Goal: Task Accomplishment & Management: Manage account settings

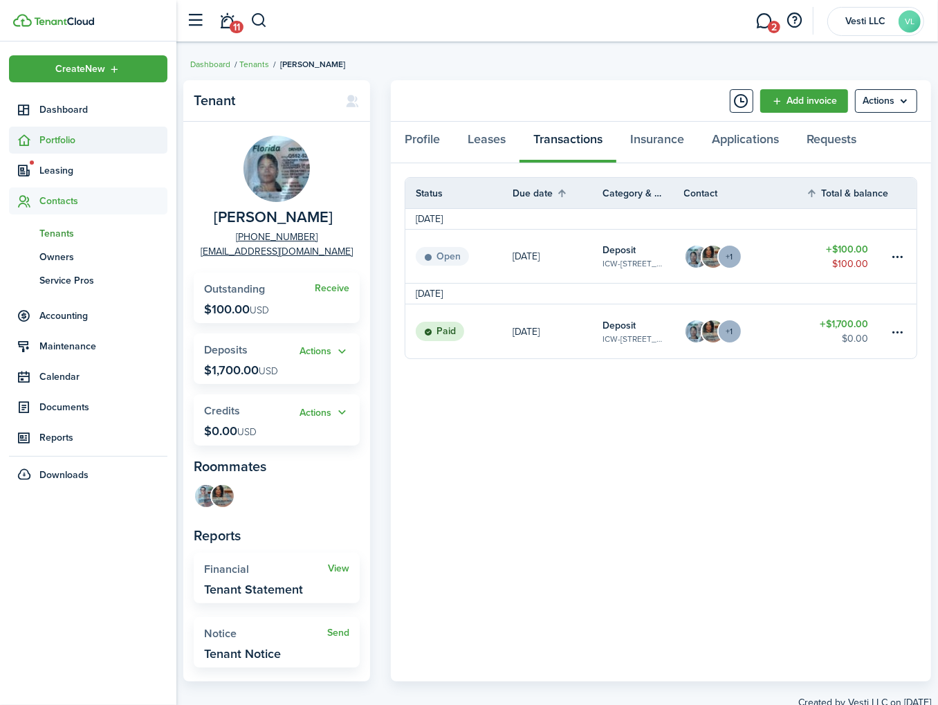
click at [46, 142] on span "Portfolio" at bounding box center [103, 140] width 128 height 15
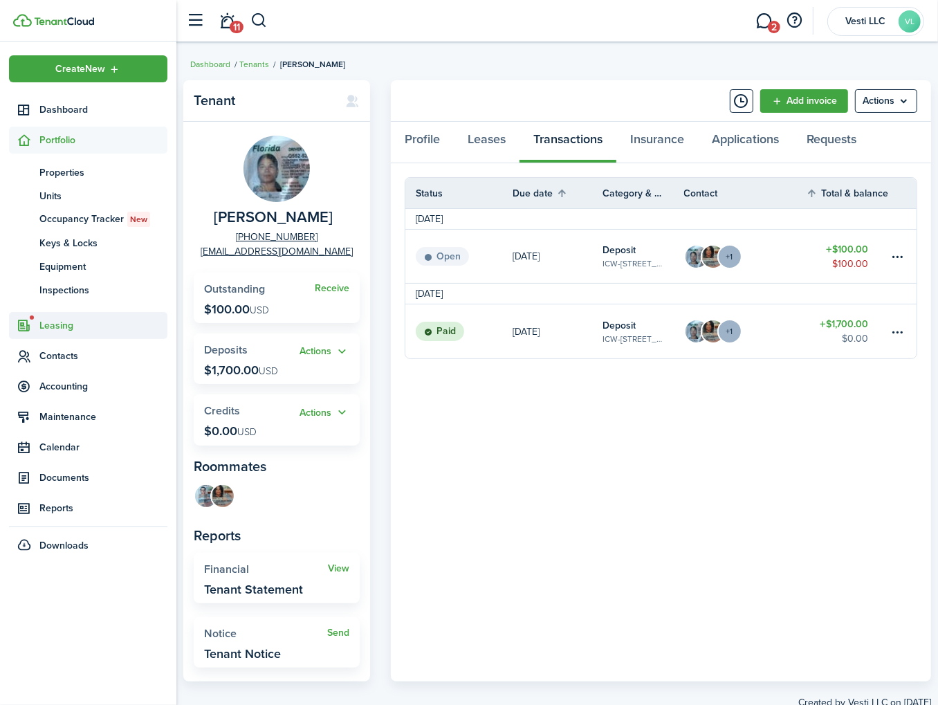
click at [54, 335] on span "Leasing" at bounding box center [88, 325] width 158 height 27
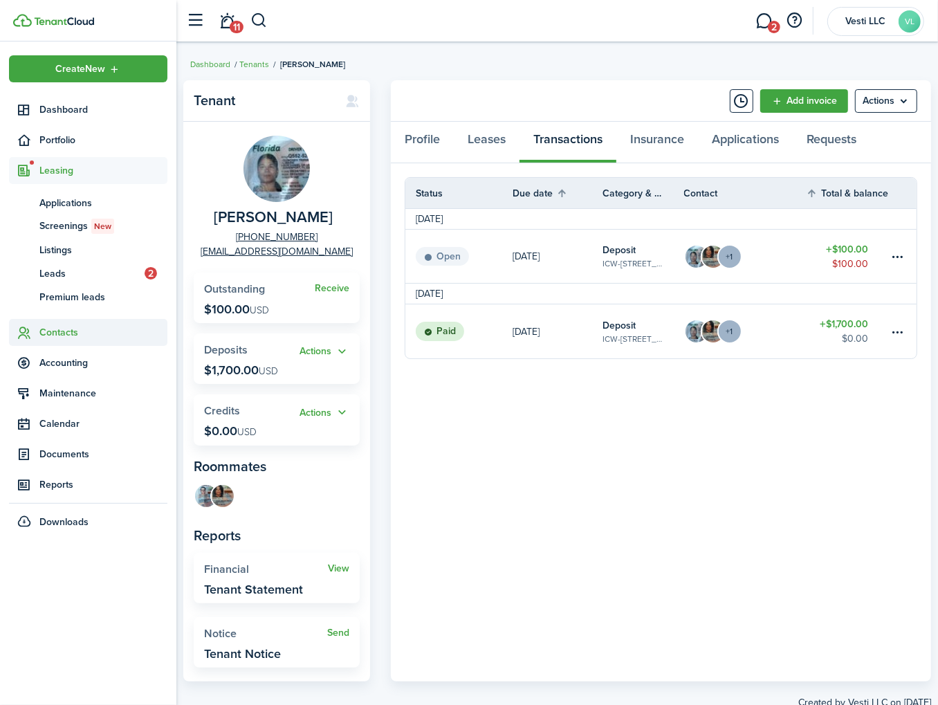
click at [58, 336] on span "Contacts" at bounding box center [103, 332] width 128 height 15
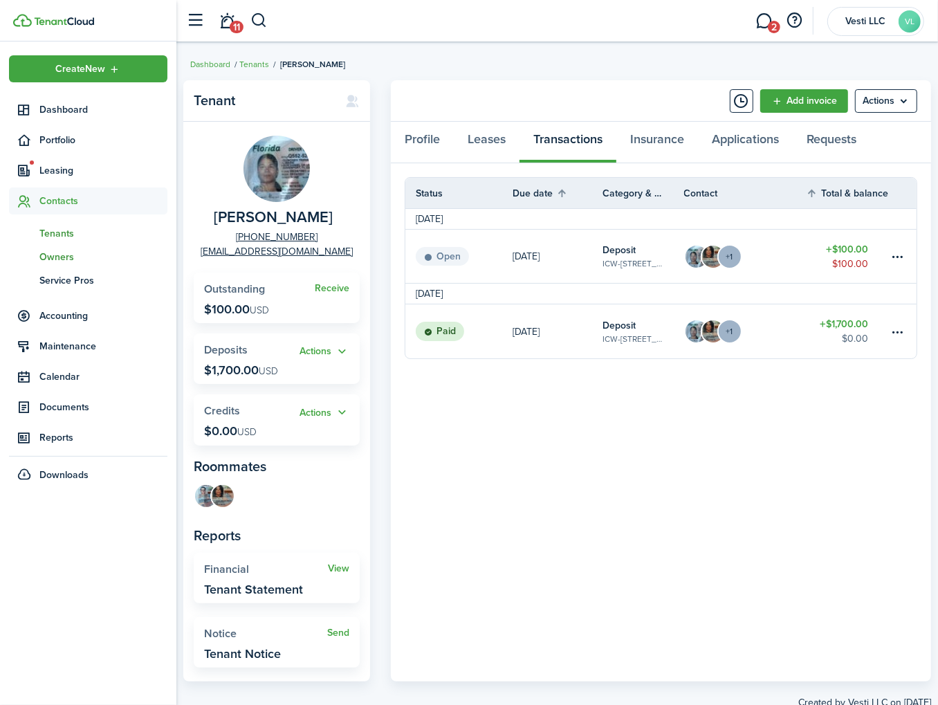
click at [61, 262] on span "Owners" at bounding box center [103, 257] width 128 height 15
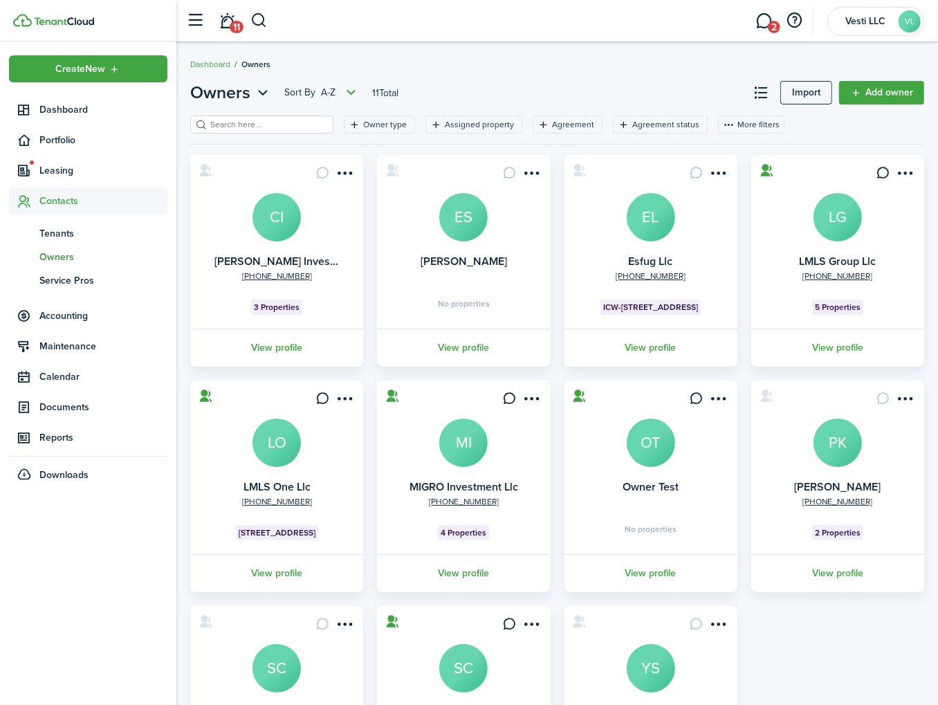
click at [849, 221] on avatar-text "LG" at bounding box center [838, 217] width 48 height 48
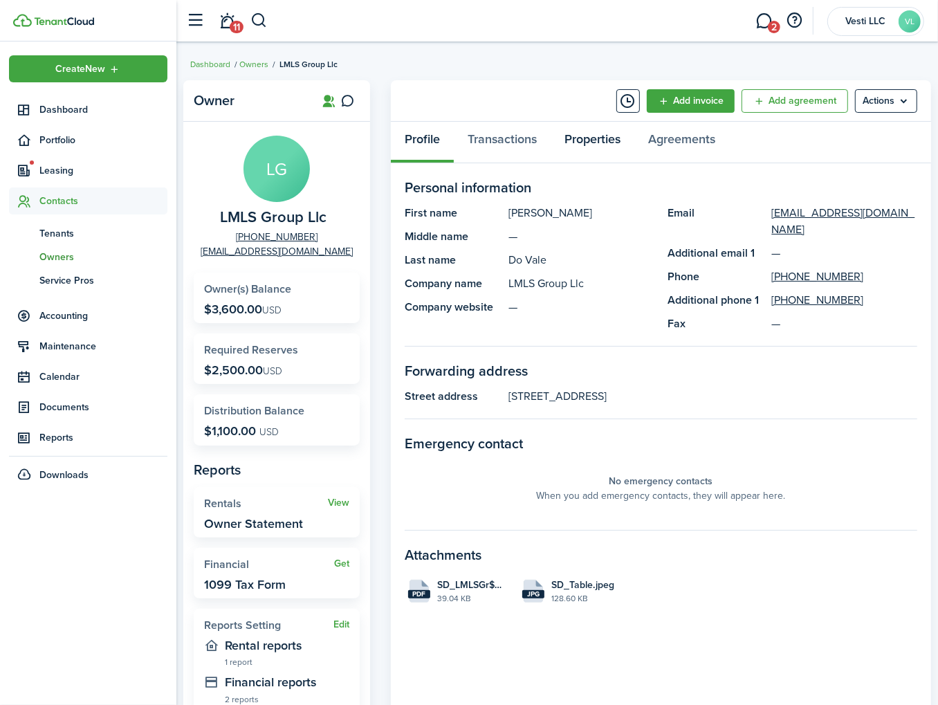
click at [582, 140] on link "Properties" at bounding box center [593, 143] width 84 height 42
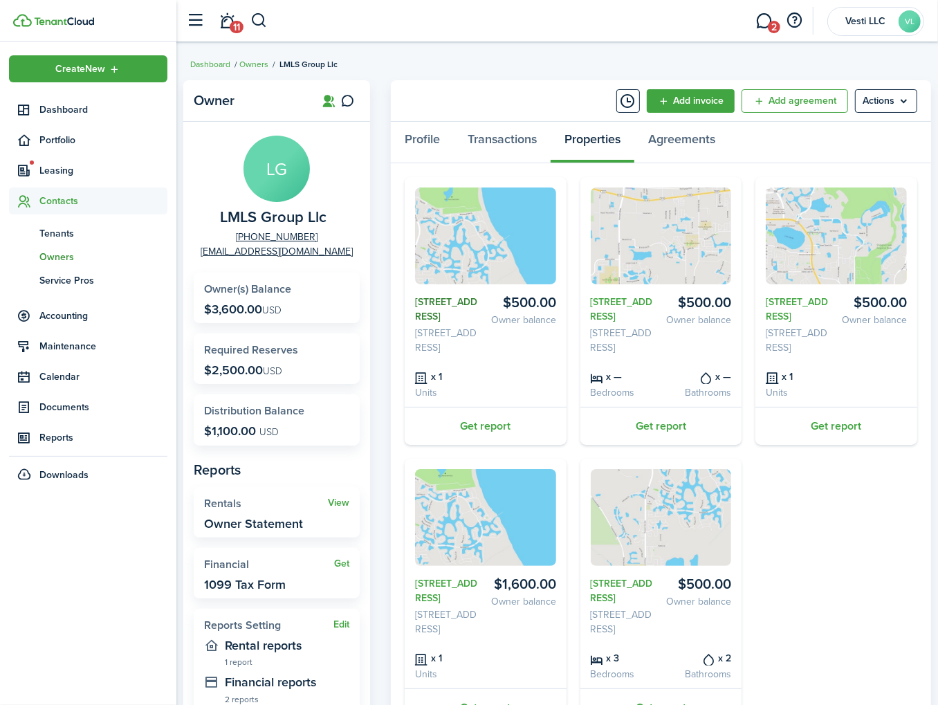
click at [433, 308] on link "1381 Anchor Bend Way" at bounding box center [447, 309] width 65 height 29
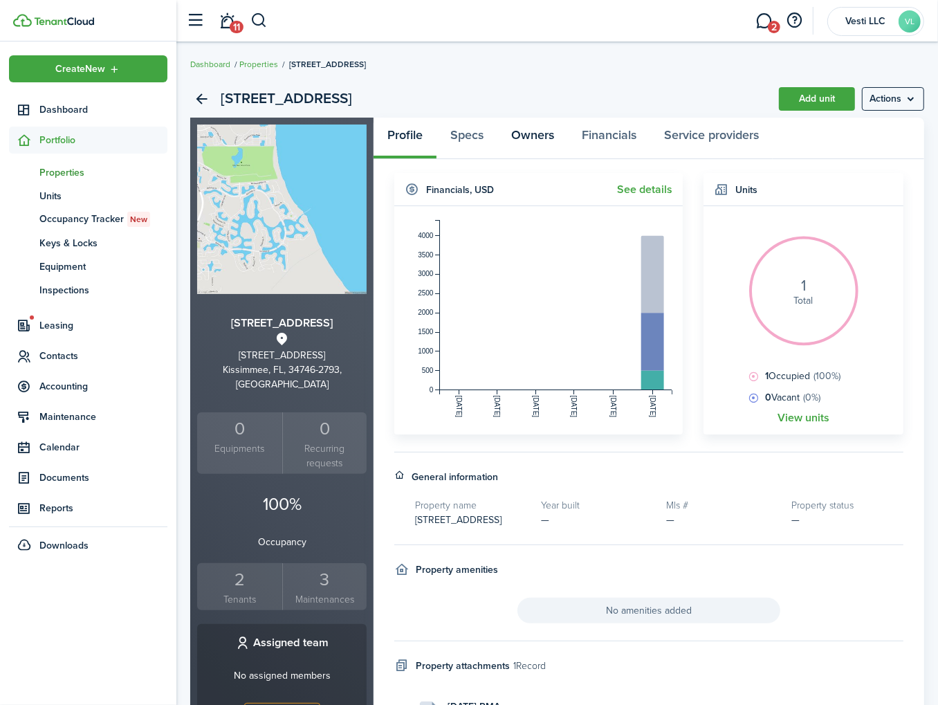
click at [528, 136] on link "Owners" at bounding box center [532, 139] width 71 height 42
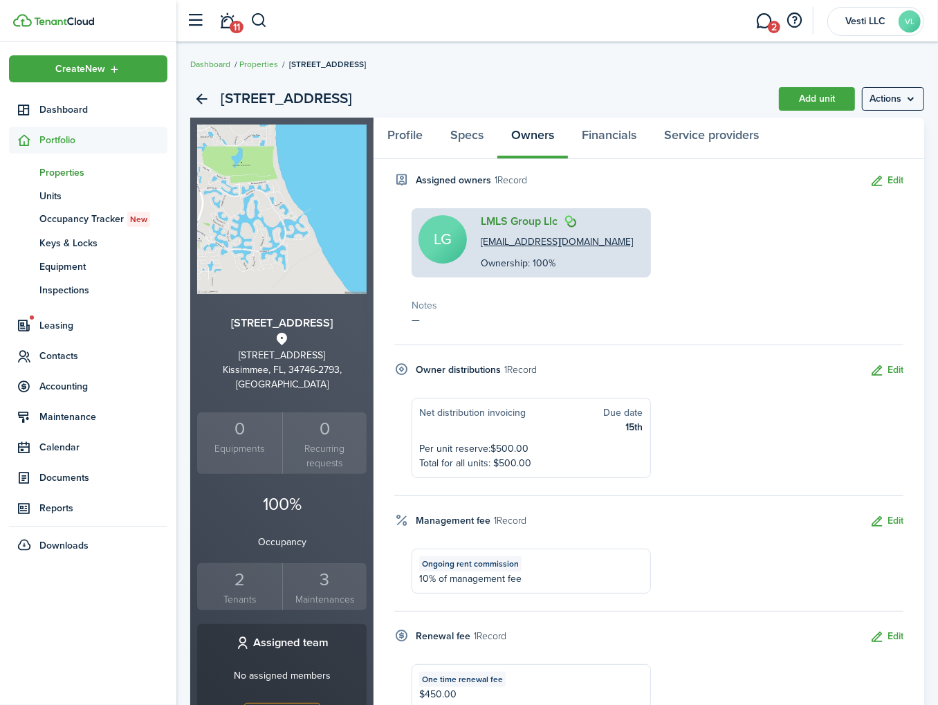
click at [502, 215] on link "LMLS Group Llc" at bounding box center [519, 221] width 77 height 12
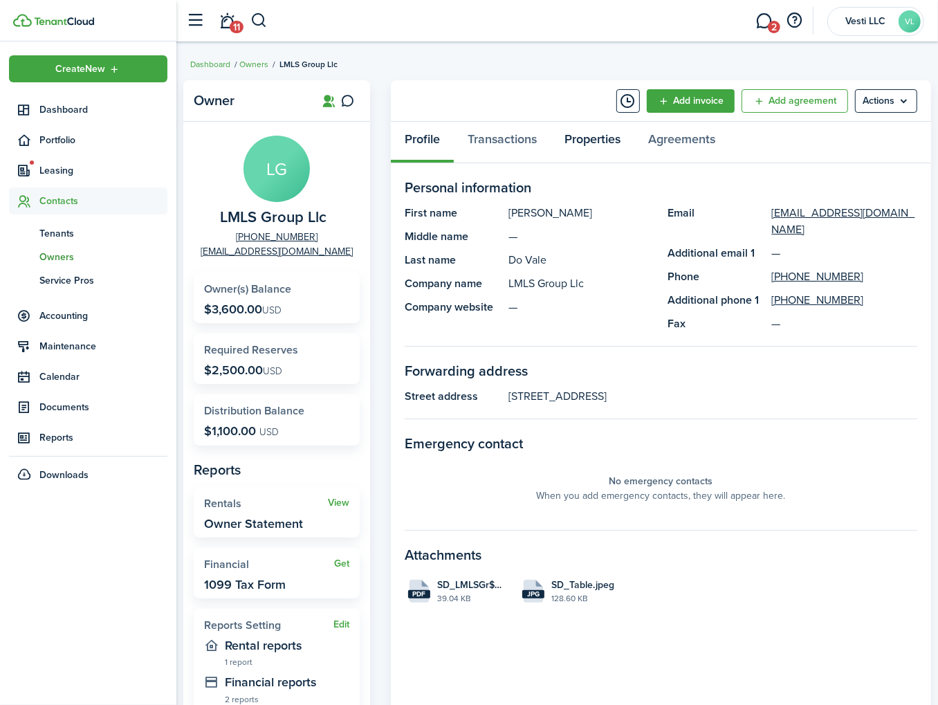
click at [587, 142] on link "Properties" at bounding box center [593, 143] width 84 height 42
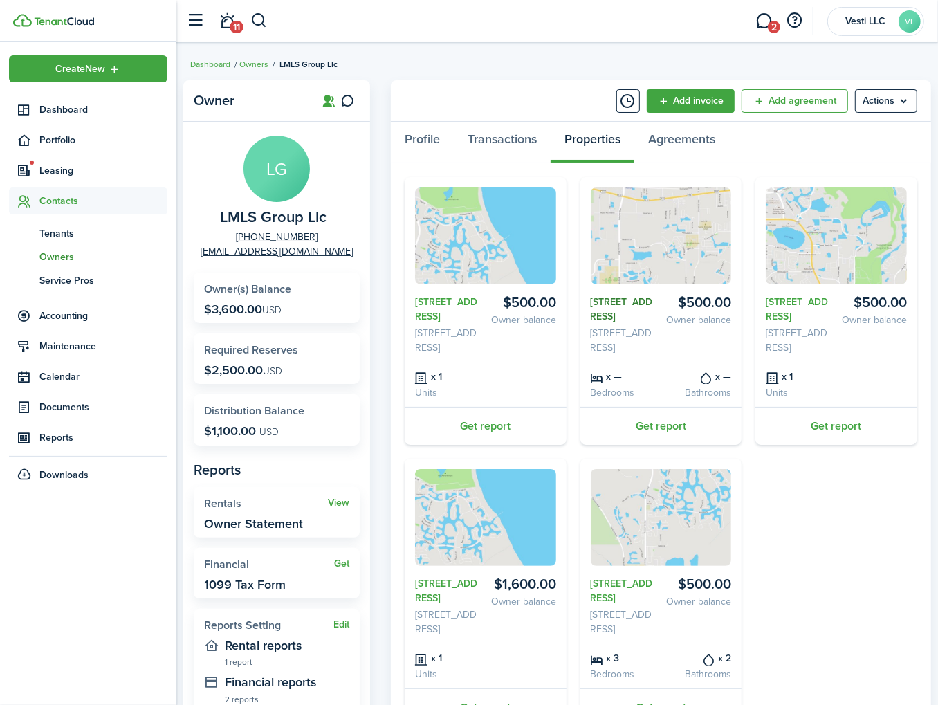
click at [613, 311] on link "2722 CRANMOOR Dr." at bounding box center [623, 309] width 65 height 29
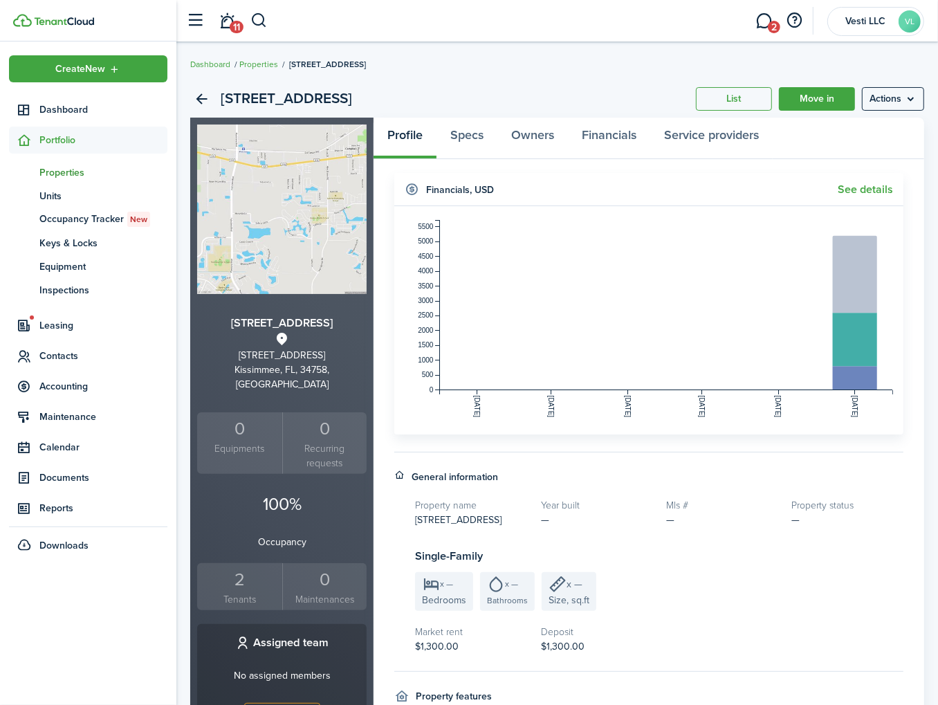
click at [210, 572] on div "2" at bounding box center [240, 580] width 78 height 26
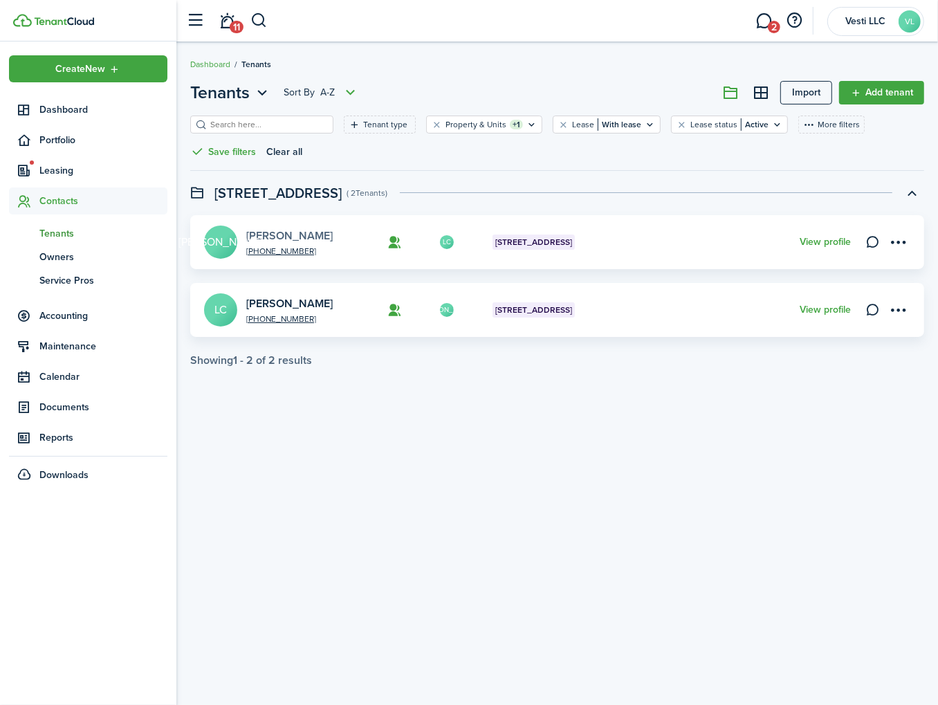
click at [309, 231] on link "Jonathan Araiza" at bounding box center [289, 236] width 86 height 16
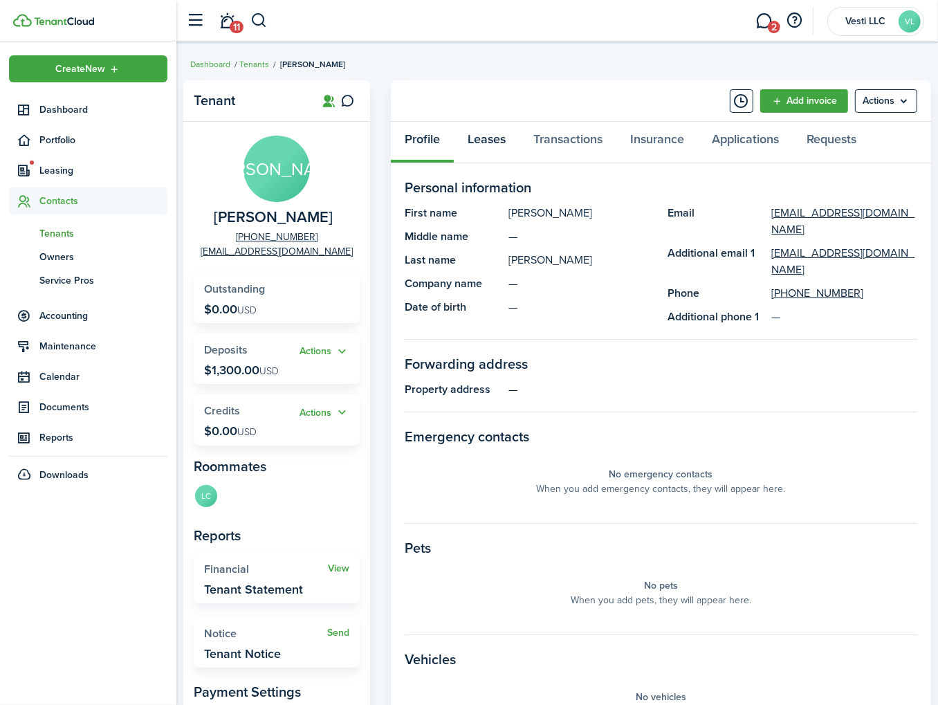
click at [493, 135] on link "Leases" at bounding box center [487, 143] width 66 height 42
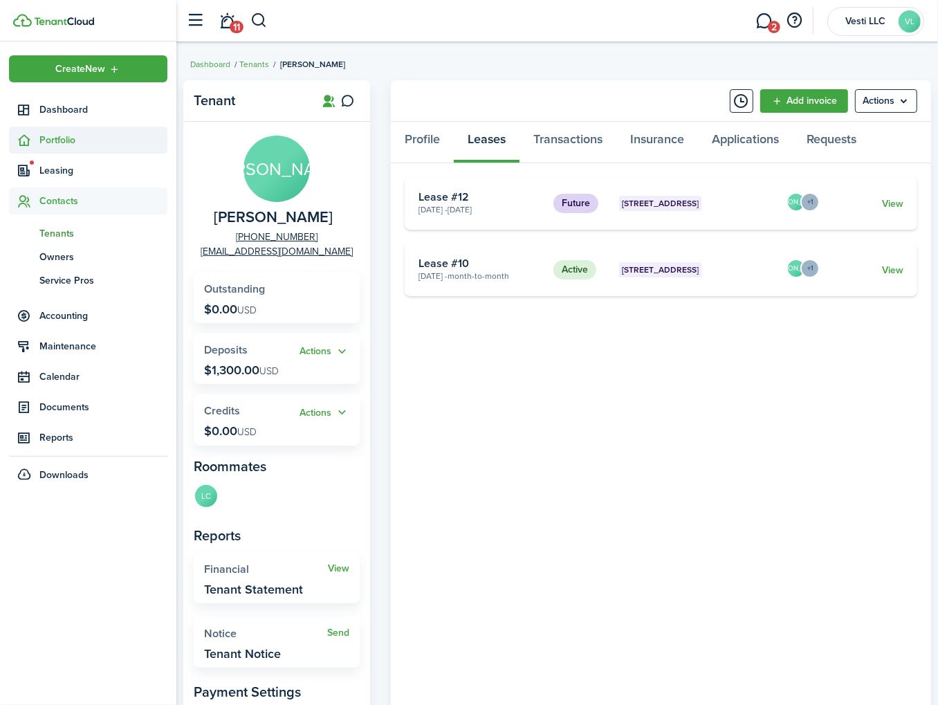
click at [57, 137] on span "Portfolio" at bounding box center [103, 140] width 128 height 15
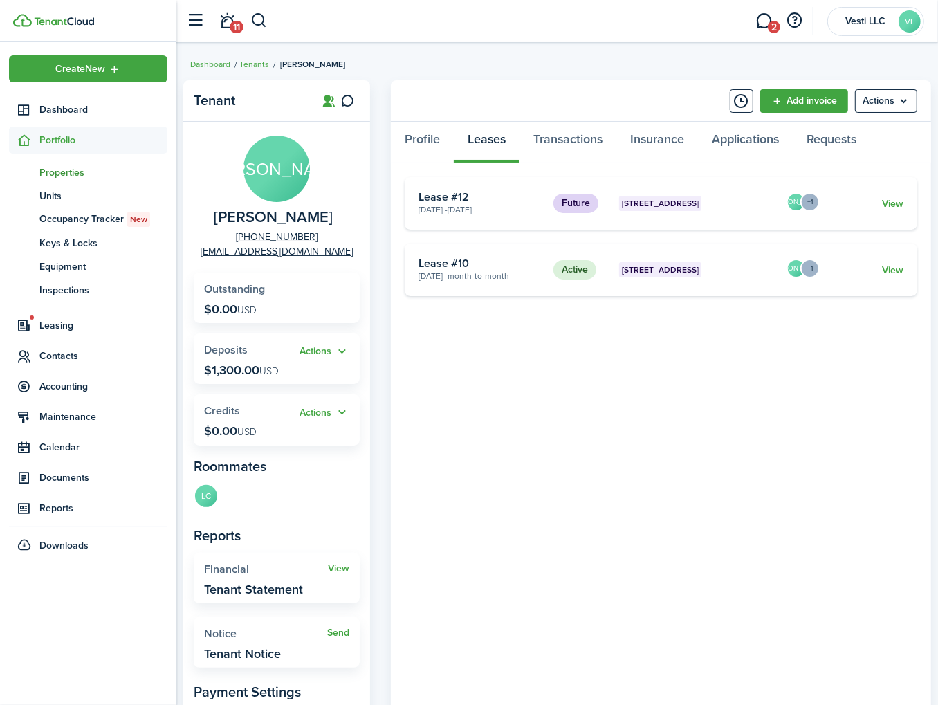
click at [68, 172] on span "Properties" at bounding box center [103, 172] width 128 height 15
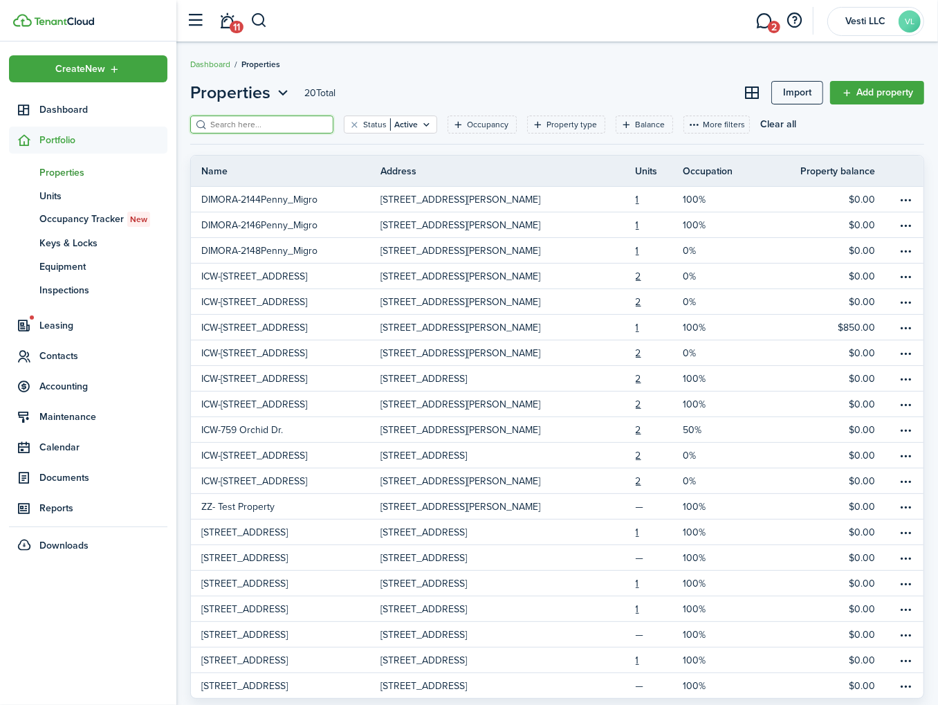
click at [257, 124] on input "search" at bounding box center [268, 124] width 122 height 13
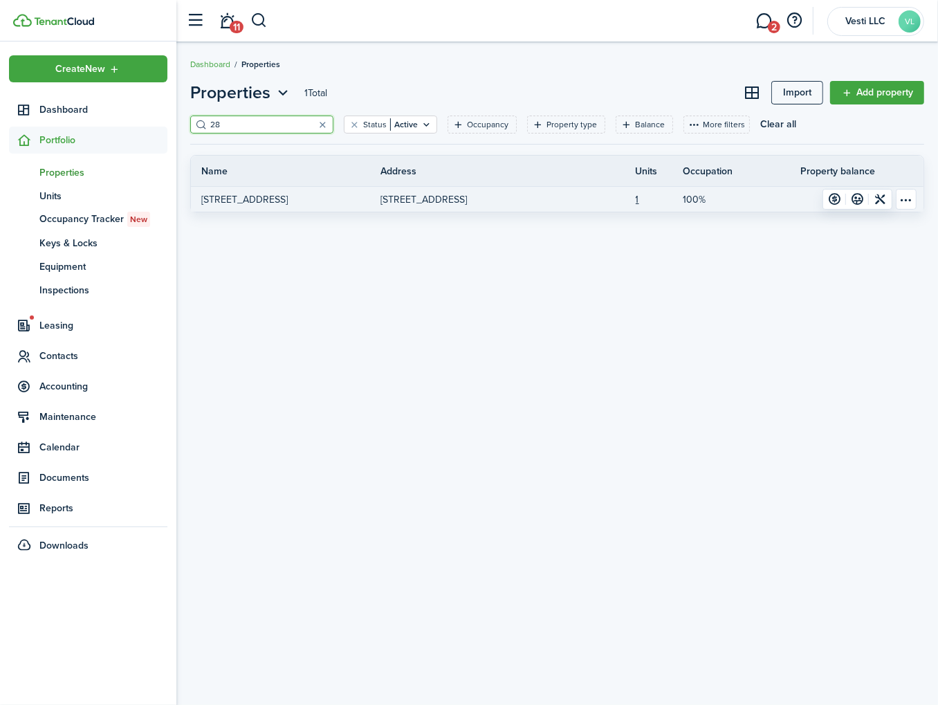
type input "28"
click at [423, 201] on p "2814 A Club Cortile Cir, Kissimmee, FL, 34746-7513, US" at bounding box center [423, 199] width 86 height 15
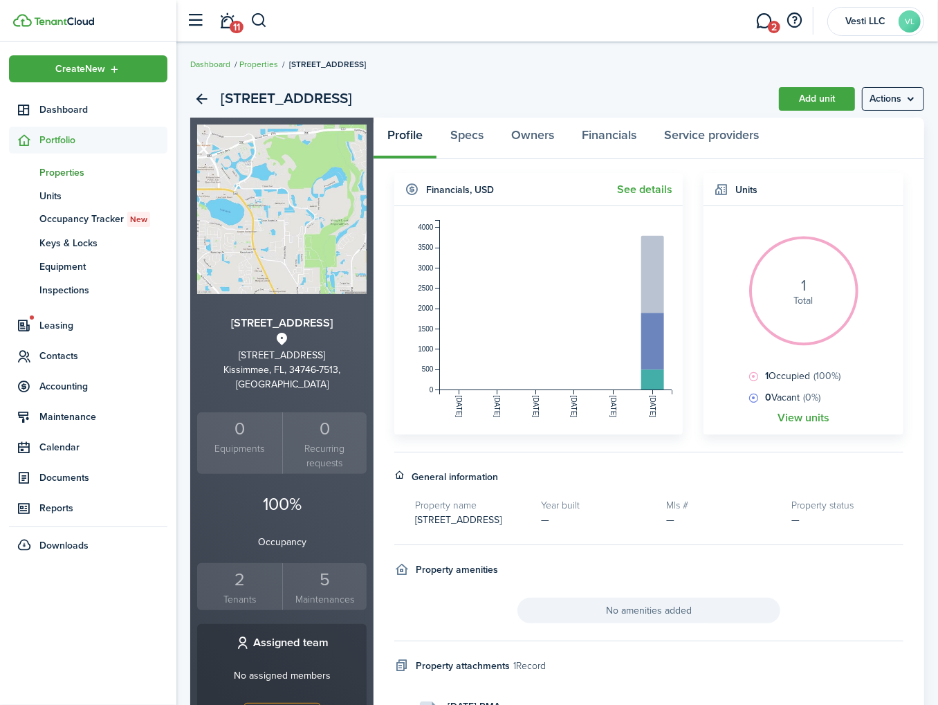
click at [229, 567] on div "2" at bounding box center [240, 580] width 78 height 26
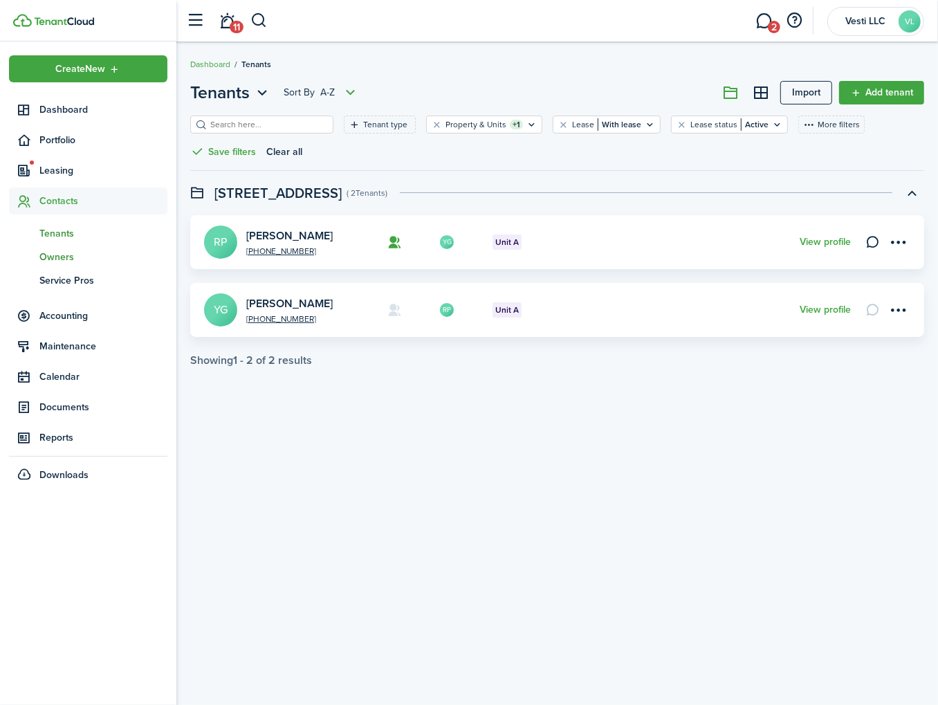
click at [59, 255] on span "Owners" at bounding box center [103, 257] width 128 height 15
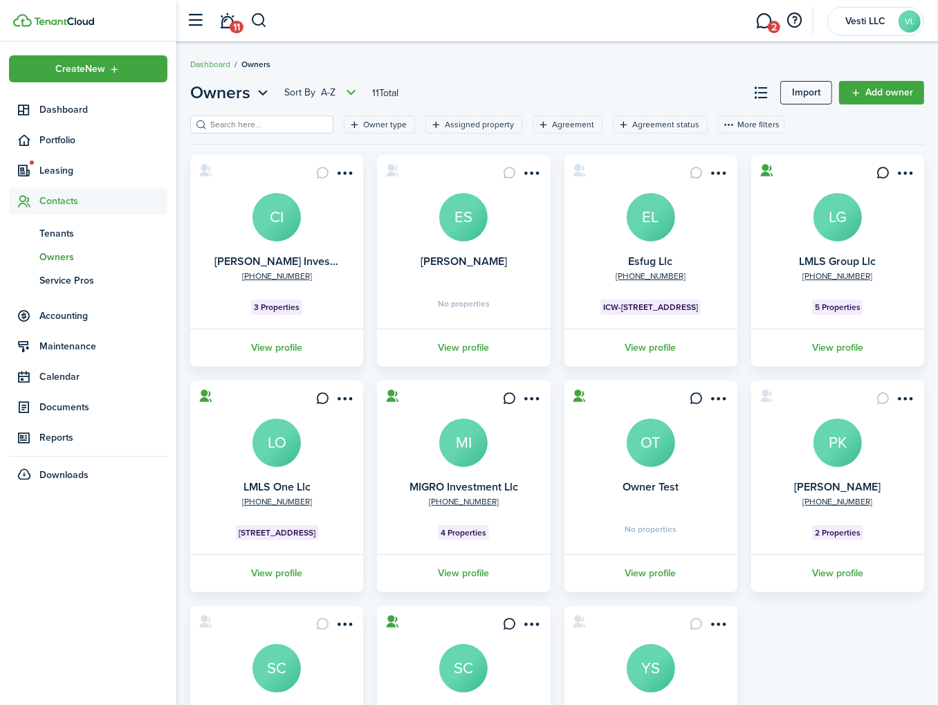
click at [861, 205] on link "LG" at bounding box center [838, 217] width 48 height 48
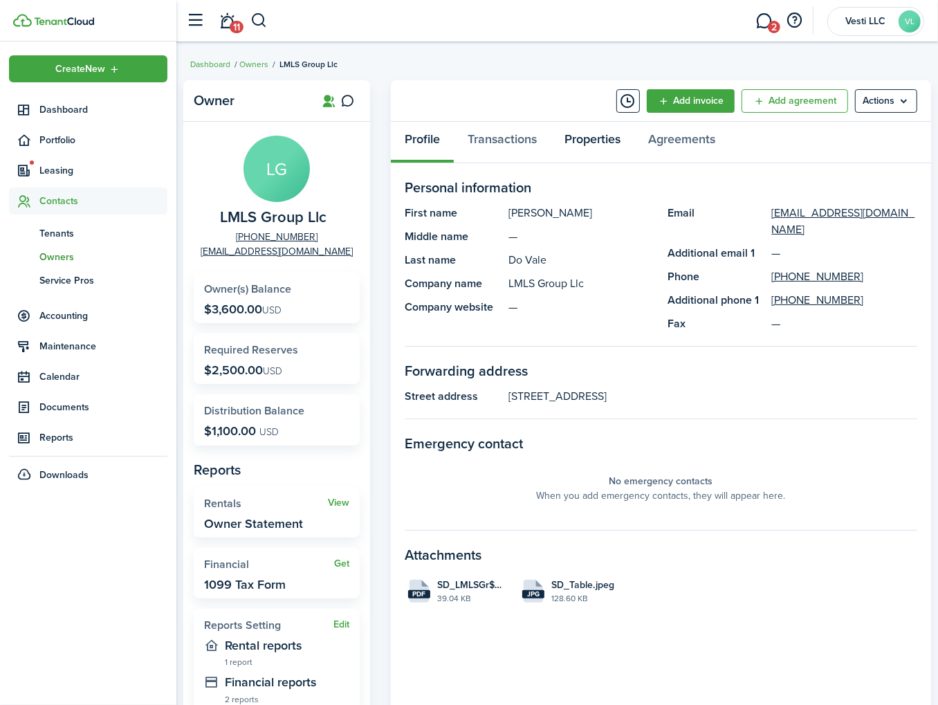
click at [589, 142] on link "Properties" at bounding box center [593, 143] width 84 height 42
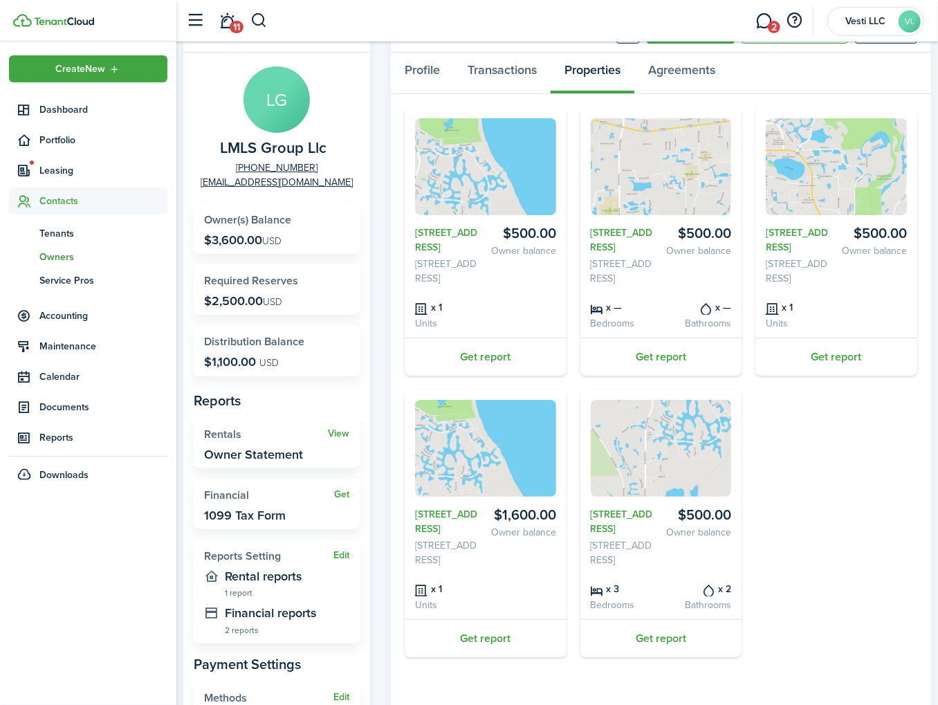
scroll to position [71, 0]
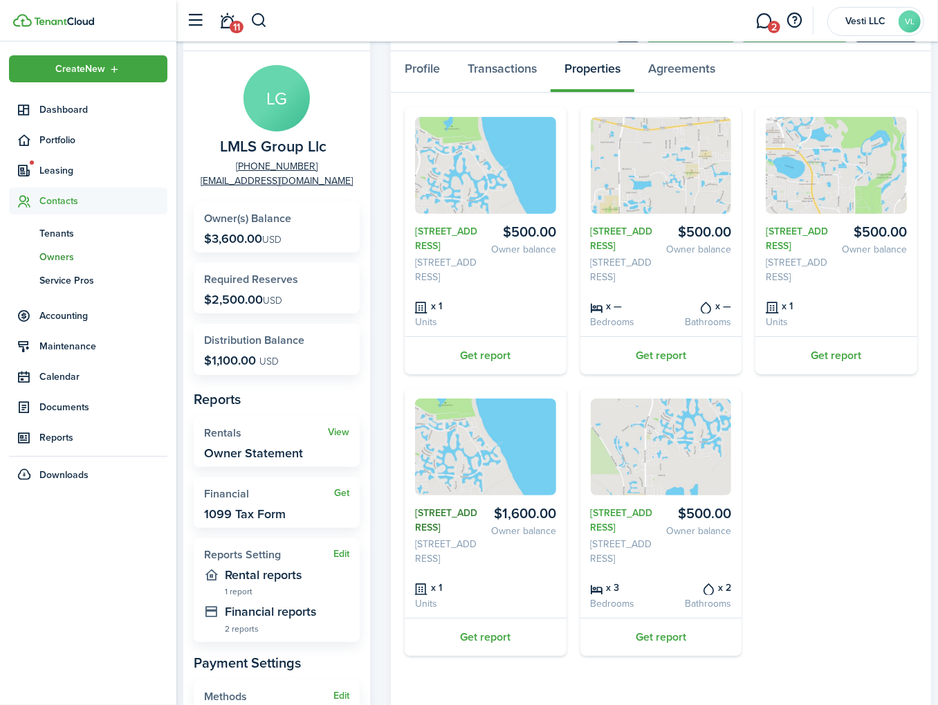
click at [445, 523] on link "3631 Landing Net Dr," at bounding box center [447, 520] width 65 height 29
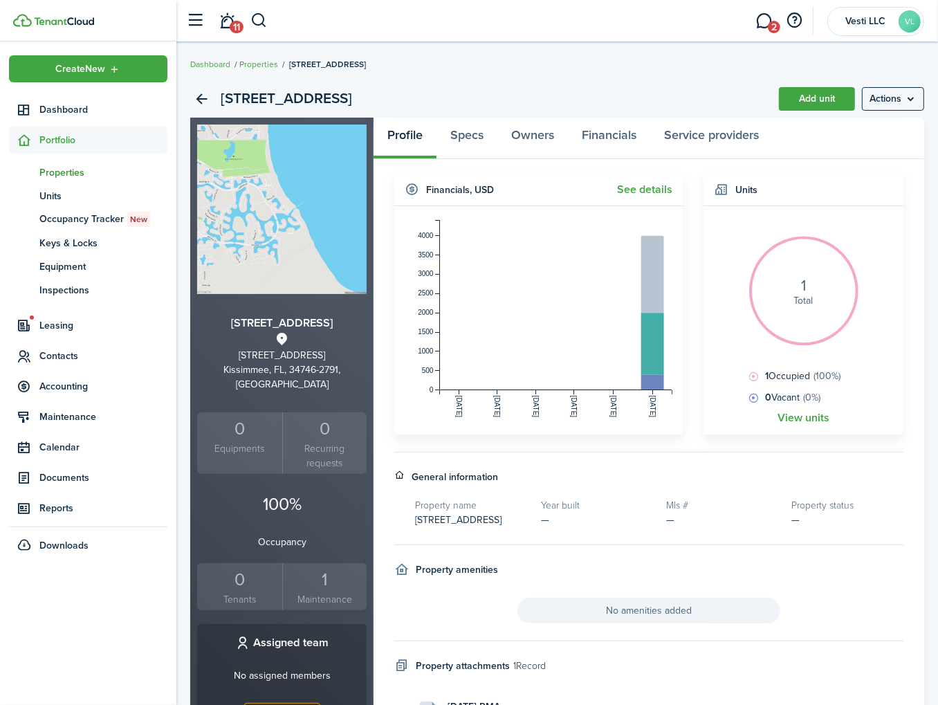
click at [231, 592] on small "Tenants" at bounding box center [240, 599] width 78 height 15
click at [541, 133] on link "Owners" at bounding box center [532, 139] width 71 height 42
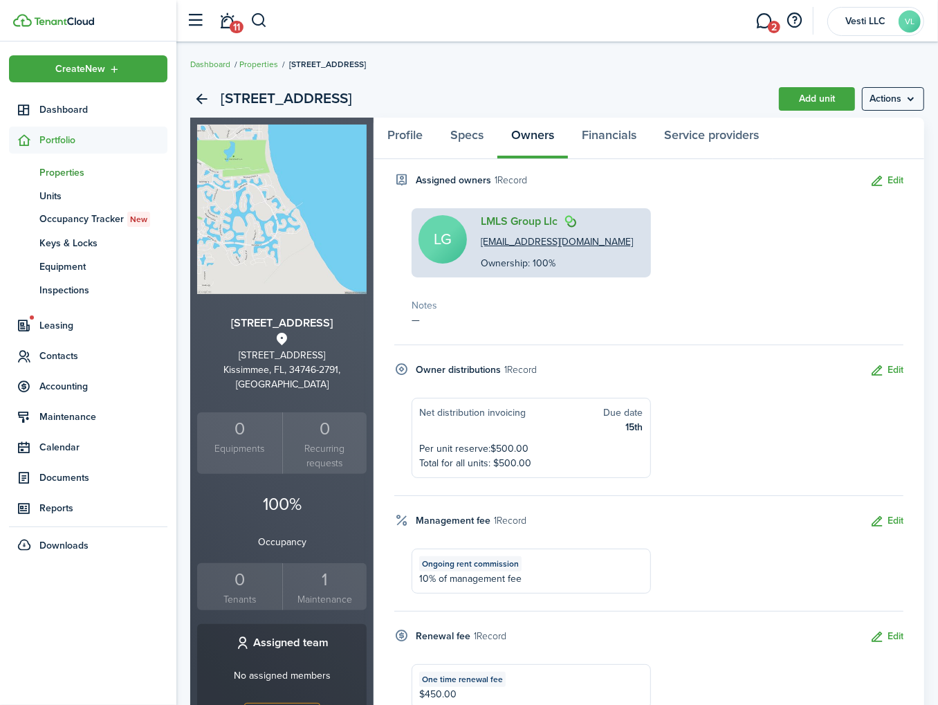
click at [513, 221] on link "LMLS Group Llc" at bounding box center [519, 221] width 77 height 12
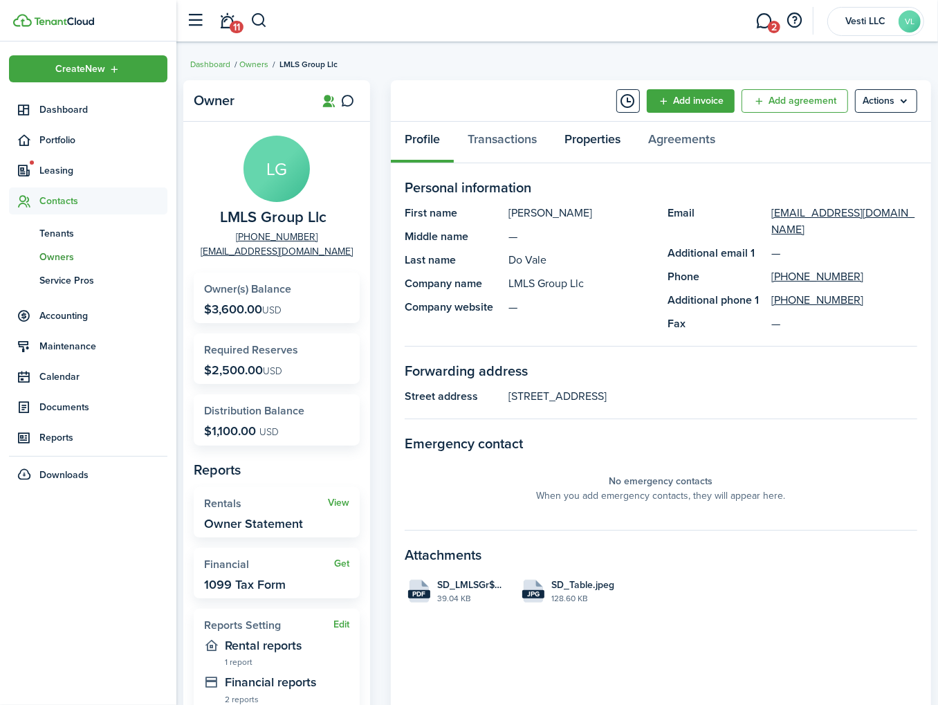
click at [582, 143] on link "Properties" at bounding box center [593, 143] width 84 height 42
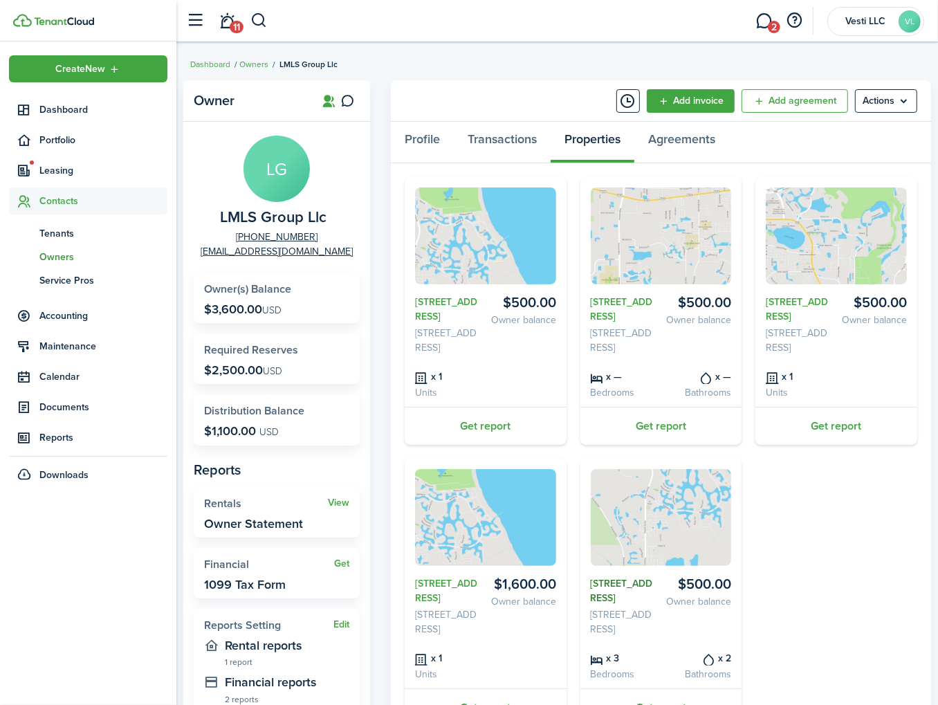
click at [625, 596] on link "3831 Golden Knot Dr" at bounding box center [623, 590] width 65 height 29
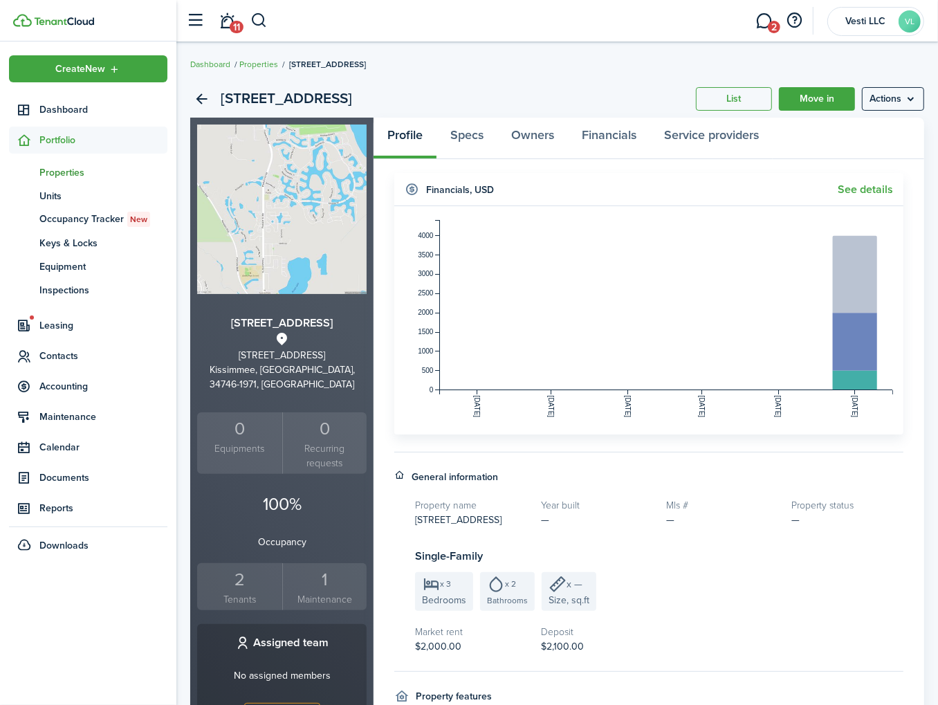
click at [248, 567] on div "2" at bounding box center [240, 580] width 78 height 26
click at [533, 136] on link "Owners" at bounding box center [532, 139] width 71 height 42
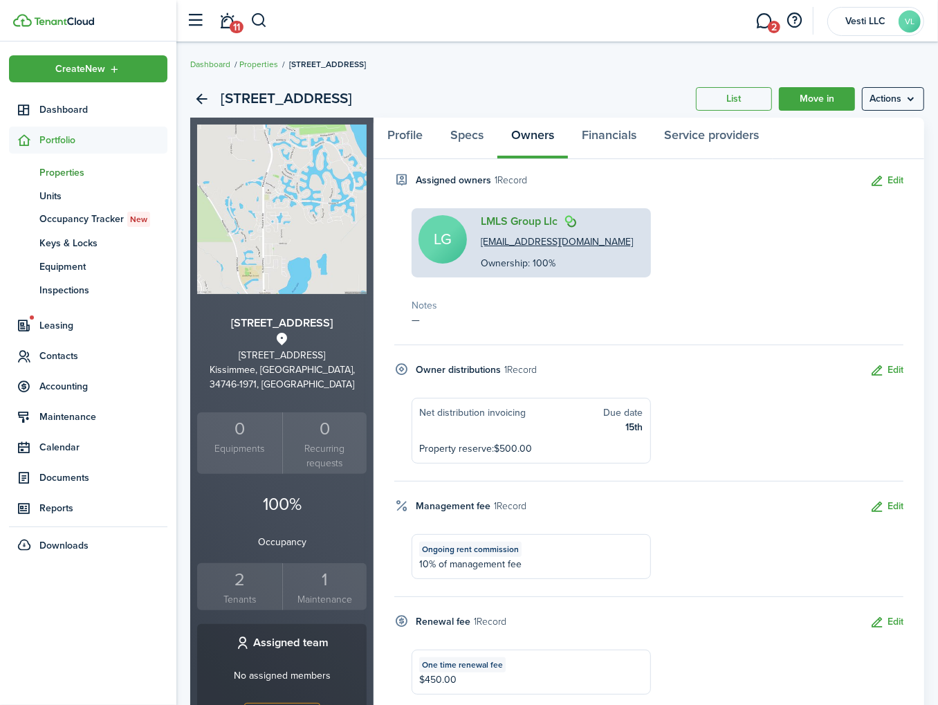
click at [504, 219] on link "LMLS Group Llc" at bounding box center [519, 221] width 77 height 12
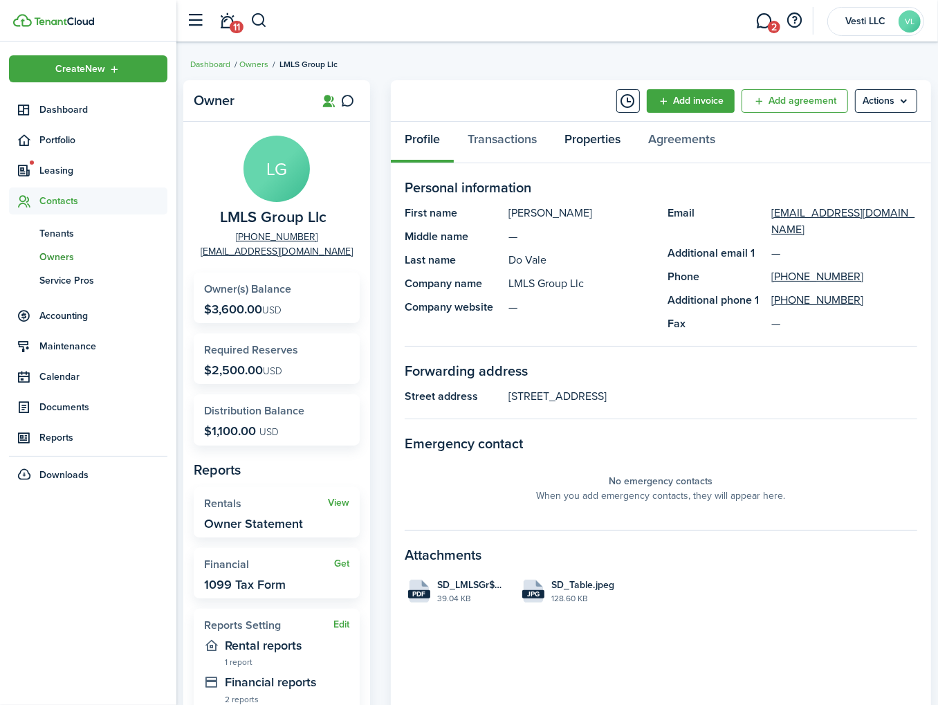
click at [580, 137] on link "Properties" at bounding box center [593, 143] width 84 height 42
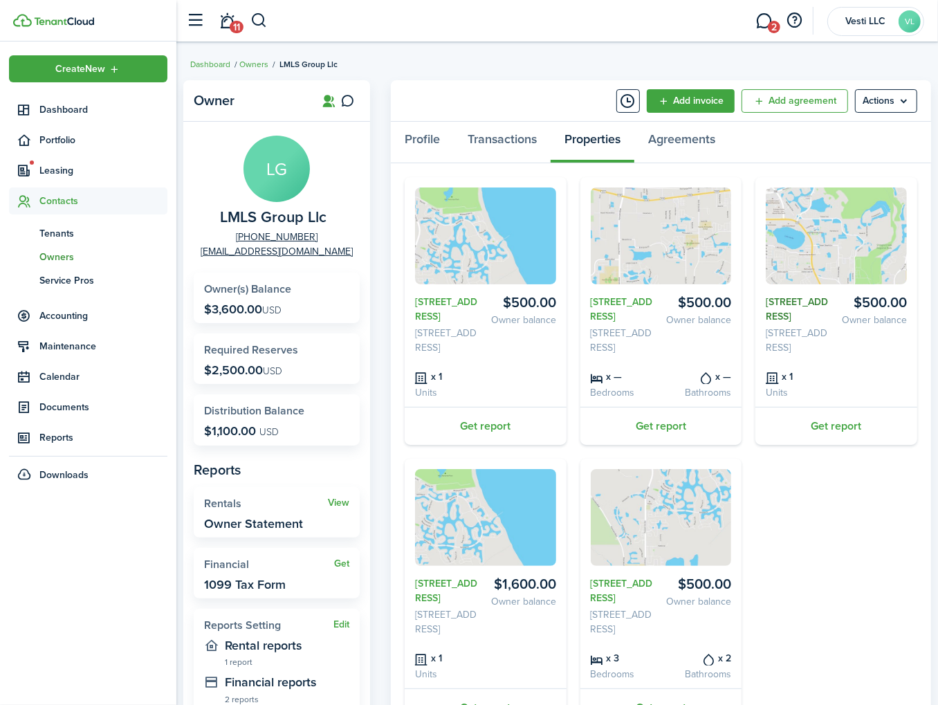
click at [805, 298] on link "2814 A Club Cortile Cir" at bounding box center [798, 309] width 65 height 29
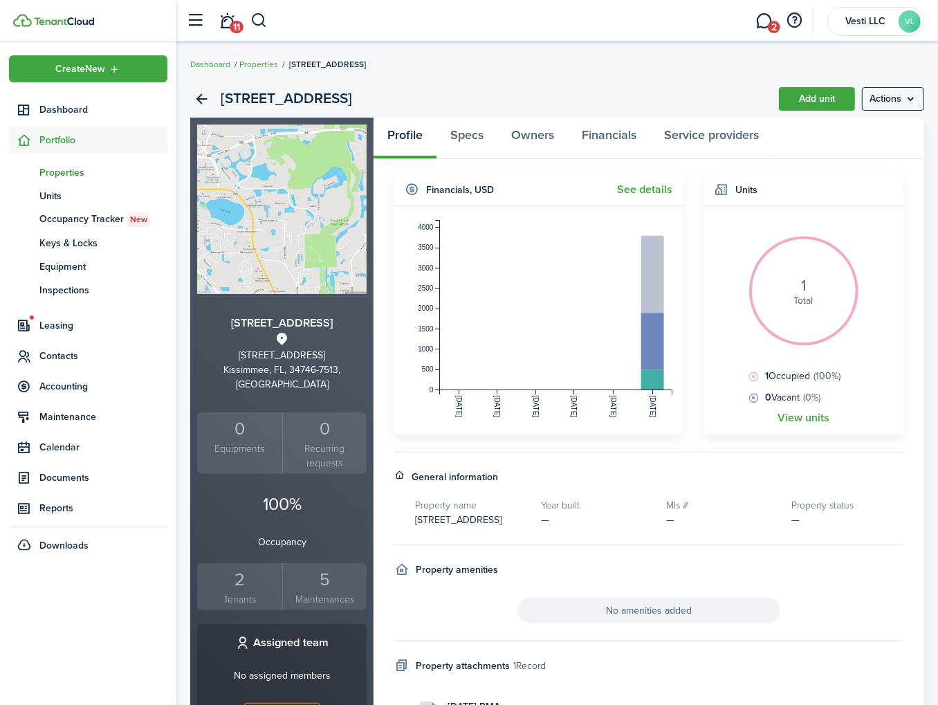
click at [240, 570] on div "2" at bounding box center [240, 580] width 78 height 26
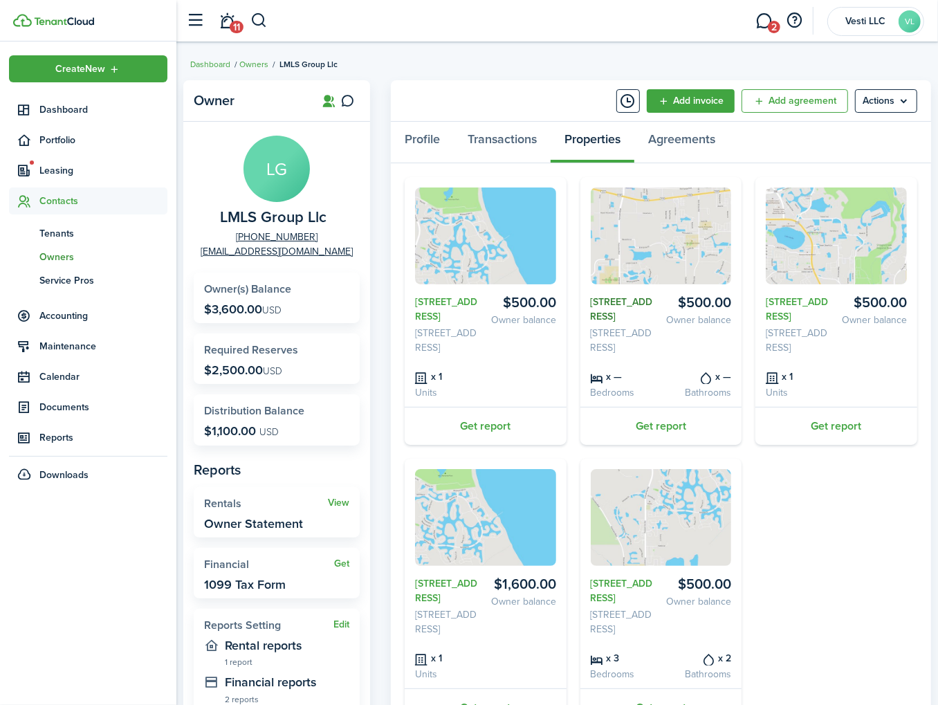
click at [621, 311] on link "2722 CRANMOOR Dr." at bounding box center [623, 309] width 65 height 29
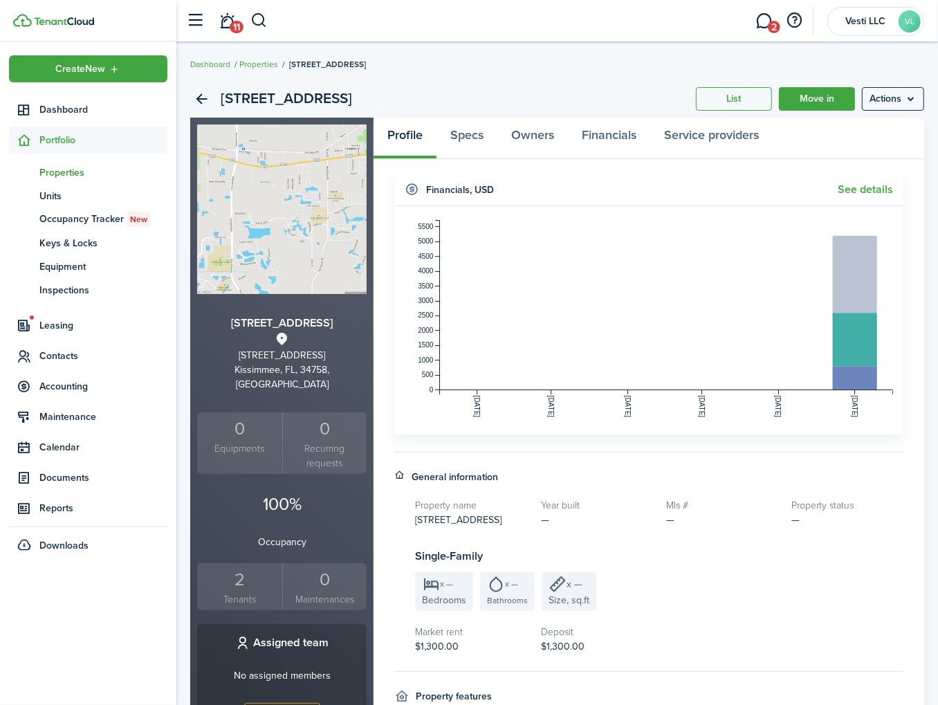
click at [240, 568] on div "2" at bounding box center [240, 580] width 78 height 26
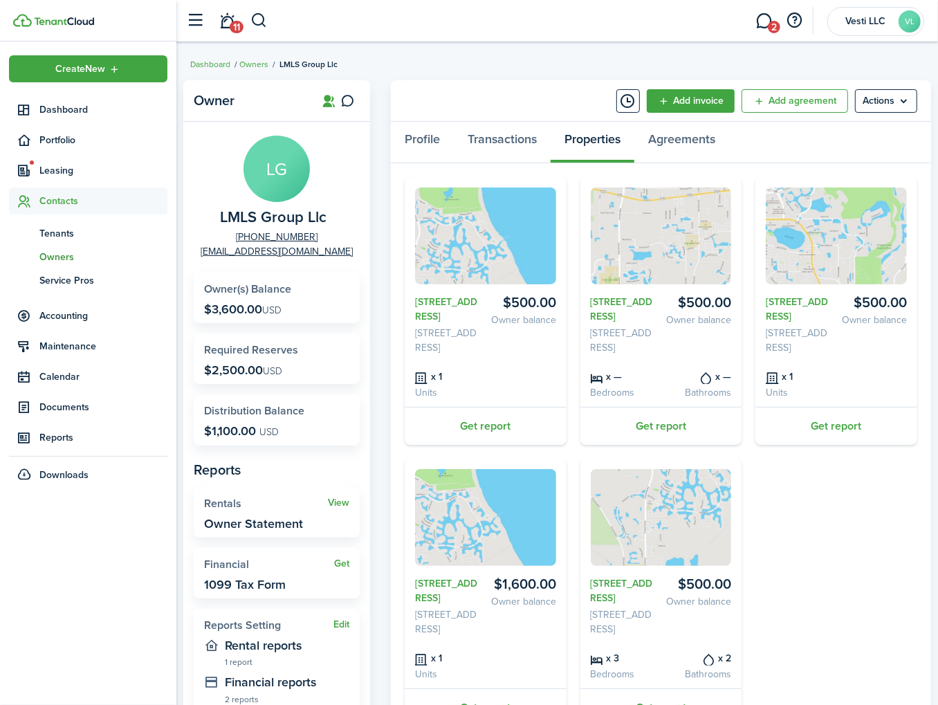
click at [259, 415] on widget-stats-title "Distribution Balance" at bounding box center [276, 411] width 145 height 12
click at [64, 255] on span "Owners" at bounding box center [103, 257] width 128 height 15
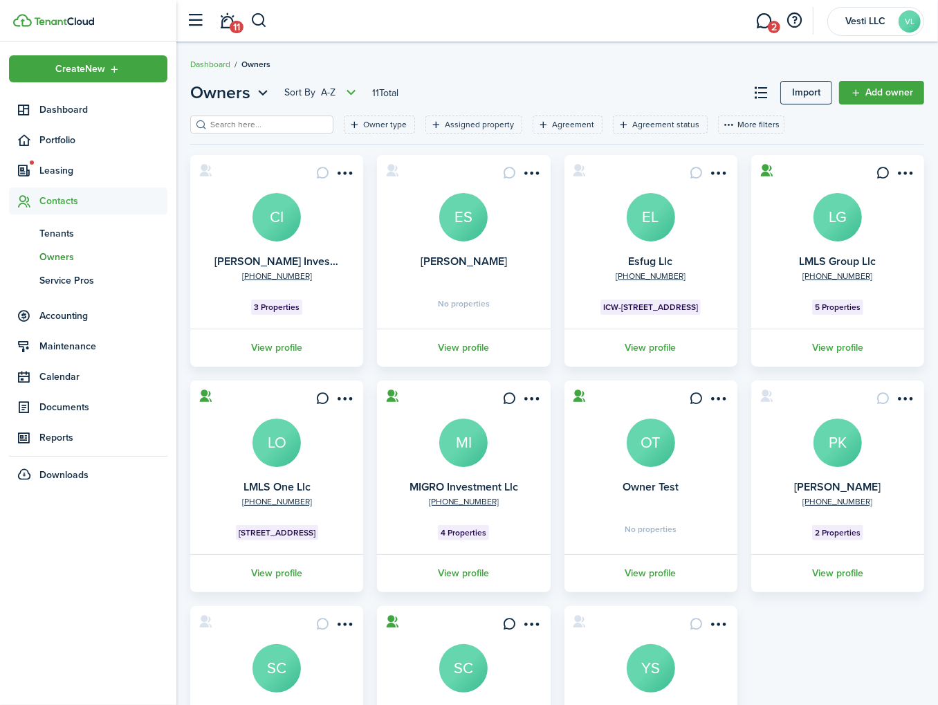
click at [269, 443] on avatar-text "LO" at bounding box center [277, 443] width 48 height 48
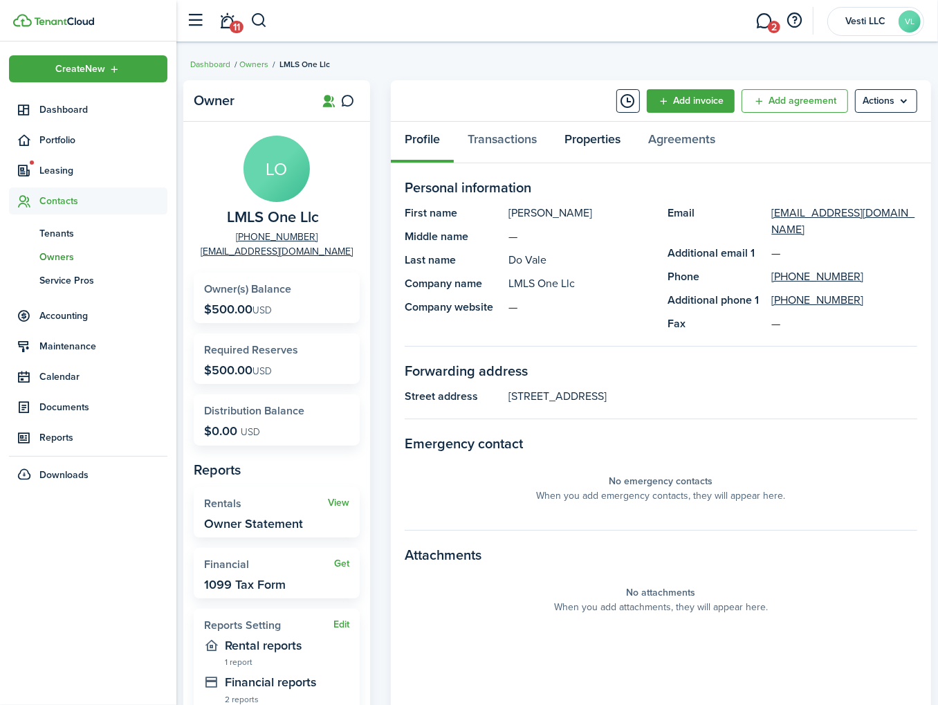
click at [602, 140] on link "Properties" at bounding box center [593, 143] width 84 height 42
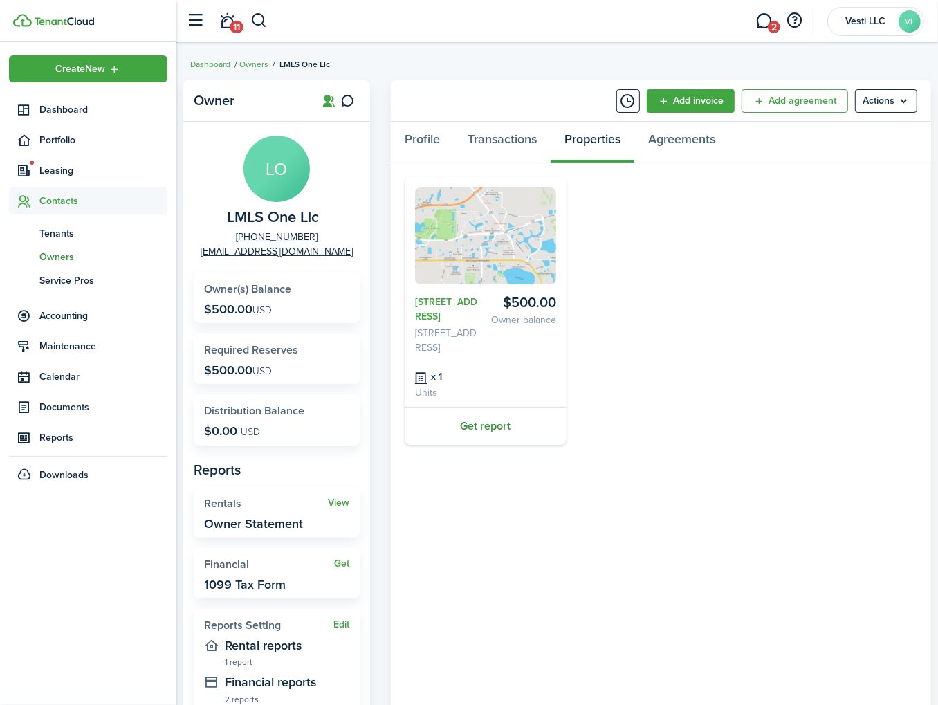
click at [488, 407] on link "Get report" at bounding box center [486, 426] width 162 height 38
click at [451, 299] on link "3147 Tocoa Cir" at bounding box center [447, 309] width 65 height 29
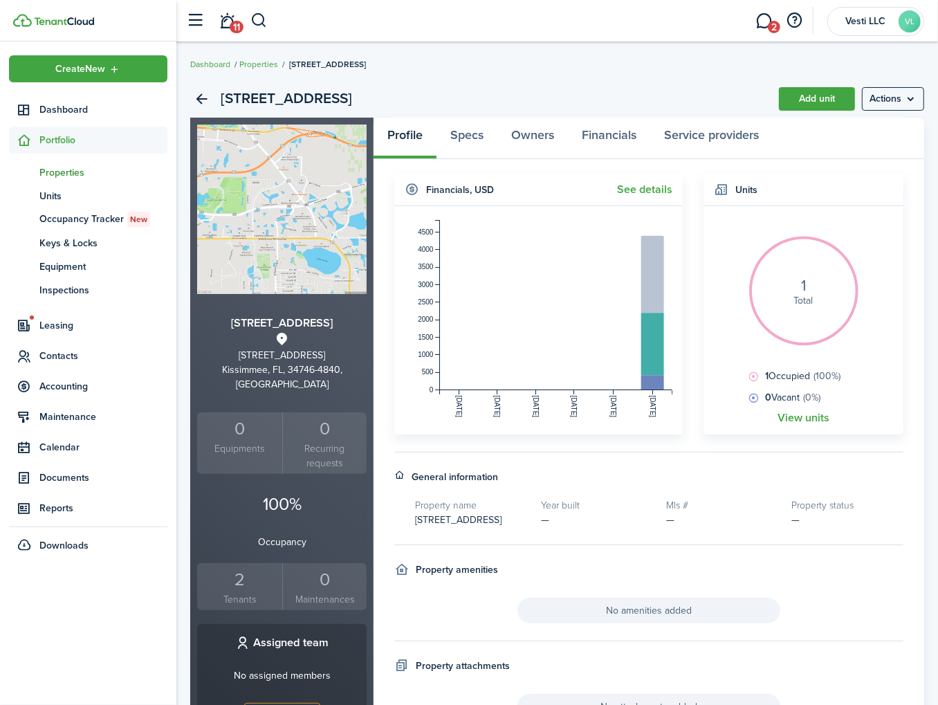
click at [234, 571] on div "2" at bounding box center [240, 580] width 78 height 26
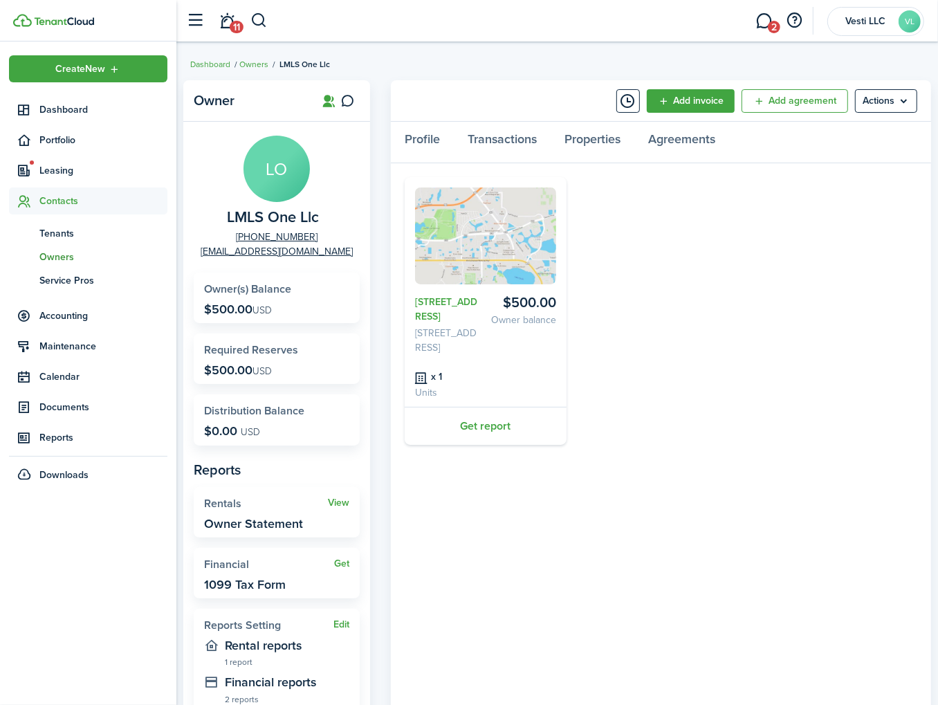
click at [68, 255] on span "Owners" at bounding box center [103, 257] width 128 height 15
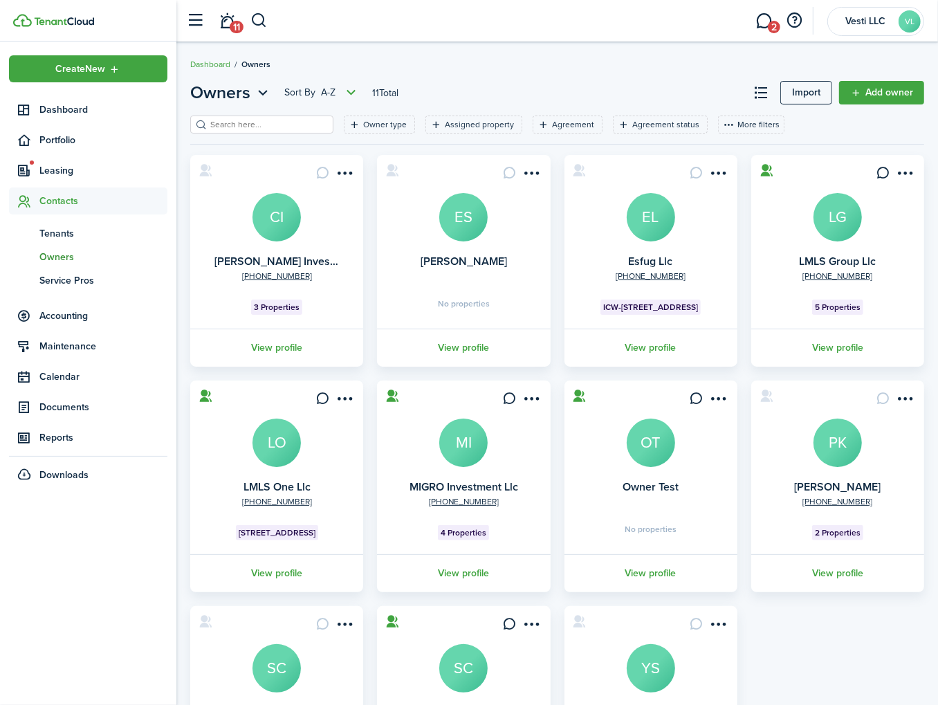
click at [464, 449] on avatar-text "MI" at bounding box center [463, 443] width 48 height 48
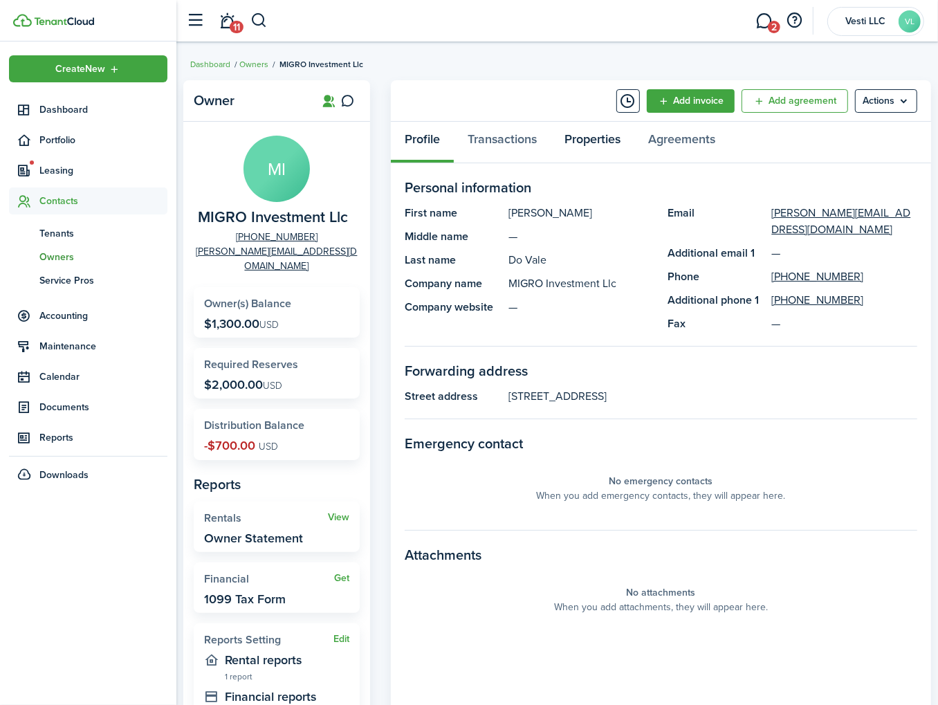
click at [589, 144] on link "Properties" at bounding box center [593, 143] width 84 height 42
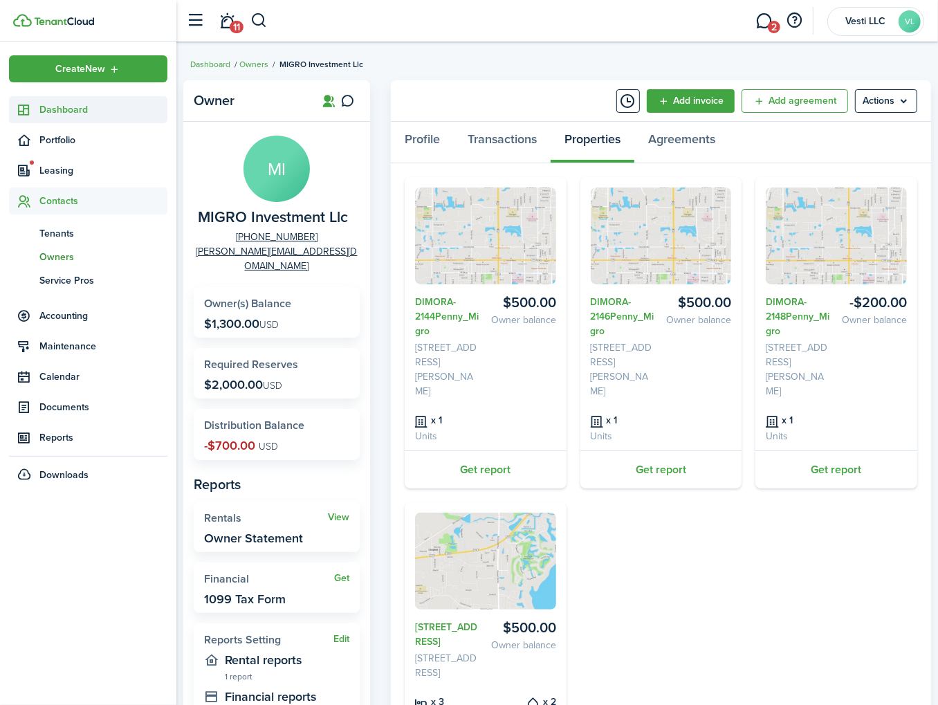
click at [80, 101] on link "Dashboard" at bounding box center [88, 109] width 158 height 27
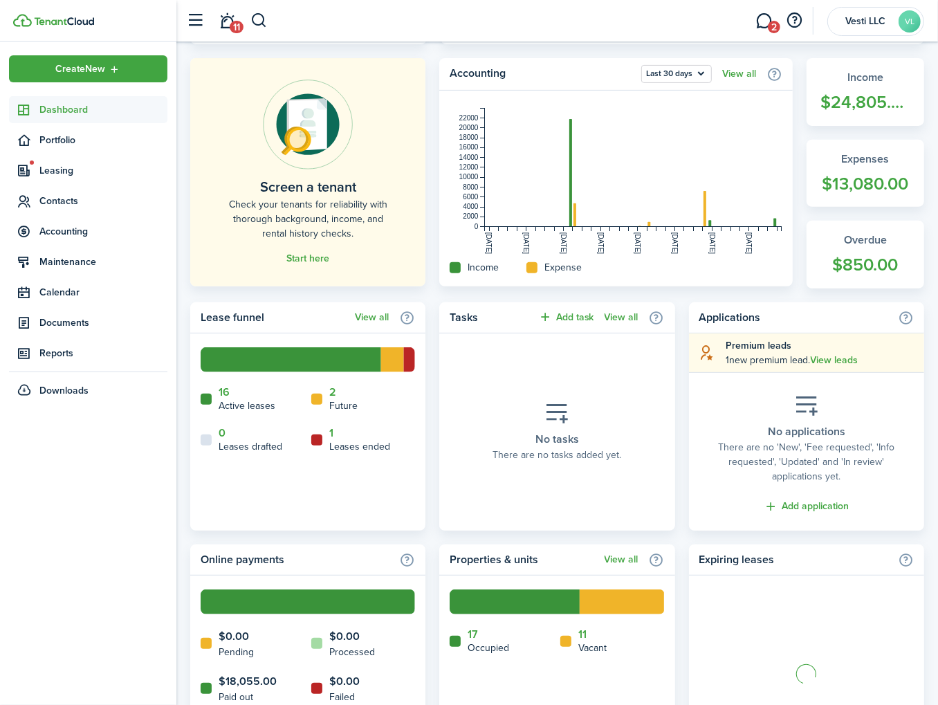
scroll to position [284, 0]
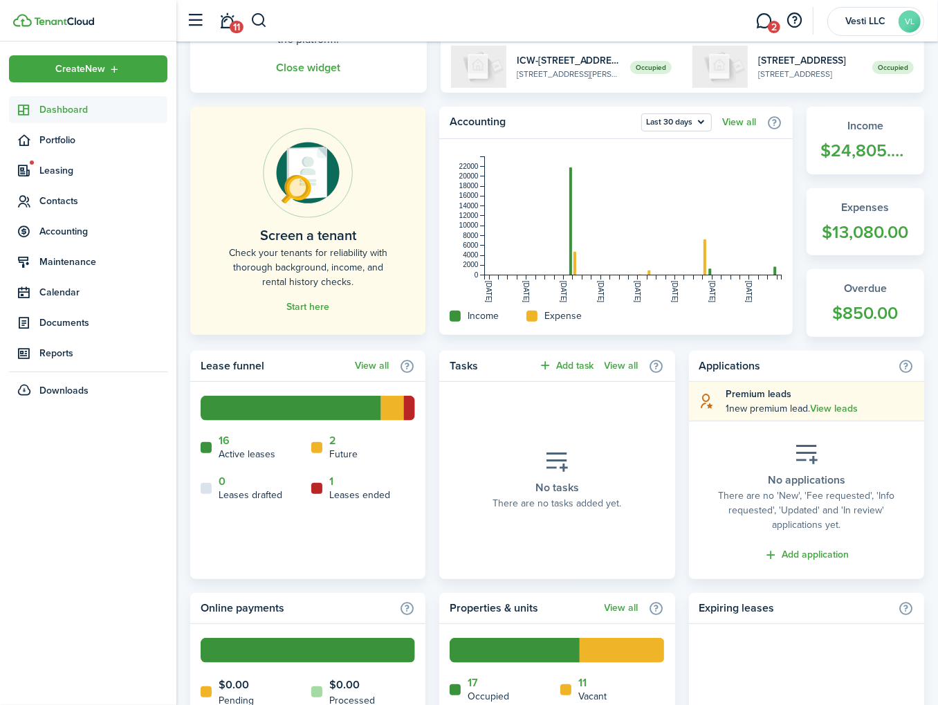
click at [60, 112] on span "Dashboard" at bounding box center [103, 109] width 128 height 15
click at [72, 138] on span "Portfolio" at bounding box center [103, 140] width 128 height 15
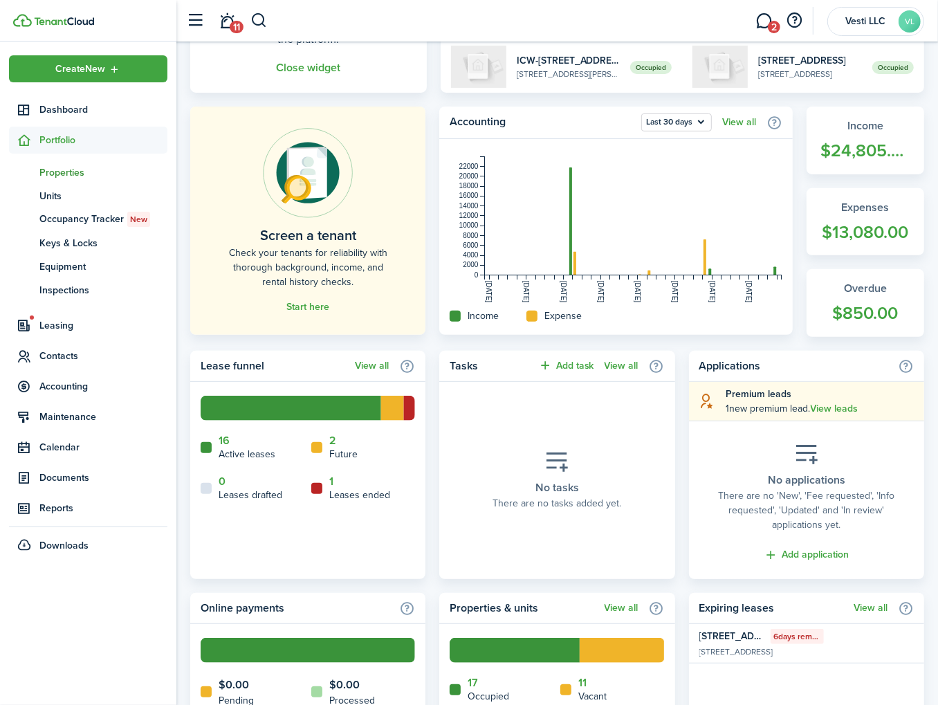
click at [60, 165] on span "Properties" at bounding box center [103, 172] width 128 height 15
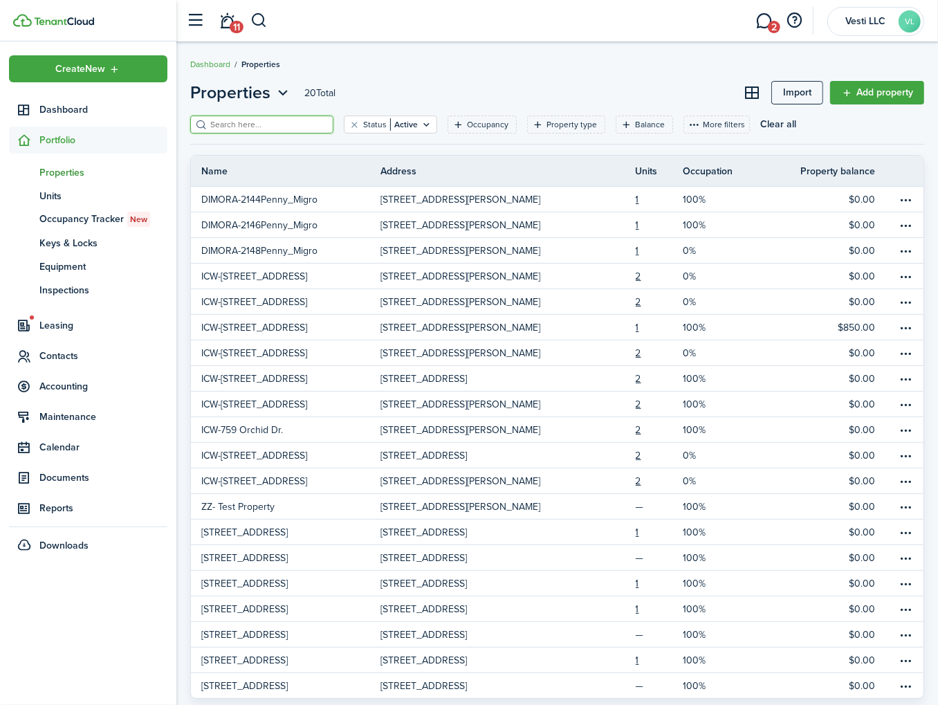
click at [255, 119] on input "search" at bounding box center [268, 124] width 122 height 13
click at [69, 354] on span "Contacts" at bounding box center [103, 356] width 128 height 15
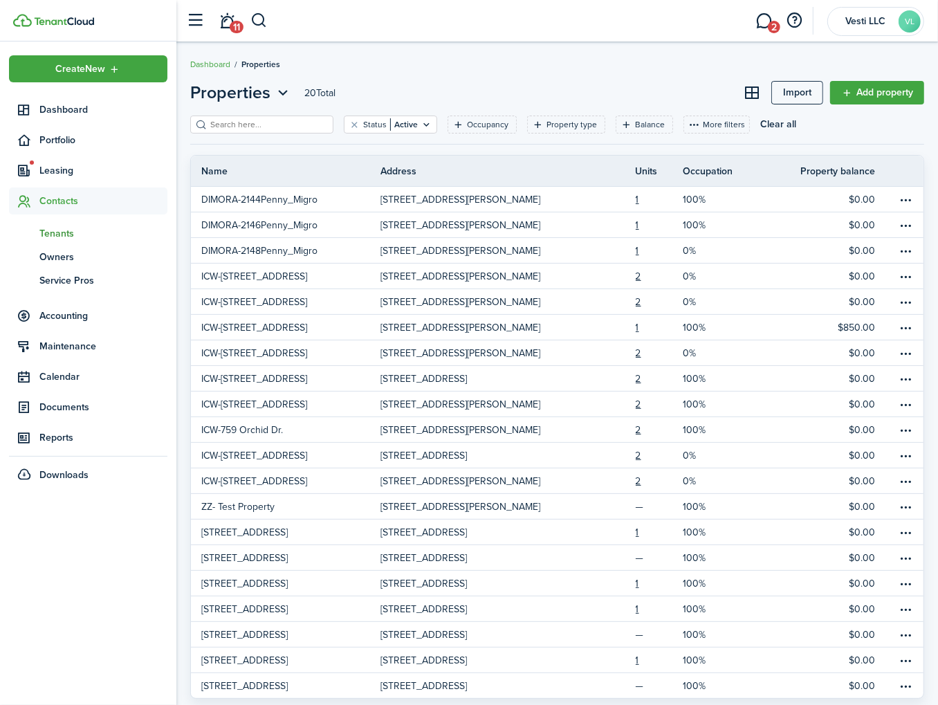
click at [67, 222] on link "tn Tenants" at bounding box center [88, 233] width 158 height 24
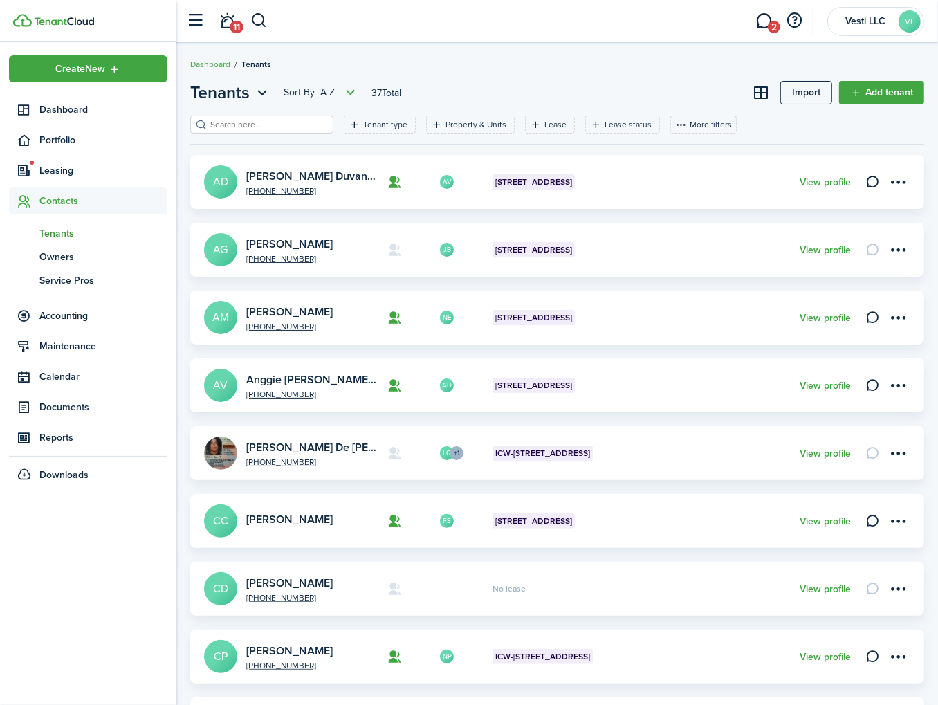
click at [253, 124] on input "search" at bounding box center [268, 124] width 122 height 13
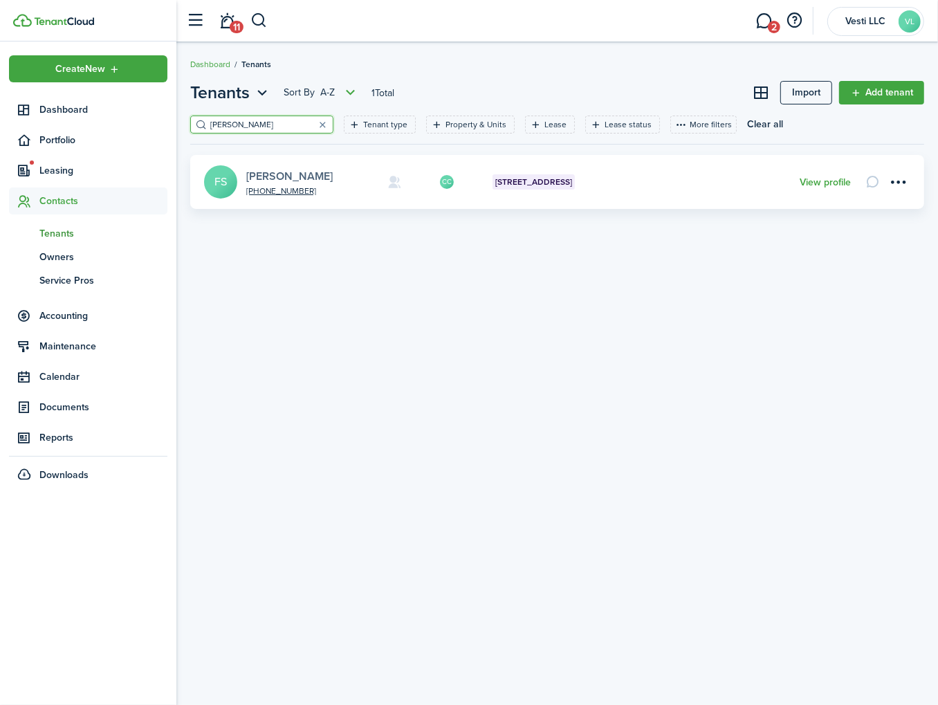
type input "fran"
click at [316, 175] on link "[PERSON_NAME]" at bounding box center [289, 176] width 86 height 16
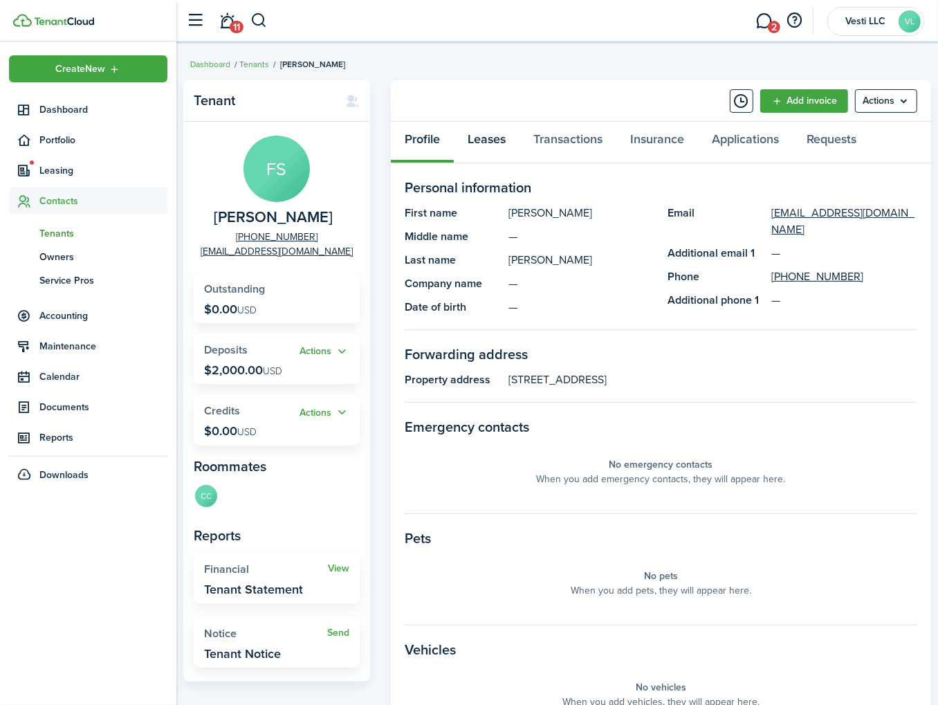
click at [494, 149] on link "Leases" at bounding box center [487, 143] width 66 height 42
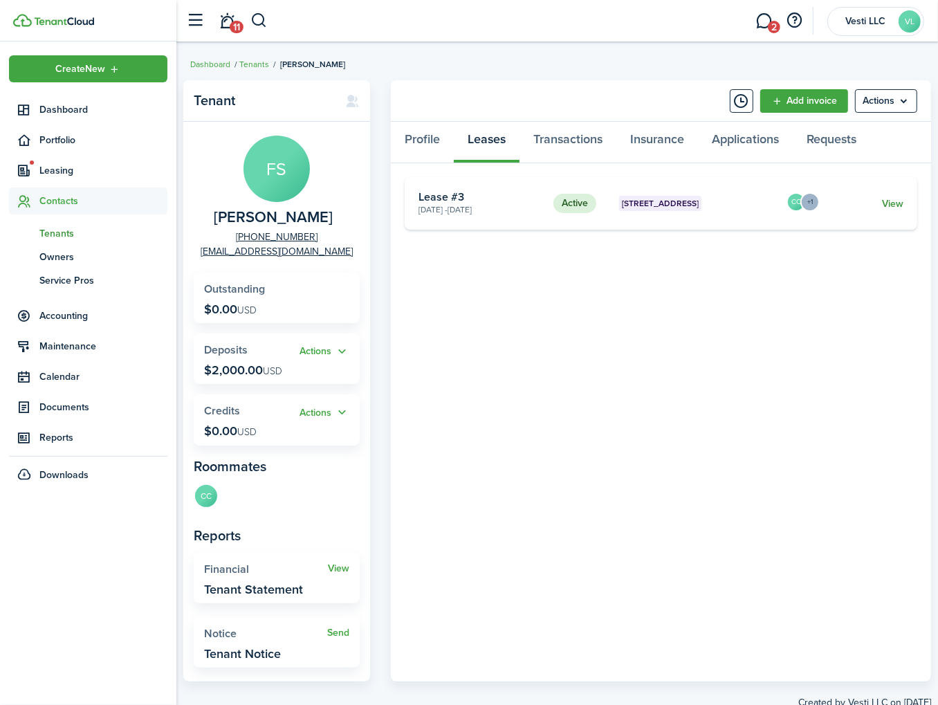
click at [897, 203] on link "View" at bounding box center [892, 203] width 21 height 15
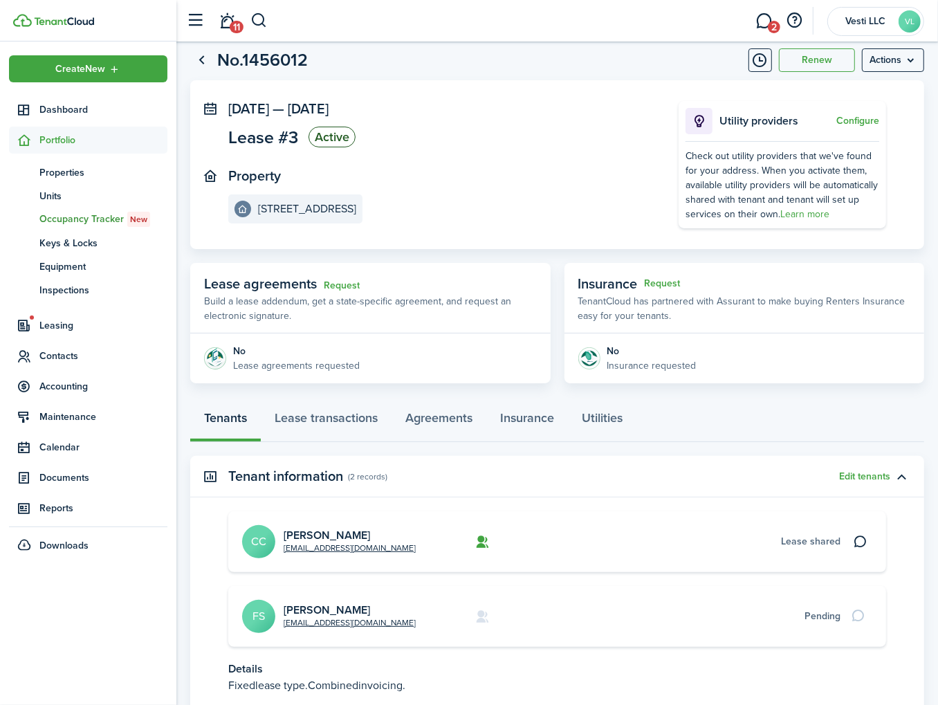
scroll to position [136, 0]
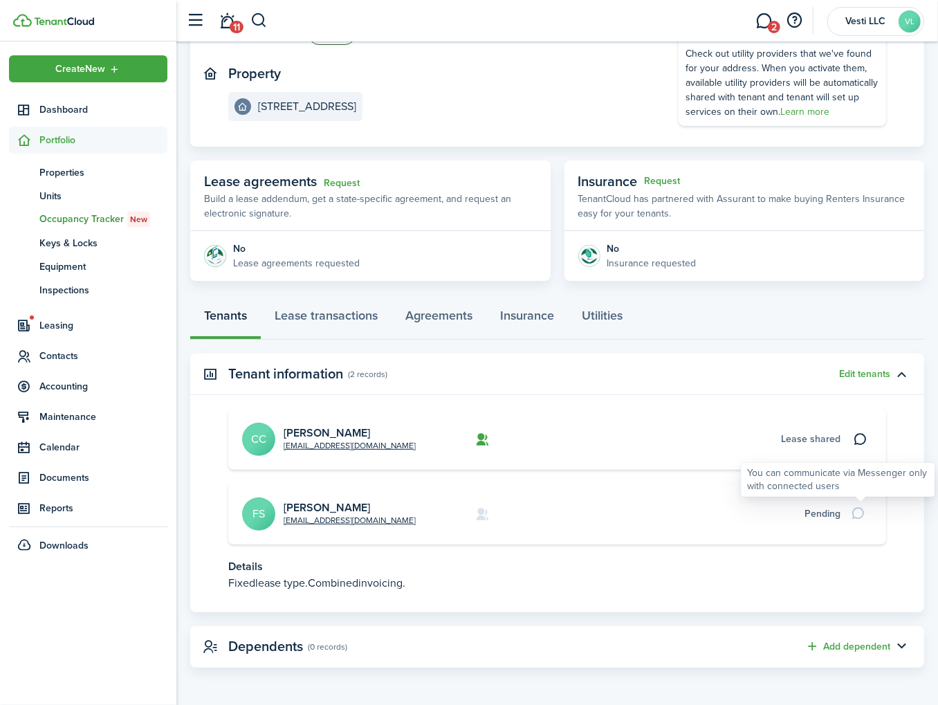
click at [860, 513] on div at bounding box center [861, 513] width 24 height 19
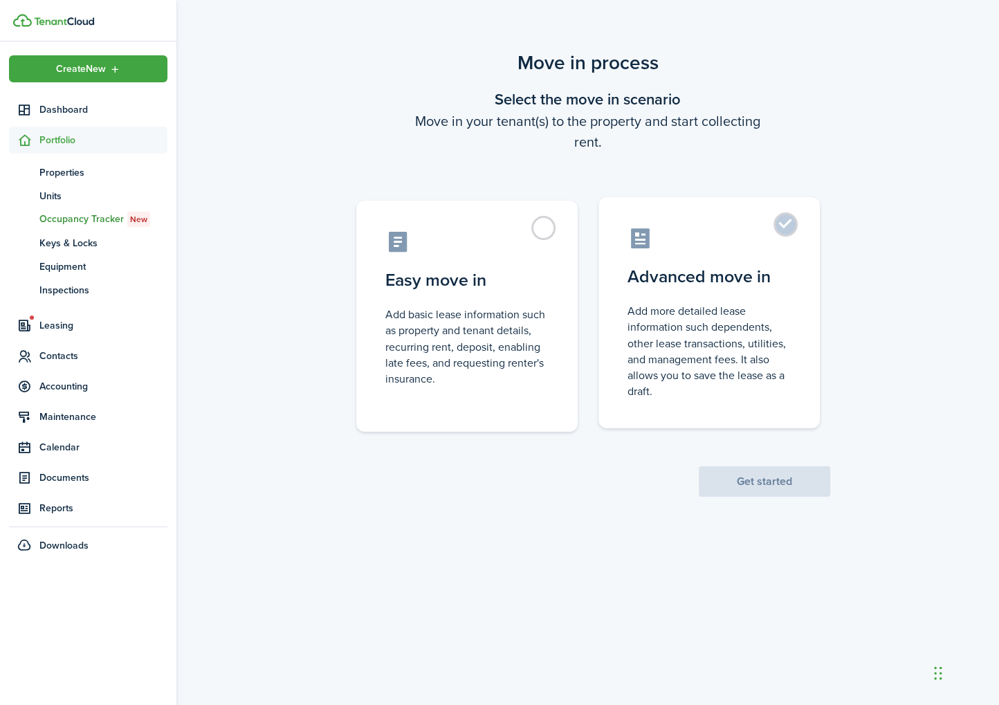
click at [769, 342] on control-radio-card-description "Add more detailed lease information such dependents, other lease transactions, …" at bounding box center [708, 351] width 163 height 96
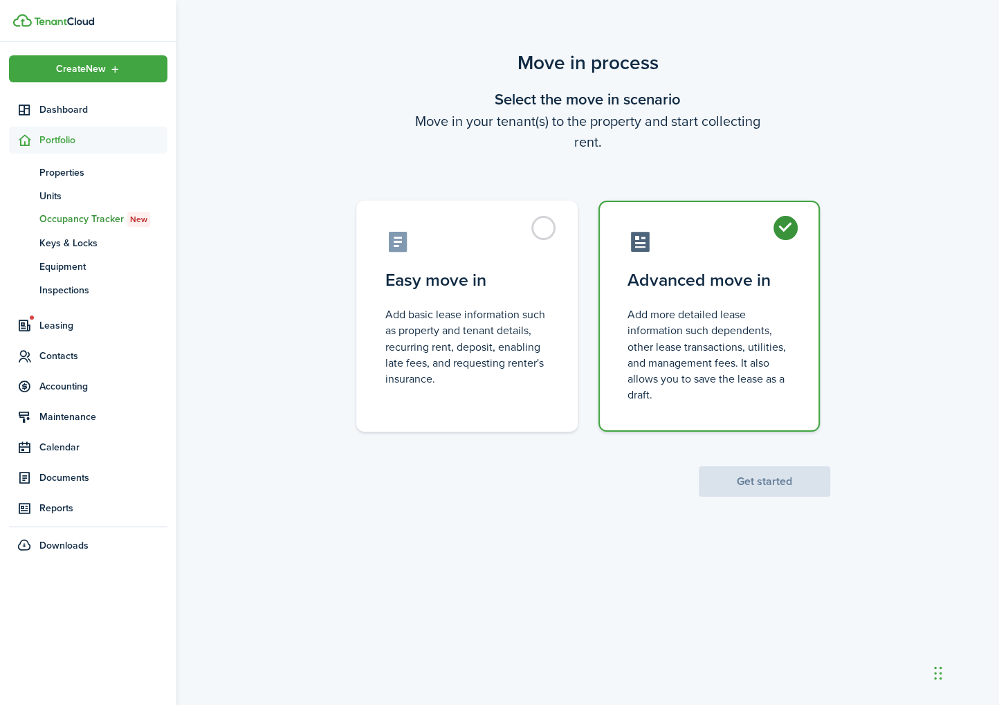
radio input "true"
click at [769, 475] on button "Get started" at bounding box center [764, 481] width 131 height 30
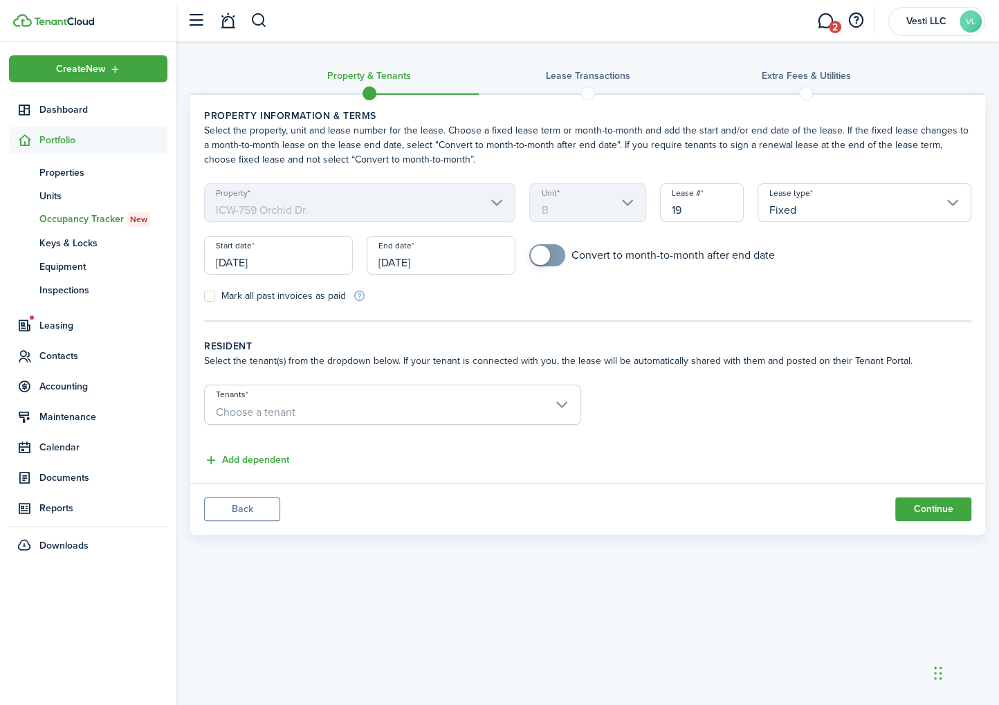
click at [306, 259] on input "[DATE]" at bounding box center [278, 255] width 149 height 39
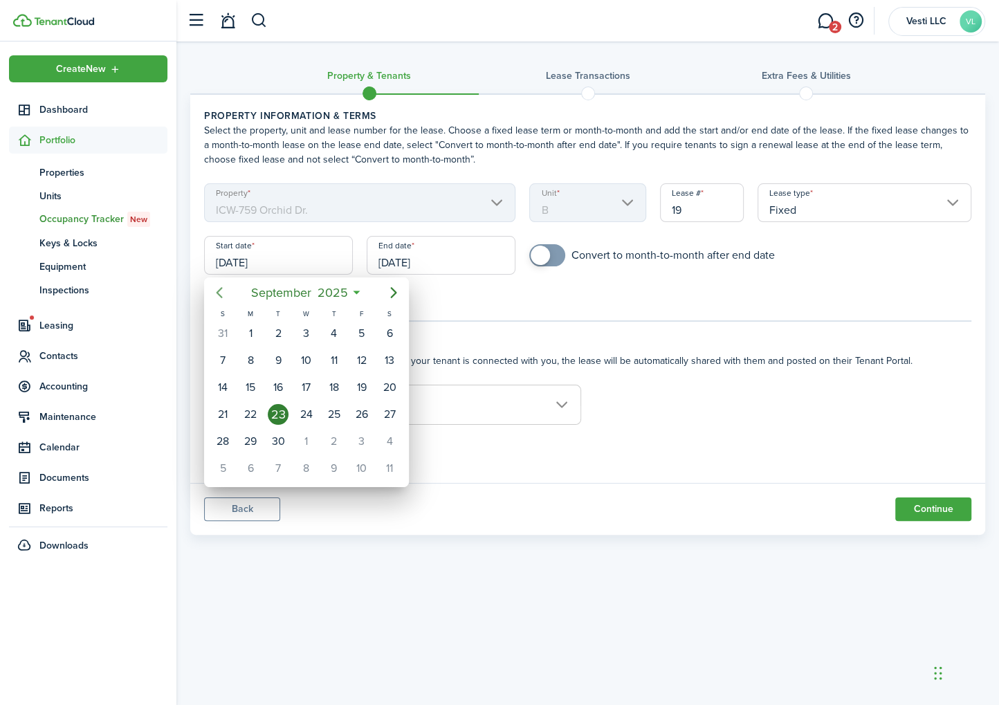
click at [222, 286] on icon "Previous page" at bounding box center [219, 292] width 17 height 17
click at [391, 291] on icon "Next page" at bounding box center [393, 292] width 17 height 17
click at [560, 293] on div at bounding box center [499, 352] width 1220 height 926
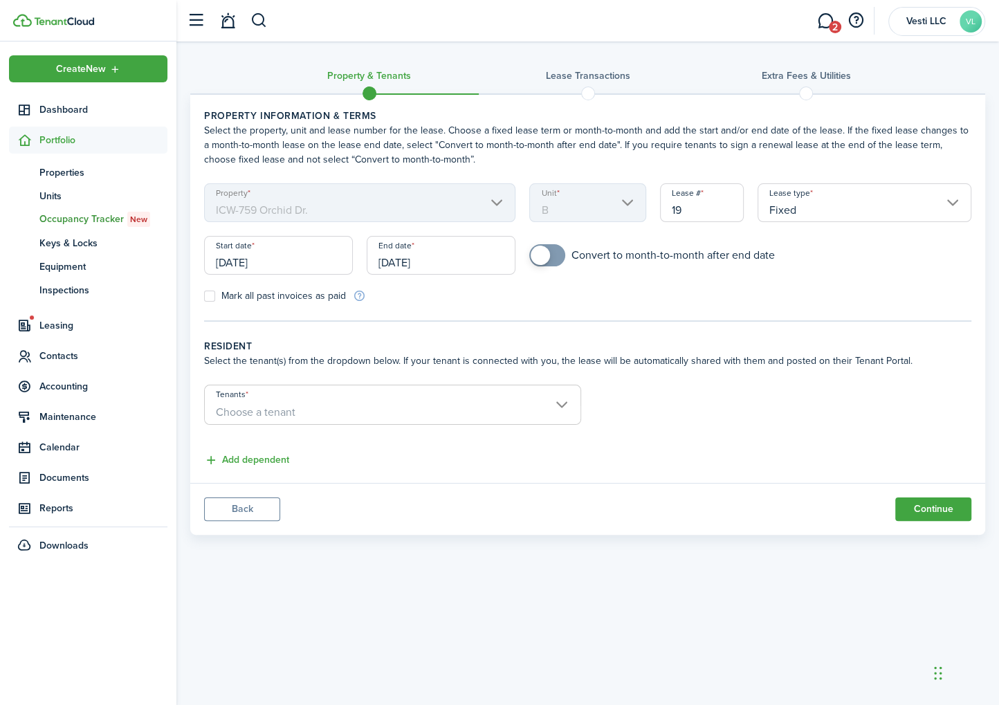
click at [292, 270] on input "09/23/2025" at bounding box center [278, 255] width 149 height 39
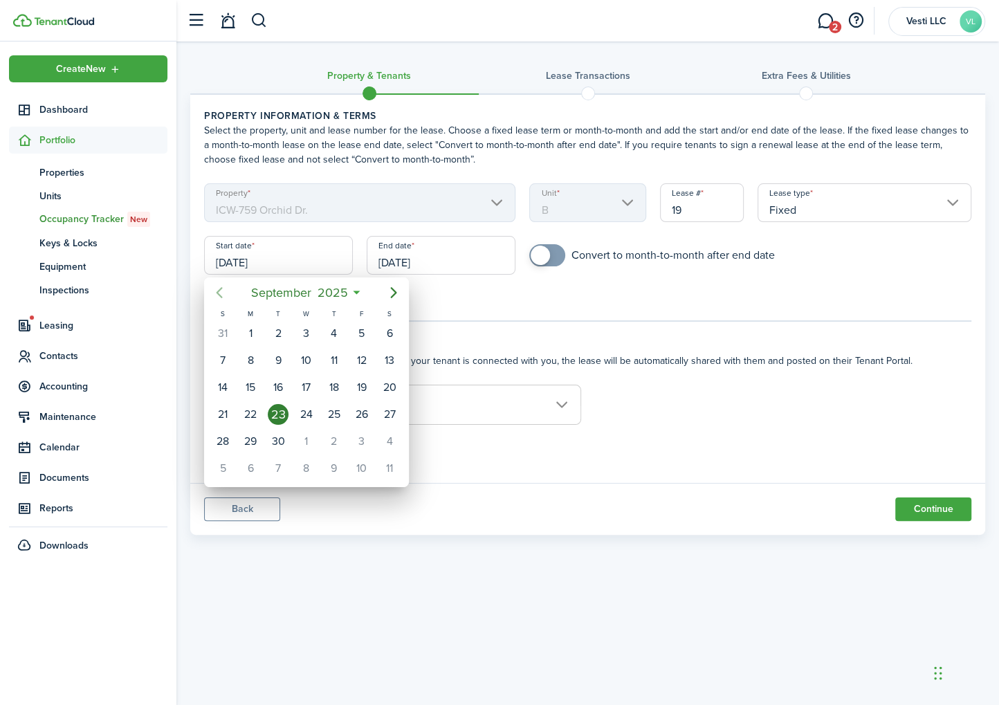
click at [215, 301] on mbsc-button "Previous page" at bounding box center [219, 293] width 28 height 28
click at [227, 331] on div "1" at bounding box center [222, 333] width 21 height 21
type input "06/01/2025"
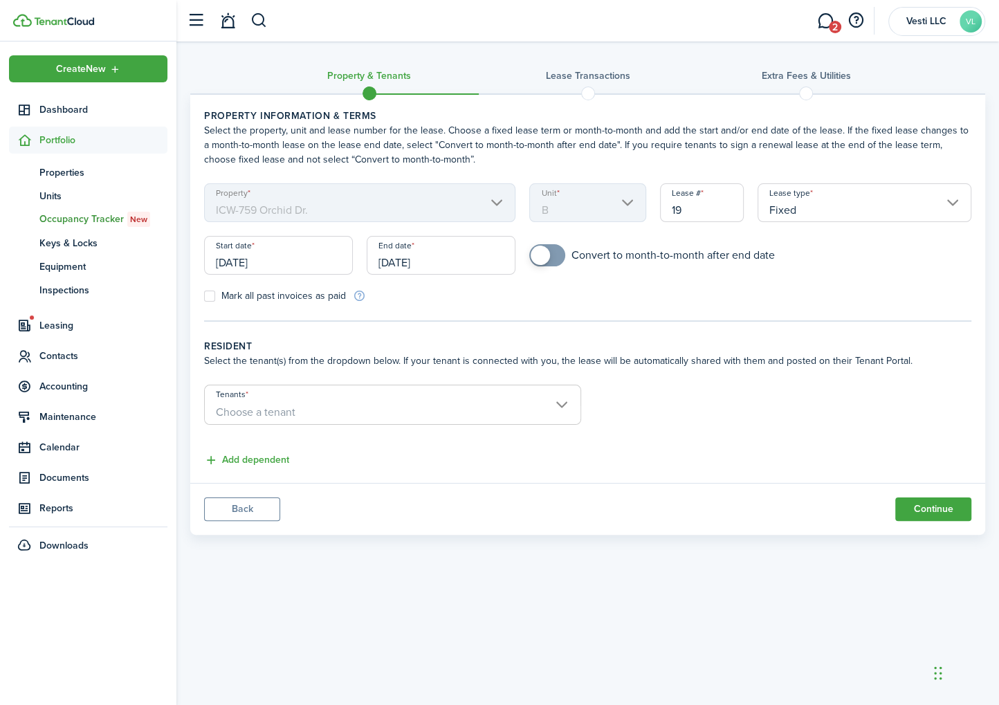
click at [466, 262] on input "09/23/2026" at bounding box center [441, 255] width 149 height 39
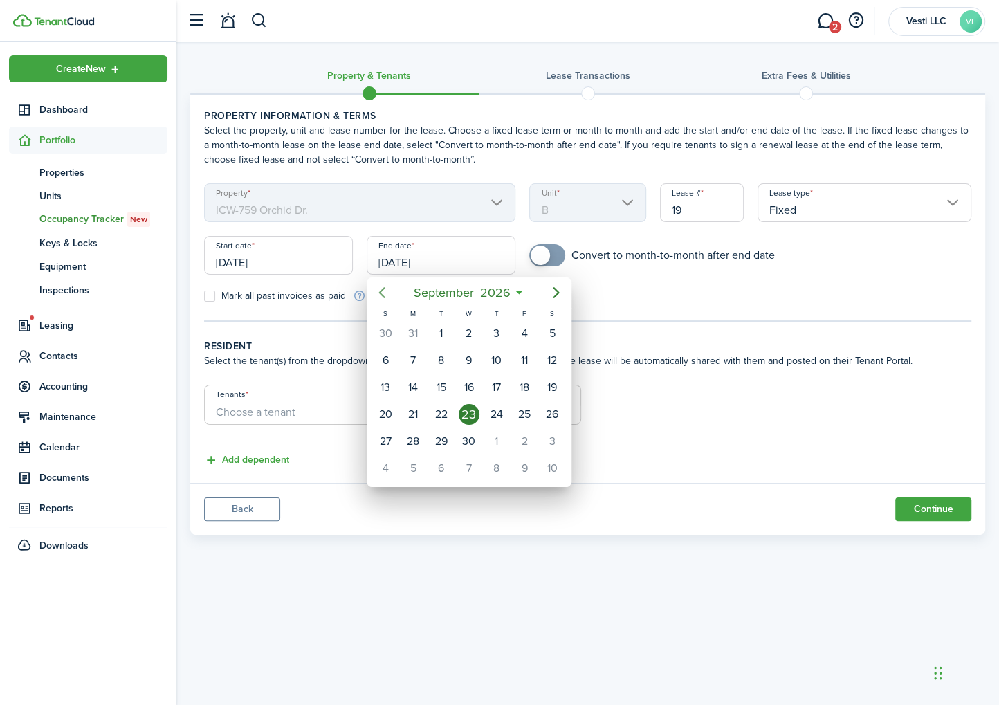
click at [382, 294] on icon "Previous page" at bounding box center [382, 292] width 17 height 17
click at [392, 464] on div "31" at bounding box center [385, 468] width 21 height 21
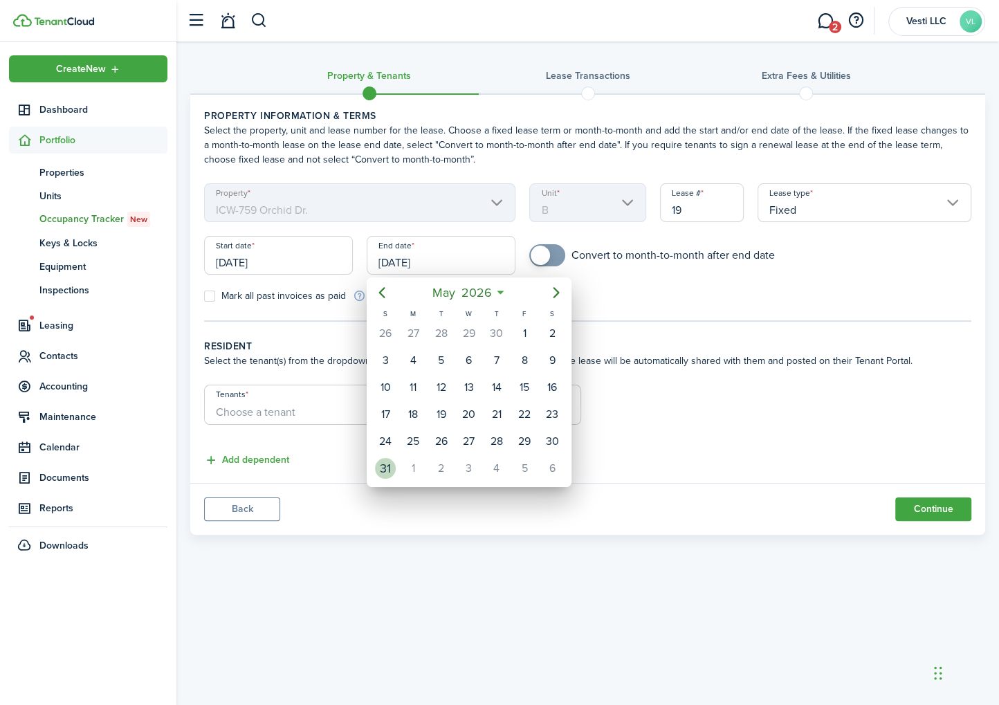
type input "05/31/2026"
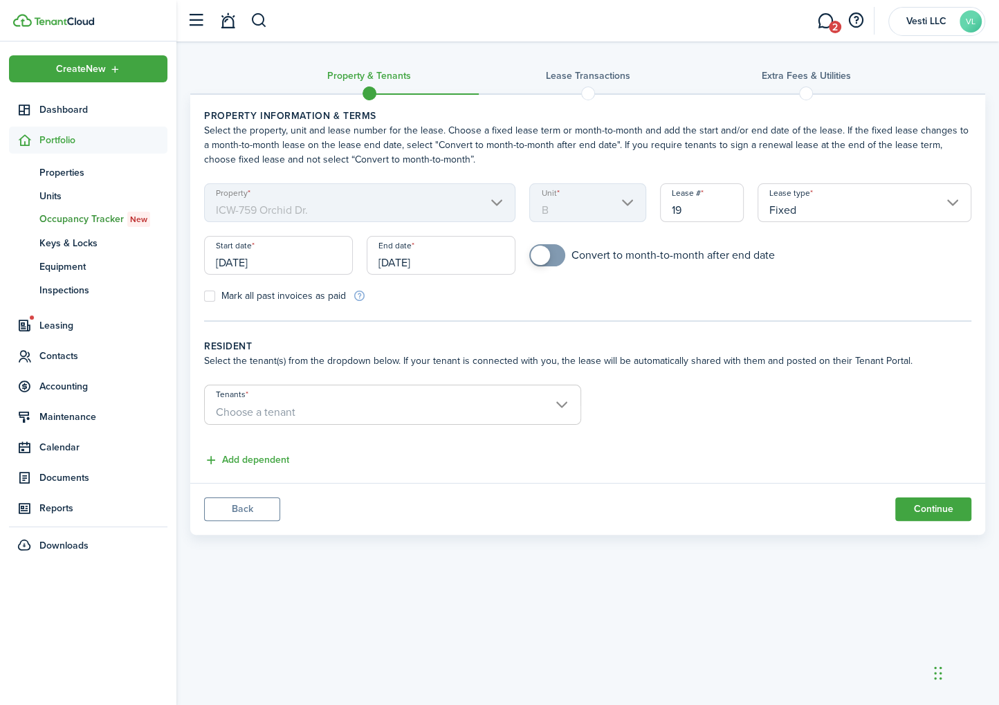
checkbox input "true"
click at [550, 253] on span at bounding box center [547, 255] width 14 height 22
click at [385, 405] on span "Choose a tenant" at bounding box center [393, 413] width 376 height 24
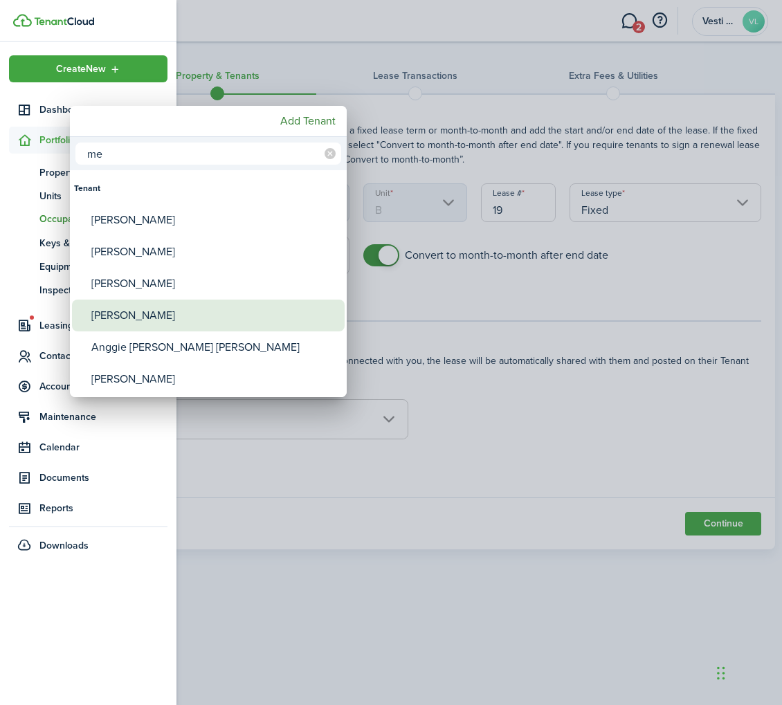
type input "me"
click at [203, 315] on div "Melissa Ann Chivers" at bounding box center [213, 316] width 245 height 32
type input "Melissa Ann Chivers"
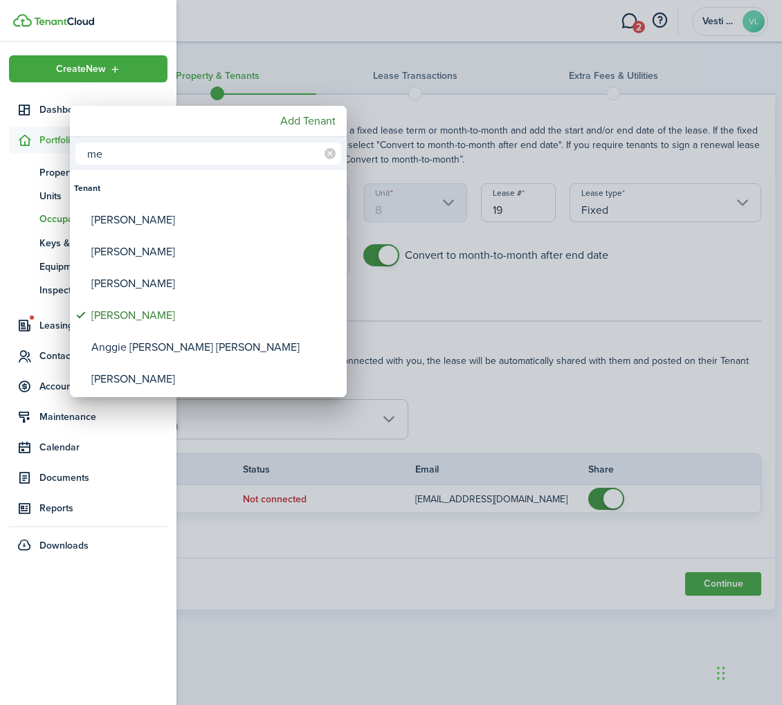
click at [610, 358] on div at bounding box center [390, 352] width 1003 height 926
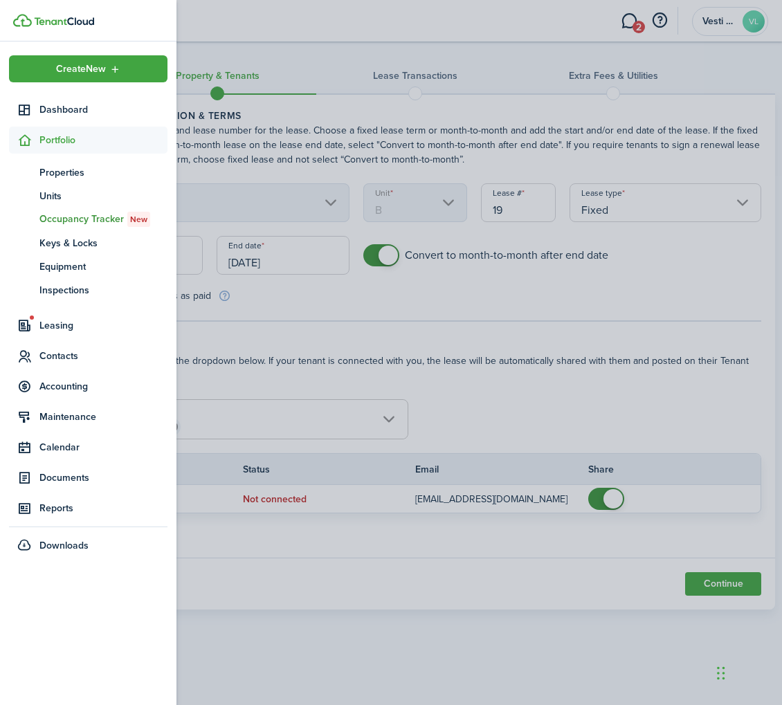
click at [600, 511] on container-opacity at bounding box center [391, 352] width 782 height 705
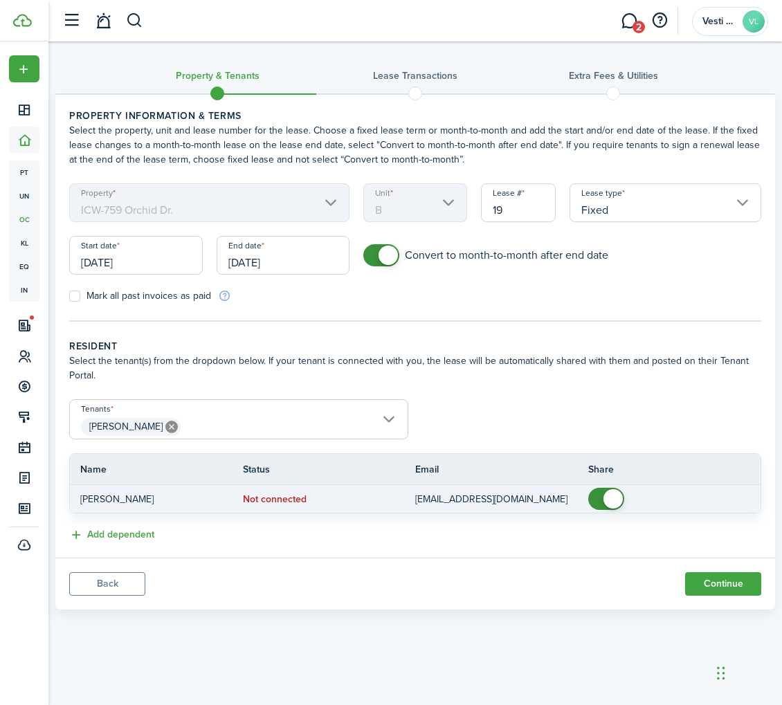
checkbox input "false"
click at [607, 495] on span at bounding box center [612, 498] width 19 height 19
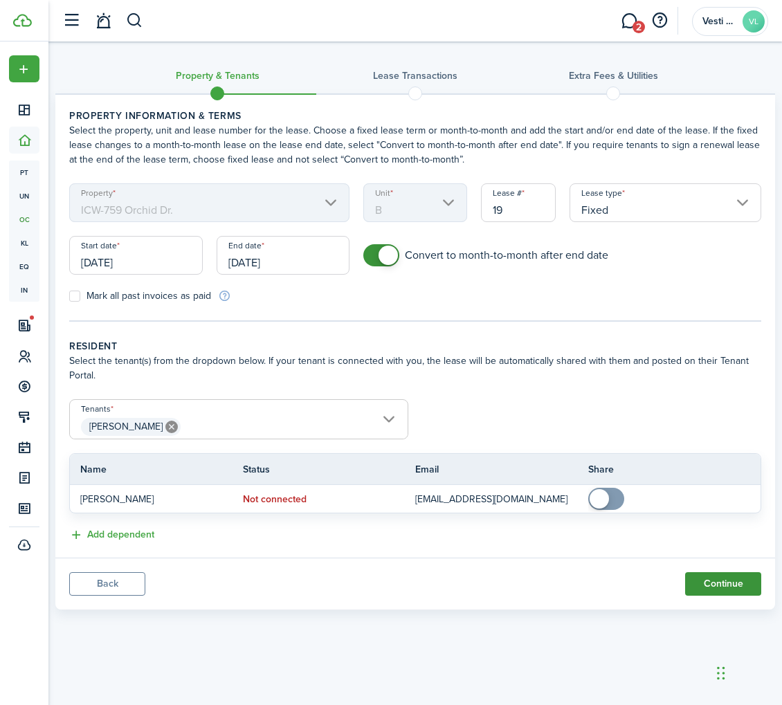
click at [724, 582] on button "Continue" at bounding box center [723, 584] width 76 height 24
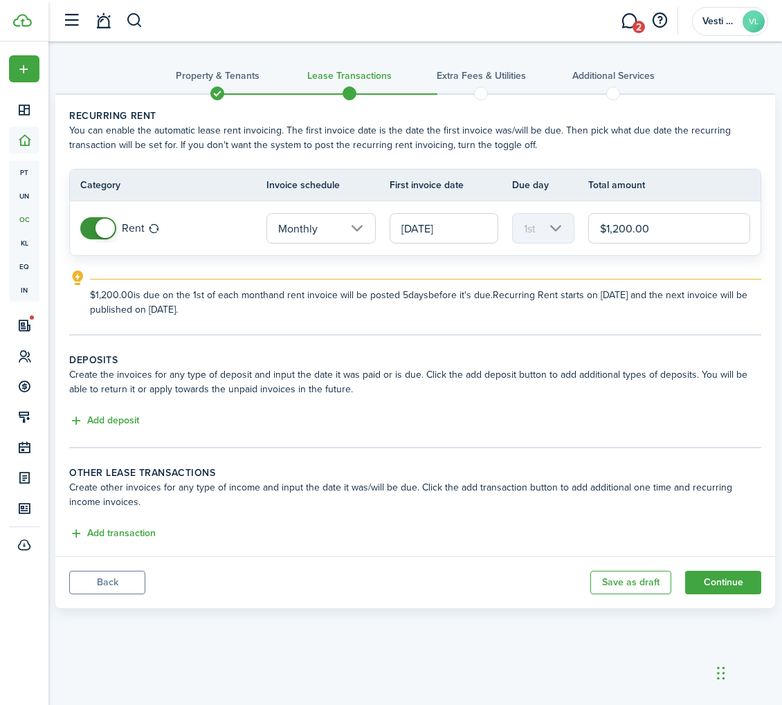
click at [447, 226] on input "06/01/2025" at bounding box center [443, 228] width 109 height 30
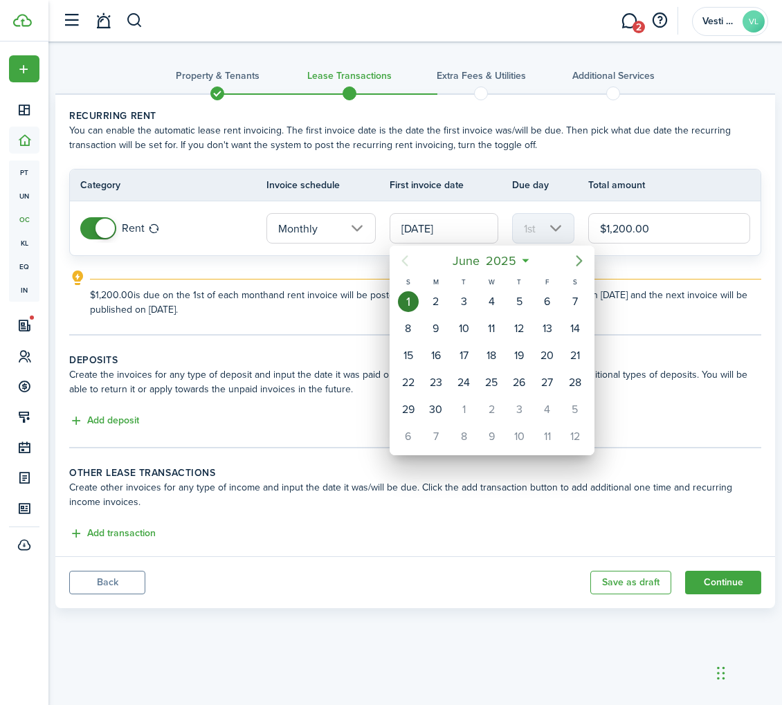
click at [580, 257] on icon "Next page" at bounding box center [579, 261] width 17 height 17
click at [581, 262] on icon "Next page" at bounding box center [579, 261] width 17 height 17
click at [495, 300] on div "1" at bounding box center [491, 301] width 21 height 21
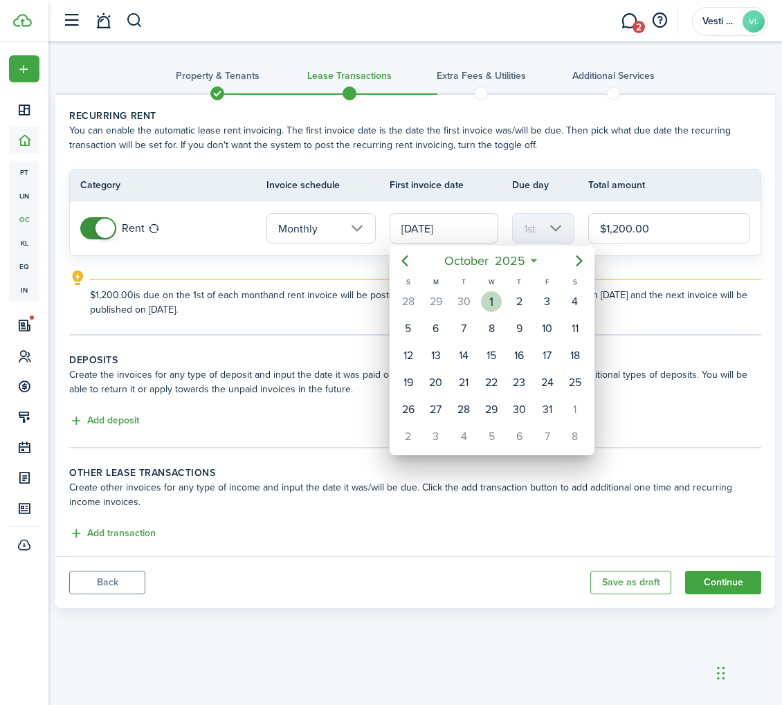
type input "10/01/2025"
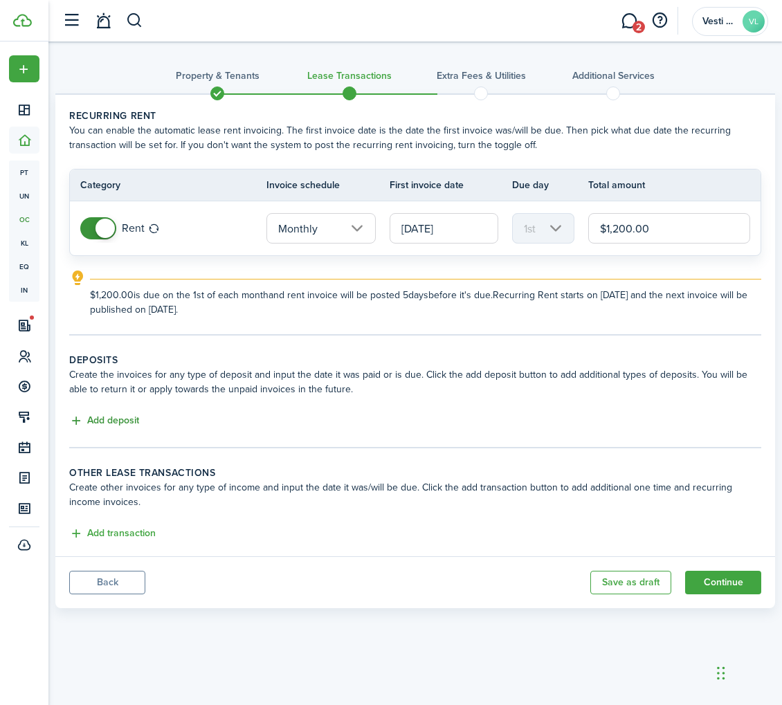
click at [103, 419] on button "Add deposit" at bounding box center [104, 421] width 70 height 16
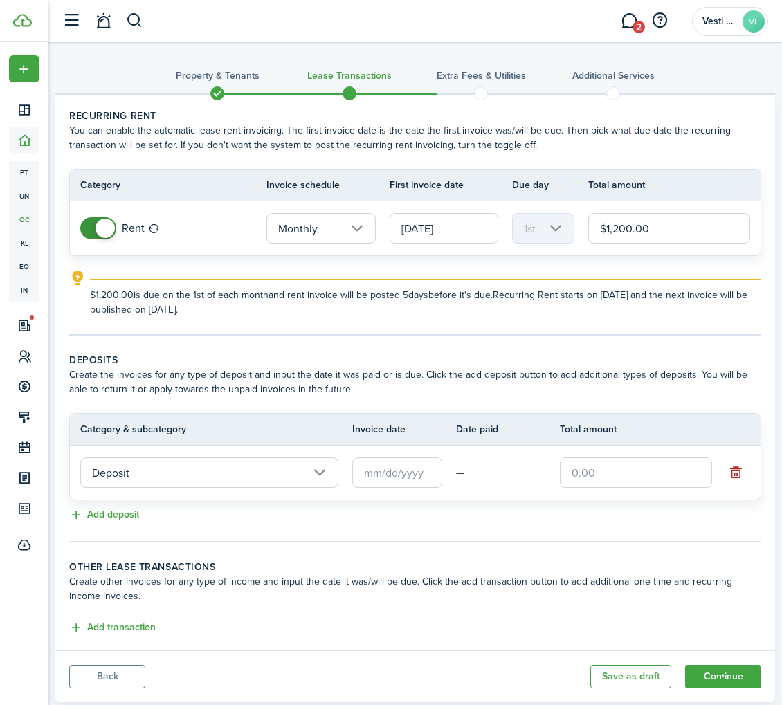
click at [402, 469] on input "text" at bounding box center [397, 472] width 90 height 30
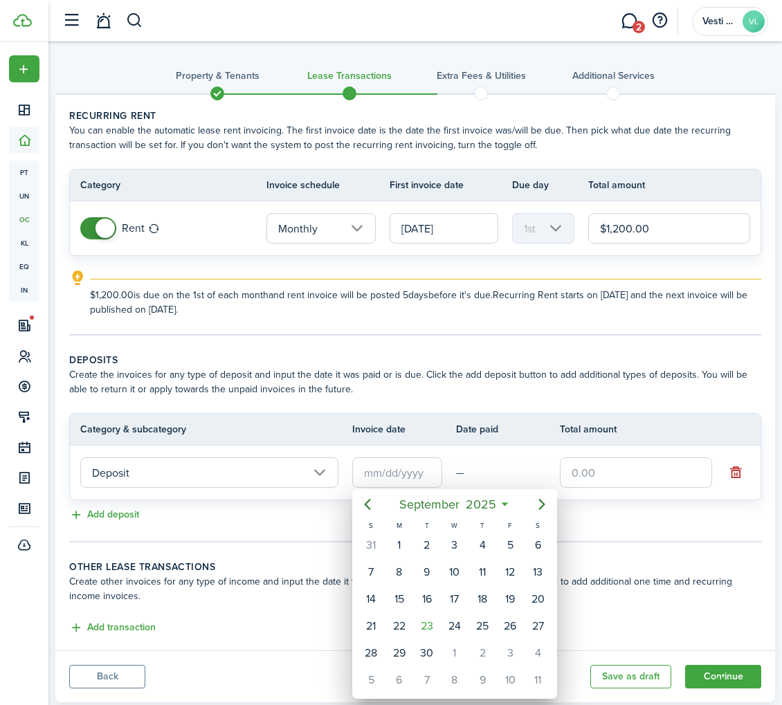
click at [618, 468] on div at bounding box center [390, 352] width 1003 height 926
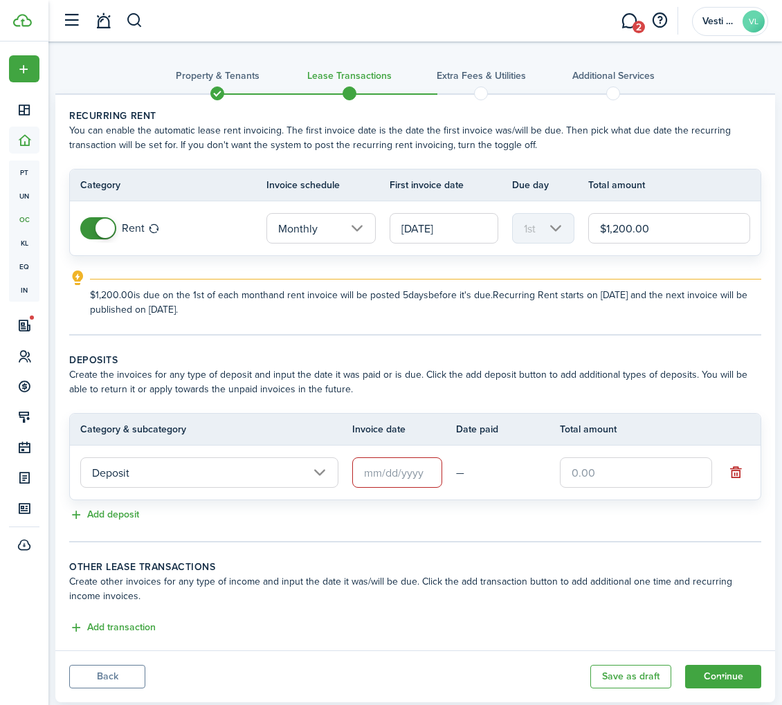
click at [582, 466] on input "text" at bounding box center [636, 472] width 152 height 30
type input "$2,400.00"
click at [389, 472] on input "text" at bounding box center [397, 472] width 90 height 30
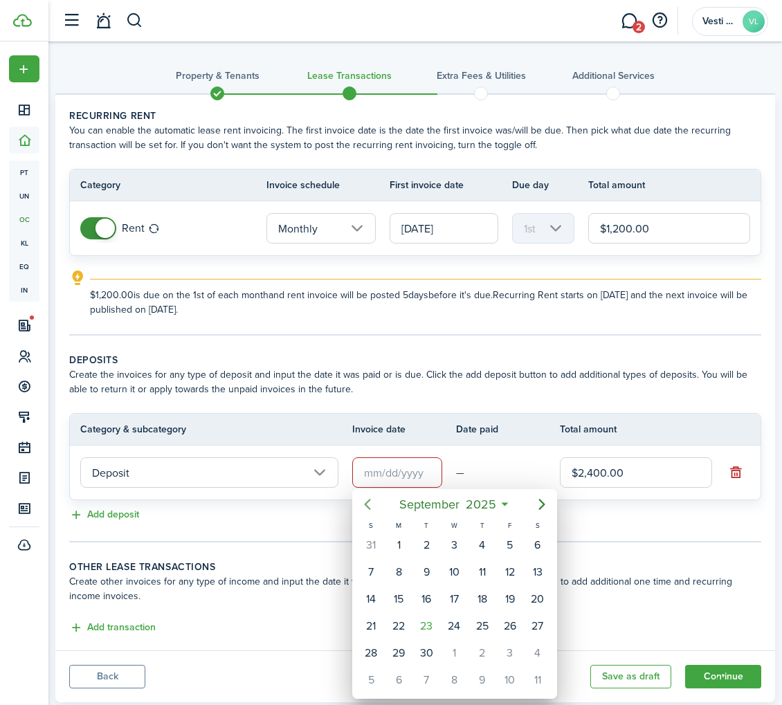
click at [369, 506] on icon "Previous page" at bounding box center [367, 504] width 17 height 17
click at [374, 543] on div "1" at bounding box center [370, 545] width 21 height 21
type input "06/01/2025"
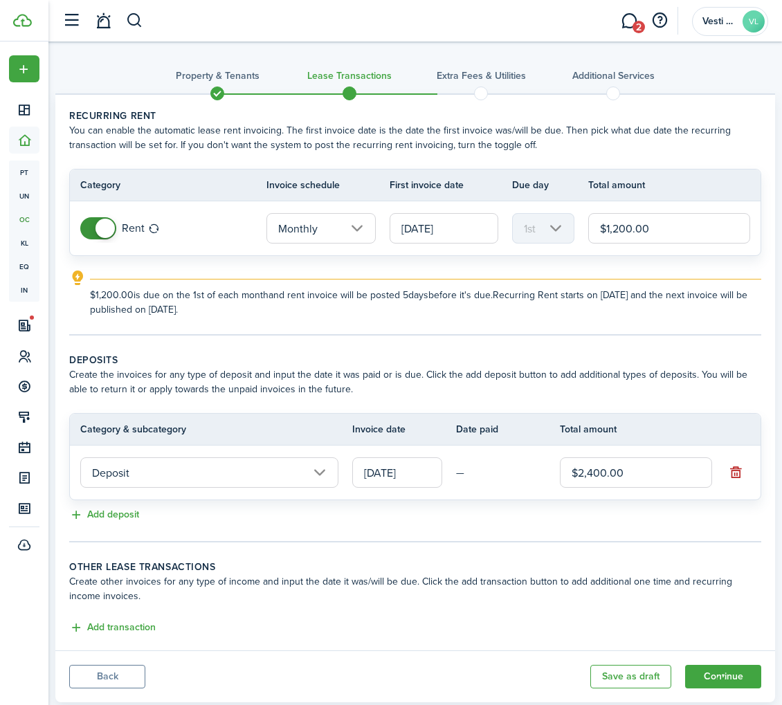
click at [601, 537] on tc-wizard-step "Deposits Create the invoices for any type of deposit and input the date it was …" at bounding box center [415, 448] width 692 height 190
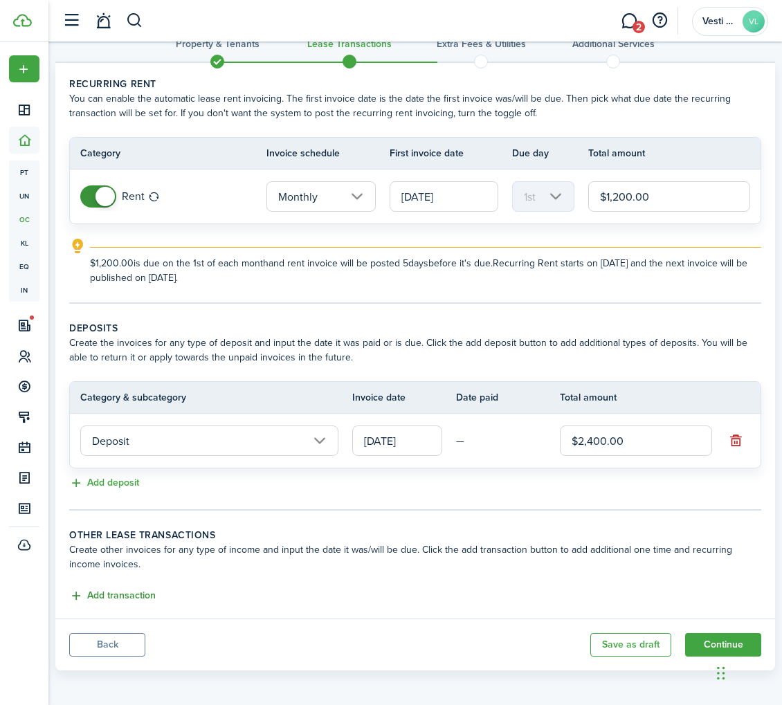
click at [127, 589] on button "Add transaction" at bounding box center [112, 596] width 86 height 16
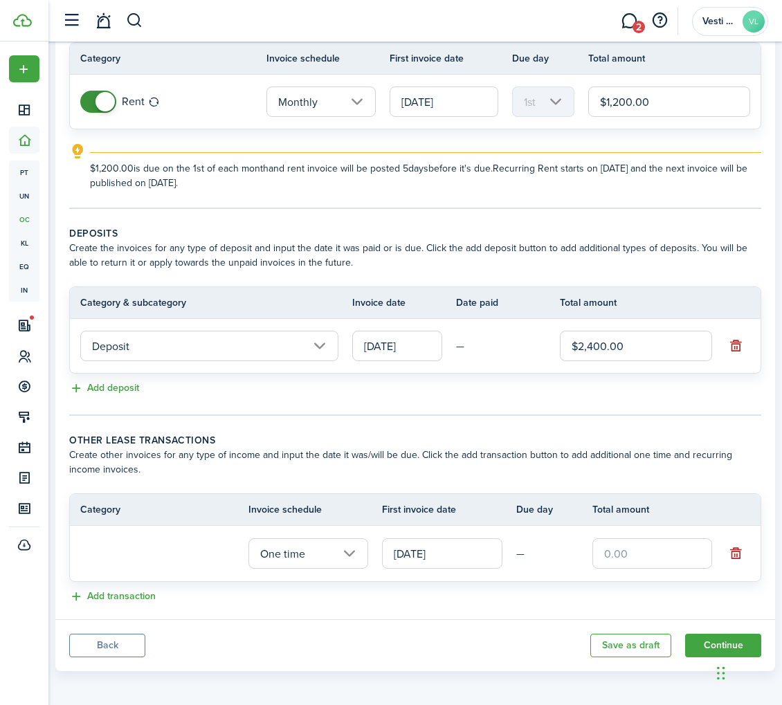
scroll to position [125, 0]
click at [346, 546] on input "One time" at bounding box center [308, 554] width 120 height 30
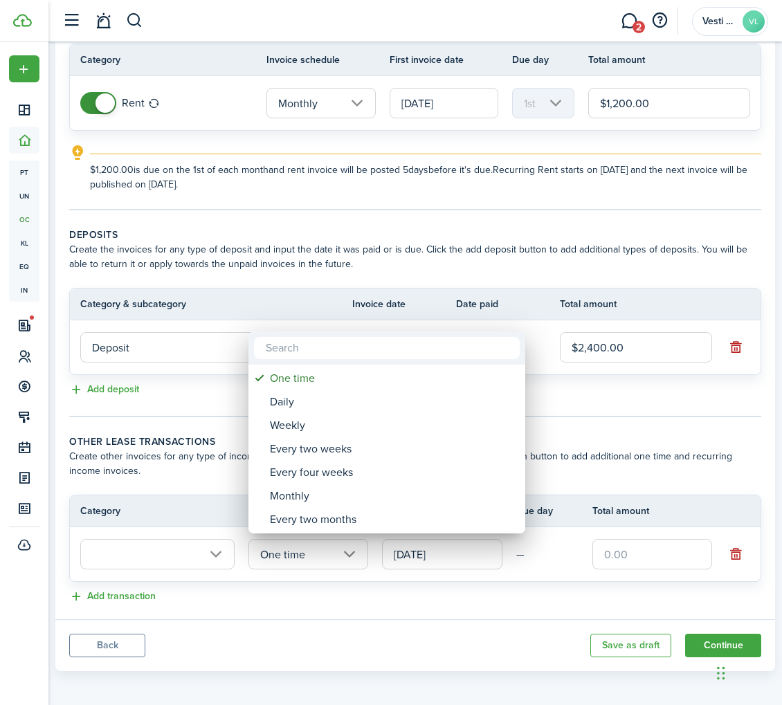
click at [149, 565] on div at bounding box center [390, 352] width 1003 height 926
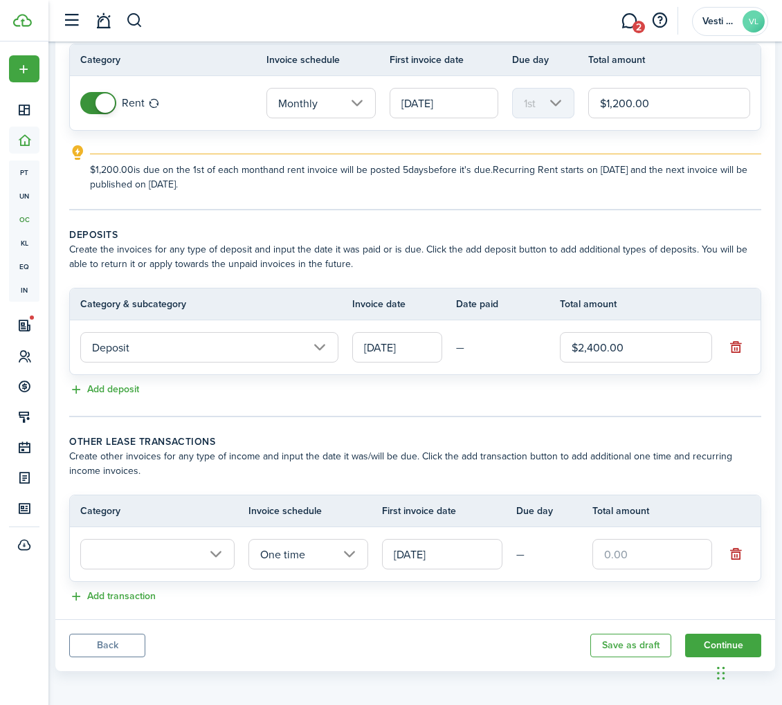
click at [223, 549] on input "text" at bounding box center [157, 554] width 154 height 30
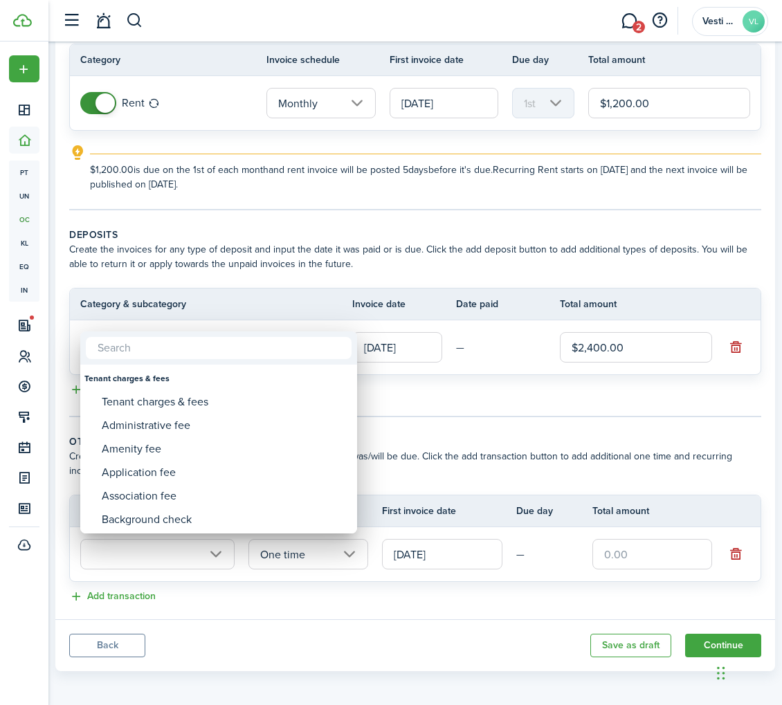
click at [267, 609] on div at bounding box center [390, 352] width 1003 height 926
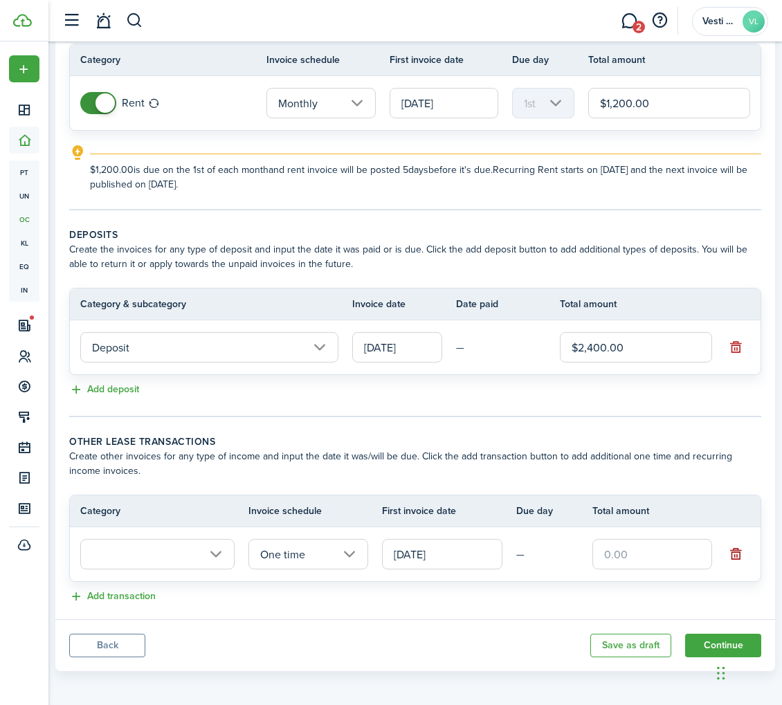
click at [735, 547] on button "button" at bounding box center [735, 553] width 19 height 19
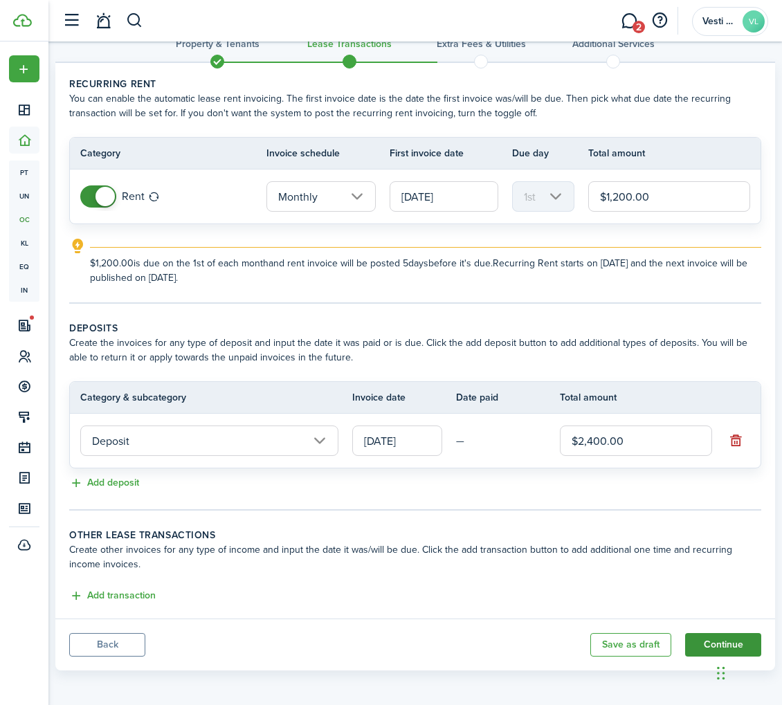
click at [715, 636] on button "Continue" at bounding box center [723, 645] width 76 height 24
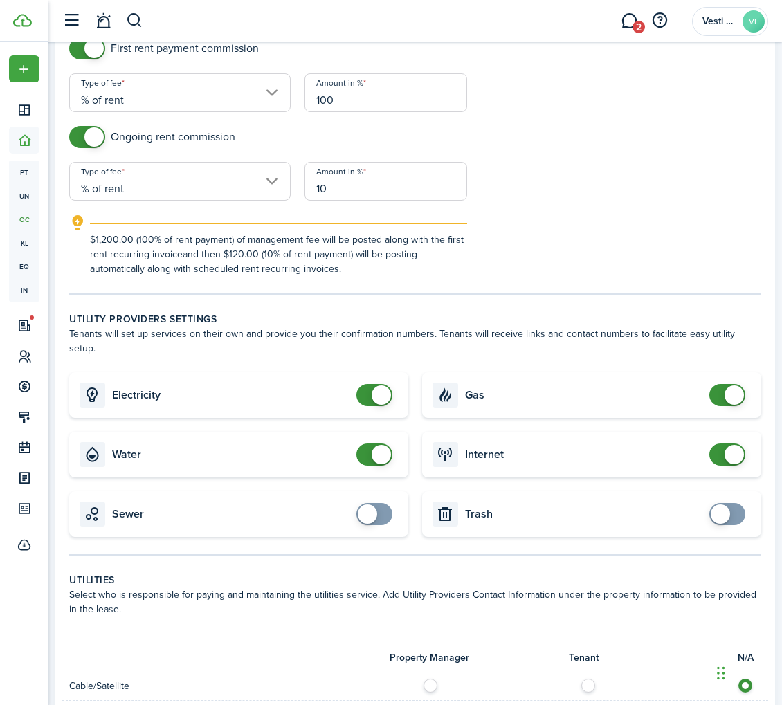
scroll to position [621, 0]
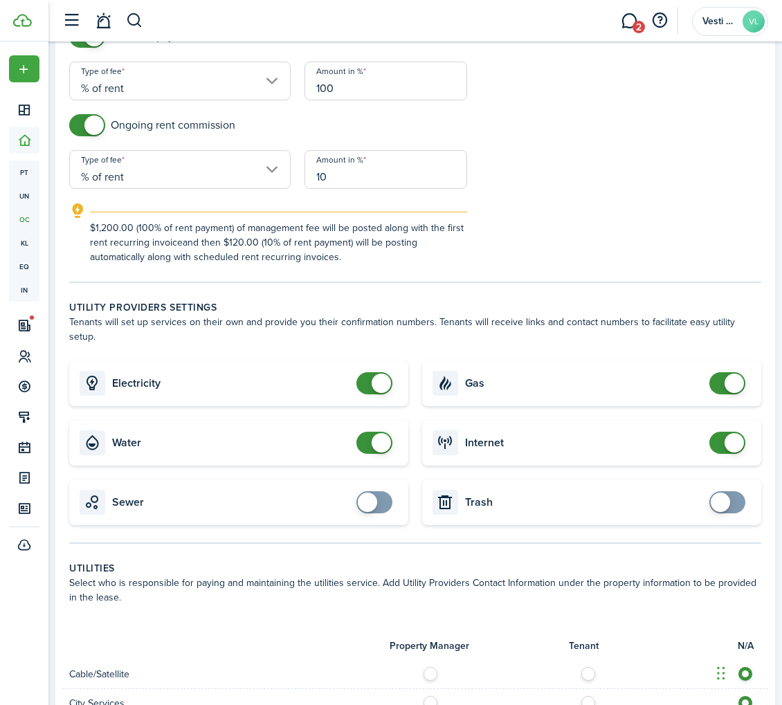
checkbox input "false"
click at [724, 377] on span at bounding box center [727, 383] width 14 height 22
checkbox input "false"
click at [382, 374] on span at bounding box center [380, 383] width 19 height 19
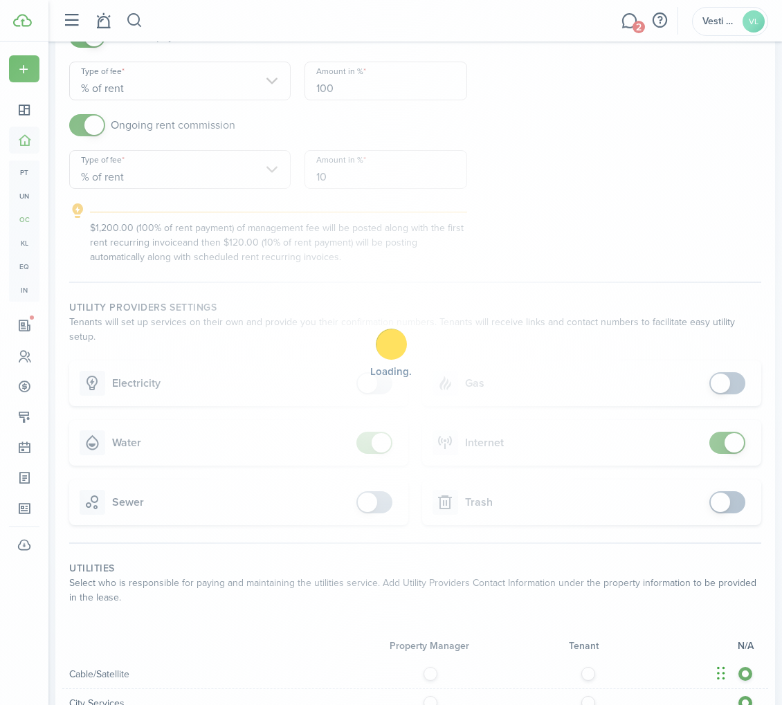
click at [380, 418] on div "Loading" at bounding box center [391, 352] width 782 height 705
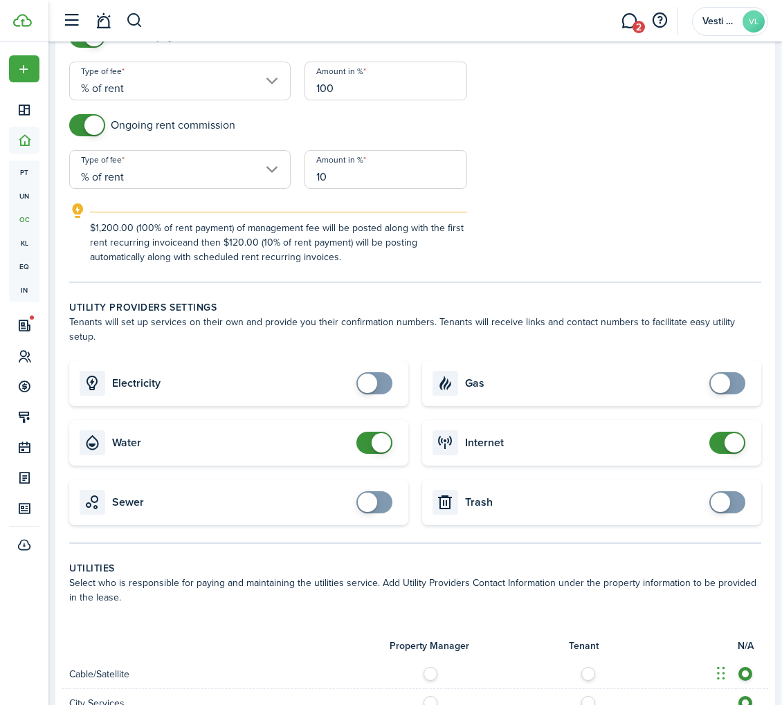
checkbox input "false"
click at [380, 433] on span at bounding box center [380, 442] width 19 height 19
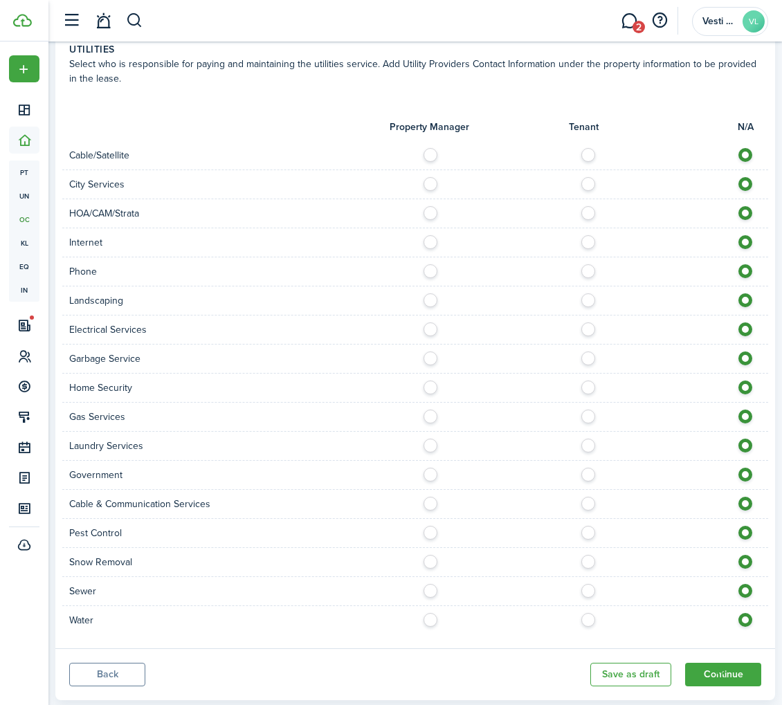
scroll to position [1153, 0]
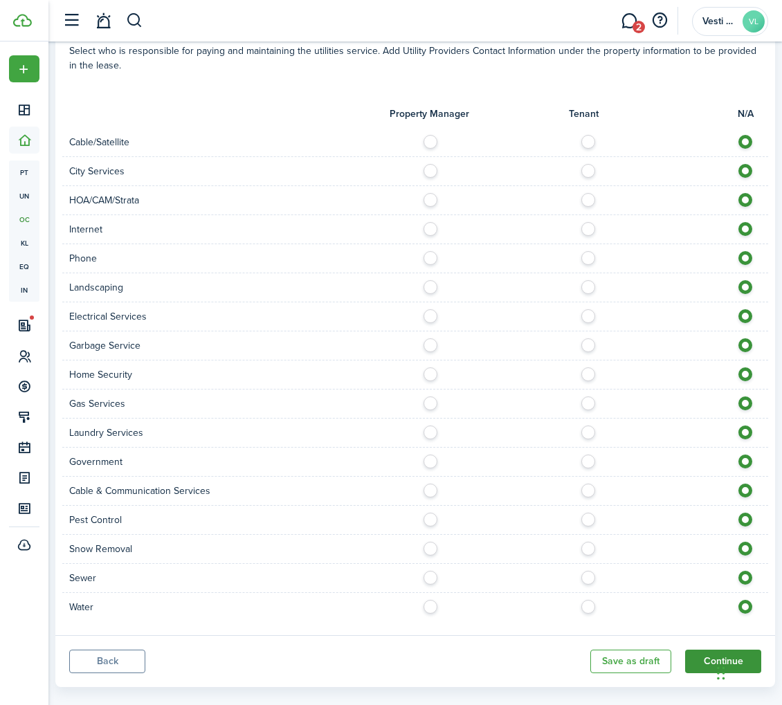
click at [706, 650] on button "Continue" at bounding box center [723, 662] width 76 height 24
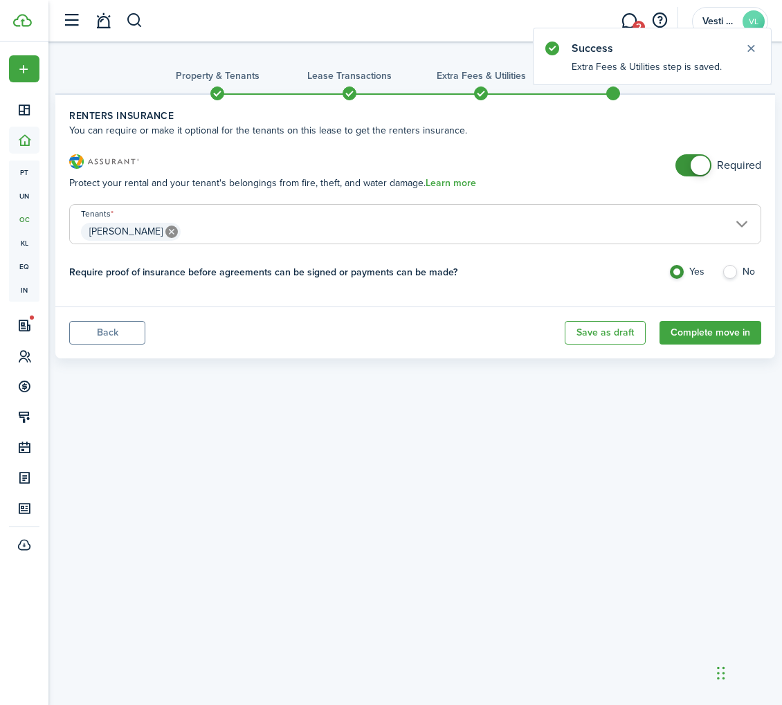
checkbox input "false"
click at [699, 160] on span at bounding box center [699, 165] width 19 height 19
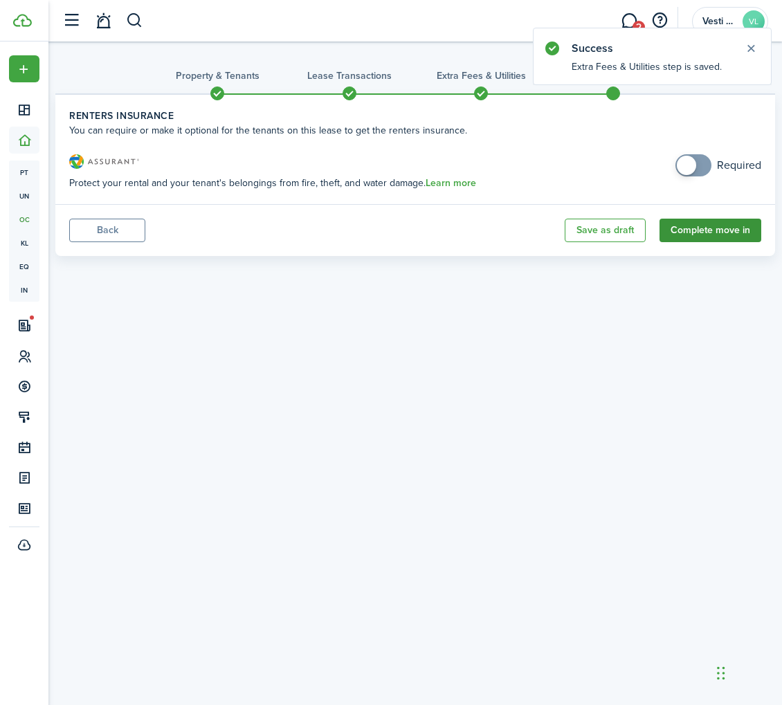
click at [715, 223] on button "Complete move in" at bounding box center [710, 231] width 102 height 24
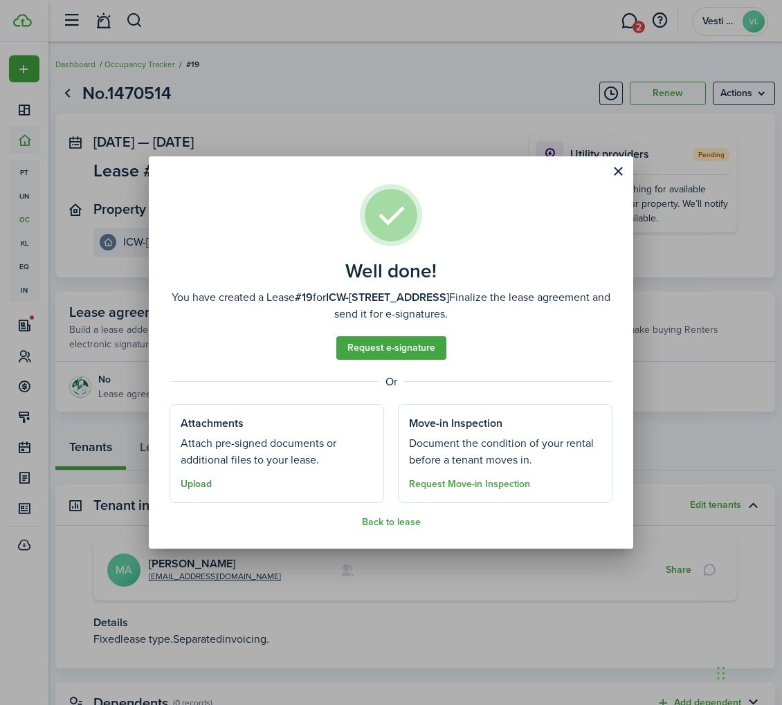
click at [196, 485] on button "Upload" at bounding box center [196, 484] width 31 height 11
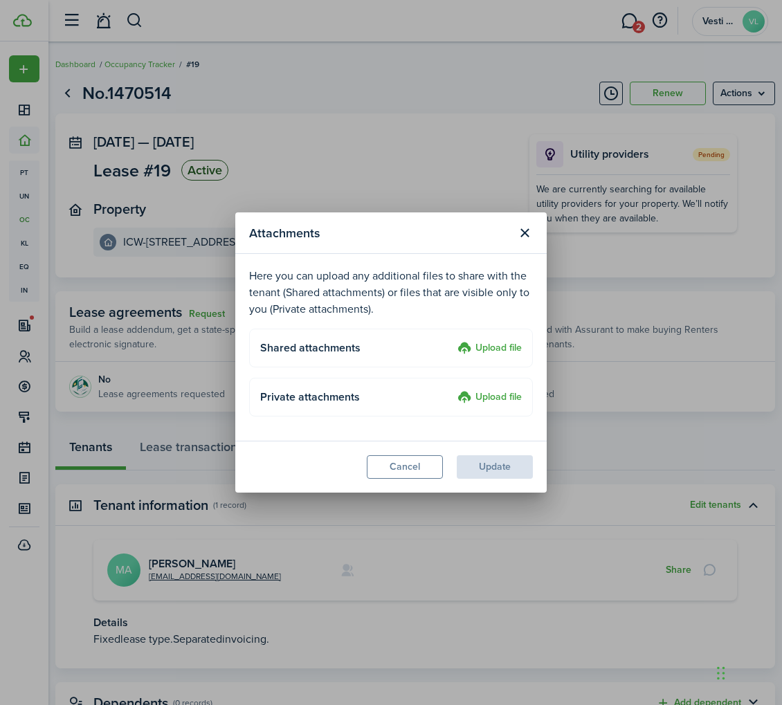
click at [492, 347] on label "Upload file" at bounding box center [489, 348] width 64 height 17
click at [452, 340] on input "Upload file" at bounding box center [452, 340] width 0 height 0
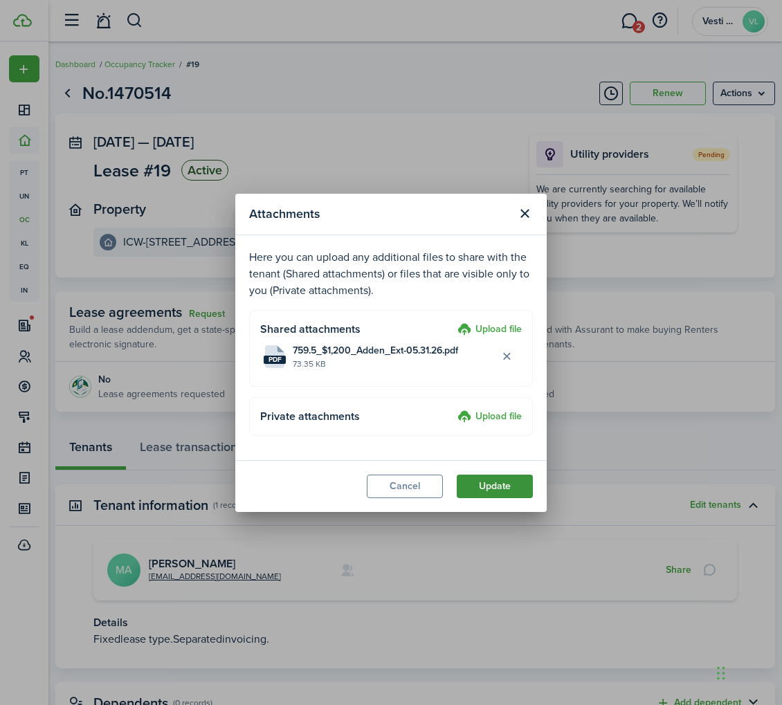
click at [502, 481] on button "Update" at bounding box center [495, 487] width 76 height 24
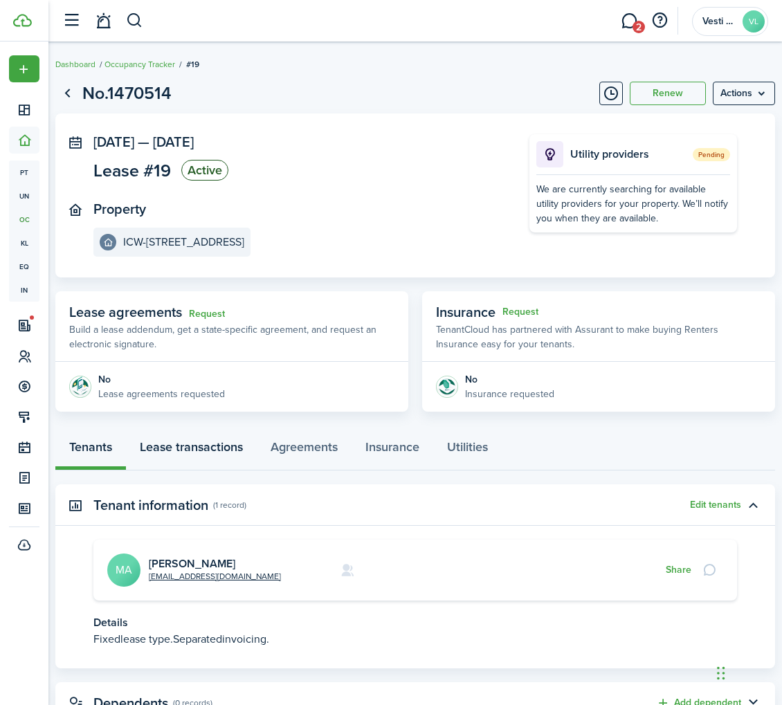
click at [172, 447] on link "Lease transactions" at bounding box center [191, 449] width 131 height 41
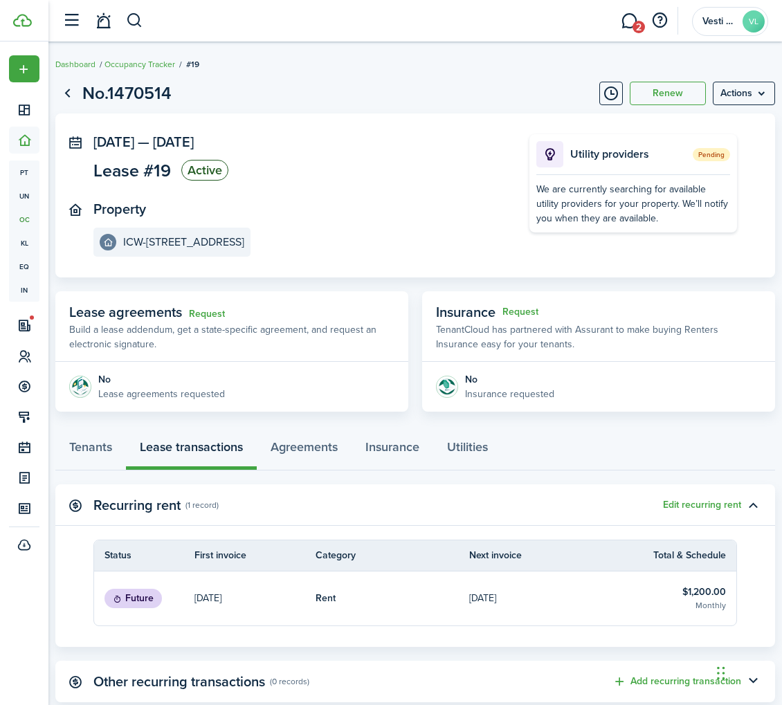
click at [515, 608] on link "Sep 26, 2025" at bounding box center [546, 598] width 154 height 54
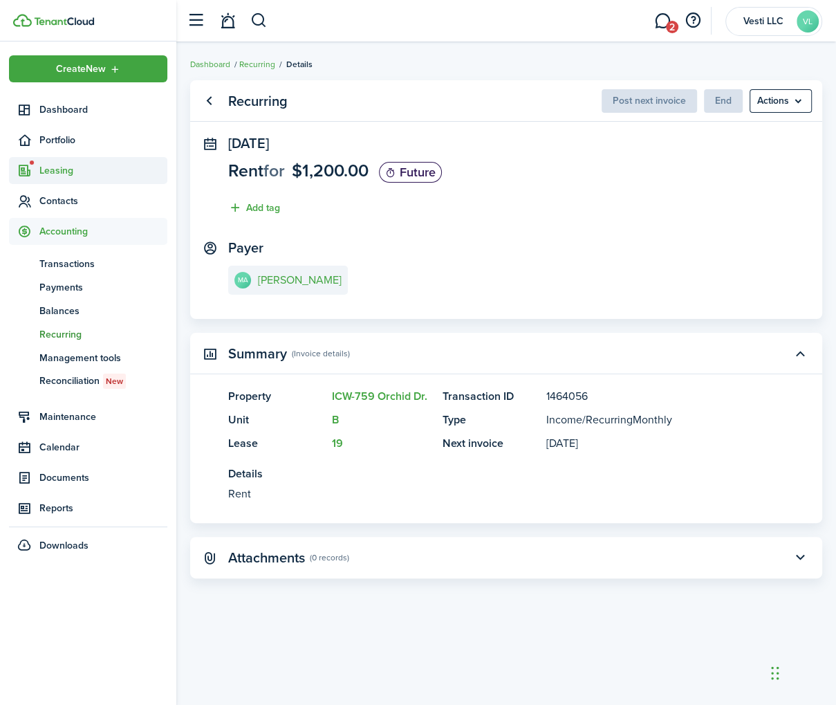
click at [55, 160] on span "Leasing" at bounding box center [88, 170] width 158 height 27
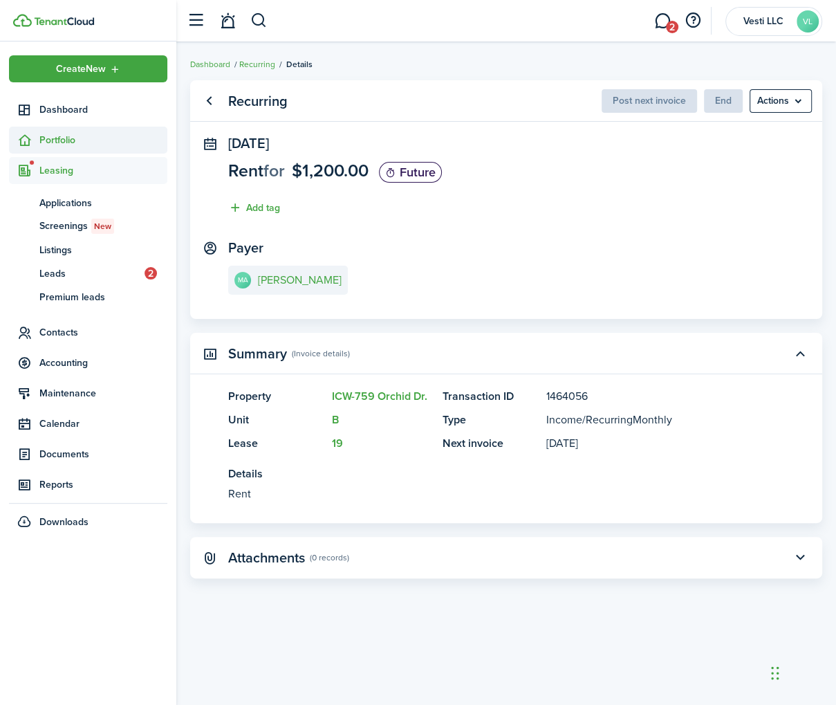
click at [53, 140] on span "Portfolio" at bounding box center [103, 140] width 128 height 15
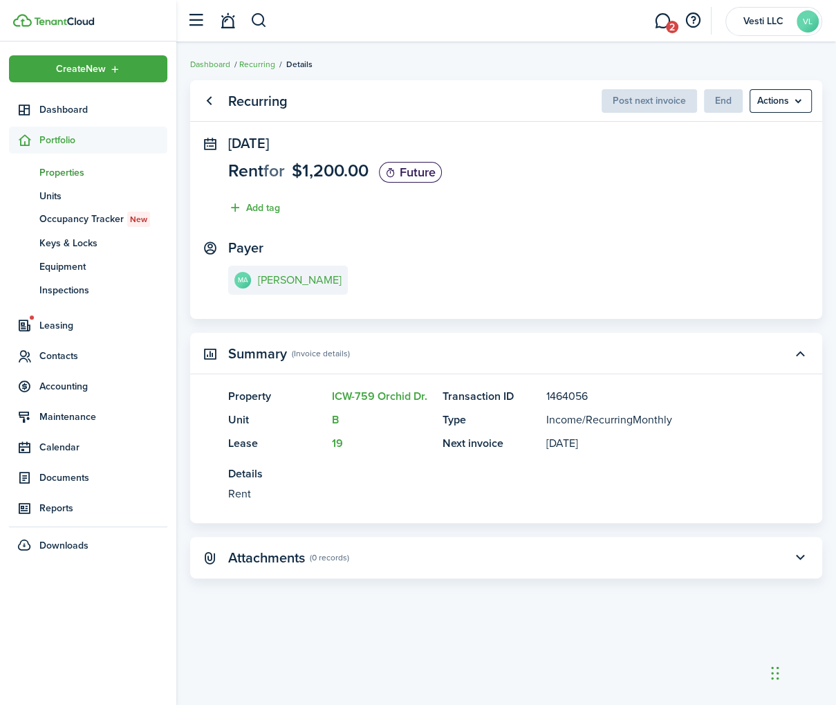
click at [73, 167] on span "Properties" at bounding box center [103, 172] width 128 height 15
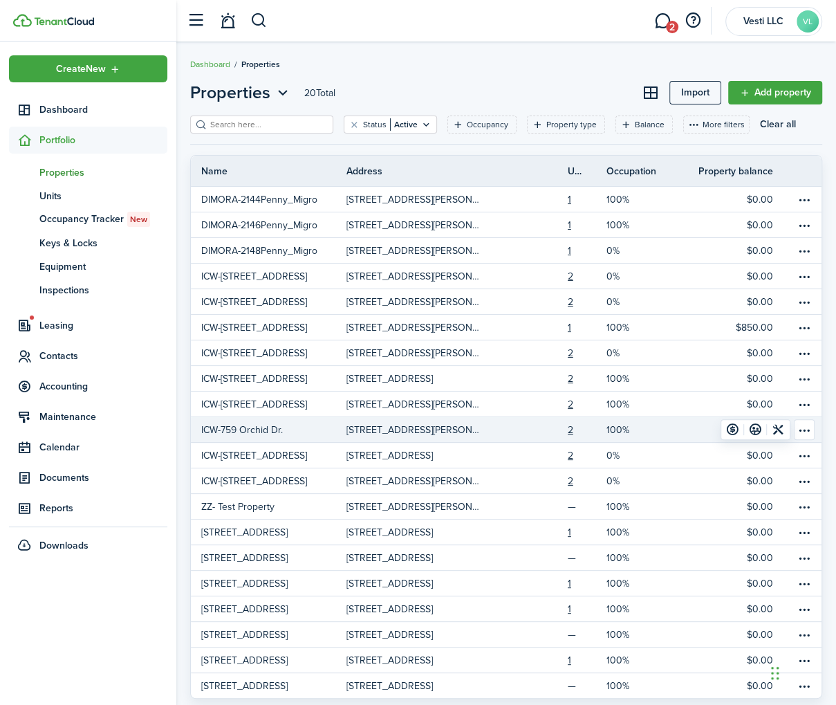
click at [238, 424] on p "ICW-759 Orchid Dr." at bounding box center [242, 430] width 82 height 15
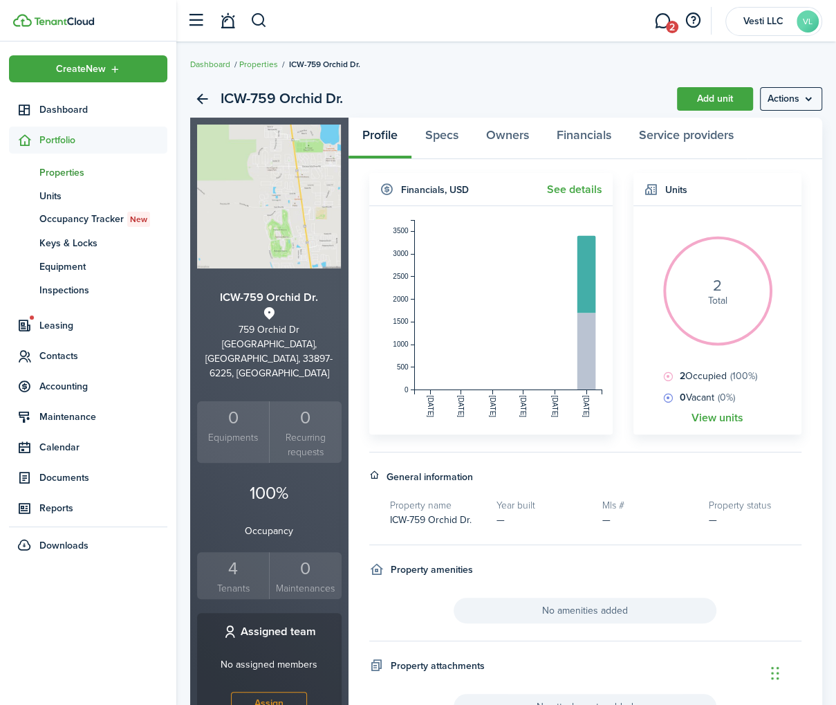
click at [708, 410] on widget-body "2 Total 2 Occupied (100%) 0 Vacant (0%) View units" at bounding box center [718, 320] width 168 height 228
click at [709, 425] on widget-body "2 Total 2 Occupied (100%) 0 Vacant (0%) View units" at bounding box center [718, 320] width 168 height 228
click at [238, 556] on div "4" at bounding box center [233, 569] width 65 height 26
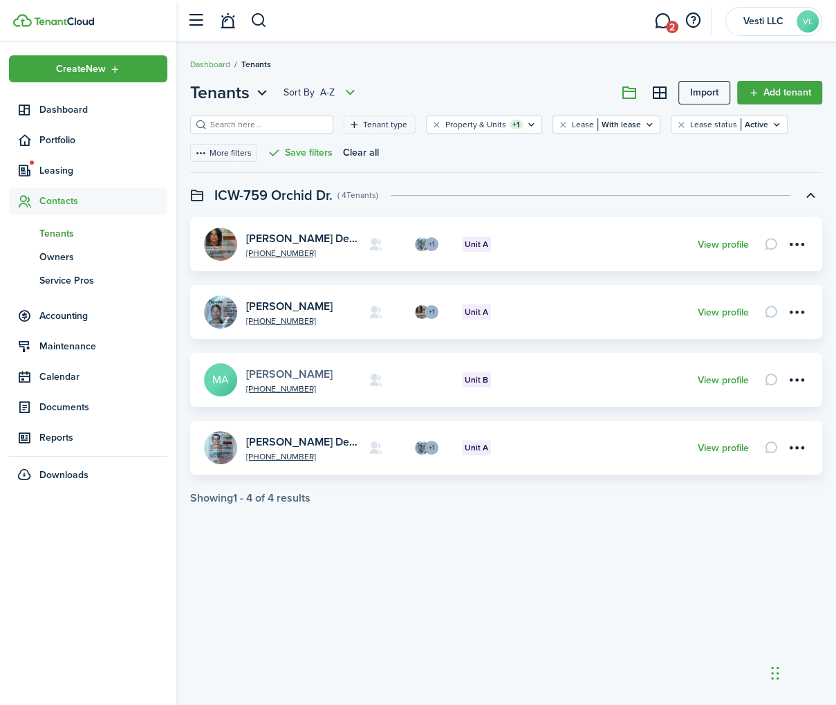
click at [306, 373] on link "Melissa Ann Chivers" at bounding box center [289, 374] width 86 height 16
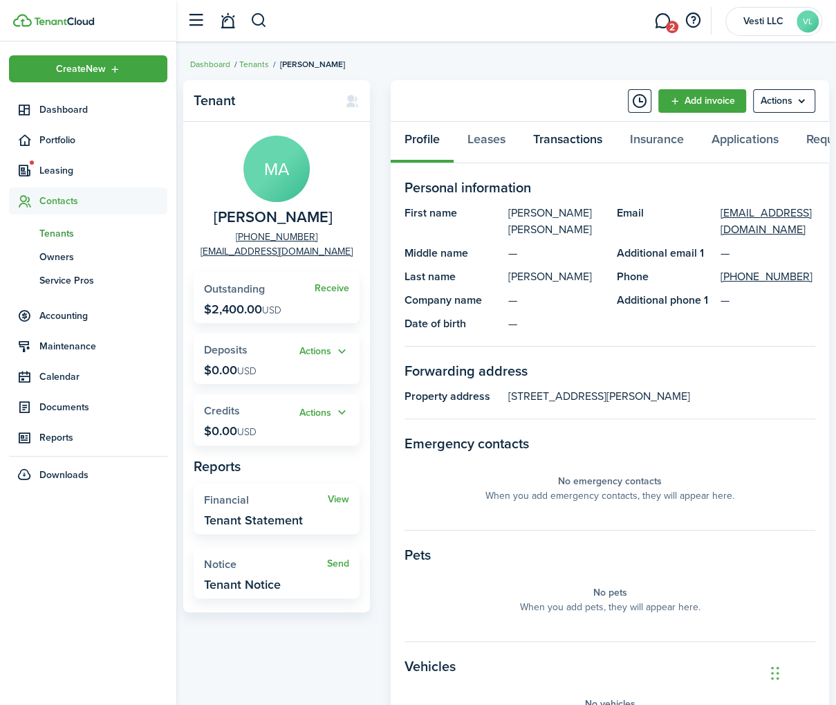
click at [565, 138] on link "Transactions" at bounding box center [568, 143] width 97 height 42
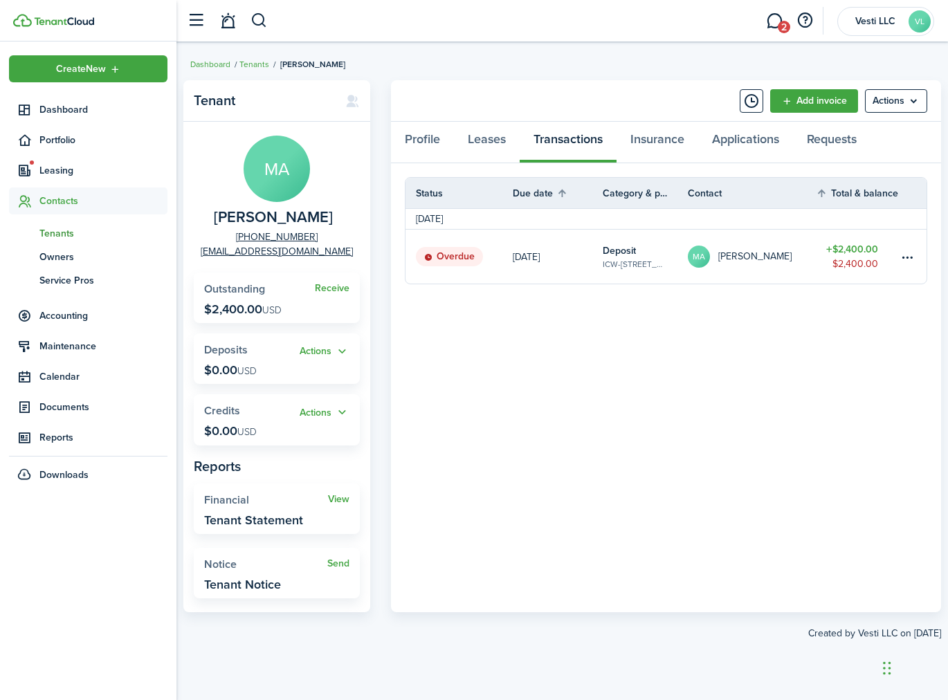
click at [867, 249] on table-amount-title "$2,400.00" at bounding box center [852, 249] width 52 height 15
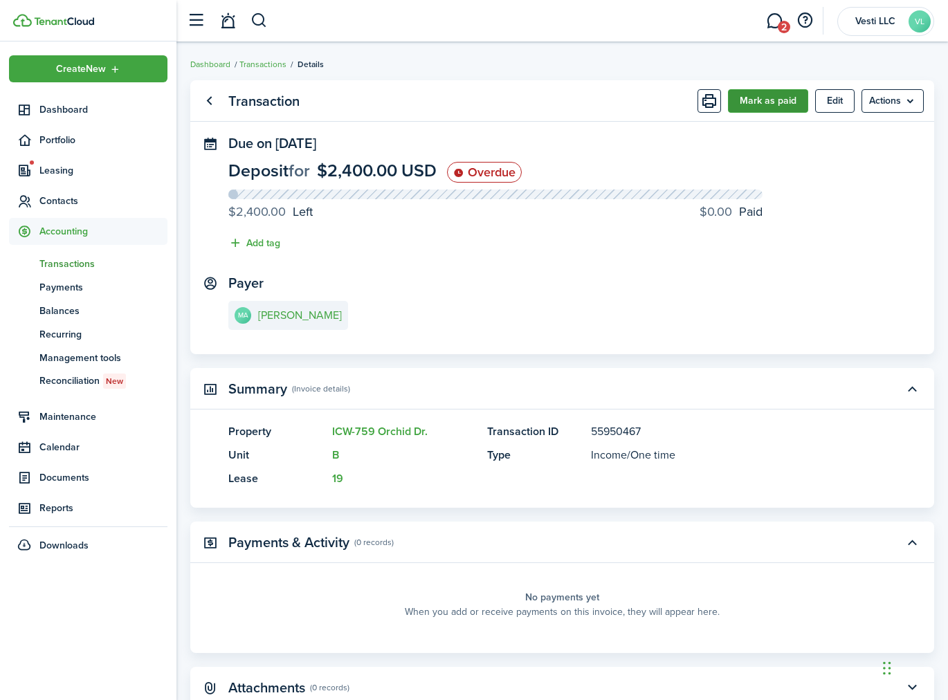
click at [775, 91] on button "Mark as paid" at bounding box center [768, 101] width 80 height 24
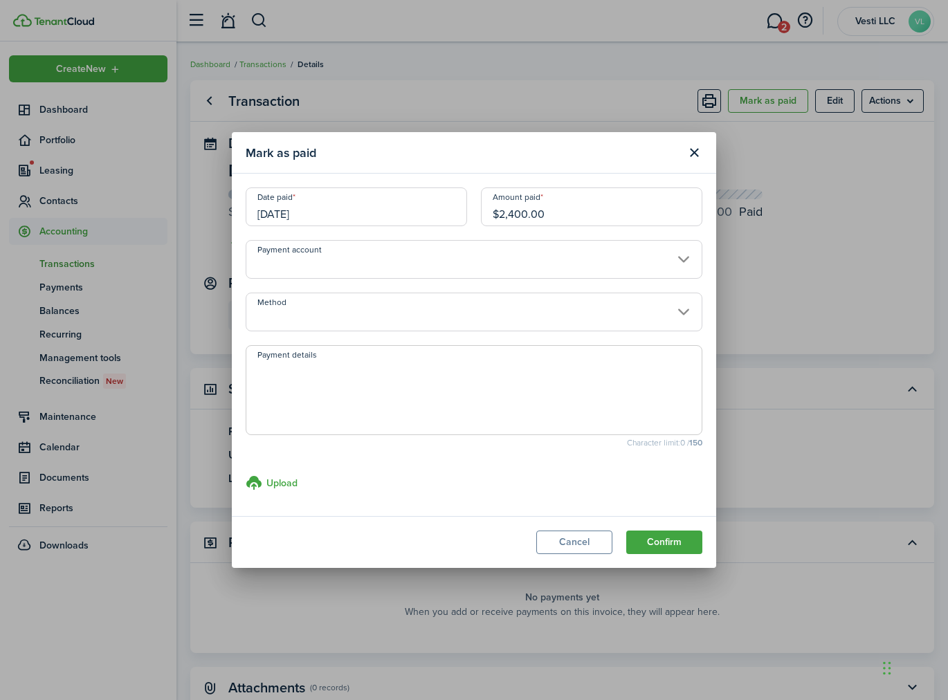
click at [486, 261] on input "Payment account" at bounding box center [474, 259] width 457 height 39
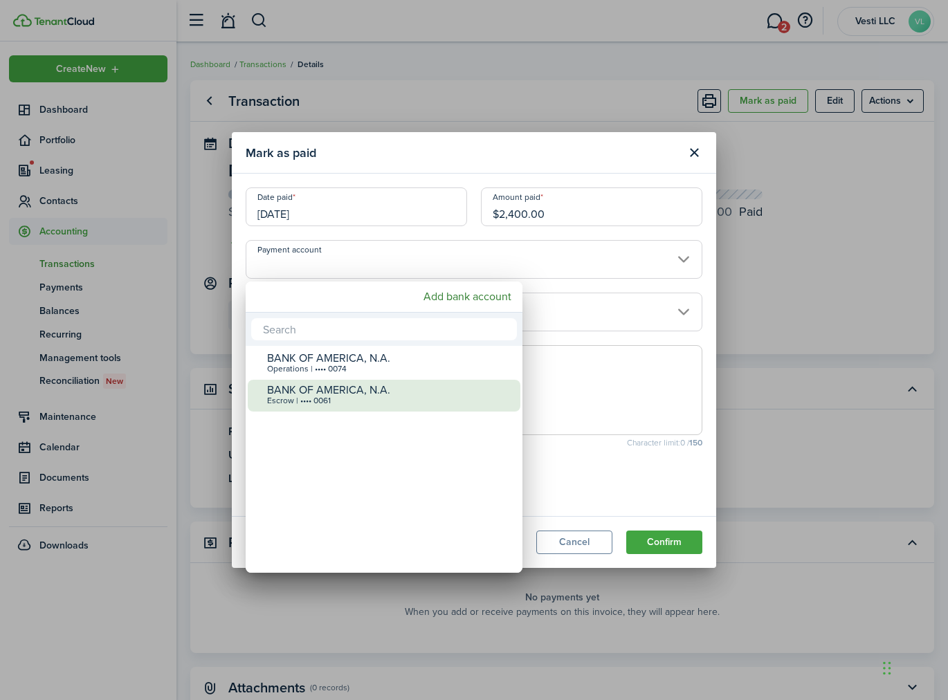
click at [379, 384] on div "BANK OF AMERICA, N.A." at bounding box center [389, 390] width 245 height 12
type input "•••• •••• •••• 0061"
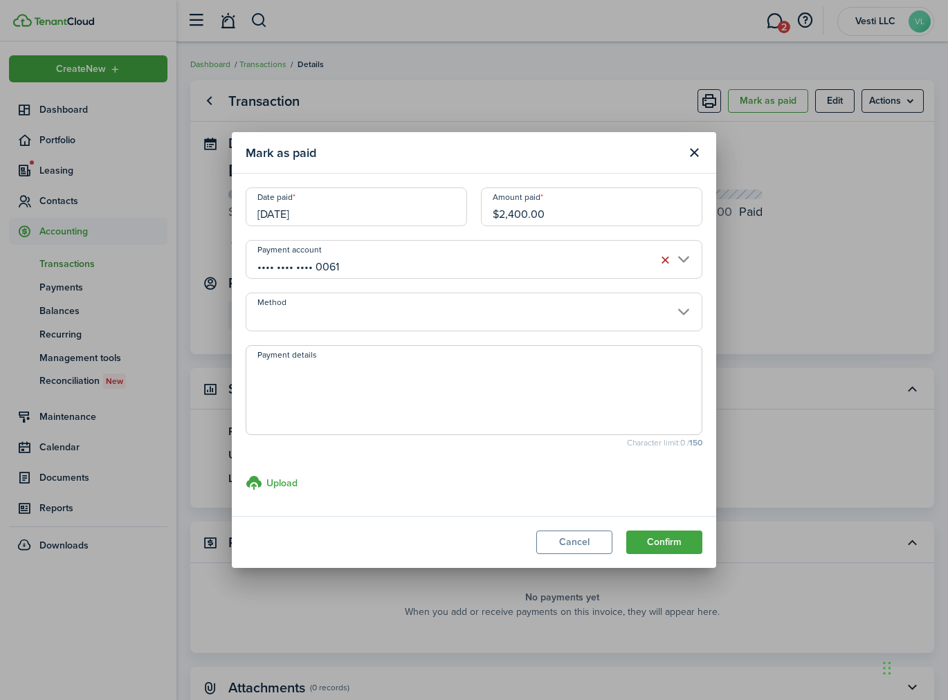
click at [380, 310] on input "Method" at bounding box center [474, 312] width 457 height 39
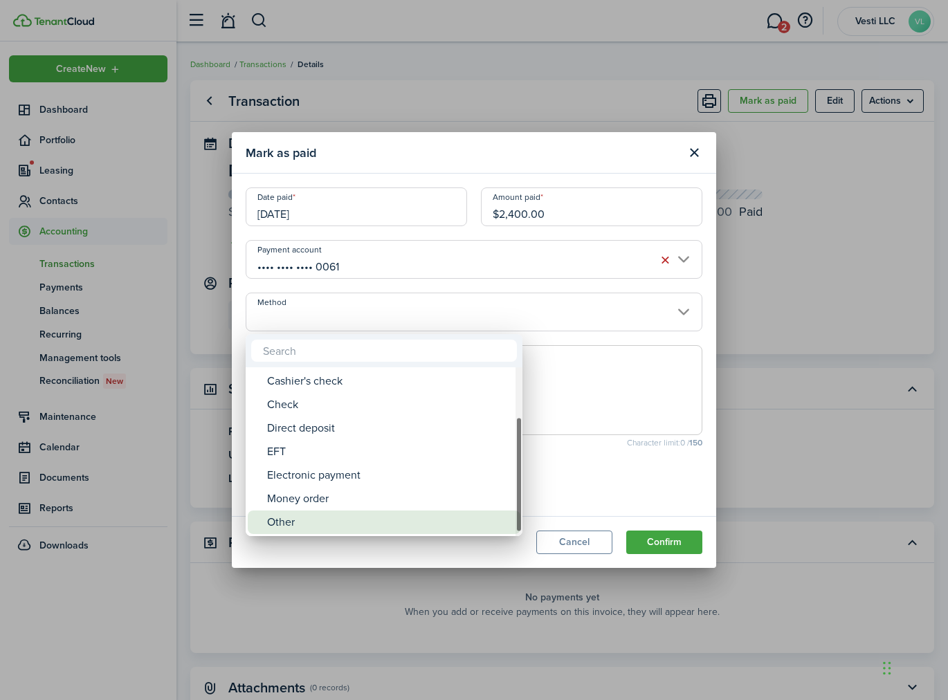
click at [302, 522] on div "Other" at bounding box center [389, 523] width 245 height 24
type input "Other"
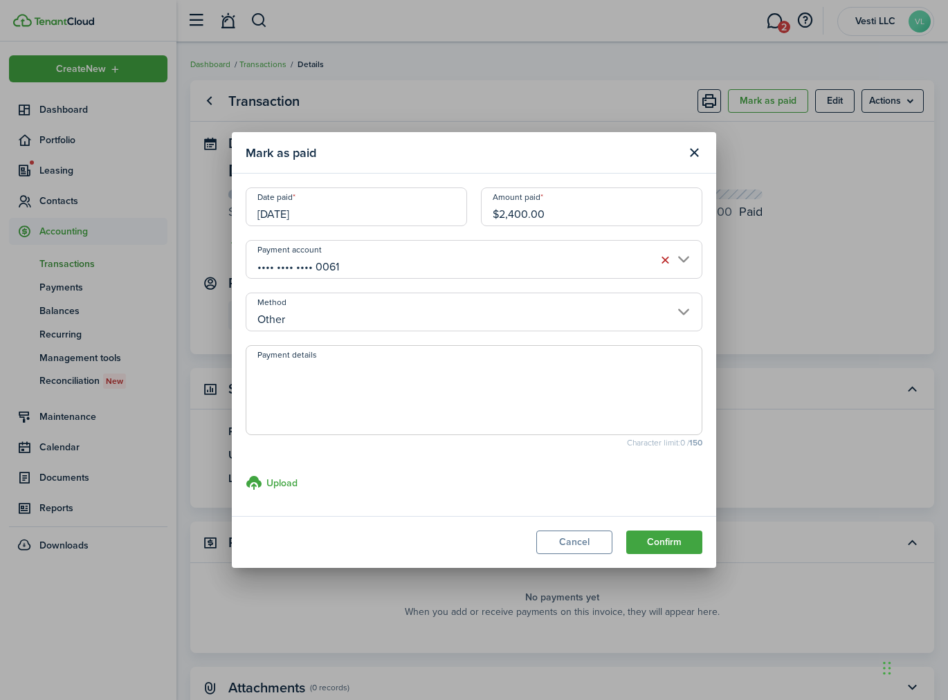
click at [305, 392] on textarea "Payment details" at bounding box center [473, 394] width 455 height 66
click at [291, 370] on textarea "Transfered balance from DL" at bounding box center [473, 394] width 455 height 66
click at [413, 363] on textarea "Transferred balance from DL" at bounding box center [473, 394] width 455 height 66
type textarea "Transferred balance from DL"
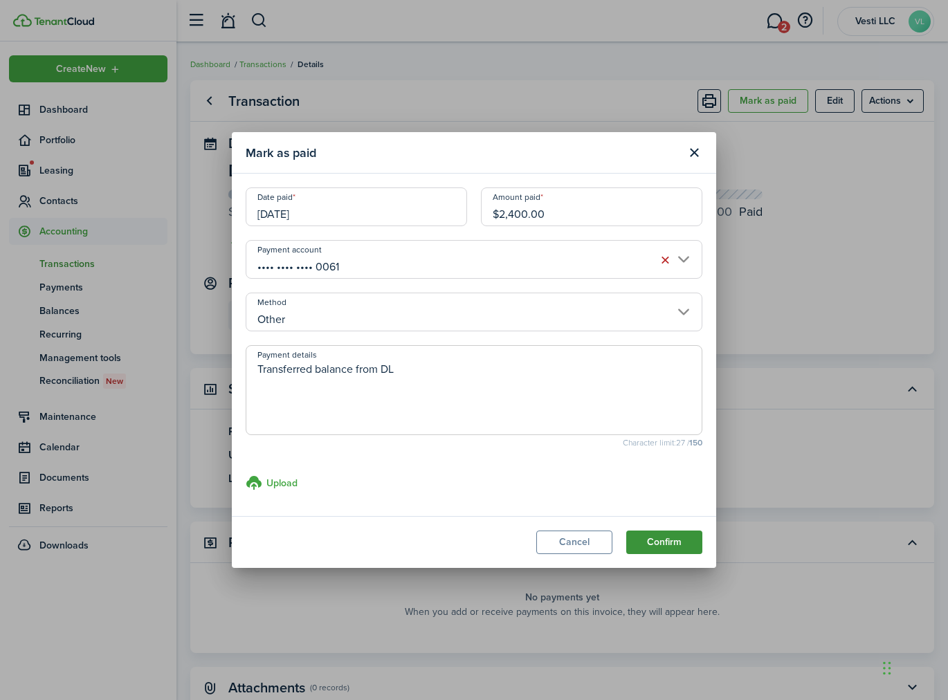
click at [661, 542] on button "Confirm" at bounding box center [664, 543] width 76 height 24
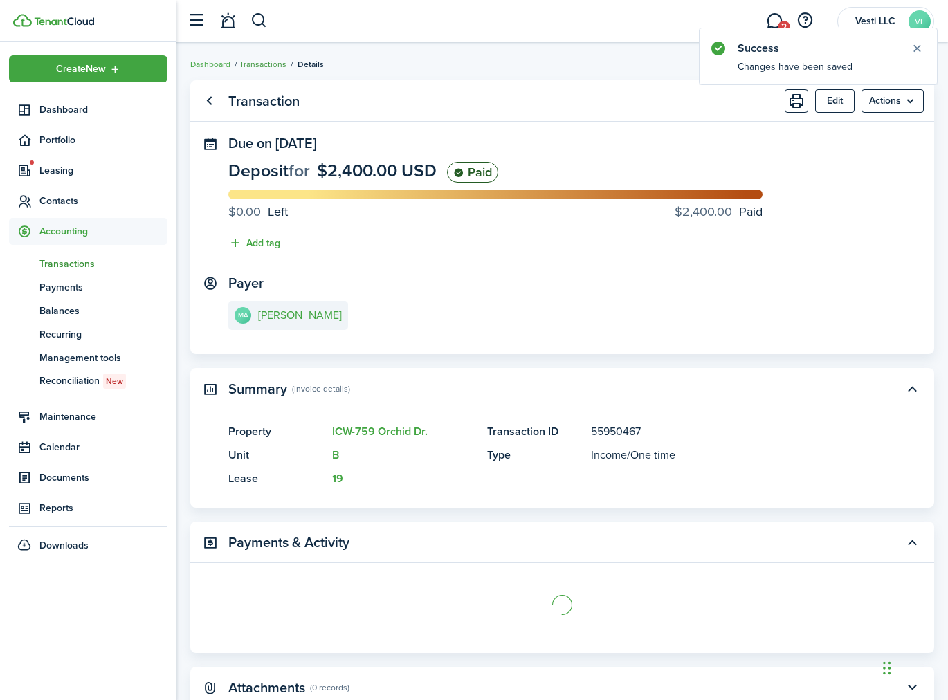
click at [254, 62] on link "Transactions" at bounding box center [262, 64] width 47 height 12
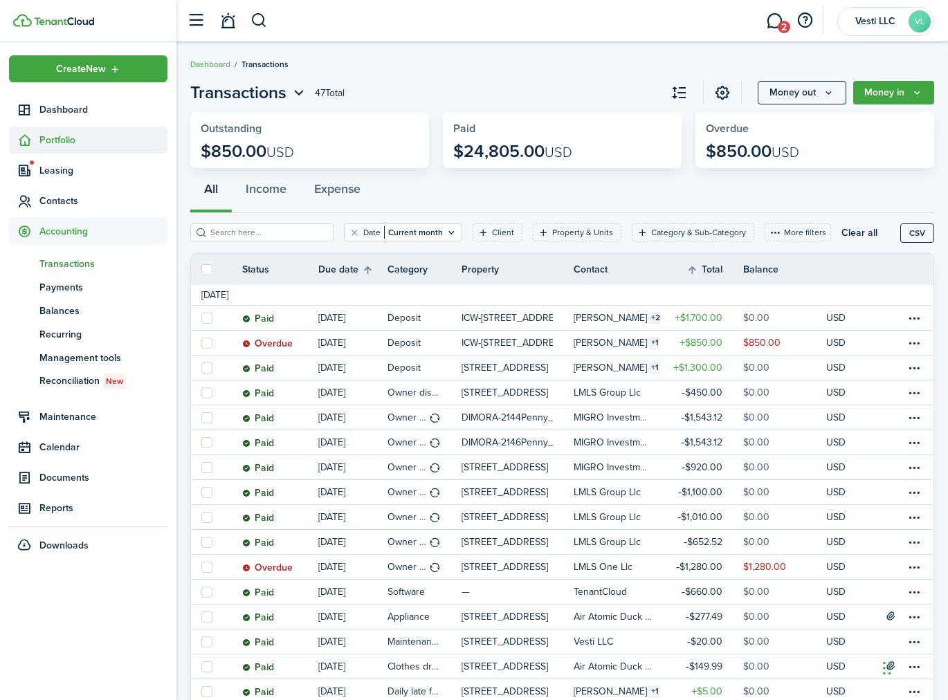
click at [55, 138] on span "Portfolio" at bounding box center [103, 140] width 128 height 15
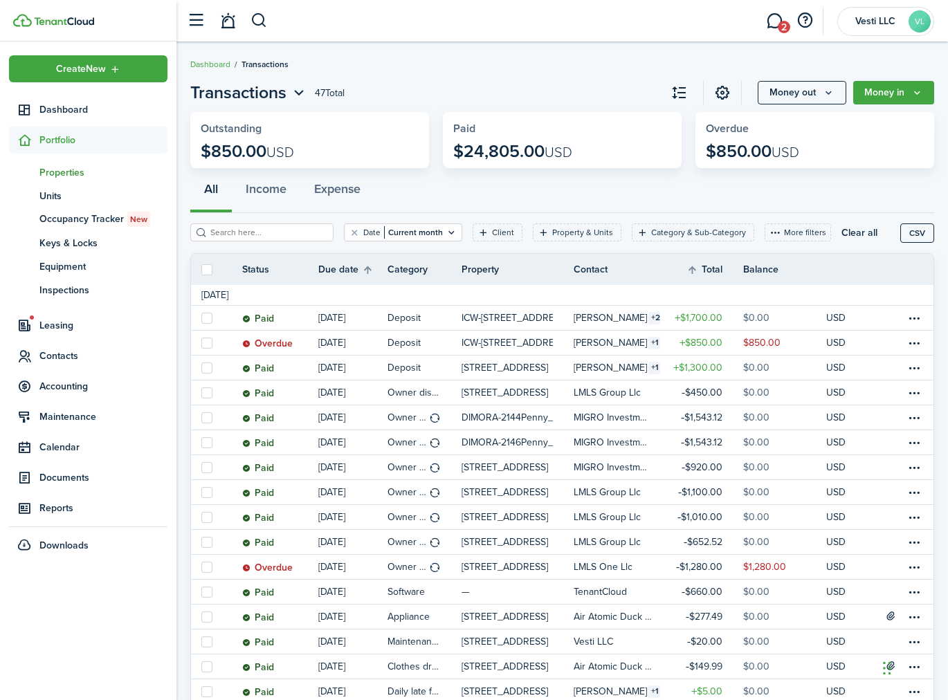
click at [60, 169] on span "Properties" at bounding box center [103, 172] width 128 height 15
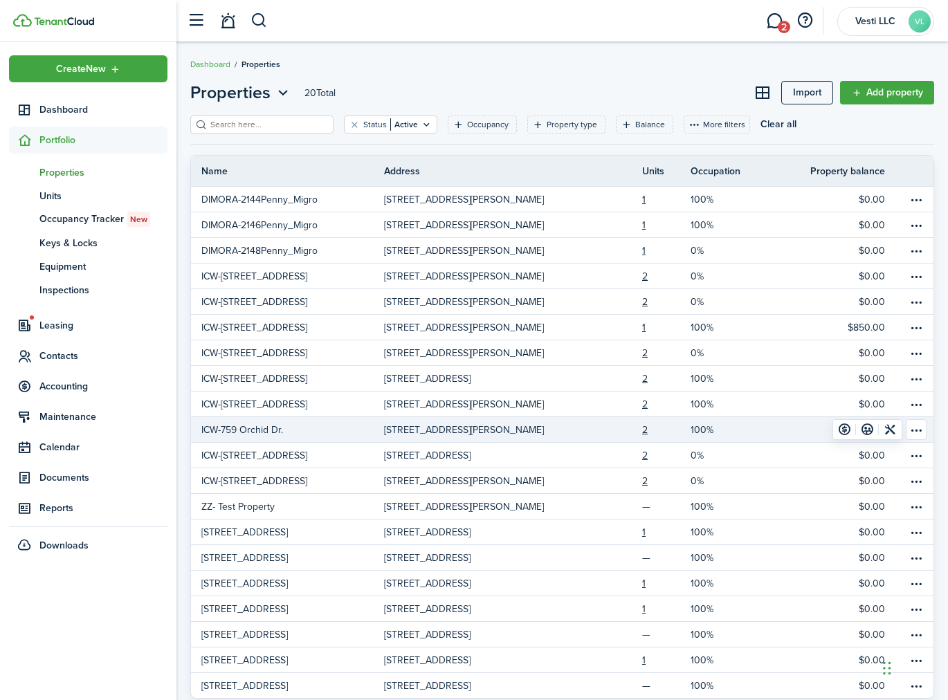
click at [409, 431] on p "759 Orchid Dr, Davenport, FL, 33897-6225, US" at bounding box center [464, 430] width 160 height 15
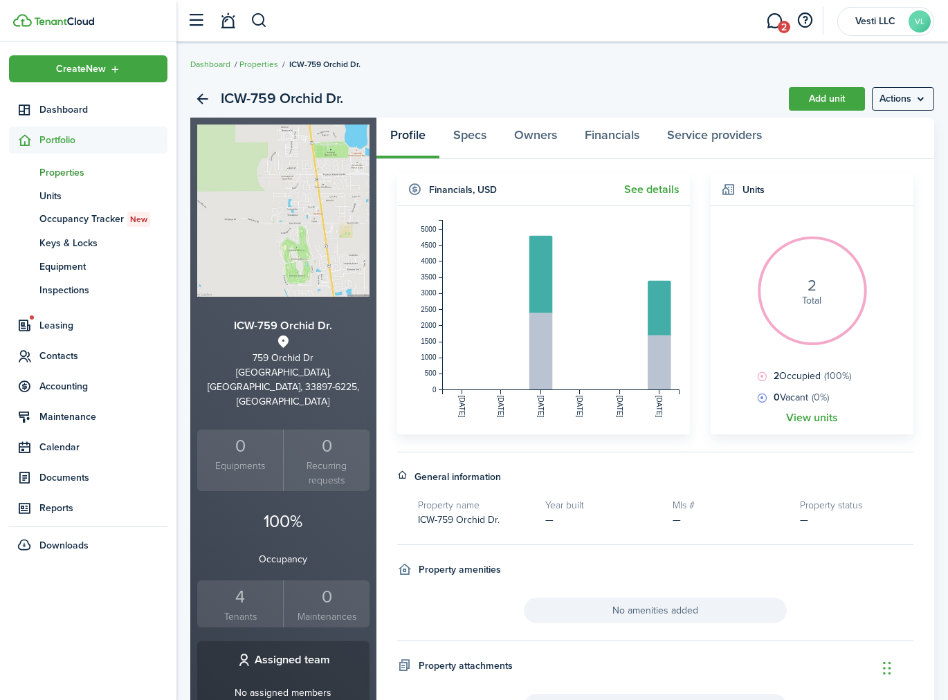
click at [224, 609] on small "Tenants" at bounding box center [240, 616] width 79 height 15
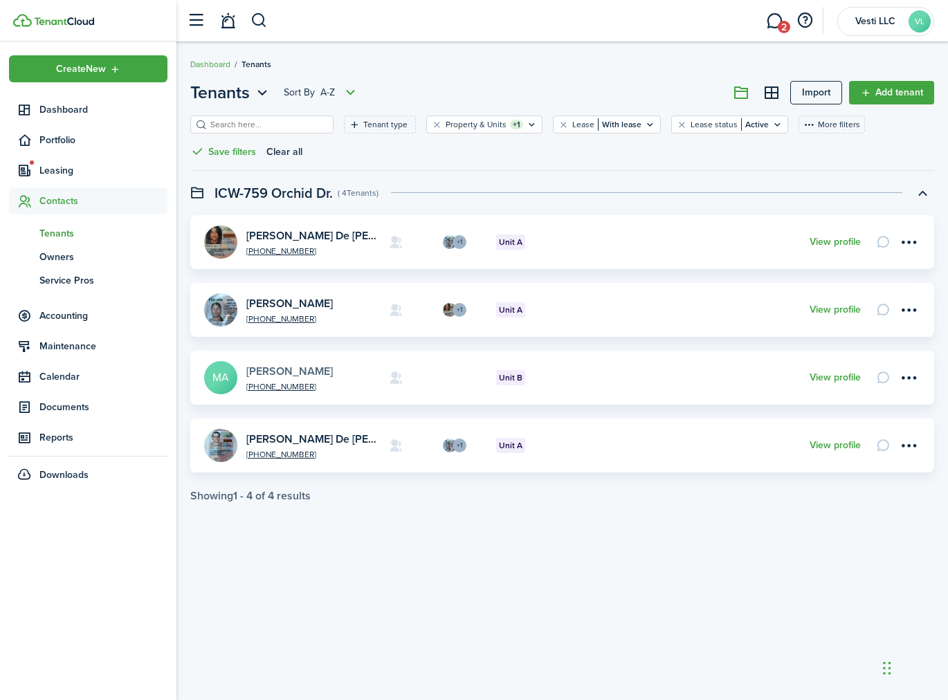
click at [292, 363] on link "Melissa Ann Chivers" at bounding box center [289, 371] width 86 height 16
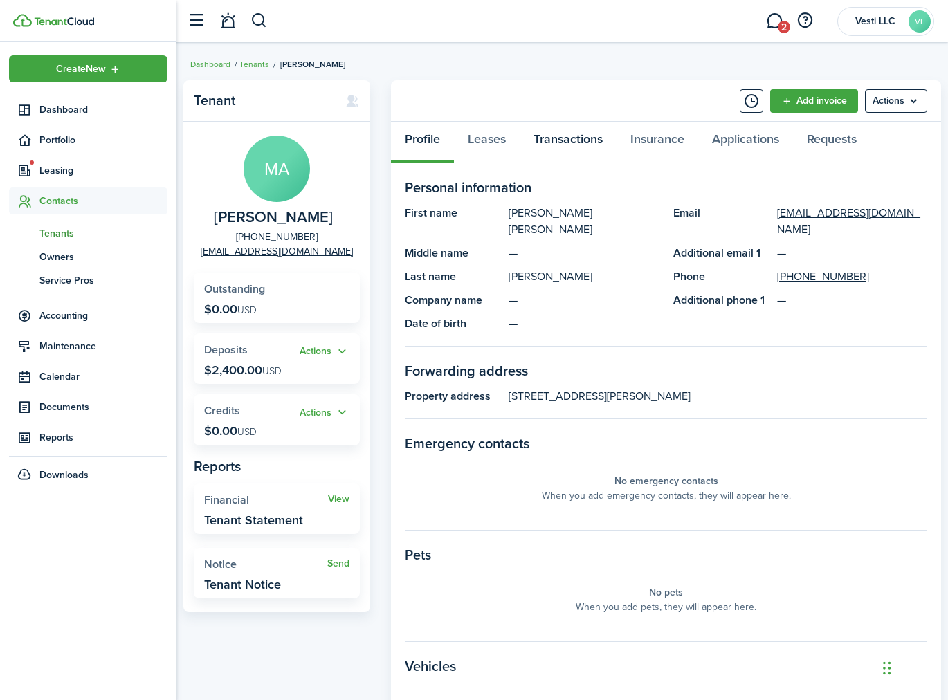
click at [569, 137] on link "Transactions" at bounding box center [568, 143] width 97 height 42
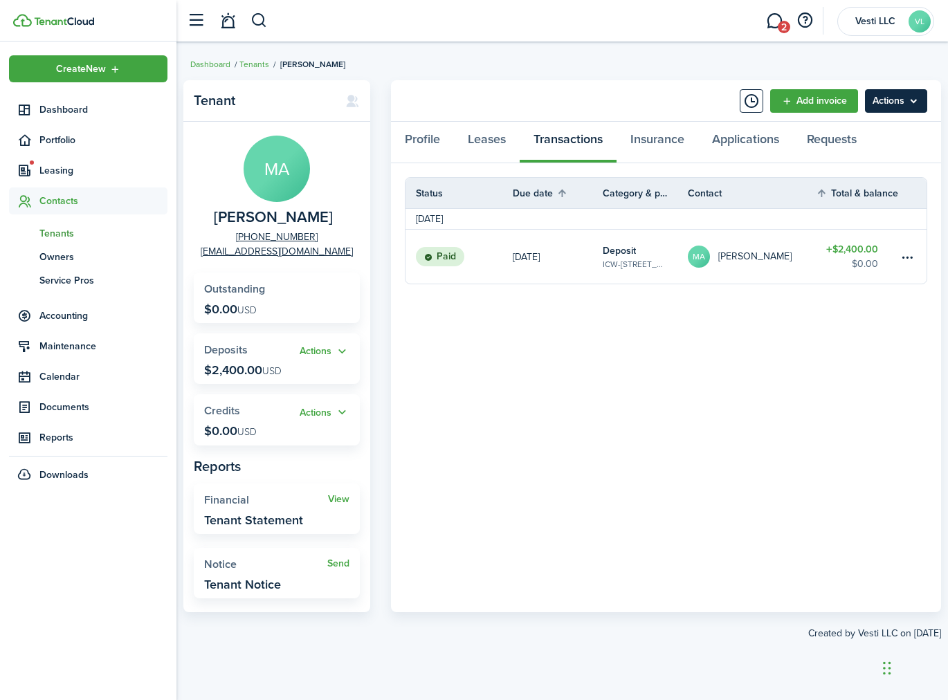
click at [920, 102] on menu-btn "Actions" at bounding box center [896, 101] width 62 height 24
click at [749, 128] on link "Applications" at bounding box center [745, 143] width 95 height 42
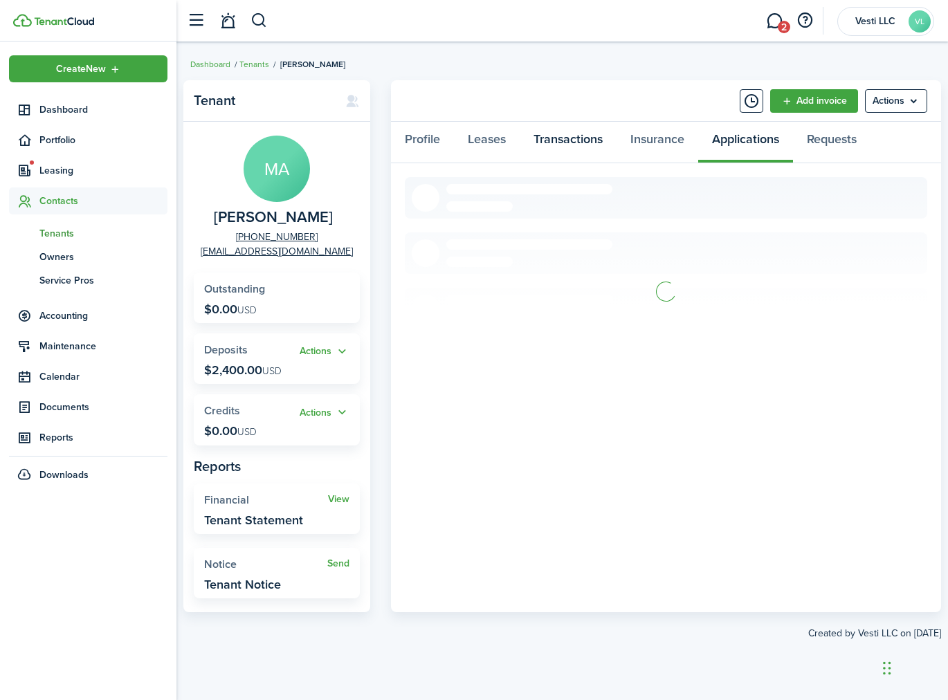
click at [553, 133] on link "Transactions" at bounding box center [568, 143] width 97 height 42
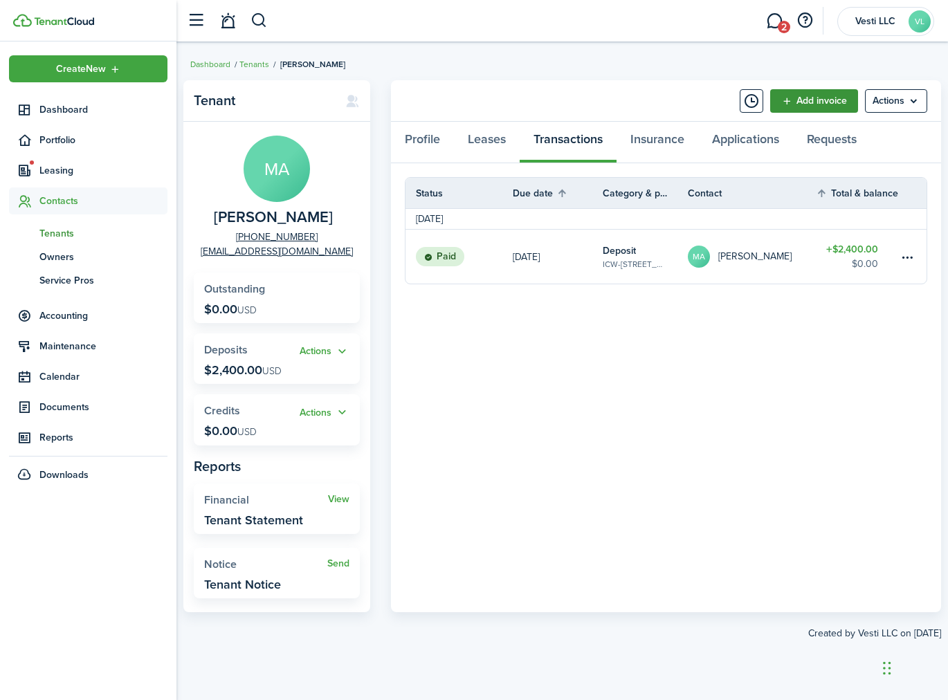
click at [802, 98] on link "Add invoice" at bounding box center [814, 101] width 88 height 24
click at [922, 91] on menu-btn "Actions" at bounding box center [896, 101] width 62 height 24
click at [662, 384] on panel-main-body "Status Due date Category & property Contact Total & balance Actions June 2025 P…" at bounding box center [666, 387] width 550 height 449
click at [342, 414] on button "Actions" at bounding box center [325, 413] width 50 height 16
click at [306, 435] on link "Add" at bounding box center [288, 440] width 121 height 24
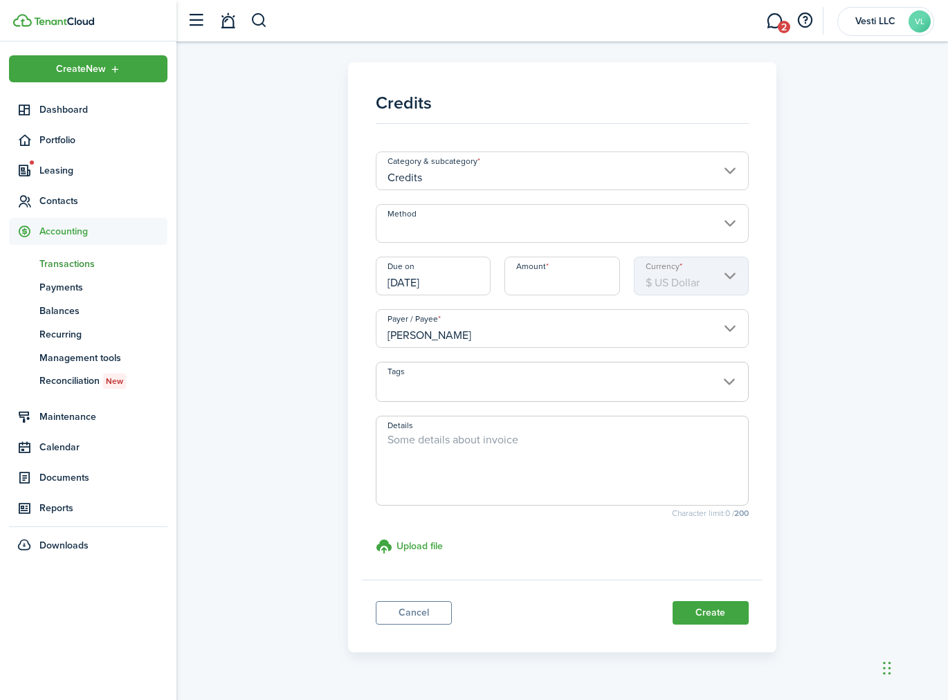
click at [731, 224] on input "Method" at bounding box center [562, 223] width 373 height 39
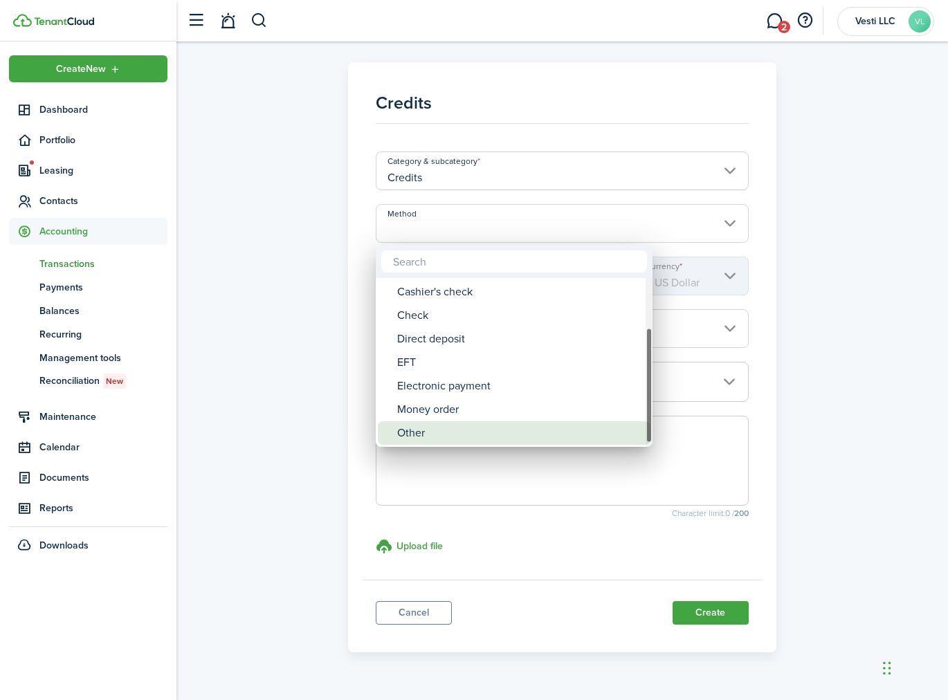
click at [504, 430] on div "Other" at bounding box center [519, 433] width 245 height 24
type input "Other"
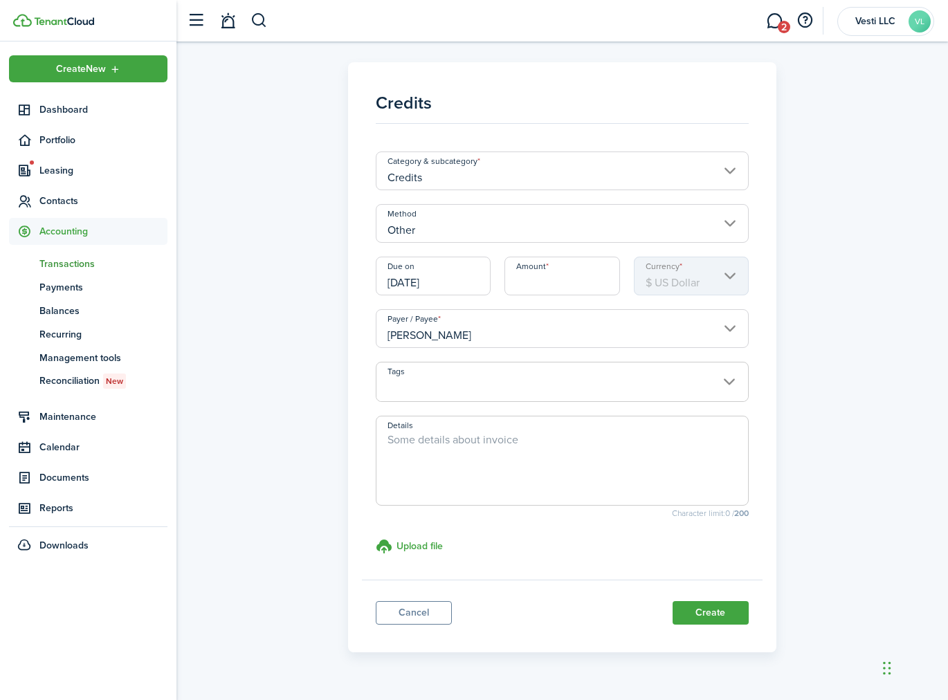
click at [547, 382] on span at bounding box center [561, 390] width 371 height 24
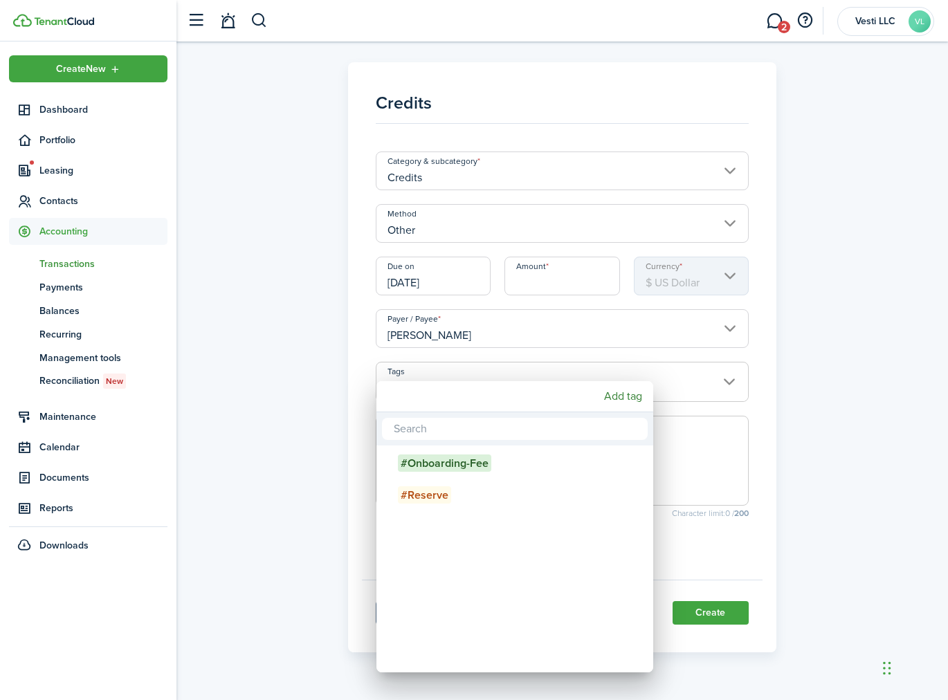
click at [852, 348] on div at bounding box center [473, 349] width 1169 height 921
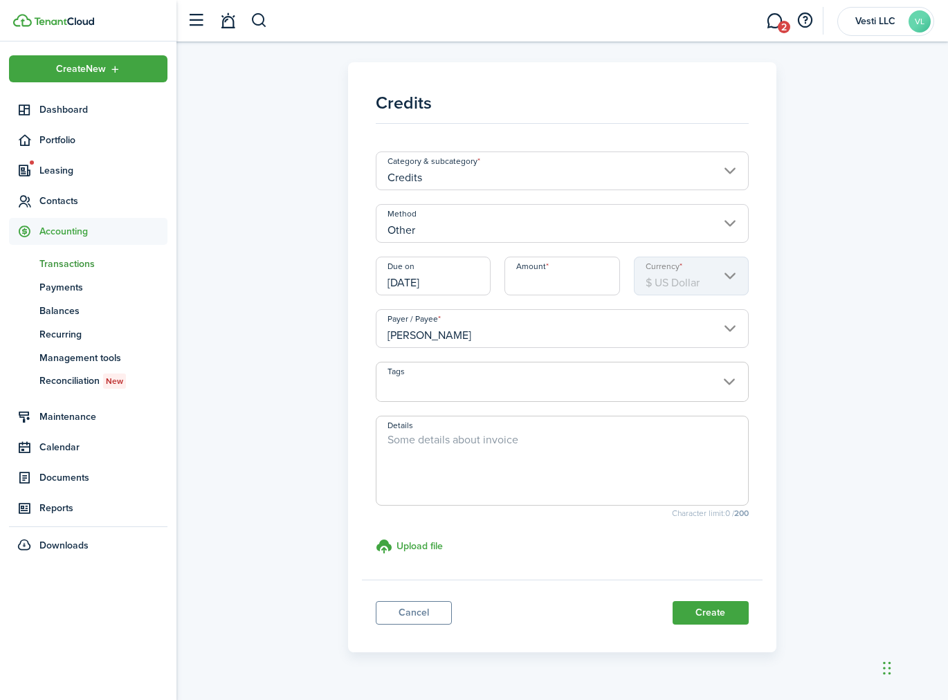
click at [734, 379] on span at bounding box center [561, 390] width 371 height 24
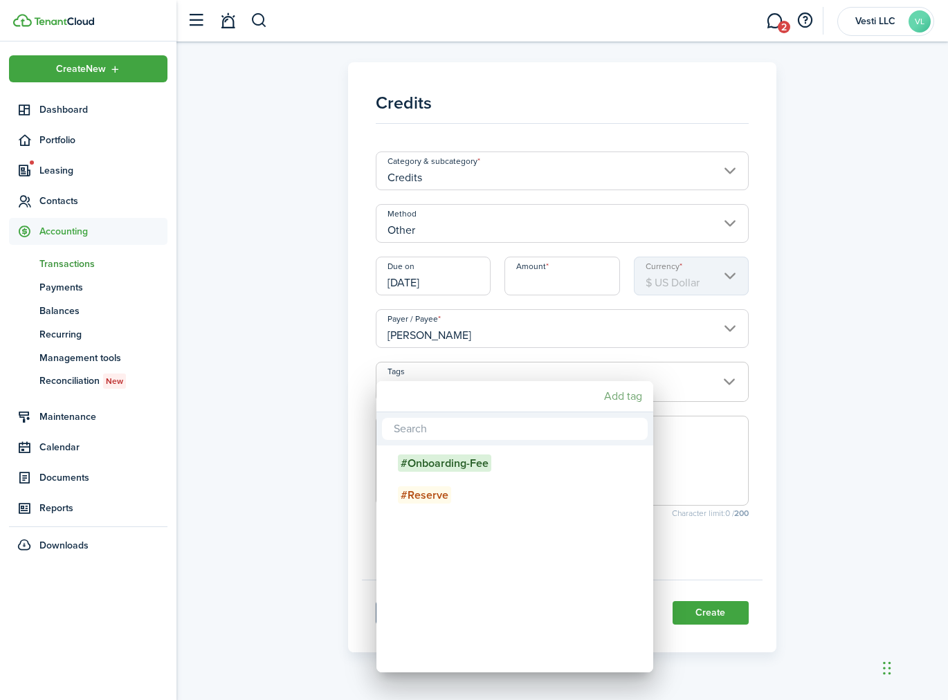
click at [623, 398] on mbsc-button "Add tag" at bounding box center [622, 396] width 49 height 25
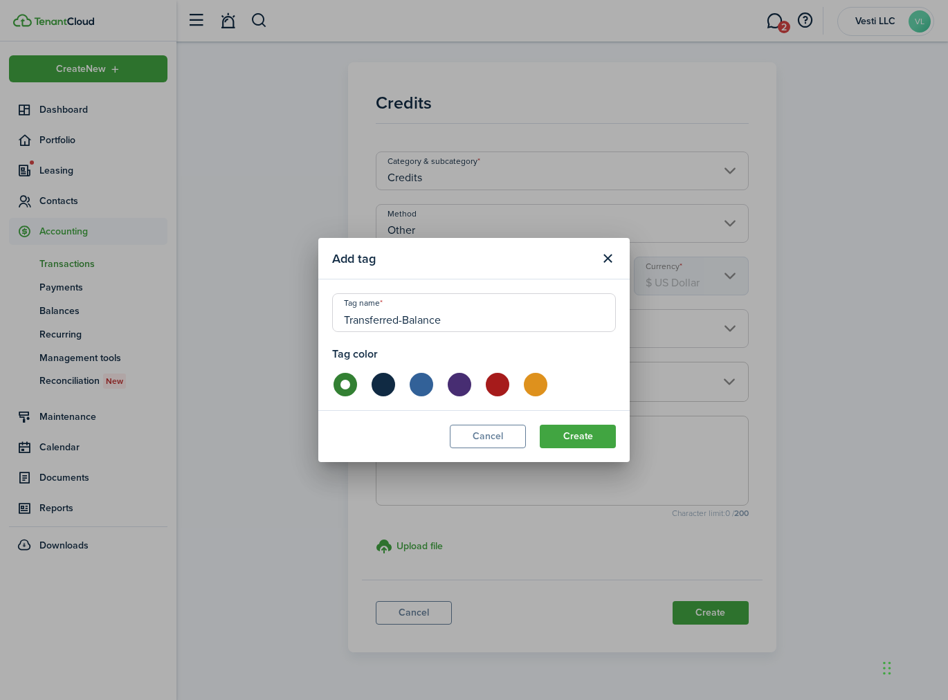
type input "Transferred-Balance"
click at [492, 383] on label at bounding box center [496, 385] width 24 height 24
radio input "false"
radio input "true"
click at [593, 434] on button "Create" at bounding box center [578, 437] width 76 height 24
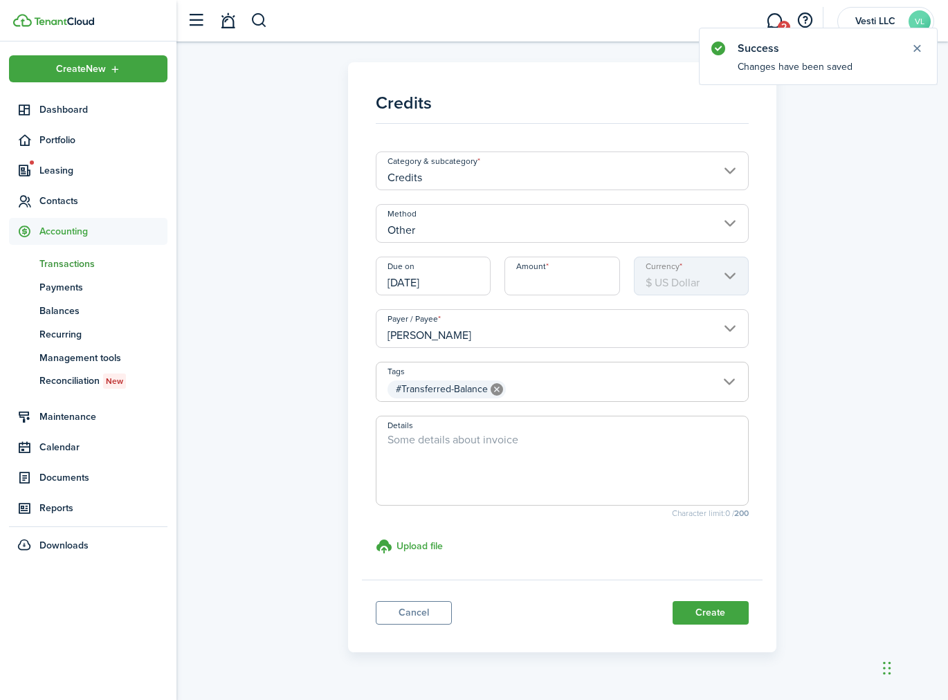
click at [450, 464] on textarea "Details" at bounding box center [561, 465] width 371 height 66
type textarea "Transferred balance from DL"
click at [556, 271] on input "Amount" at bounding box center [561, 276] width 115 height 39
type input "$858.44"
click at [861, 389] on div "Credits Category & subcategory Credits Method Other Due on 09/23/2025 Amount $8…" at bounding box center [562, 357] width 758 height 590
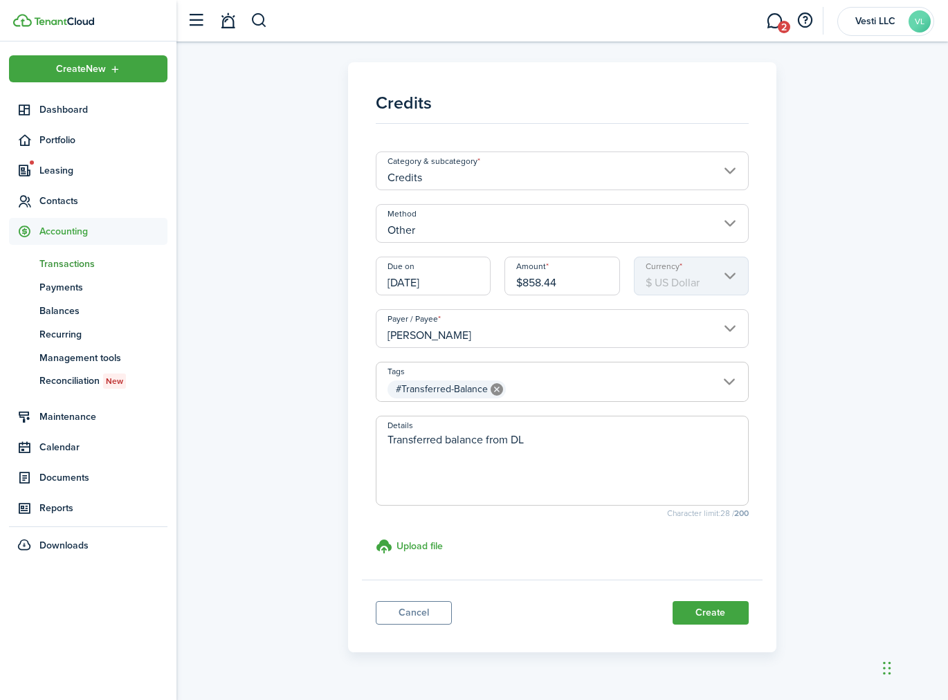
click at [735, 170] on input "Credits" at bounding box center [562, 171] width 373 height 39
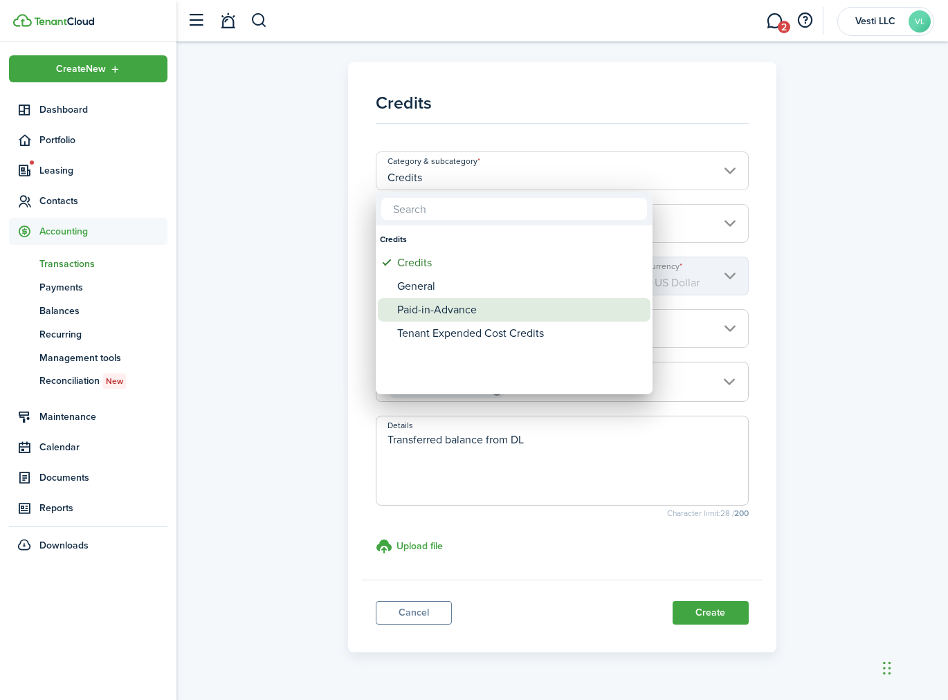
click at [522, 316] on div "Paid-in-Advance" at bounding box center [519, 310] width 245 height 24
type input "Credits / Paid-in-Advance"
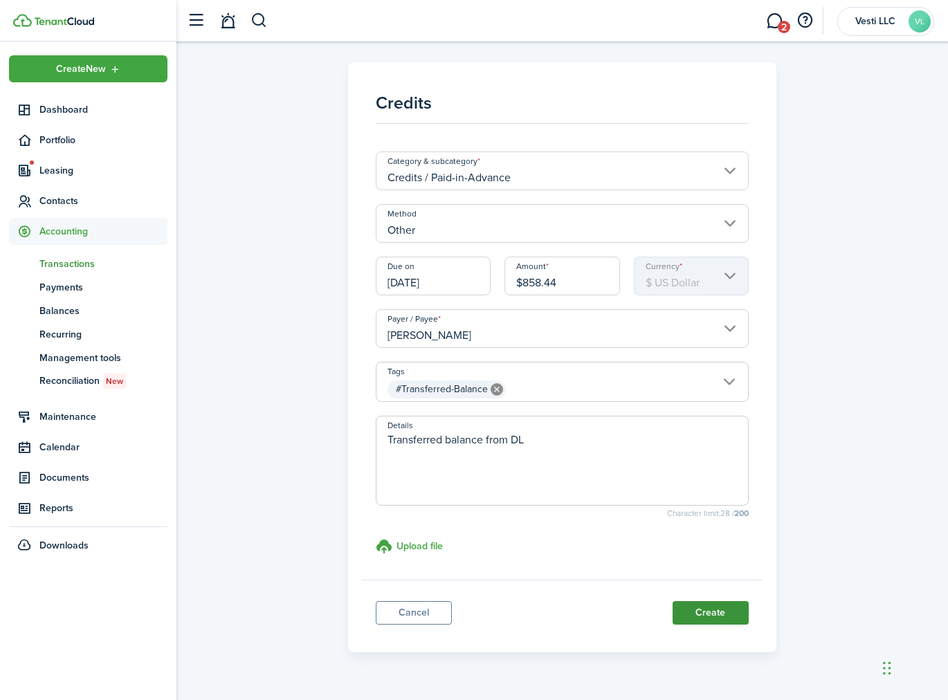
click at [714, 611] on button "Create" at bounding box center [710, 613] width 76 height 24
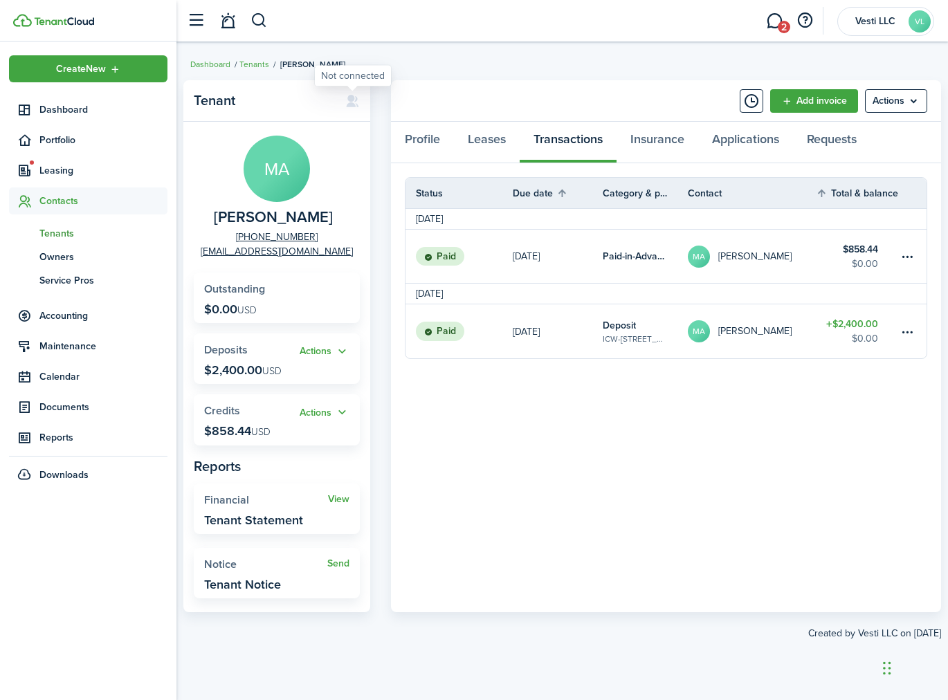
click at [354, 94] on icon at bounding box center [352, 101] width 15 height 14
click at [591, 75] on div "Tenant MA Melissa Ann Chivers +1 863-289-1490 melissa0512@yahoo.com Outstanding…" at bounding box center [561, 371] width 771 height 596
click at [918, 103] on menu-btn "Actions" at bounding box center [896, 101] width 62 height 24
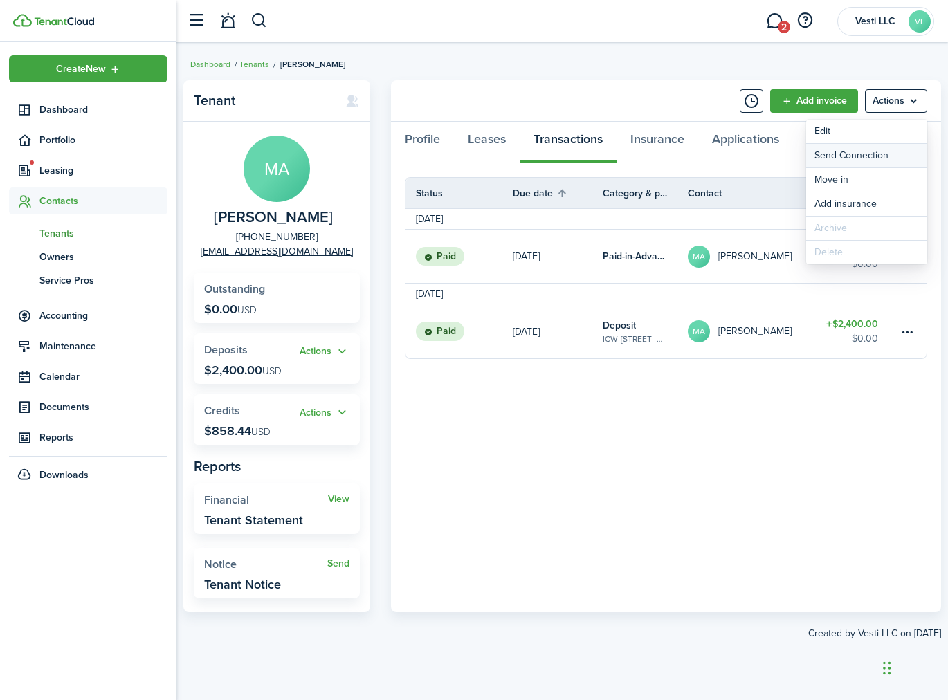
click at [866, 156] on button "Send Connection" at bounding box center [866, 156] width 121 height 24
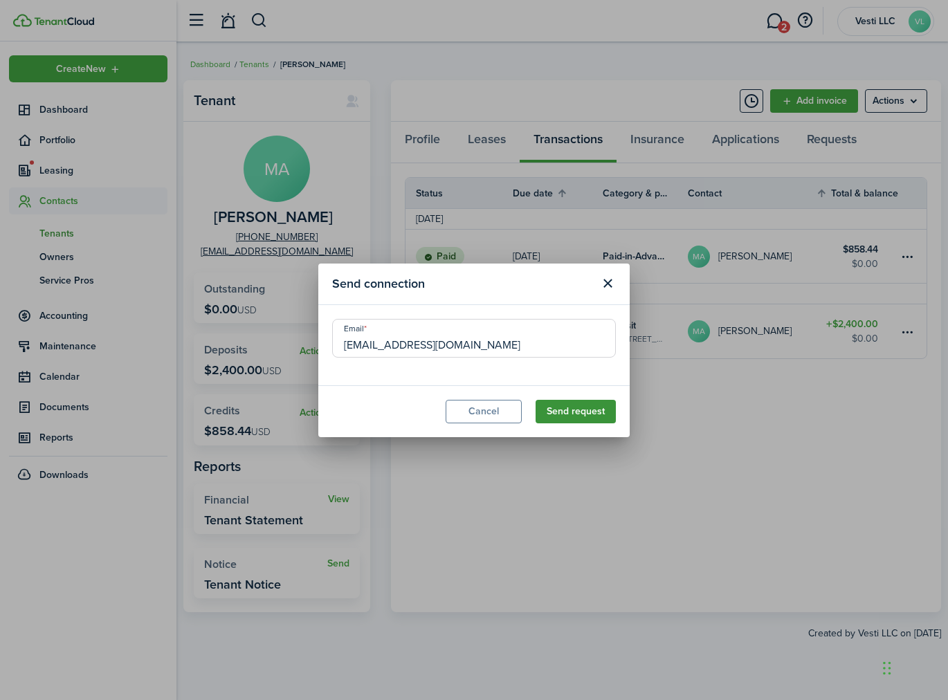
click at [569, 409] on button "Send request" at bounding box center [575, 412] width 80 height 24
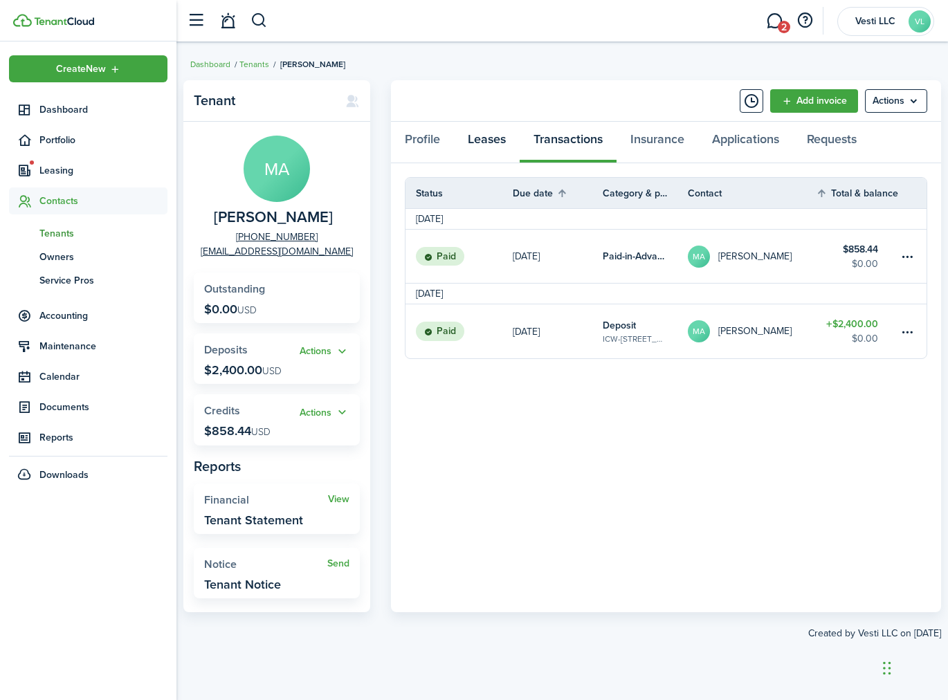
click at [474, 143] on link "Leases" at bounding box center [487, 143] width 66 height 42
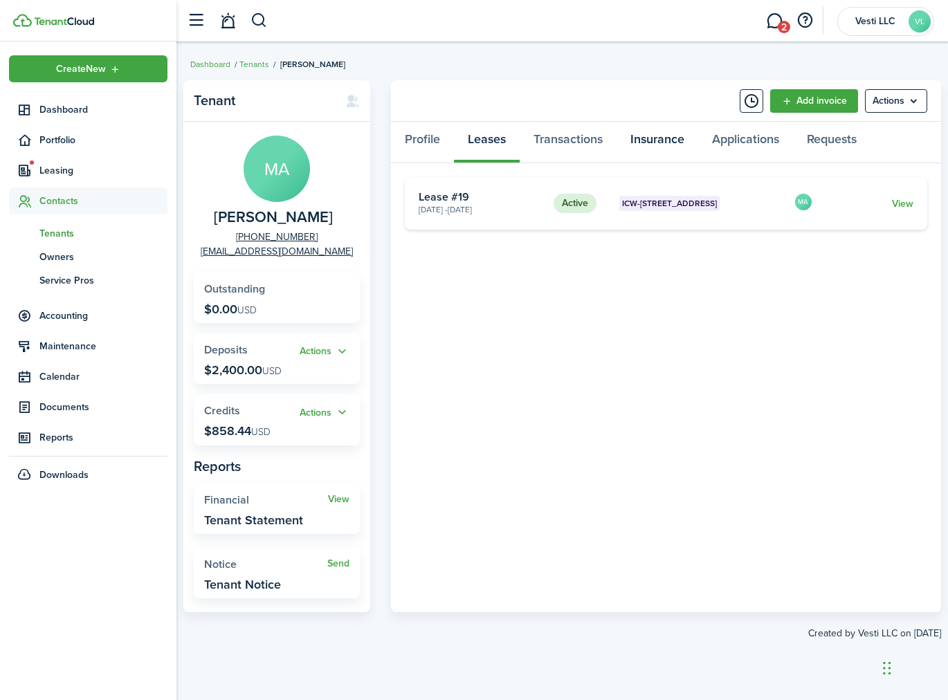
click at [664, 141] on link "Insurance" at bounding box center [657, 143] width 82 height 42
click at [752, 144] on link "Applications" at bounding box center [745, 143] width 95 height 42
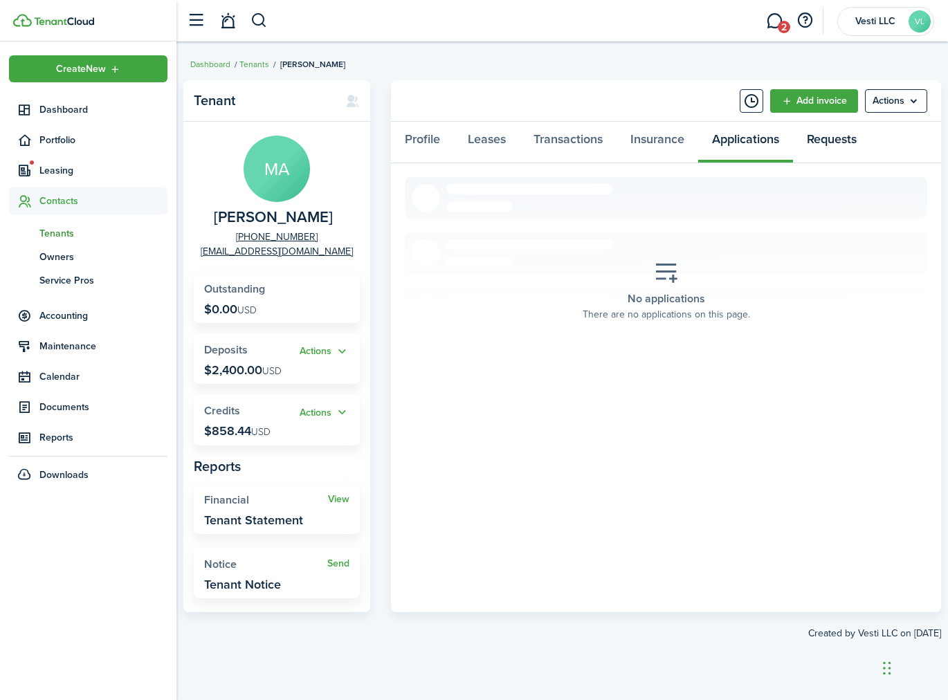
click at [823, 142] on link "Requests" at bounding box center [831, 143] width 77 height 42
click at [409, 138] on link "Profile" at bounding box center [422, 143] width 63 height 42
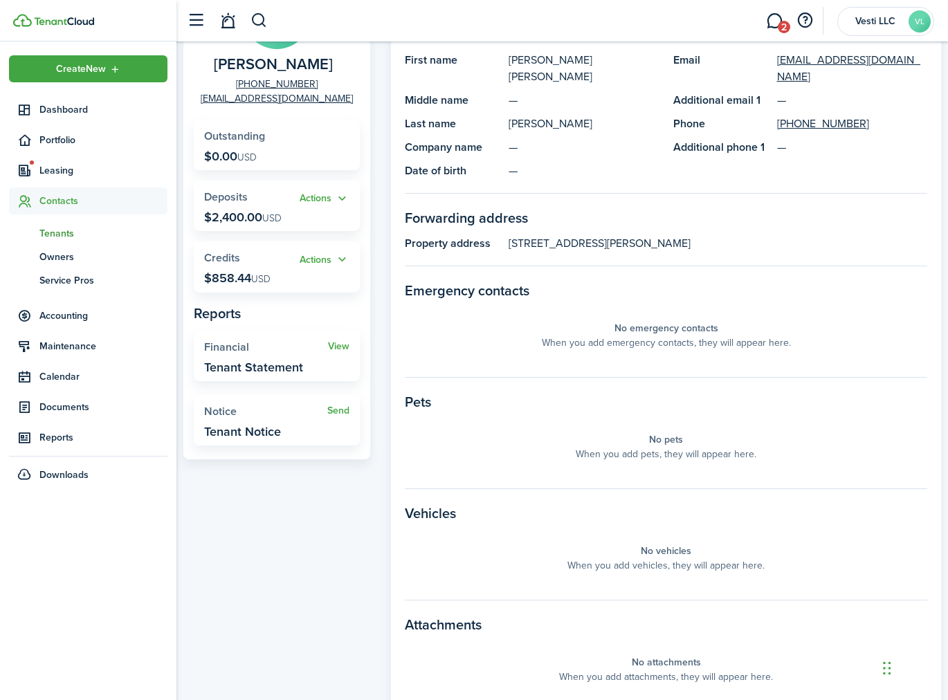
scroll to position [11, 0]
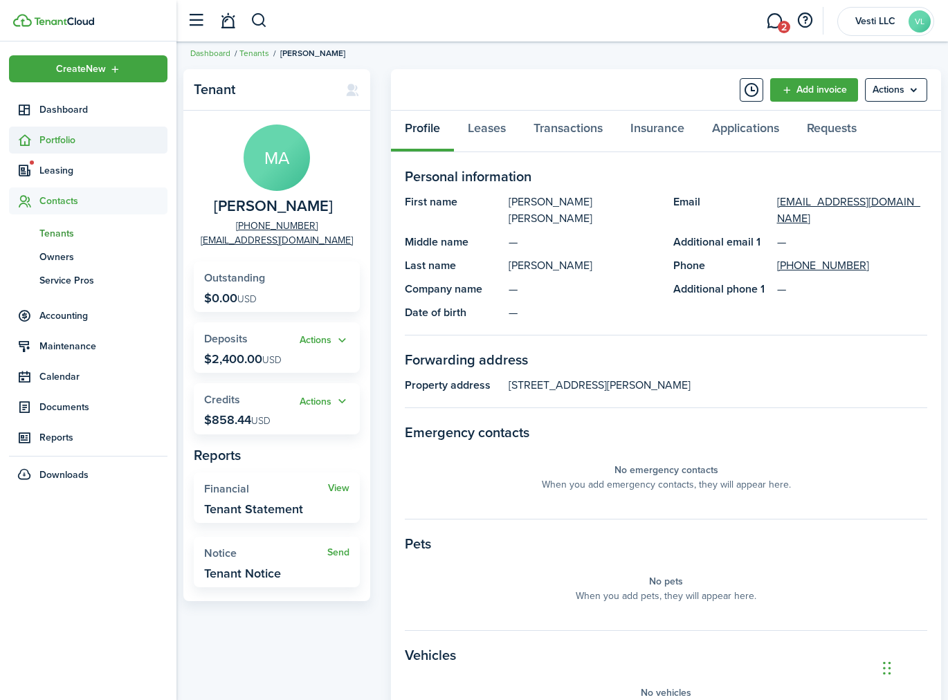
click at [57, 134] on span "Portfolio" at bounding box center [103, 140] width 128 height 15
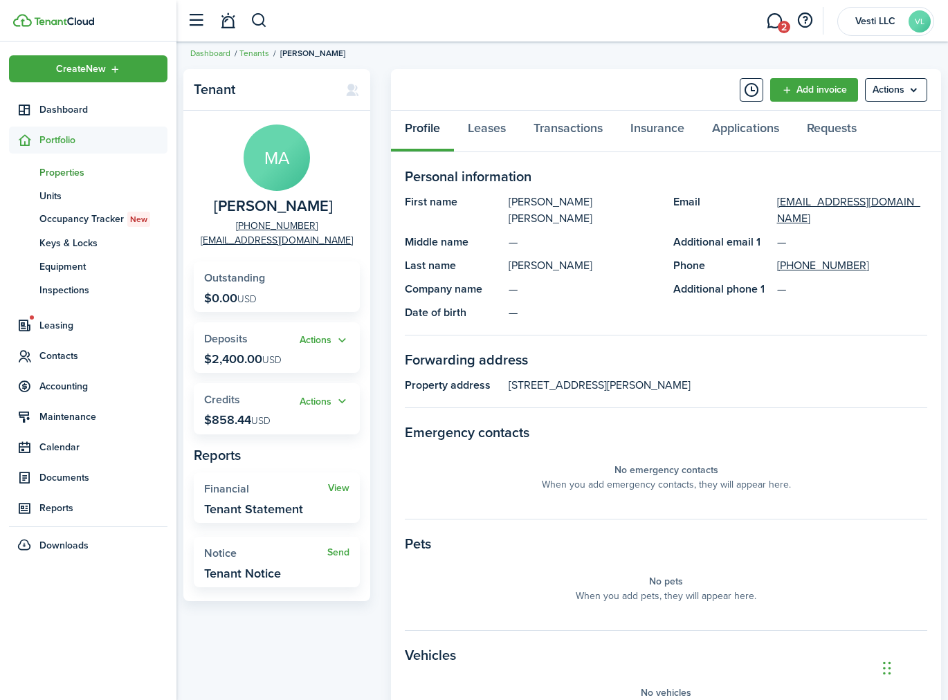
click at [63, 173] on span "Properties" at bounding box center [103, 172] width 128 height 15
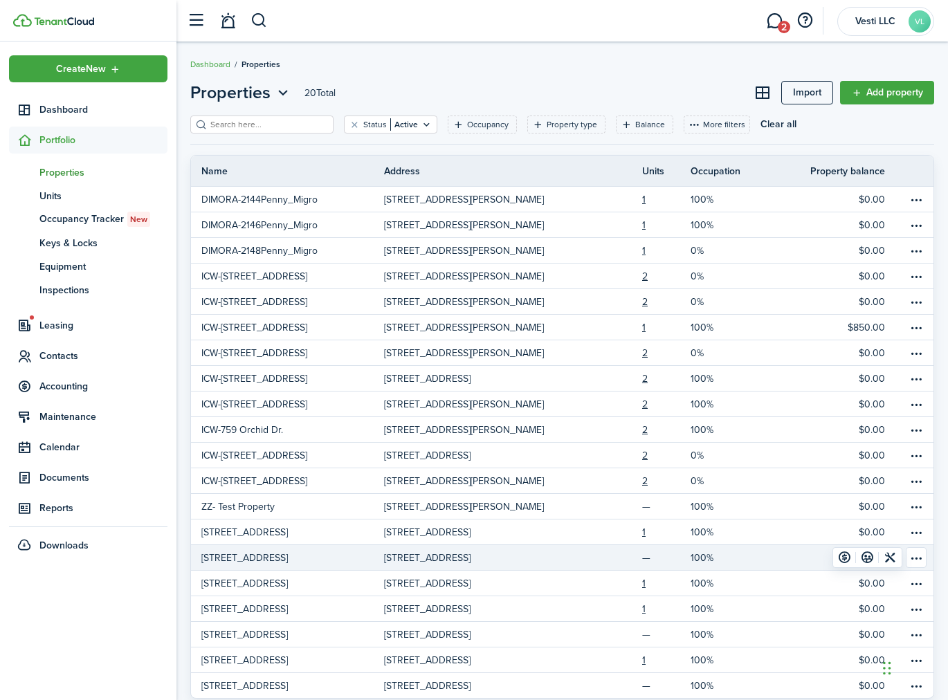
scroll to position [30, 0]
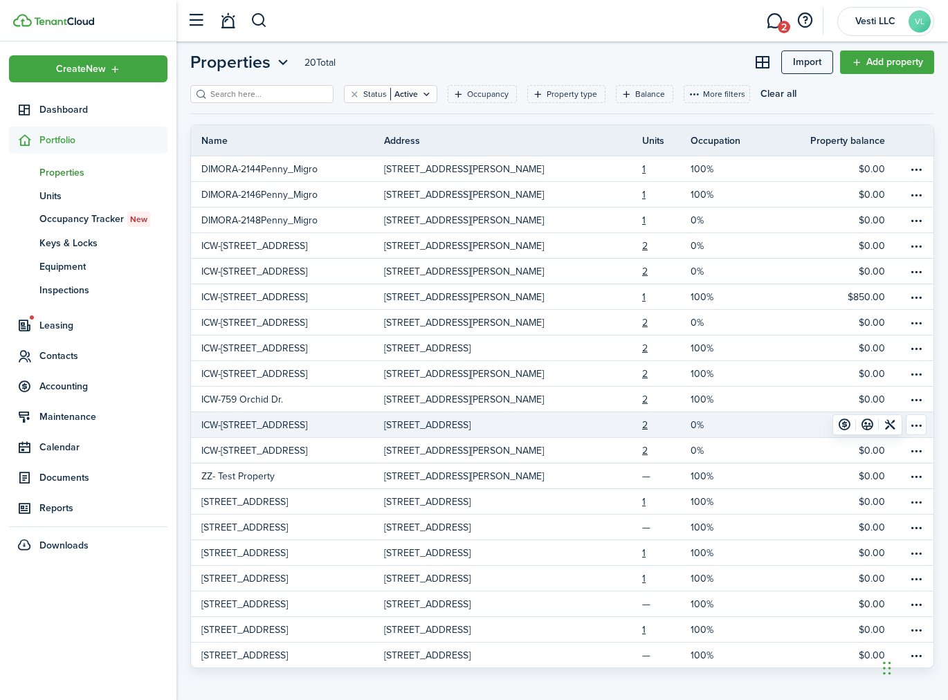
click at [264, 419] on p "ICW-821 Orchid Dr." at bounding box center [254, 425] width 106 height 15
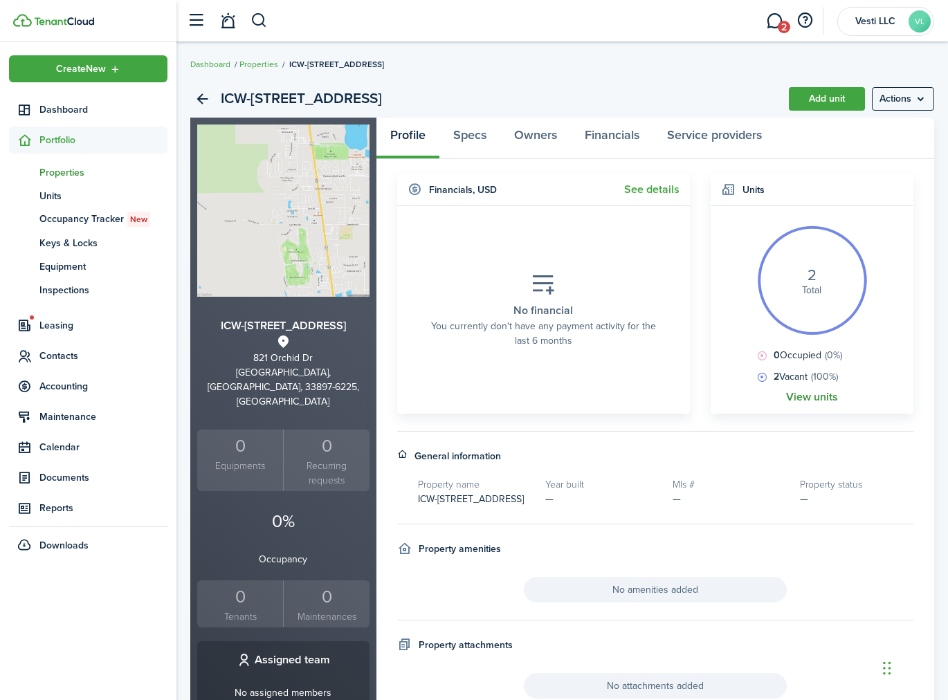
click at [820, 396] on link "View units" at bounding box center [812, 397] width 52 height 12
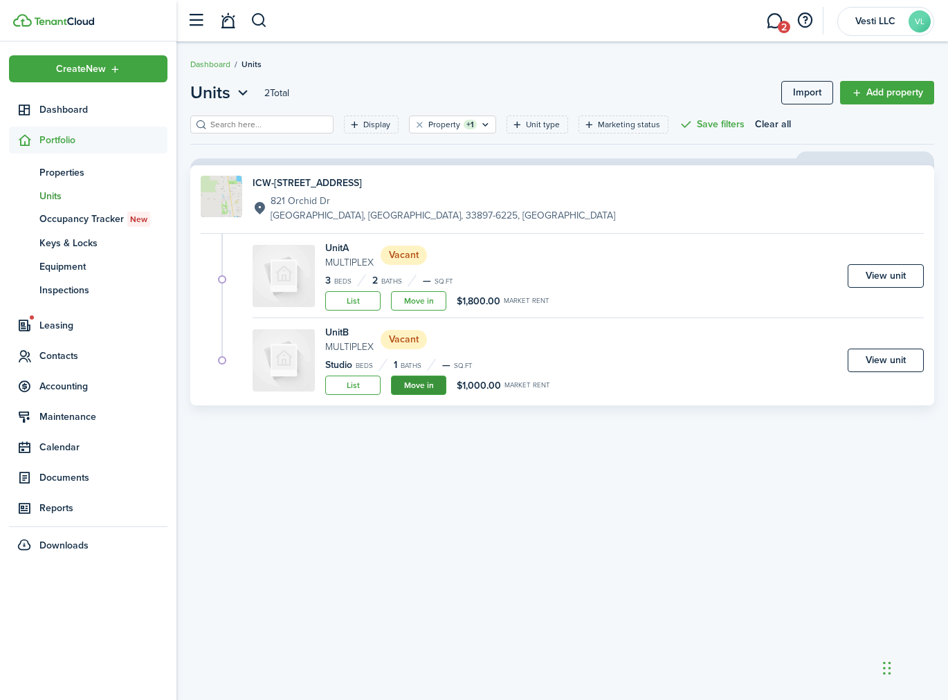
click at [427, 387] on link "Move in" at bounding box center [418, 385] width 55 height 19
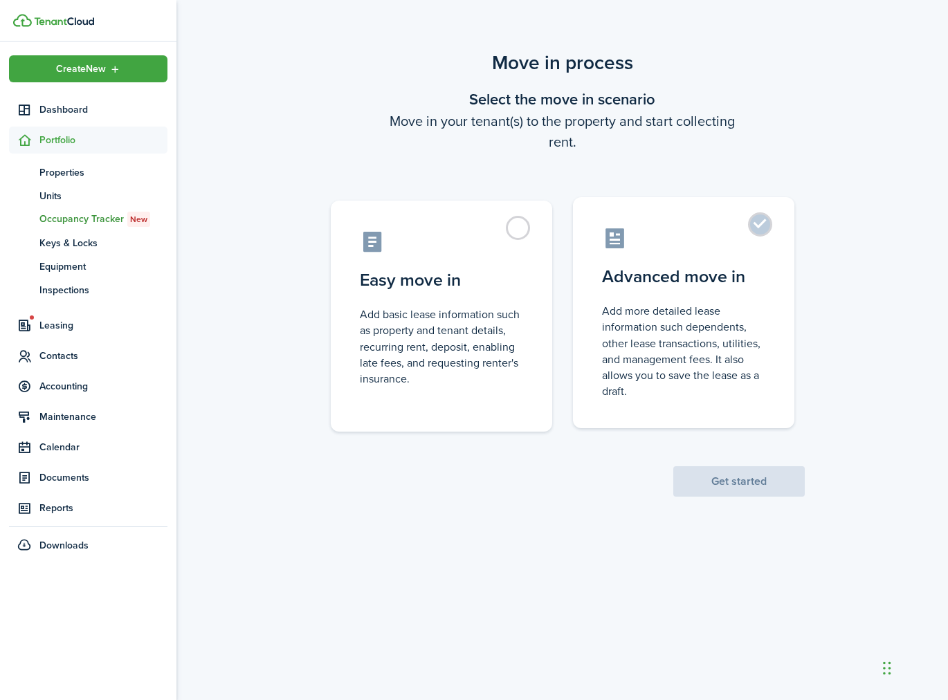
click at [731, 342] on control-radio-card-description "Add more detailed lease information such dependents, other lease transactions, …" at bounding box center [683, 351] width 163 height 96
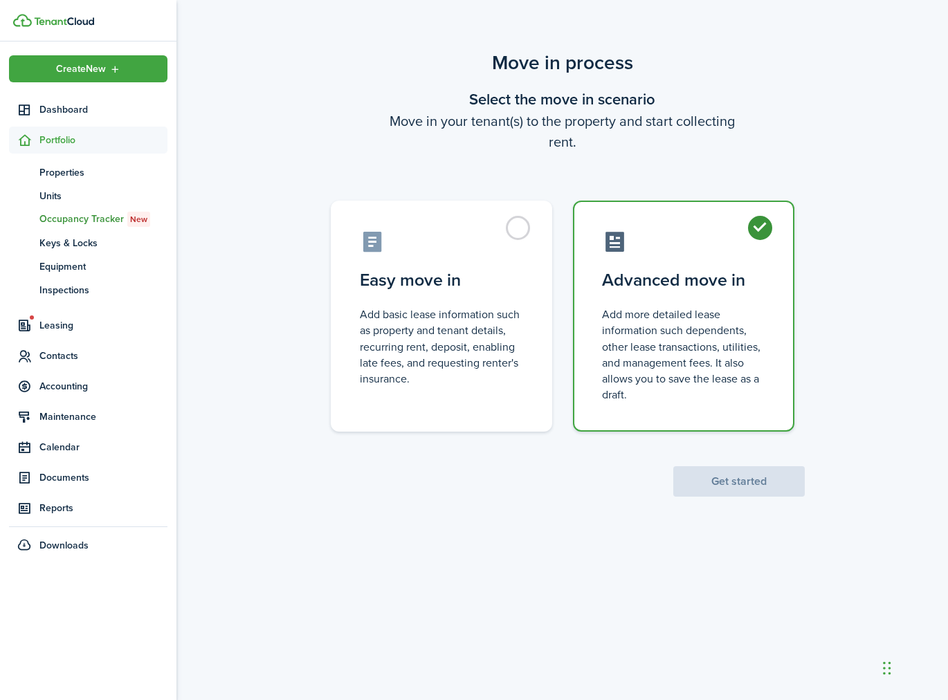
radio input "true"
click at [758, 481] on button "Get started" at bounding box center [738, 481] width 131 height 30
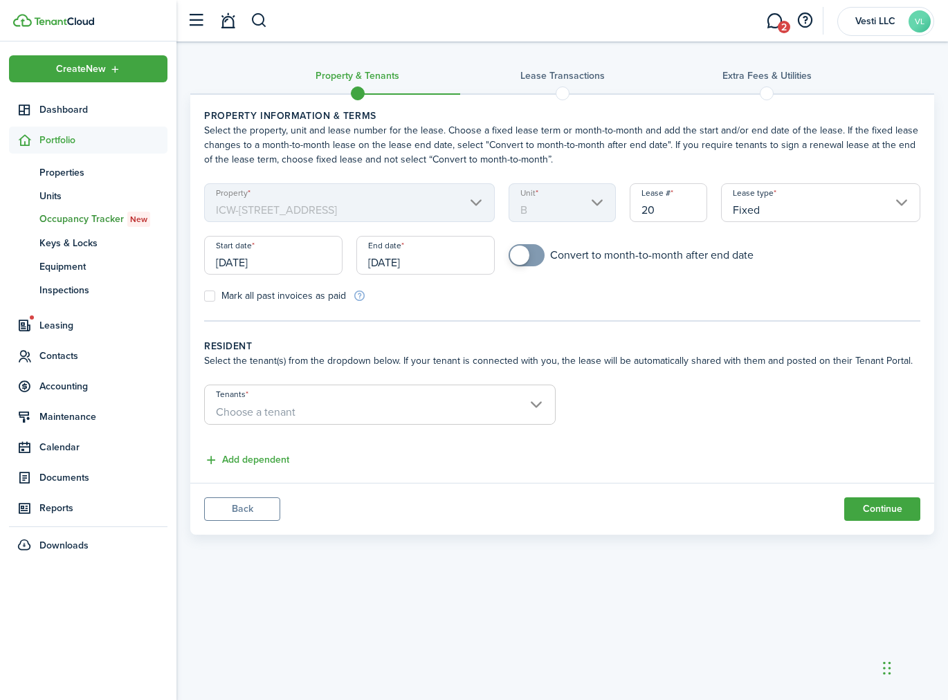
click at [291, 261] on input "09/23/2025" at bounding box center [273, 255] width 138 height 39
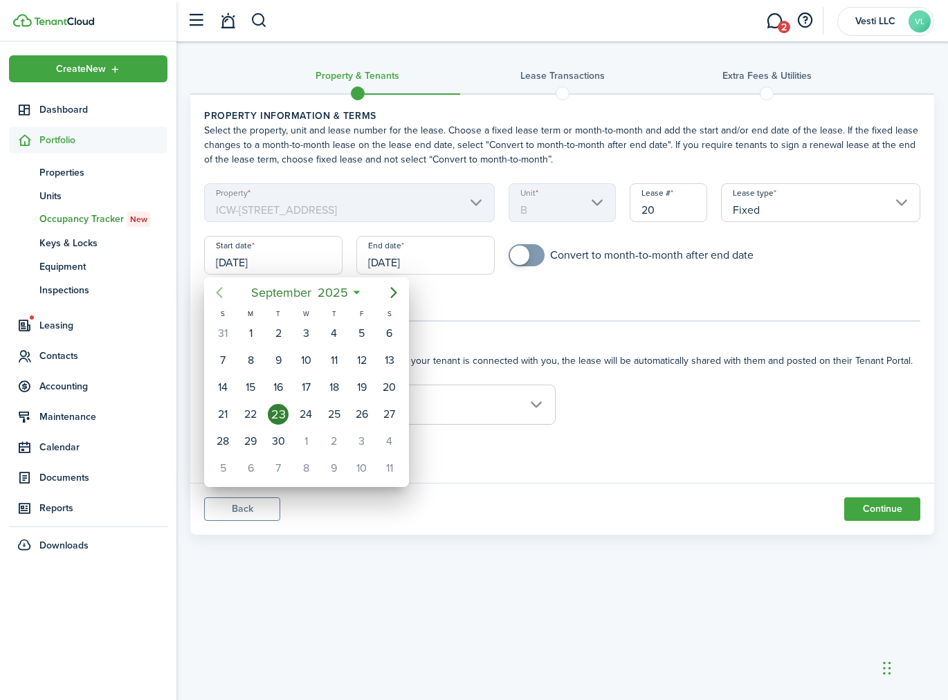
click at [220, 293] on icon "Previous page" at bounding box center [219, 292] width 17 height 17
click at [285, 329] on div "1" at bounding box center [278, 333] width 21 height 21
type input "07/01/2025"
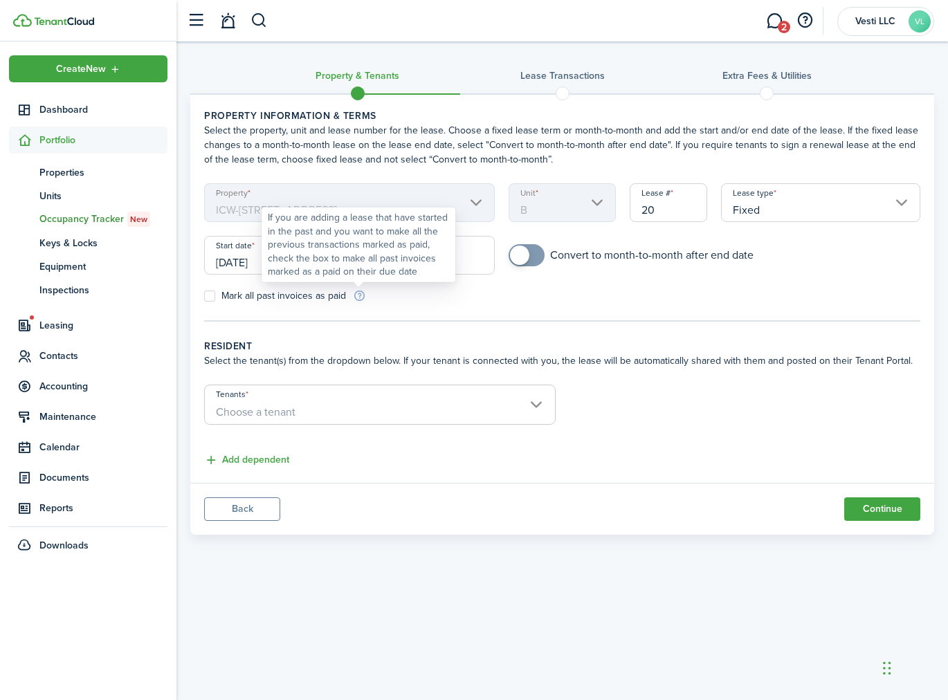
click at [404, 255] on div "If you are adding a lease that have started in the past and you want to make al…" at bounding box center [358, 245] width 181 height 68
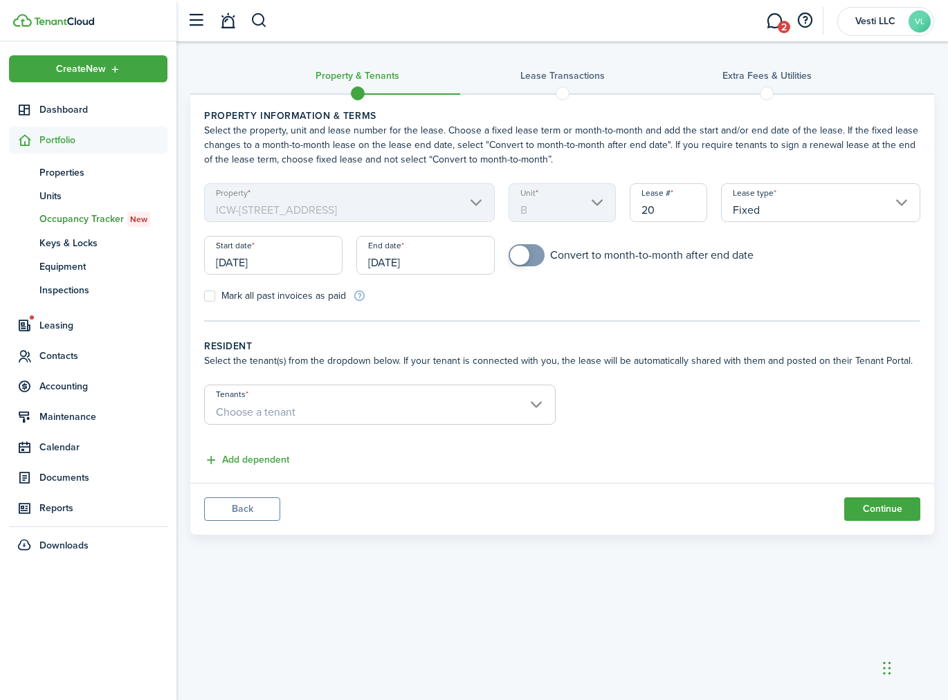
click at [459, 248] on input "09/23/2026" at bounding box center [425, 255] width 138 height 39
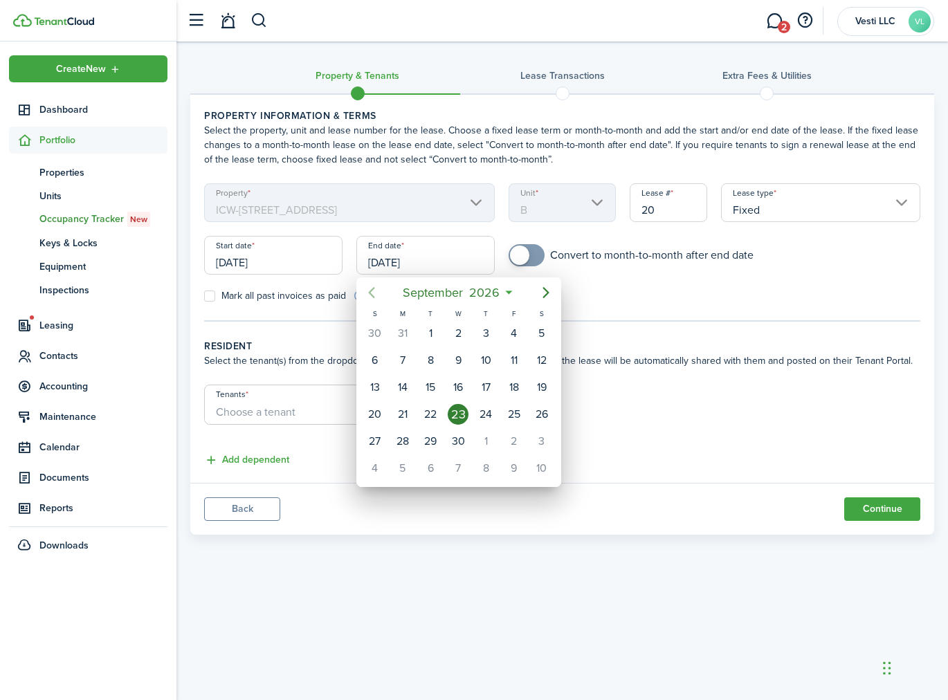
click at [374, 293] on icon "Previous page" at bounding box center [371, 292] width 17 height 17
click at [429, 434] on div "30" at bounding box center [430, 441] width 21 height 21
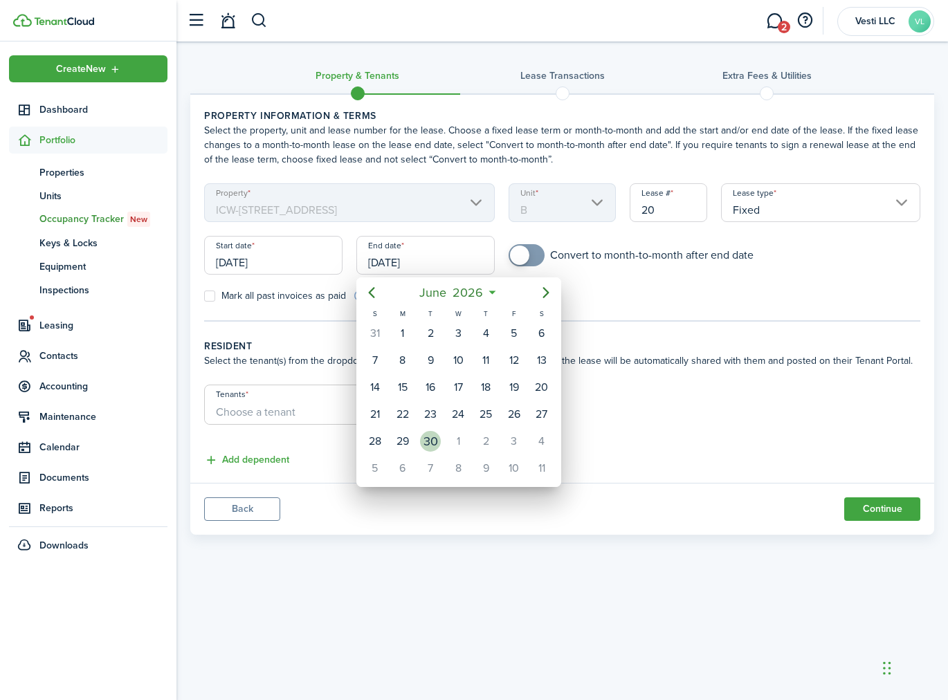
type input "06/30/2026"
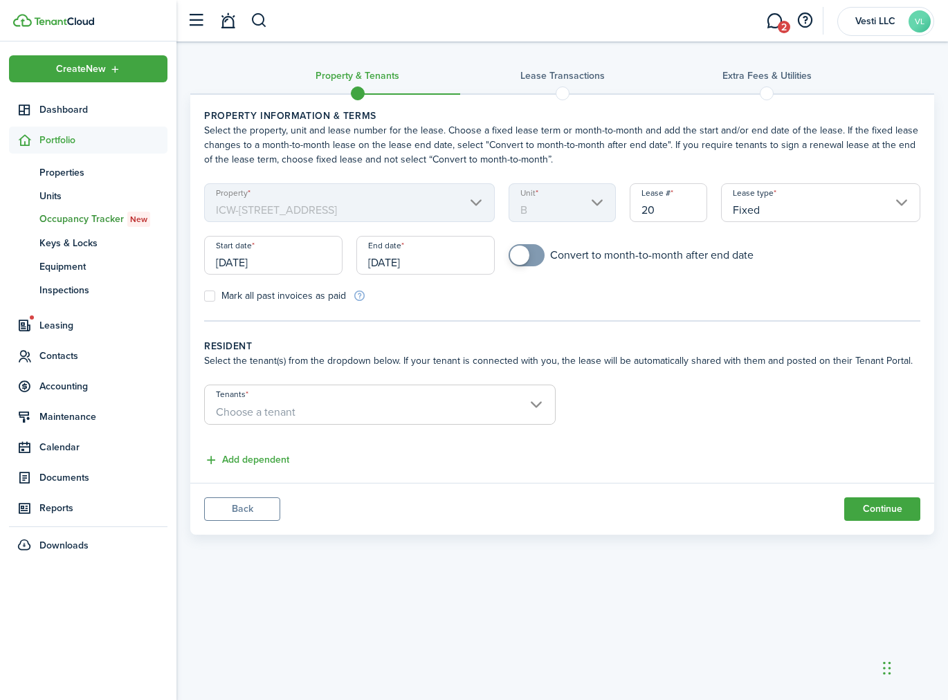
checkbox input "true"
click at [522, 257] on span at bounding box center [519, 255] width 19 height 19
click at [531, 414] on span "Choose a tenant" at bounding box center [380, 413] width 350 height 24
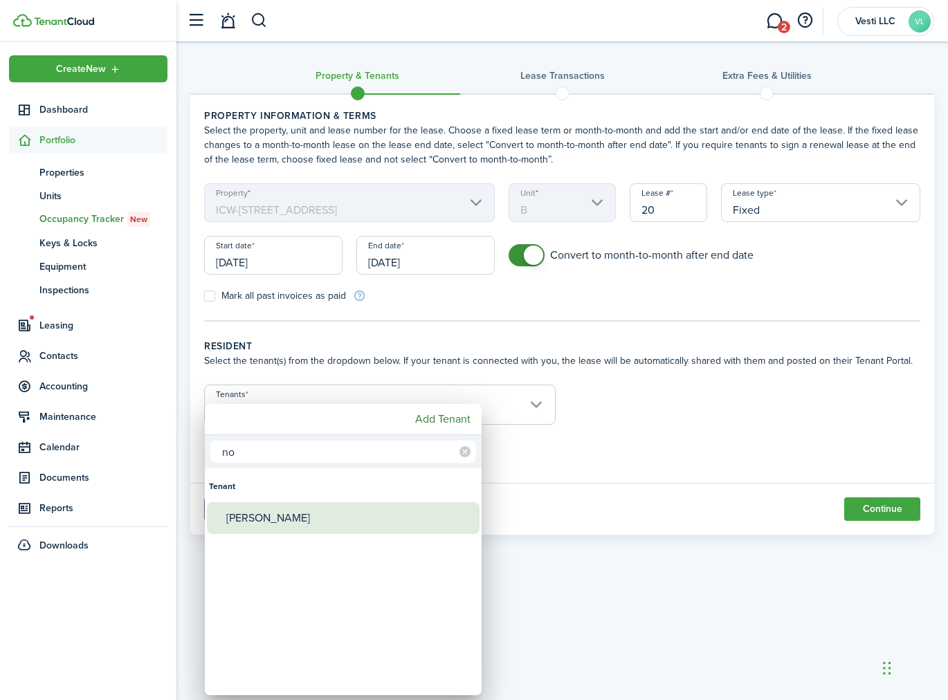
type input "no"
click at [351, 522] on div "Nohemias Guzman" at bounding box center [348, 518] width 245 height 32
type input "Nohemias Guzman"
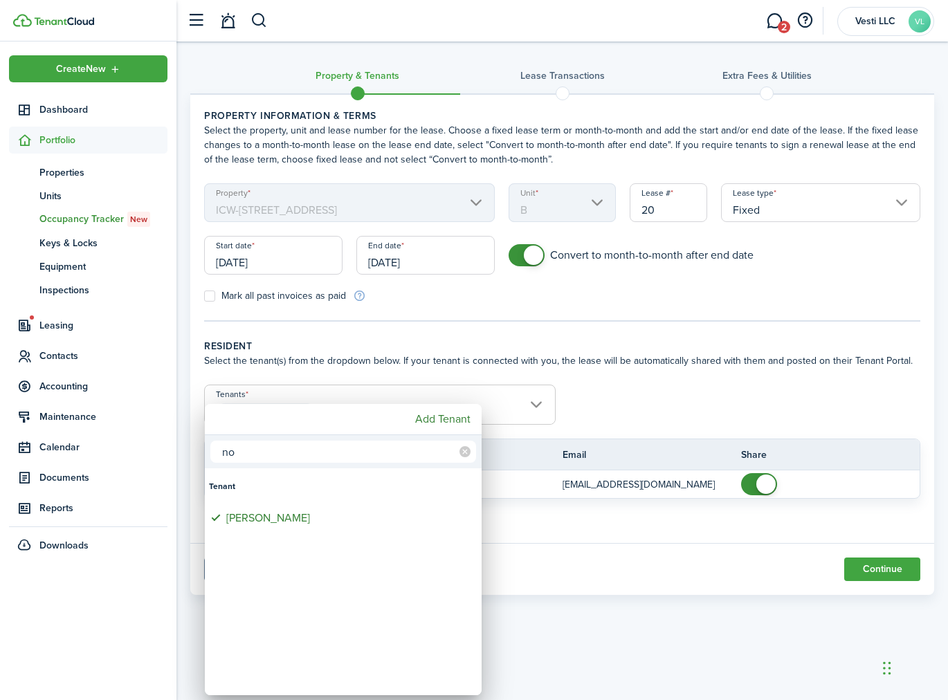
click at [602, 558] on div at bounding box center [473, 349] width 1169 height 921
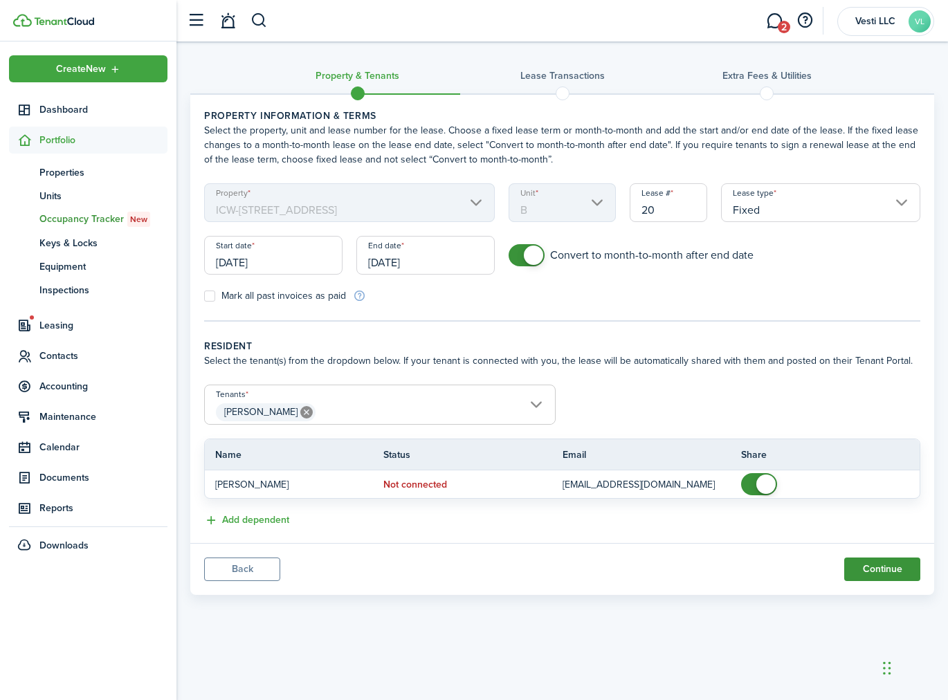
click at [879, 565] on button "Continue" at bounding box center [882, 570] width 76 height 24
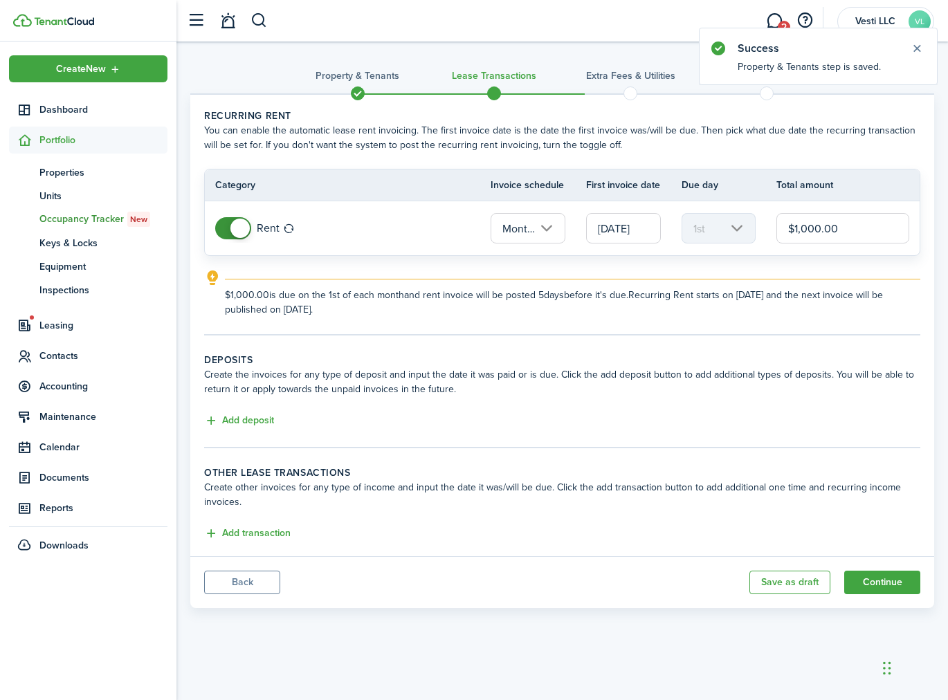
click at [624, 233] on input "07/01/2025" at bounding box center [623, 228] width 75 height 30
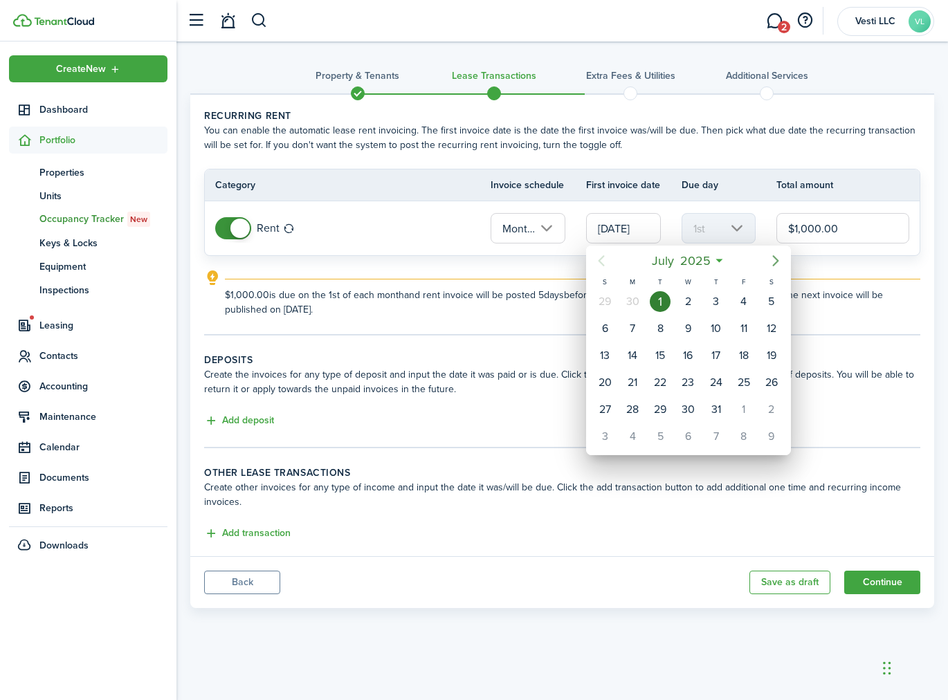
click at [767, 260] on icon "Next page" at bounding box center [775, 261] width 17 height 17
click at [688, 300] on div "1" at bounding box center [687, 301] width 21 height 21
type input "10/01/2025"
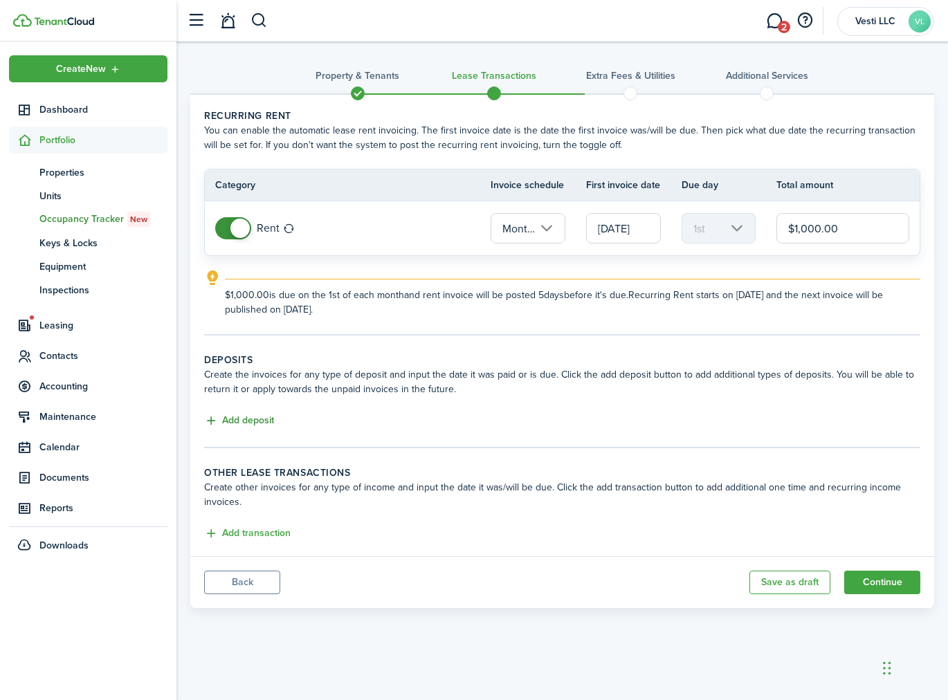
click at [262, 420] on button "Add deposit" at bounding box center [239, 421] width 70 height 16
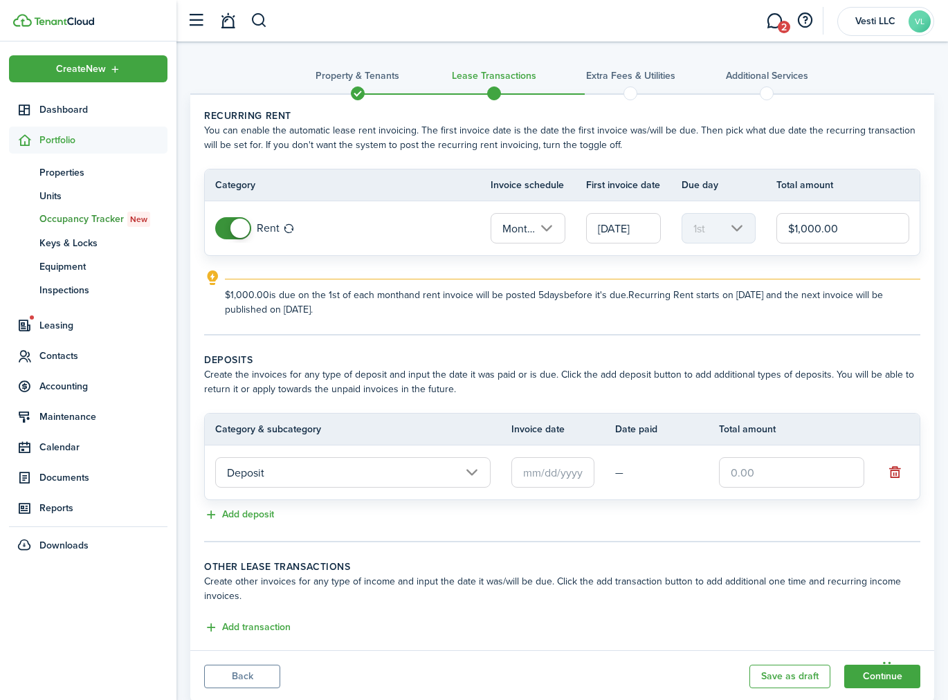
click at [540, 473] on input "text" at bounding box center [552, 472] width 83 height 30
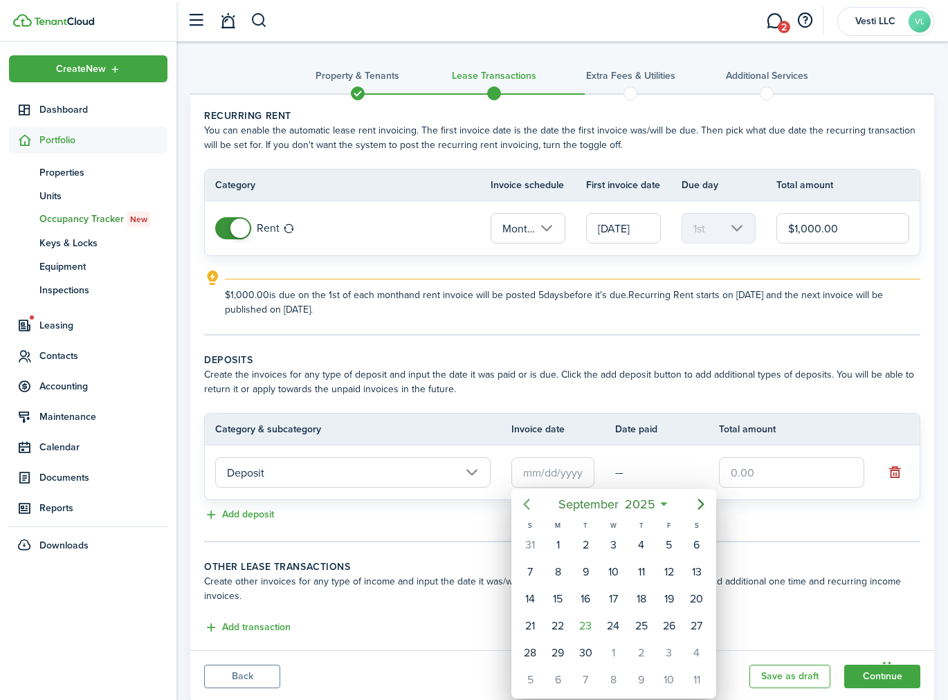
click at [532, 512] on mbsc-button "Previous page" at bounding box center [527, 504] width 28 height 28
click at [532, 512] on icon "Previous page" at bounding box center [526, 504] width 17 height 17
click at [529, 542] on div "1" at bounding box center [530, 545] width 21 height 21
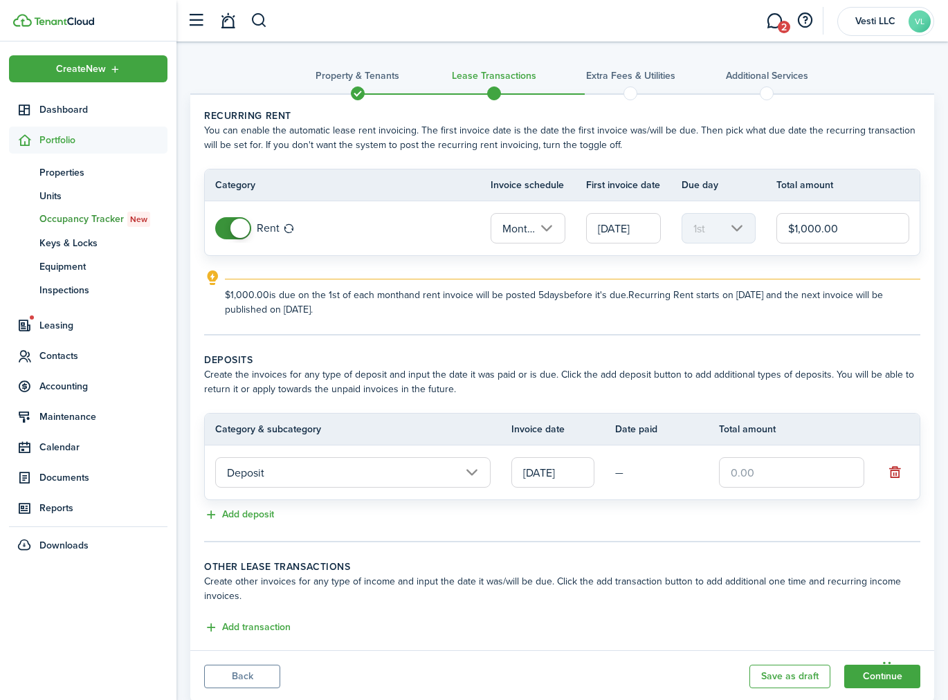
click at [549, 466] on input "06/01/2025" at bounding box center [552, 472] width 83 height 30
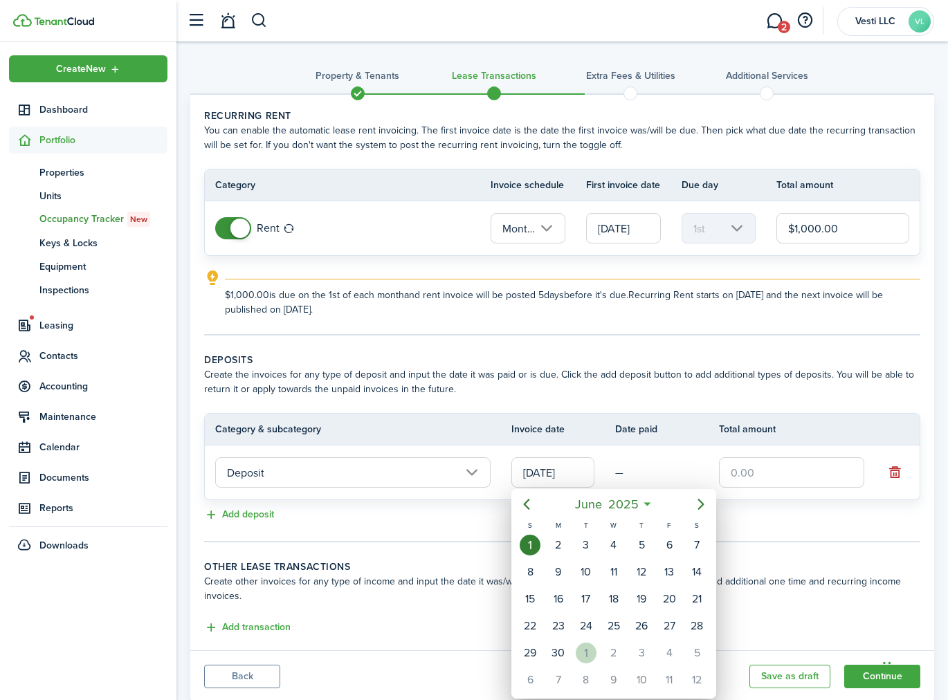
click at [589, 645] on div "1" at bounding box center [586, 653] width 21 height 21
type input "07/01/2025"
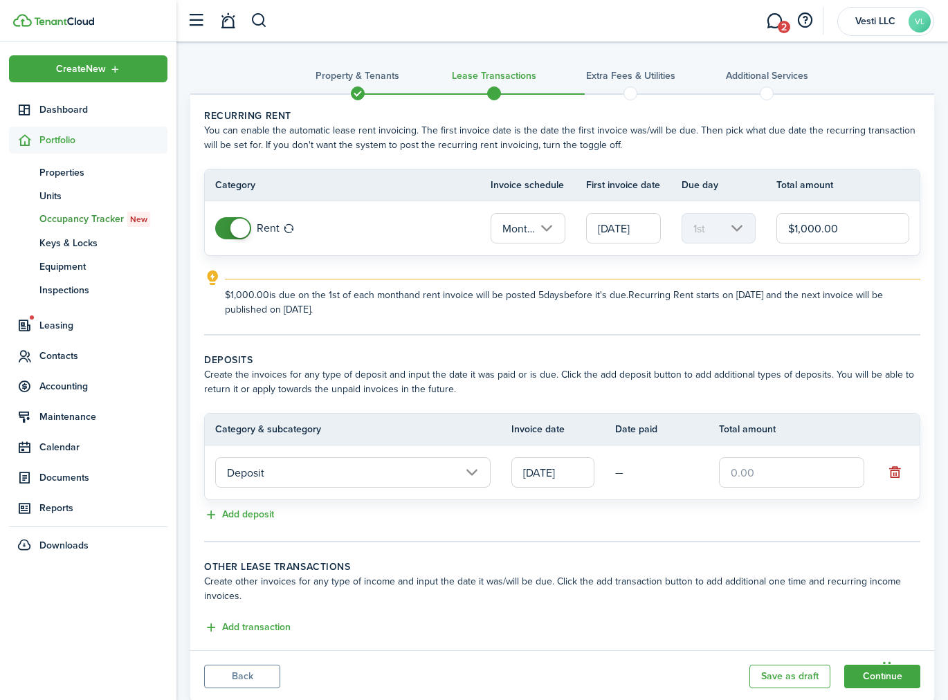
click at [756, 459] on input "text" at bounding box center [791, 472] width 145 height 30
type input "$700.00"
click at [515, 662] on panel-main-footer "Back Save as draft Continue" at bounding box center [562, 676] width 744 height 52
click at [253, 513] on button "Add deposit" at bounding box center [239, 515] width 70 height 16
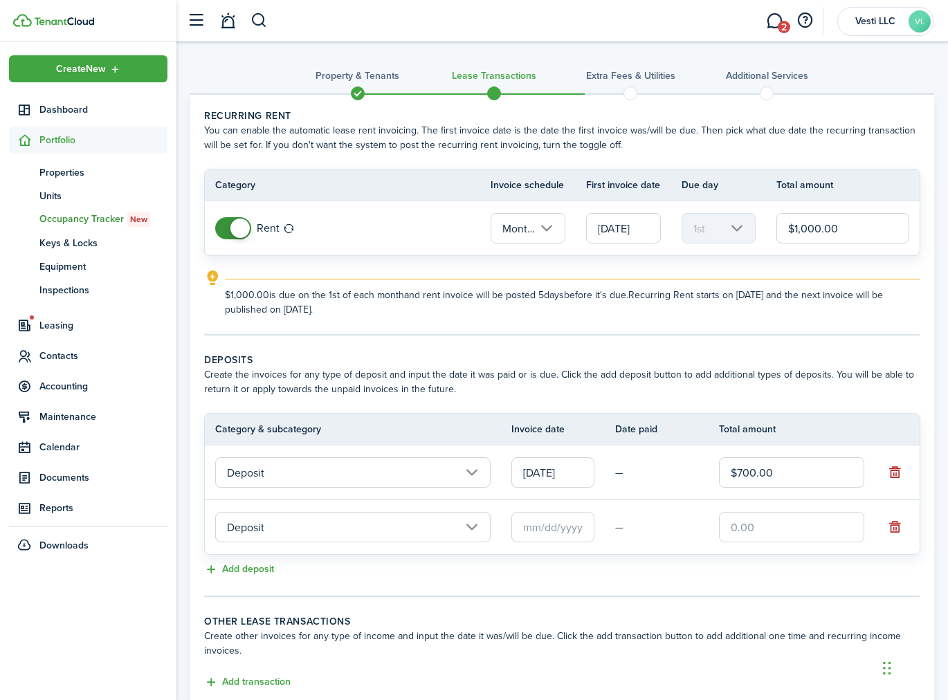
click at [529, 532] on input "text" at bounding box center [552, 527] width 83 height 30
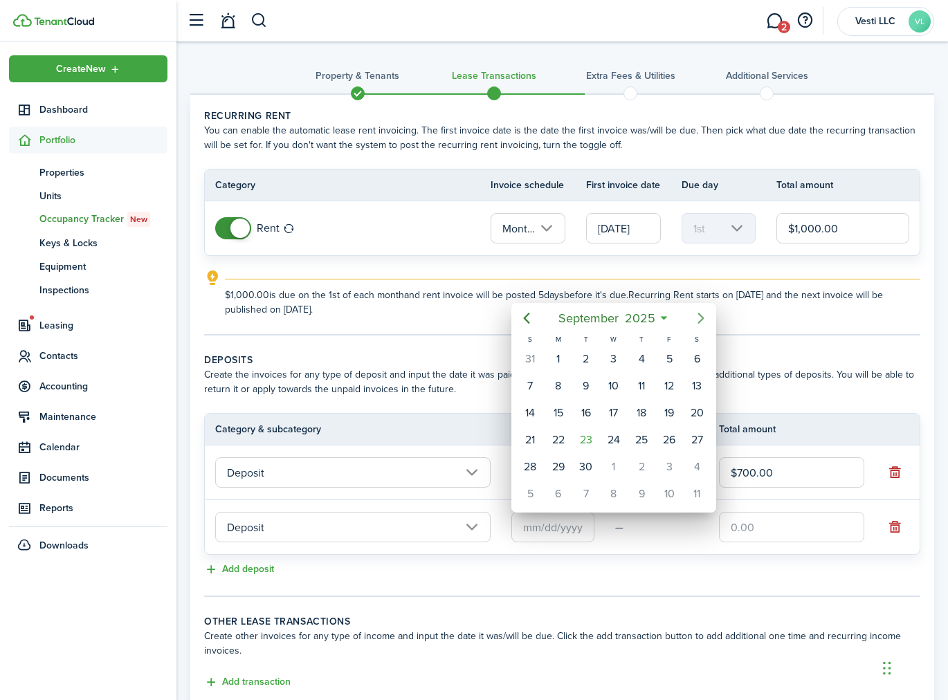
click at [695, 319] on icon "Next page" at bounding box center [700, 318] width 17 height 17
click at [619, 407] on div "15" at bounding box center [613, 413] width 21 height 21
type input "10/15/2025"
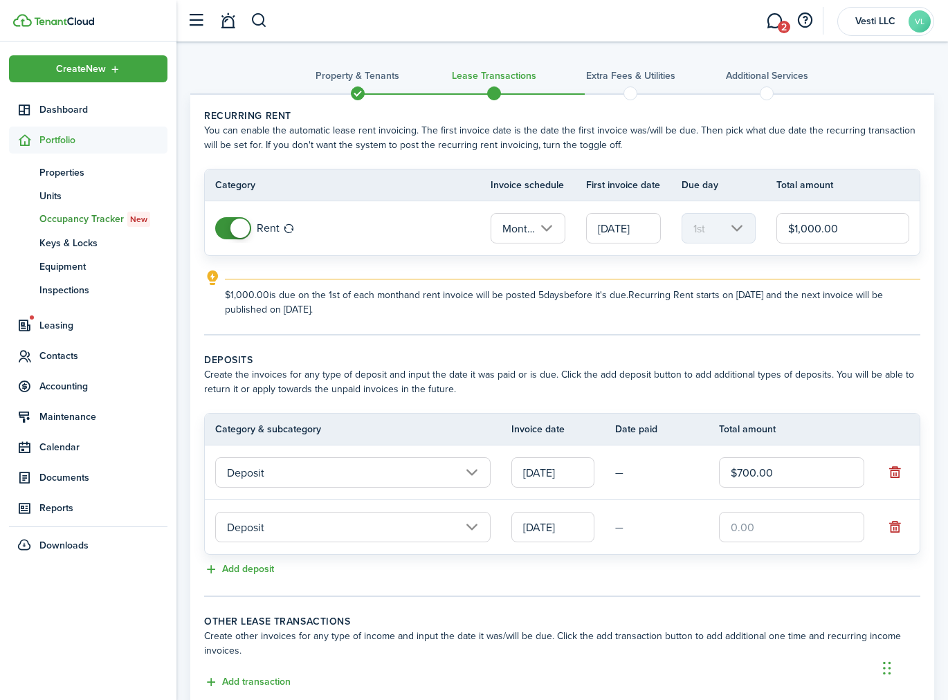
click at [744, 522] on input "text" at bounding box center [791, 527] width 145 height 30
type input "$300.00"
click at [594, 637] on wizard-step-header-description "Create other invoices for any type of income and input the date it was/will be …" at bounding box center [562, 643] width 716 height 29
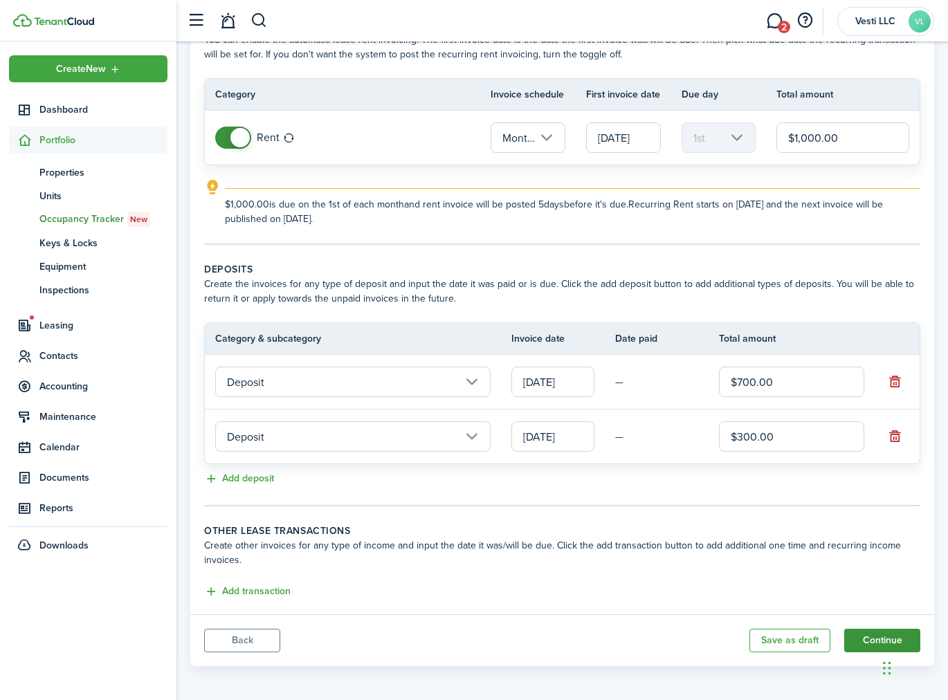
click at [863, 630] on button "Continue" at bounding box center [882, 641] width 76 height 24
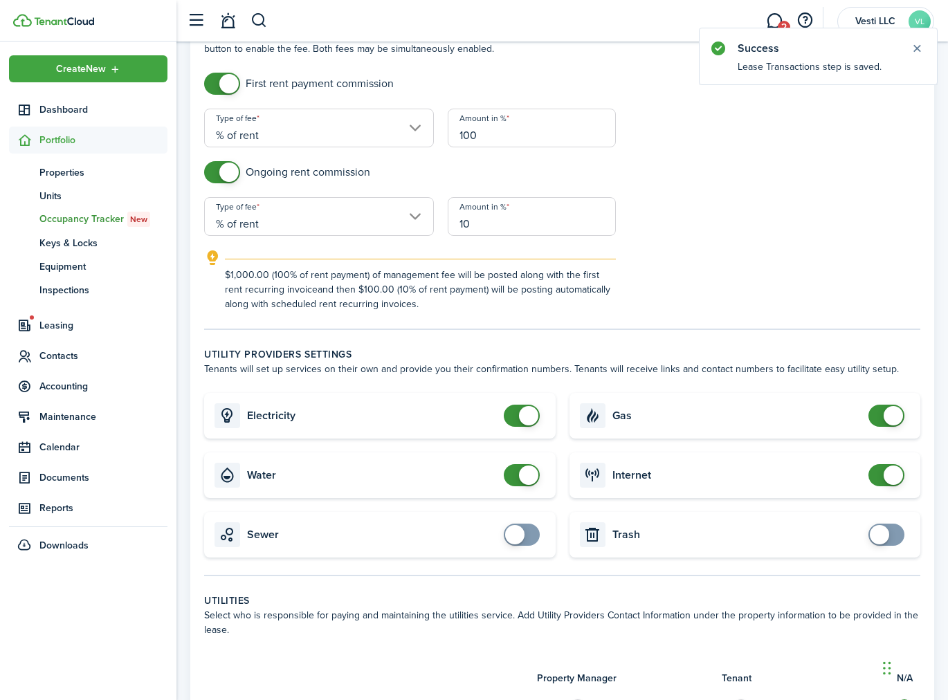
scroll to position [600, 0]
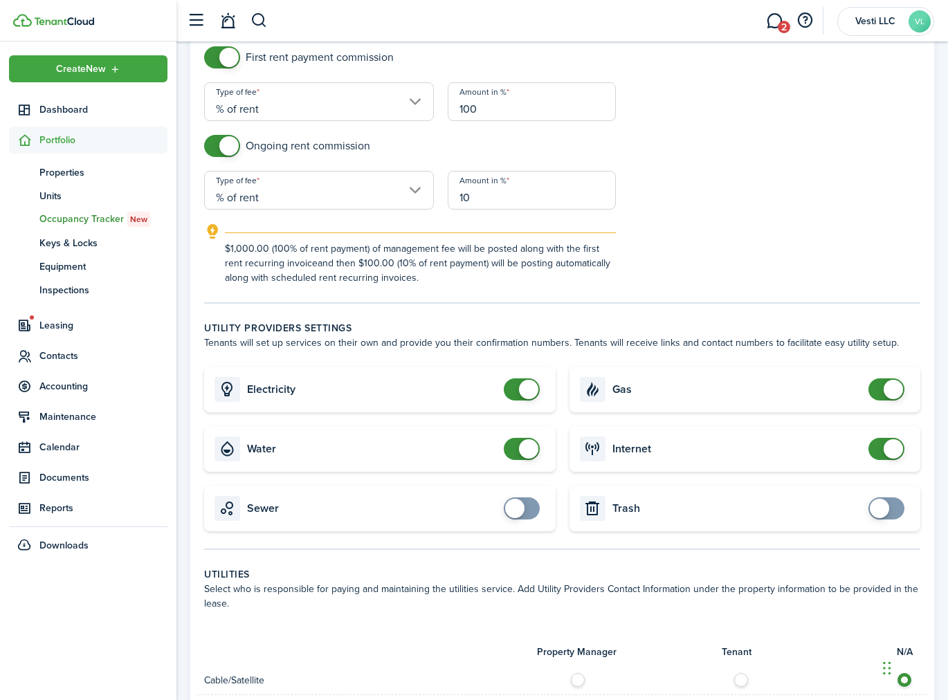
click at [538, 443] on input "checkbox" at bounding box center [525, 449] width 42 height 22
checkbox input "false"
click at [526, 388] on span at bounding box center [528, 389] width 19 height 19
checkbox input "false"
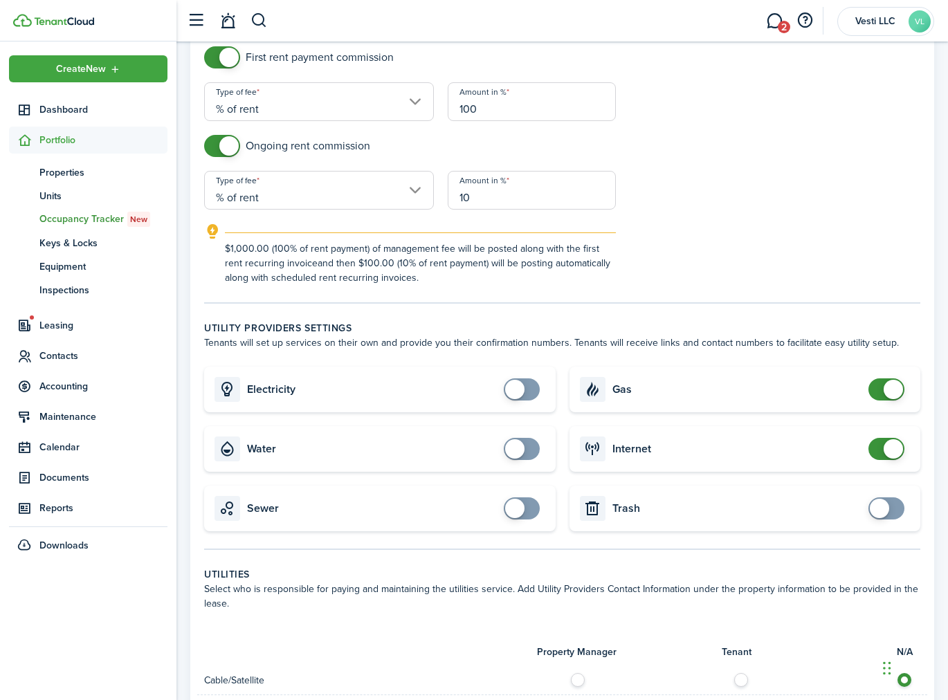
click at [896, 386] on span at bounding box center [892, 389] width 19 height 19
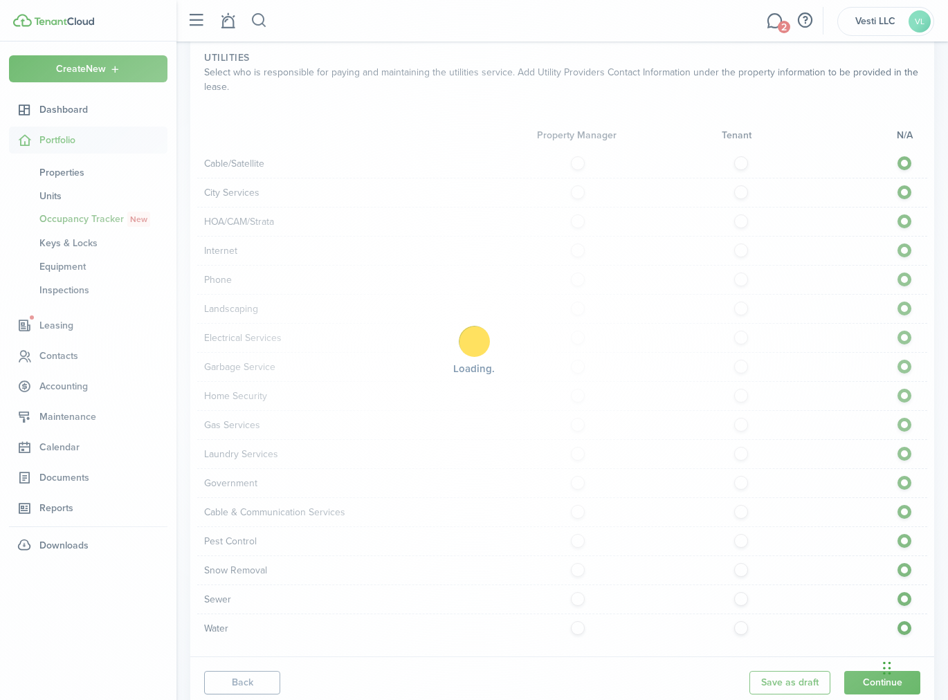
scroll to position [1157, 0]
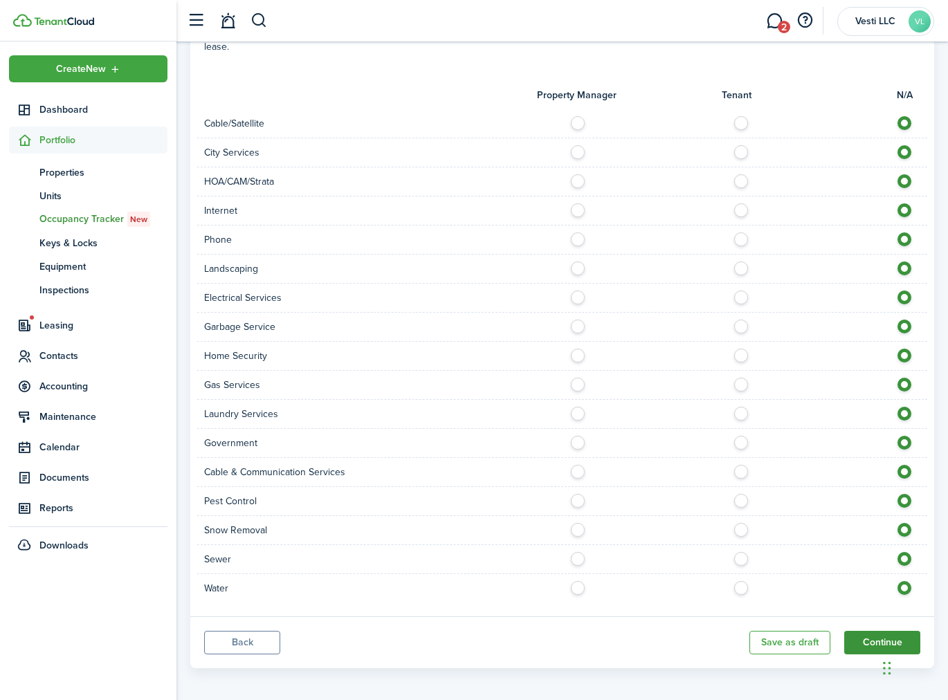
click at [873, 634] on button "Continue" at bounding box center [882, 643] width 76 height 24
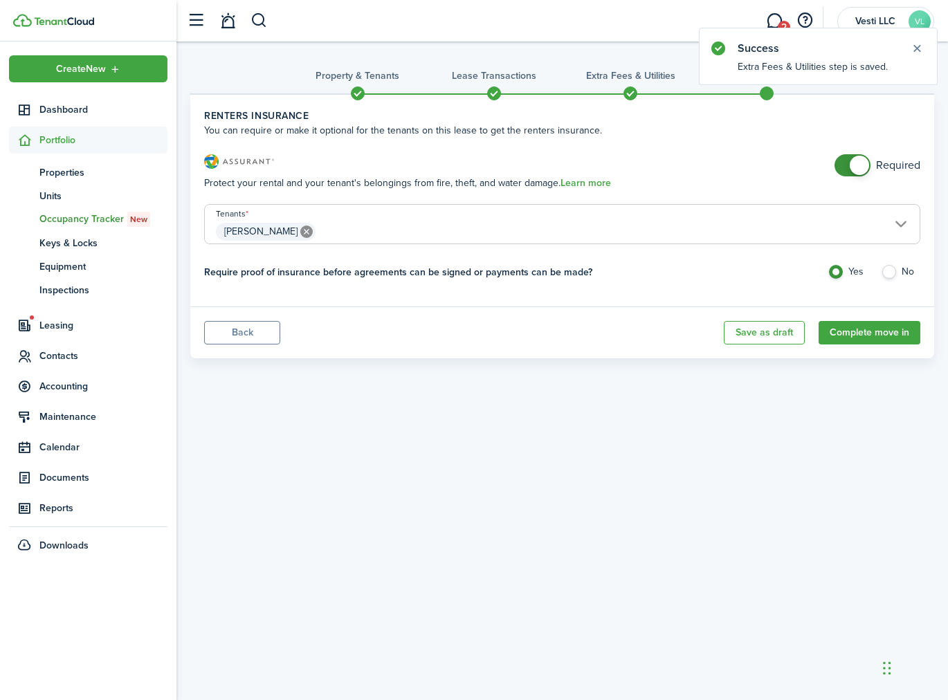
checkbox input "false"
click at [859, 163] on span at bounding box center [859, 165] width 19 height 19
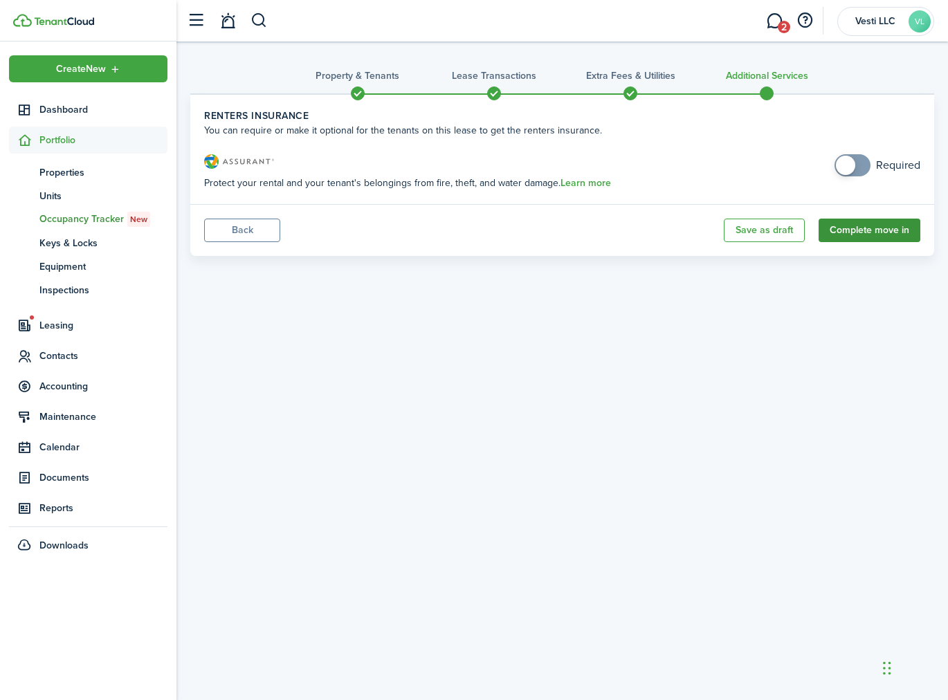
click at [879, 226] on button "Complete move in" at bounding box center [869, 231] width 102 height 24
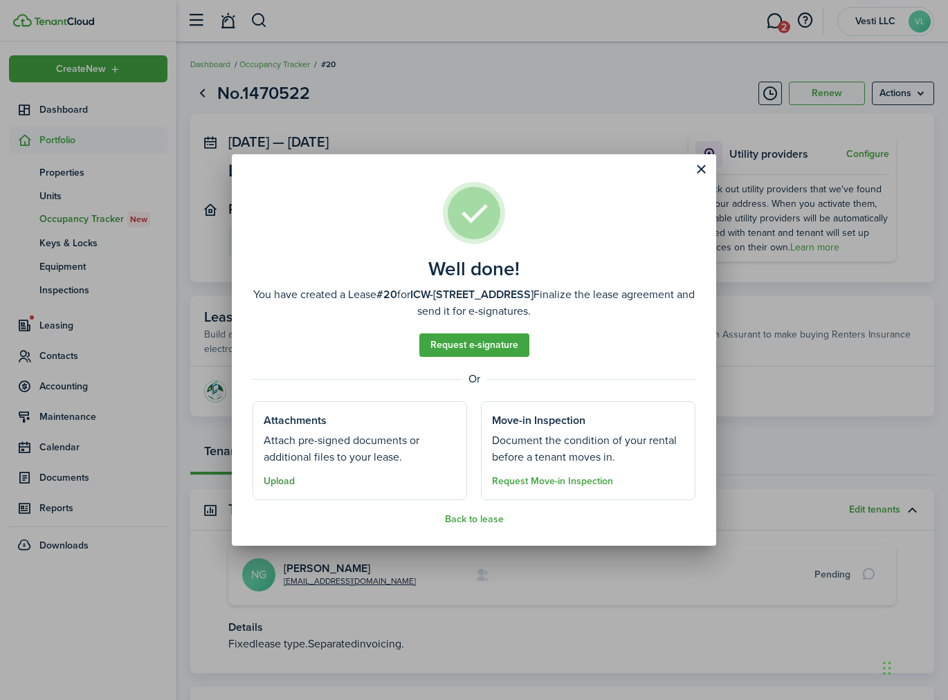
click at [277, 481] on button "Upload" at bounding box center [279, 481] width 31 height 11
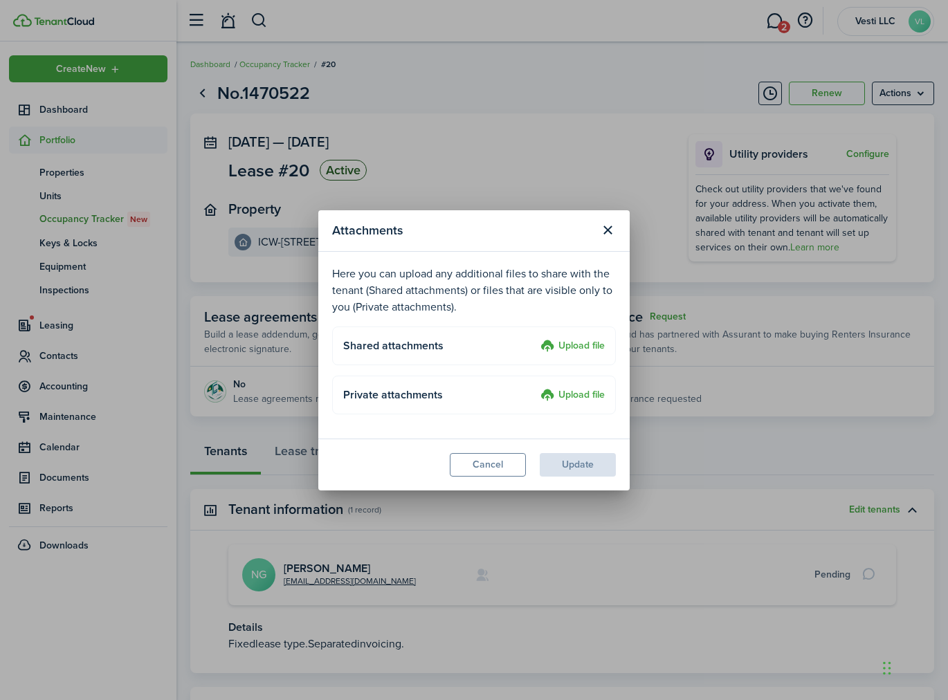
click at [582, 343] on label "Upload file" at bounding box center [572, 346] width 64 height 17
click at [535, 338] on input "Upload file" at bounding box center [535, 338] width 0 height 0
click at [585, 344] on label "Upload file" at bounding box center [572, 346] width 64 height 17
click at [535, 338] on input "Upload file" at bounding box center [535, 338] width 0 height 0
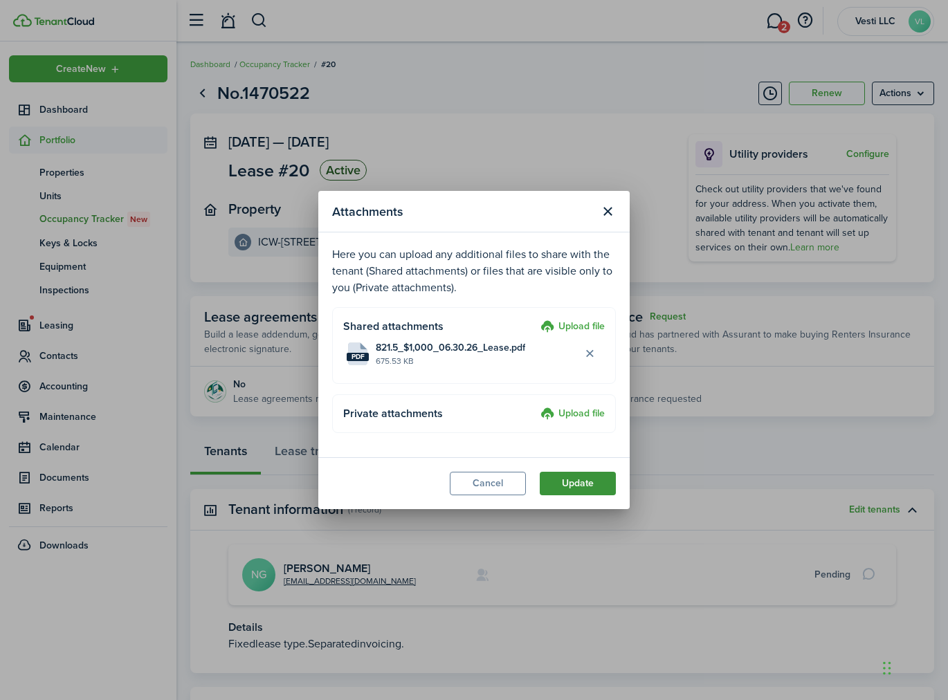
click at [587, 481] on button "Update" at bounding box center [578, 484] width 76 height 24
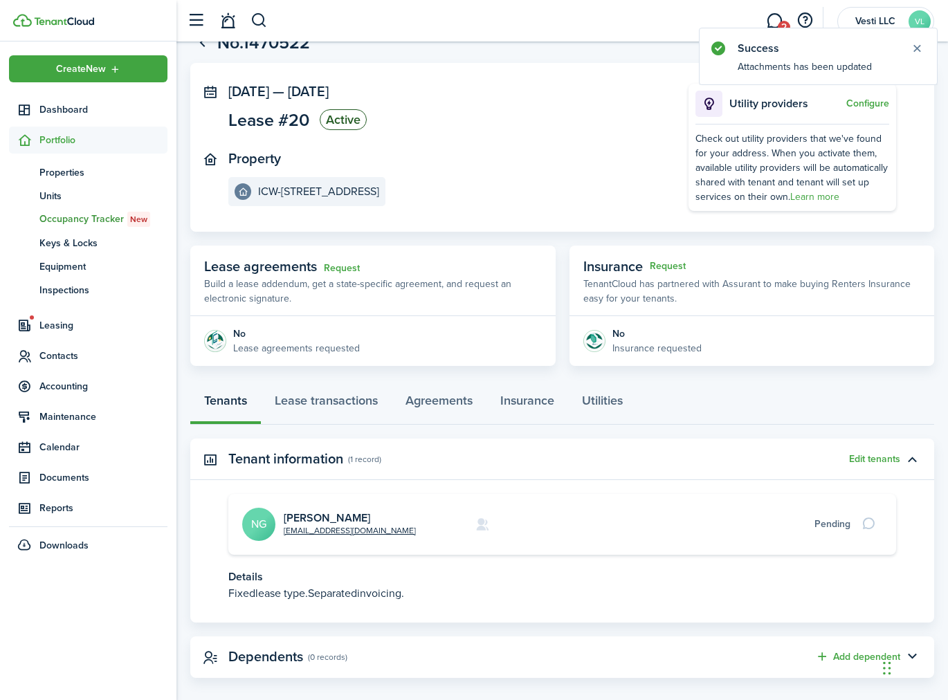
scroll to position [65, 0]
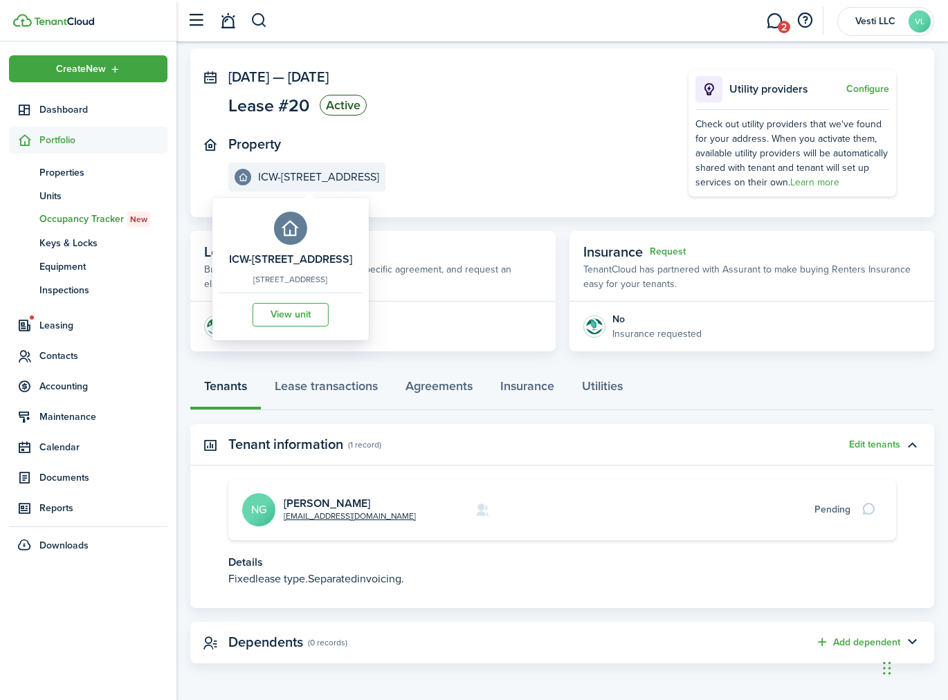
click at [275, 175] on e-details-info-title "ICW-821 Orchid Dr., Unit B" at bounding box center [318, 177] width 121 height 12
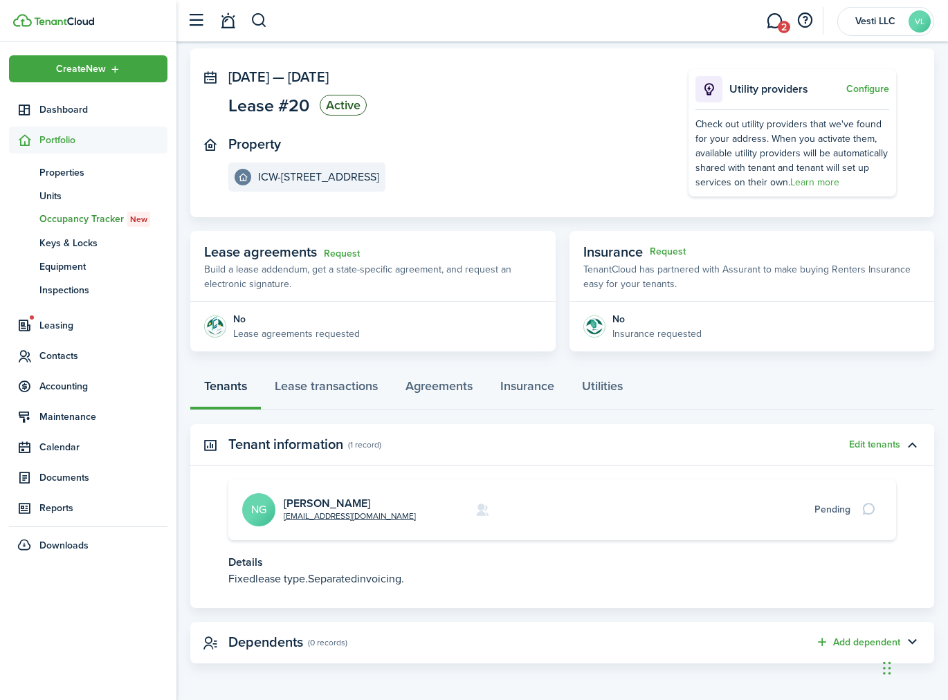
scroll to position [0, 0]
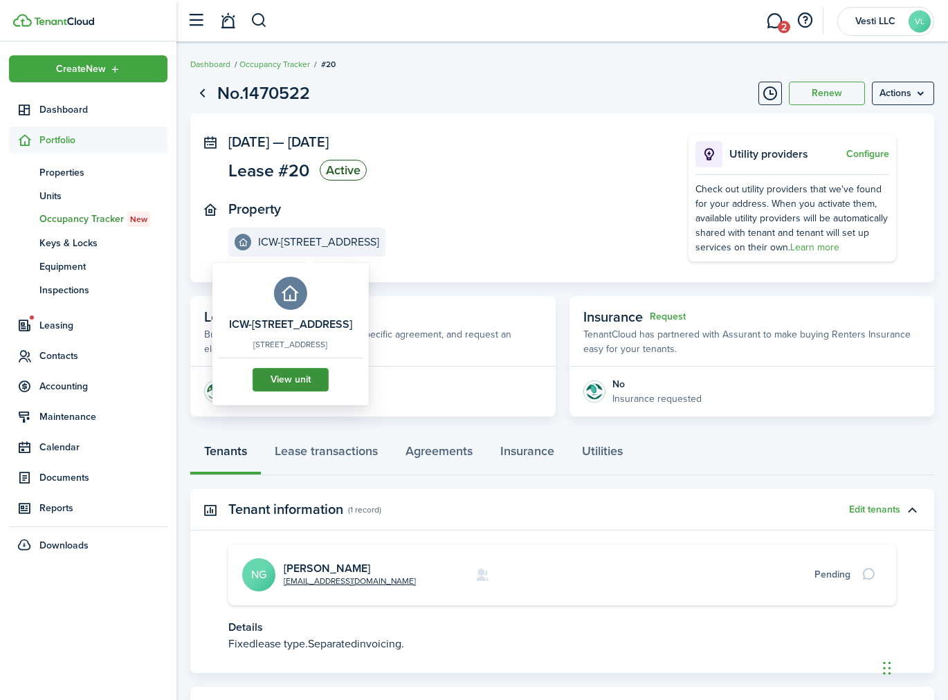
click at [301, 385] on link "View unit" at bounding box center [291, 380] width 76 height 24
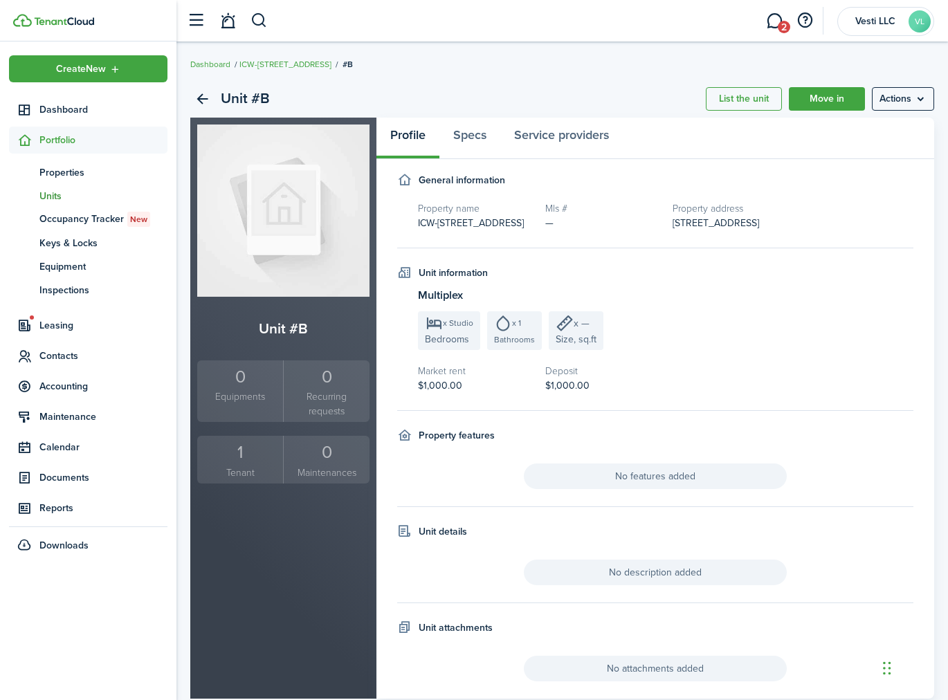
click at [679, 268] on div "Unit information" at bounding box center [655, 273] width 516 height 15
click at [266, 62] on link "ICW-821 Orchid Dr." at bounding box center [285, 64] width 92 height 12
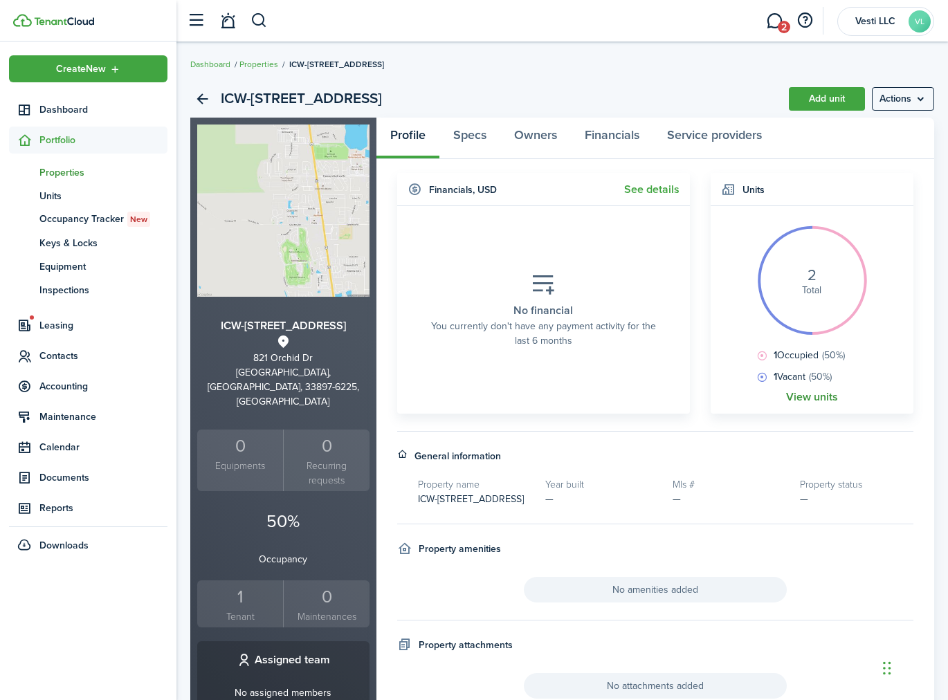
click at [805, 401] on link "View units" at bounding box center [812, 397] width 52 height 12
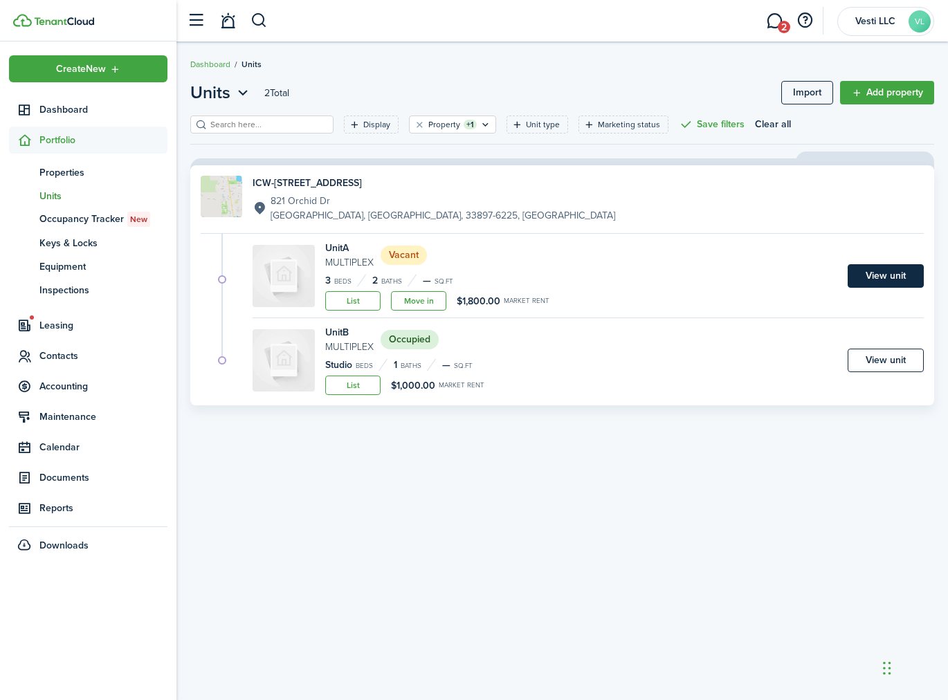
click at [897, 268] on link "View unit" at bounding box center [885, 276] width 76 height 24
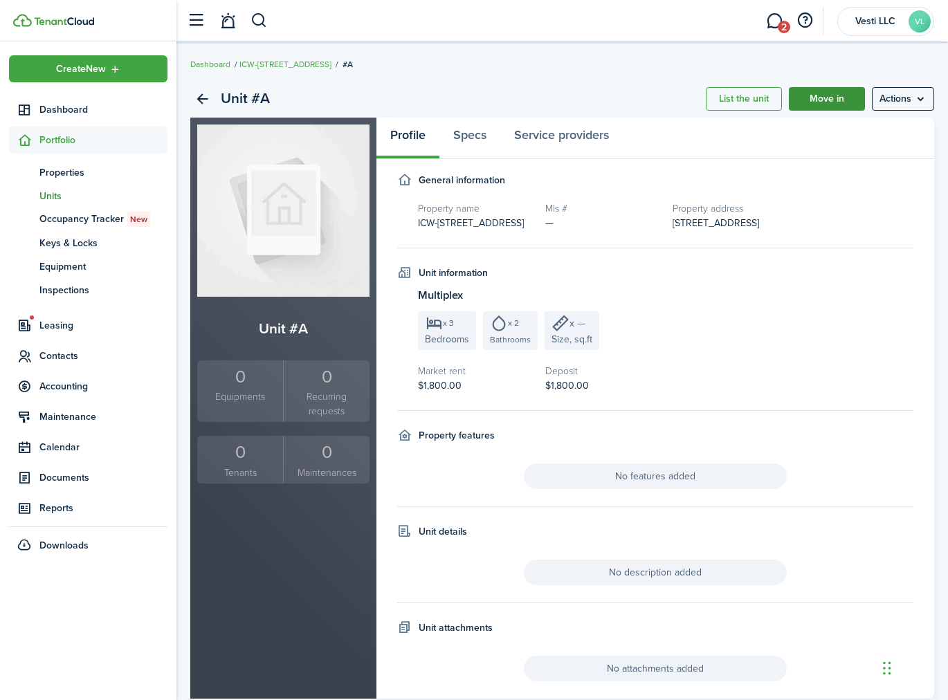
click at [836, 93] on link "Move in" at bounding box center [827, 99] width 76 height 24
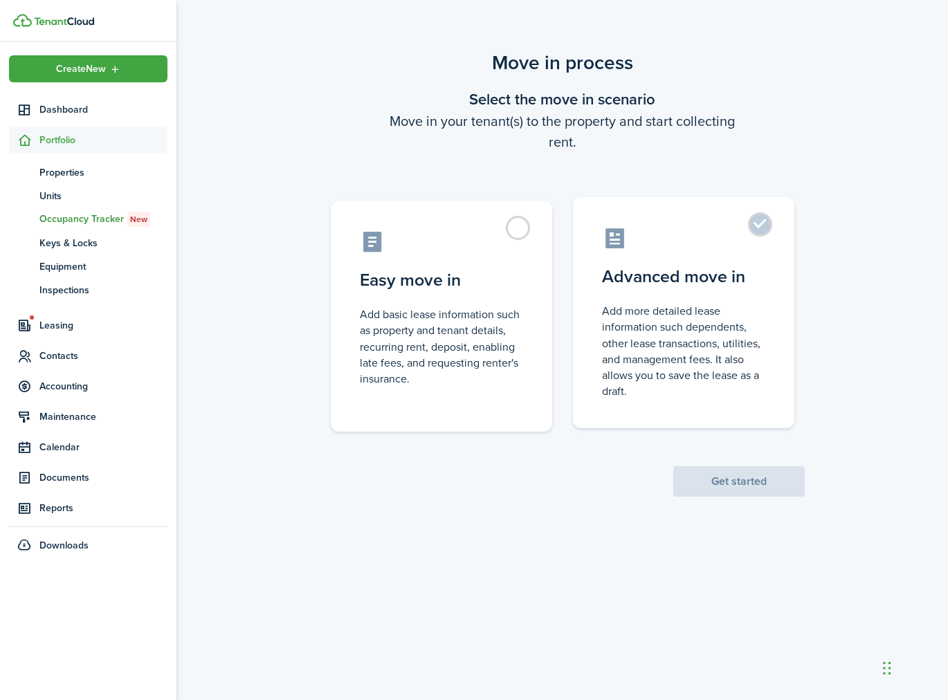
click at [735, 295] on label "Advanced move in Add more detailed lease information such dependents, other lea…" at bounding box center [683, 312] width 221 height 231
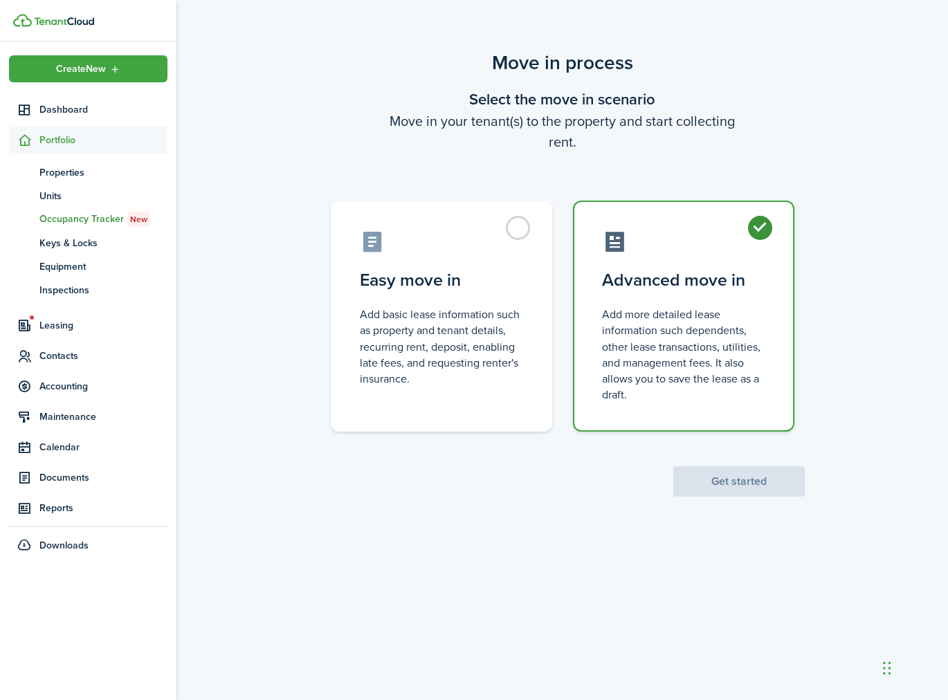
radio input "true"
click at [749, 473] on button "Get started" at bounding box center [738, 481] width 131 height 30
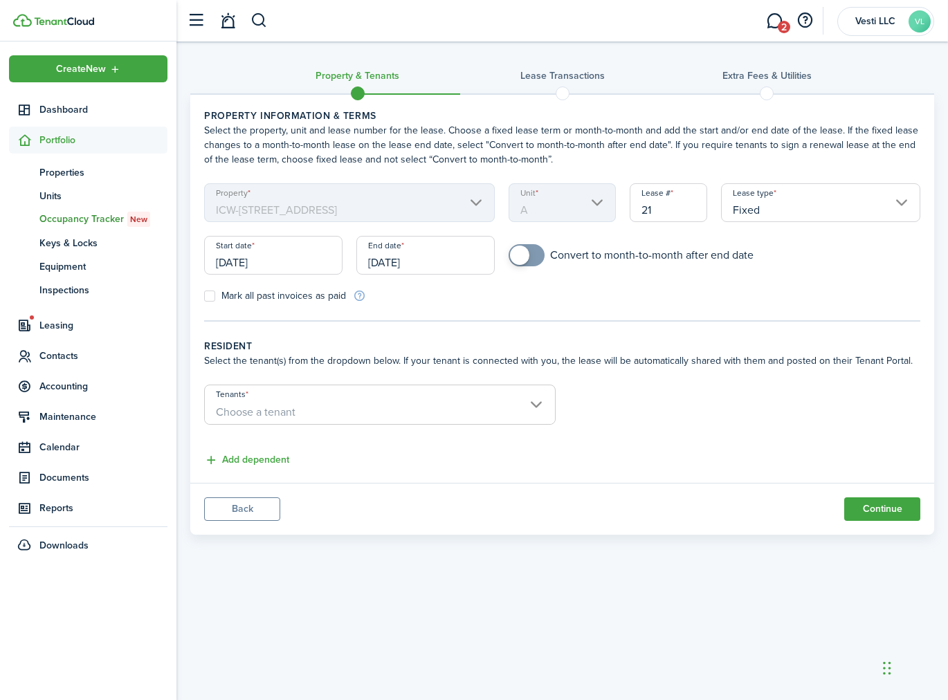
checkbox input "true"
click at [522, 255] on span at bounding box center [519, 255] width 19 height 19
click at [278, 259] on input "09/23/2025" at bounding box center [273, 255] width 138 height 39
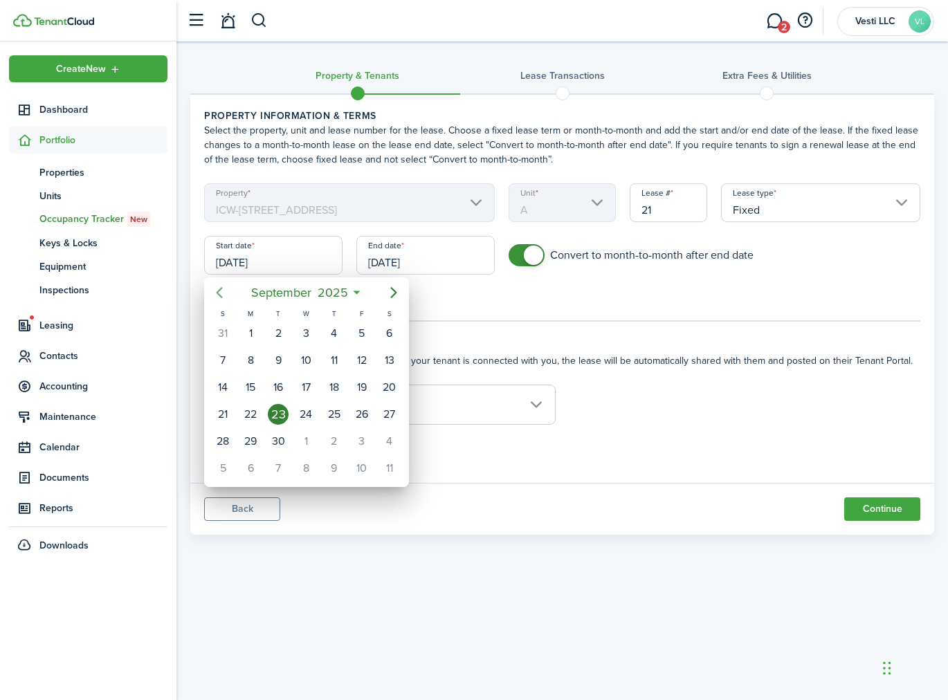
click at [224, 290] on icon "Previous page" at bounding box center [219, 292] width 17 height 17
click at [227, 331] on div "1" at bounding box center [222, 333] width 21 height 21
type input "06/01/2025"
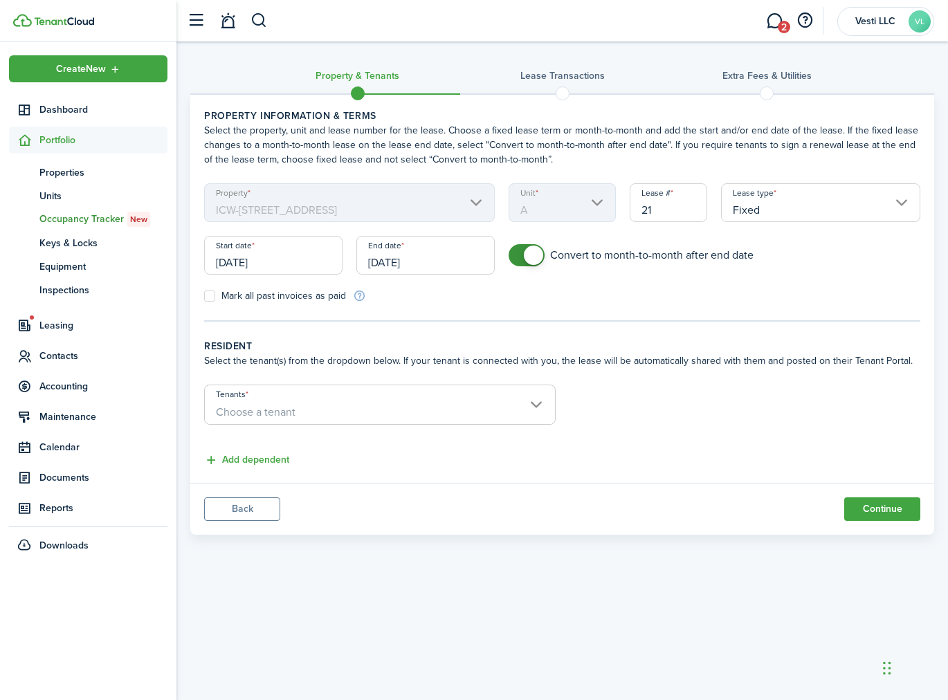
click at [419, 266] on input "09/23/2026" at bounding box center [425, 255] width 138 height 39
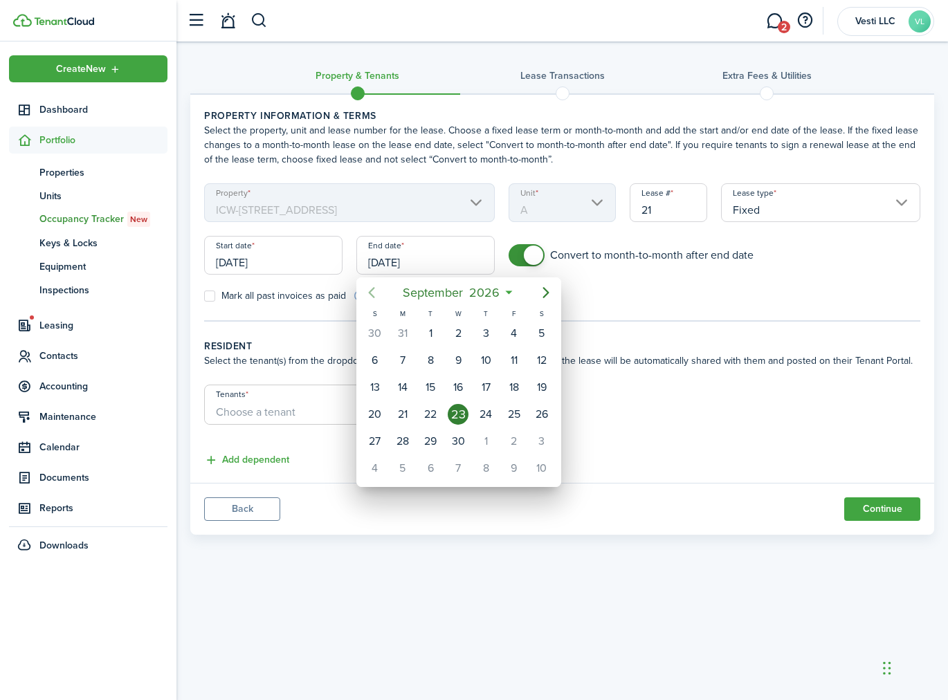
click at [367, 295] on icon "Previous page" at bounding box center [371, 292] width 17 height 17
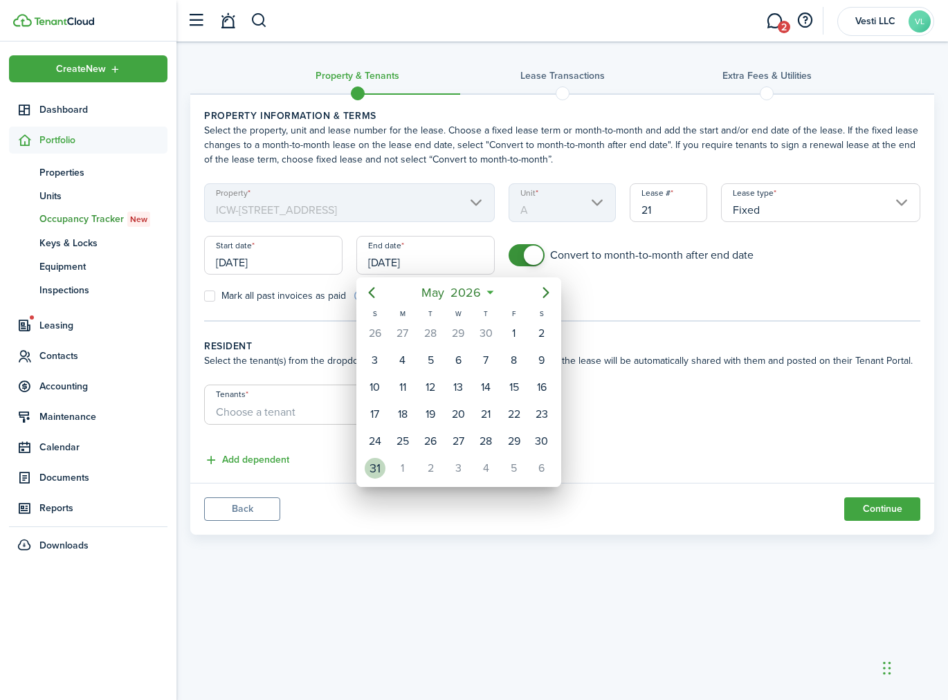
click at [375, 458] on div "31" at bounding box center [375, 468] width 21 height 21
type input "05/31/2026"
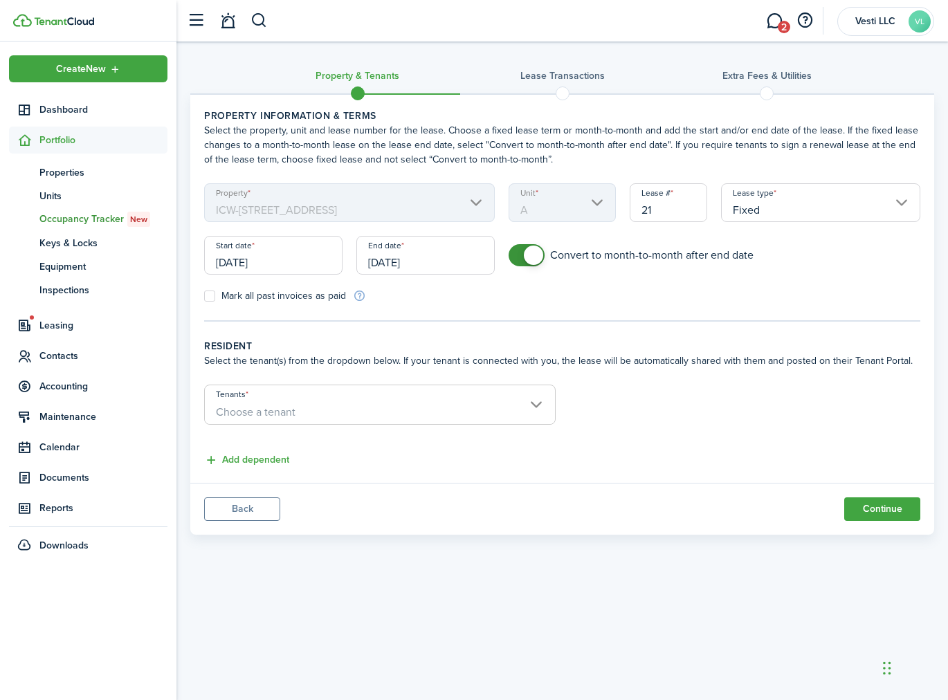
click at [426, 406] on span "Choose a tenant" at bounding box center [380, 413] width 350 height 24
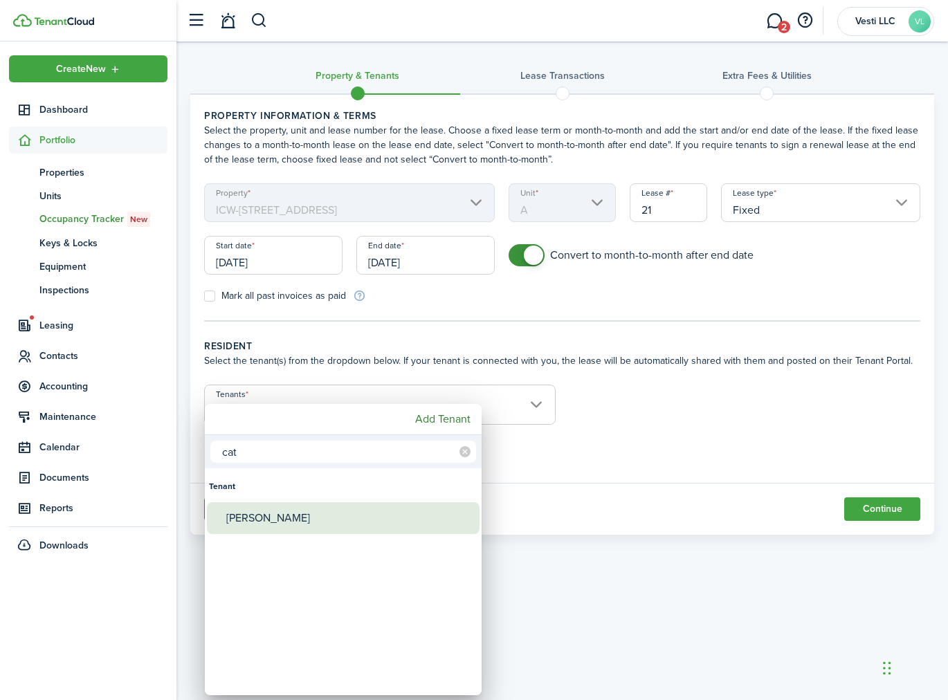
type input "cat"
click at [338, 511] on div "Catalina D. Riquelme" at bounding box center [348, 518] width 245 height 32
type input "Catalina D. Riquelme"
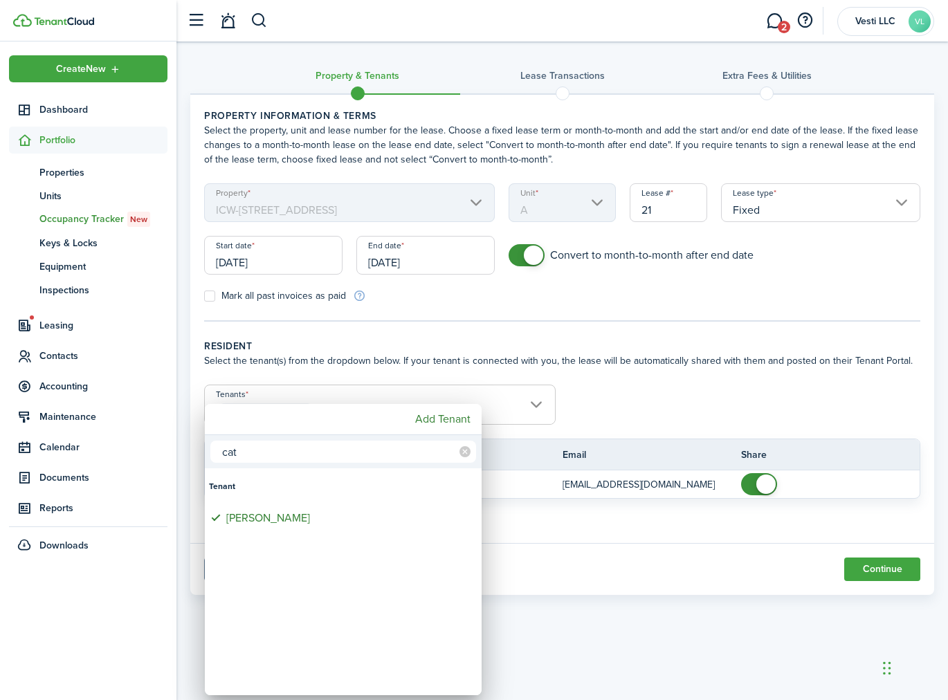
click at [356, 423] on div "Add Tenant" at bounding box center [343, 419] width 277 height 31
click at [354, 448] on input "cat" at bounding box center [343, 452] width 266 height 22
type input "jul"
click at [297, 515] on div "Julio Riquelme" at bounding box center [348, 518] width 245 height 32
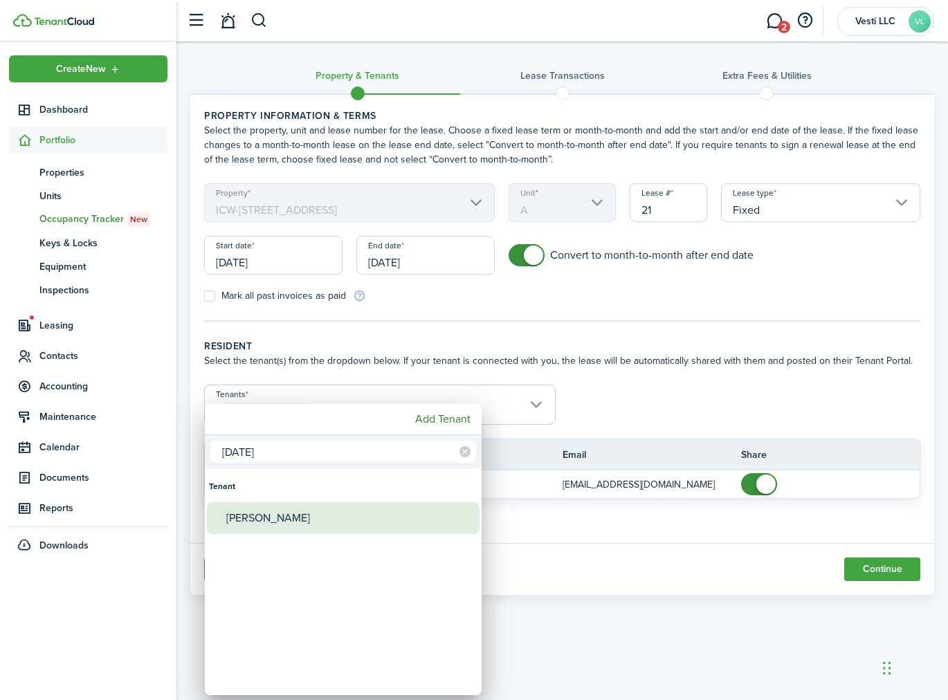
type input "Catalina D. Riquelme, Julio Riquelme"
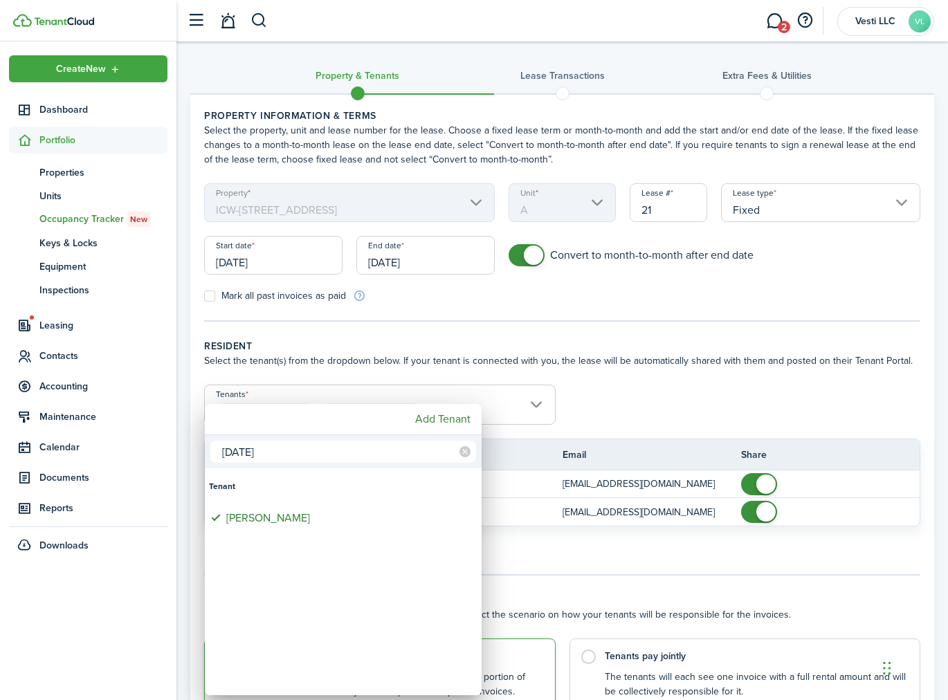
click at [675, 392] on div at bounding box center [473, 349] width 1169 height 921
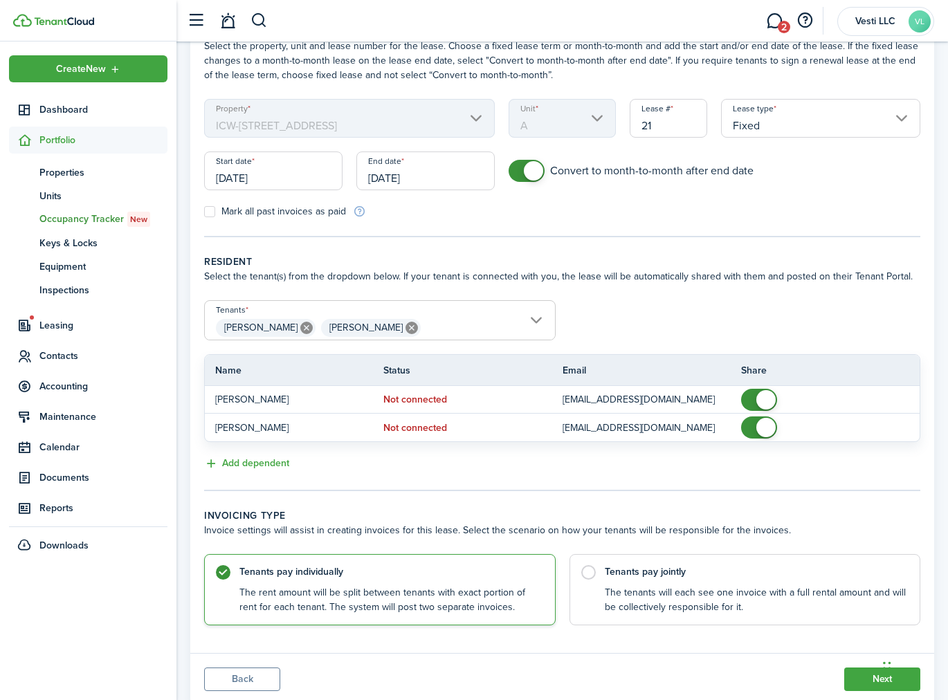
scroll to position [125, 0]
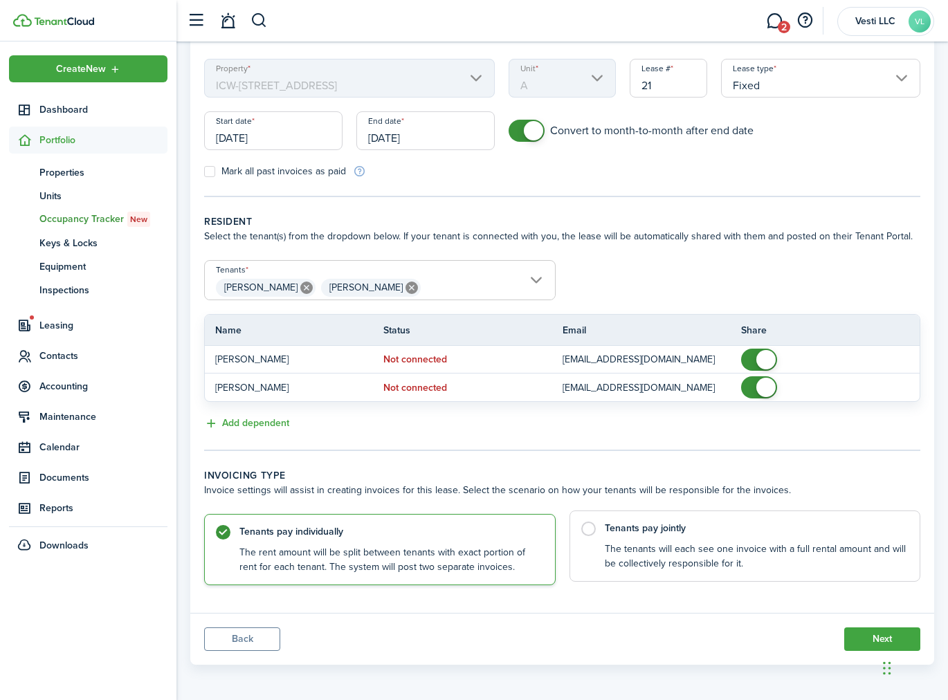
click at [654, 542] on control-radio-card-description "The tenants will each see one invoice with a full rental amount and will be col…" at bounding box center [756, 556] width 302 height 28
radio input "false"
radio input "true"
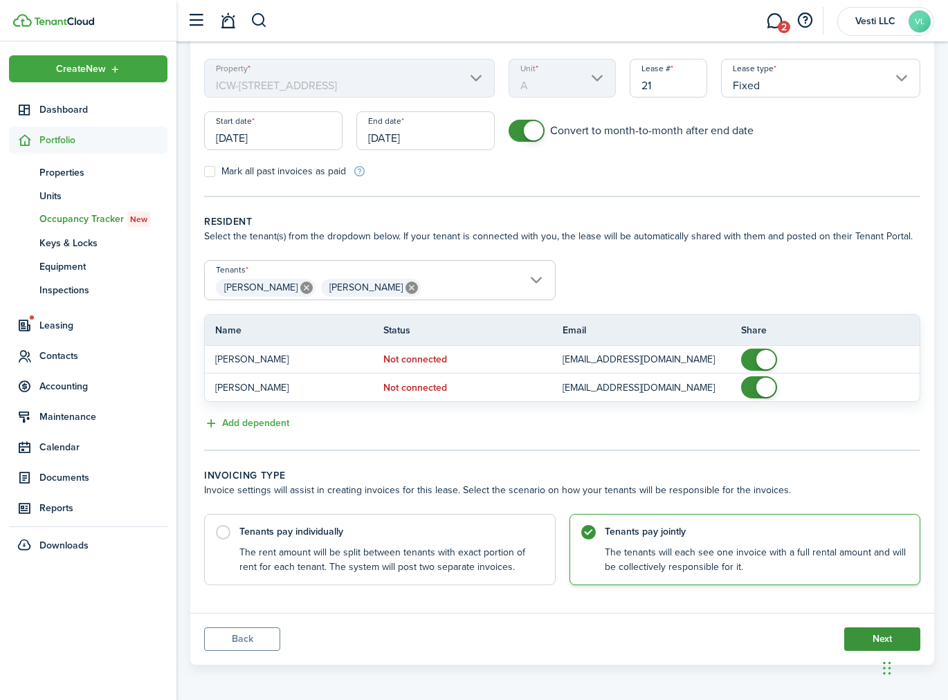
click at [877, 630] on button "Next" at bounding box center [882, 639] width 76 height 24
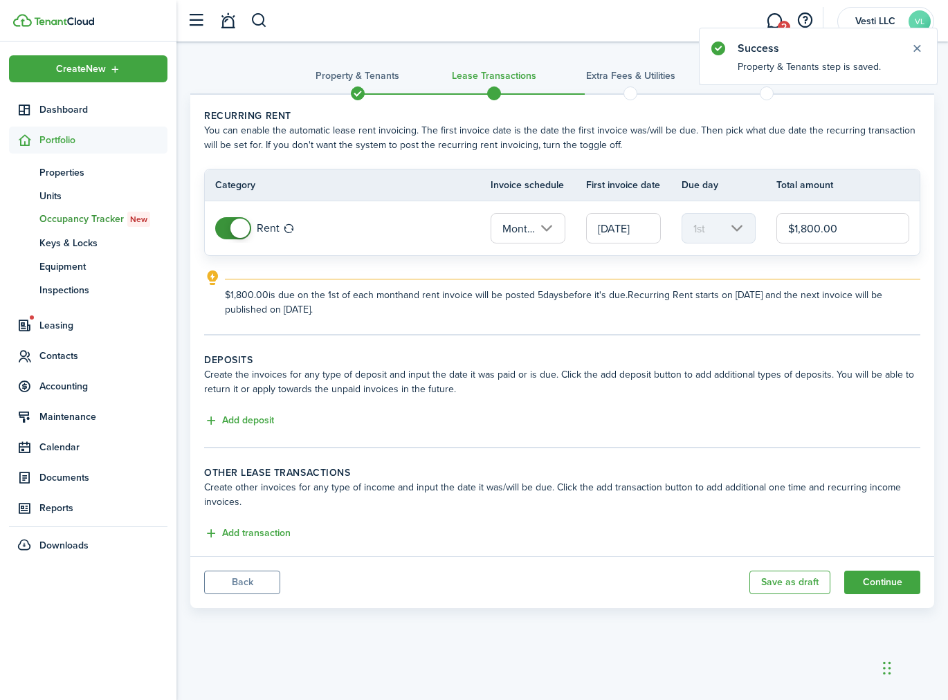
click at [628, 215] on input "06/01/2025" at bounding box center [623, 228] width 75 height 30
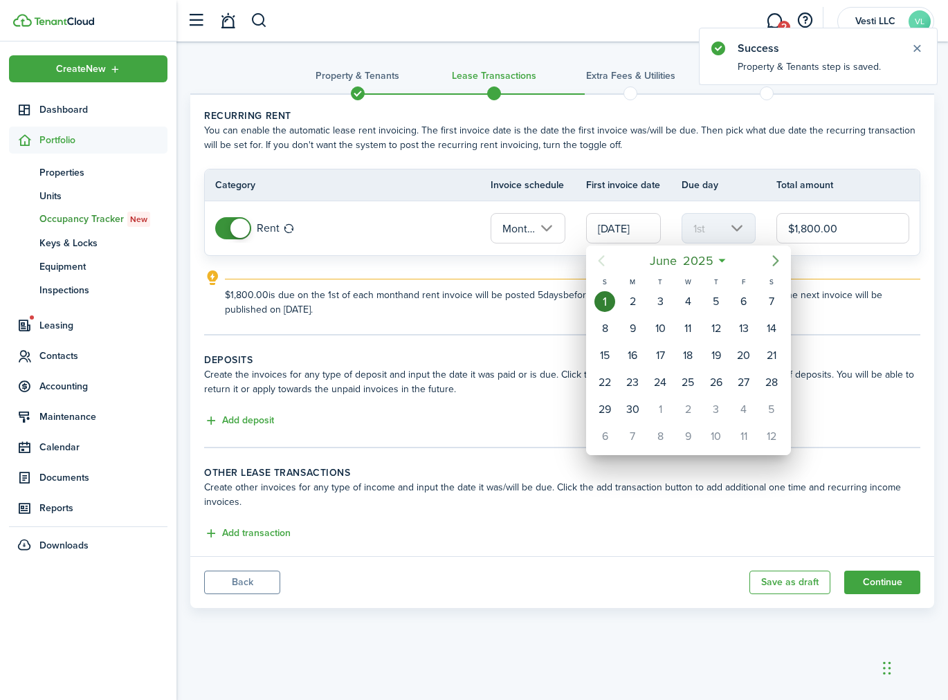
click at [780, 257] on icon "Next page" at bounding box center [775, 261] width 17 height 17
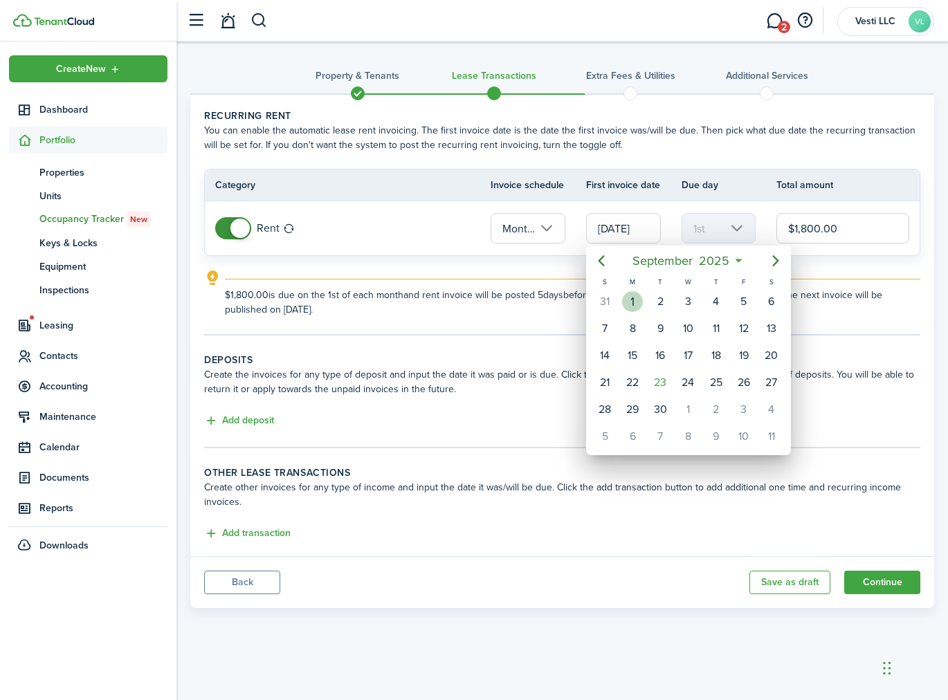
click at [624, 304] on div "1" at bounding box center [632, 301] width 21 height 21
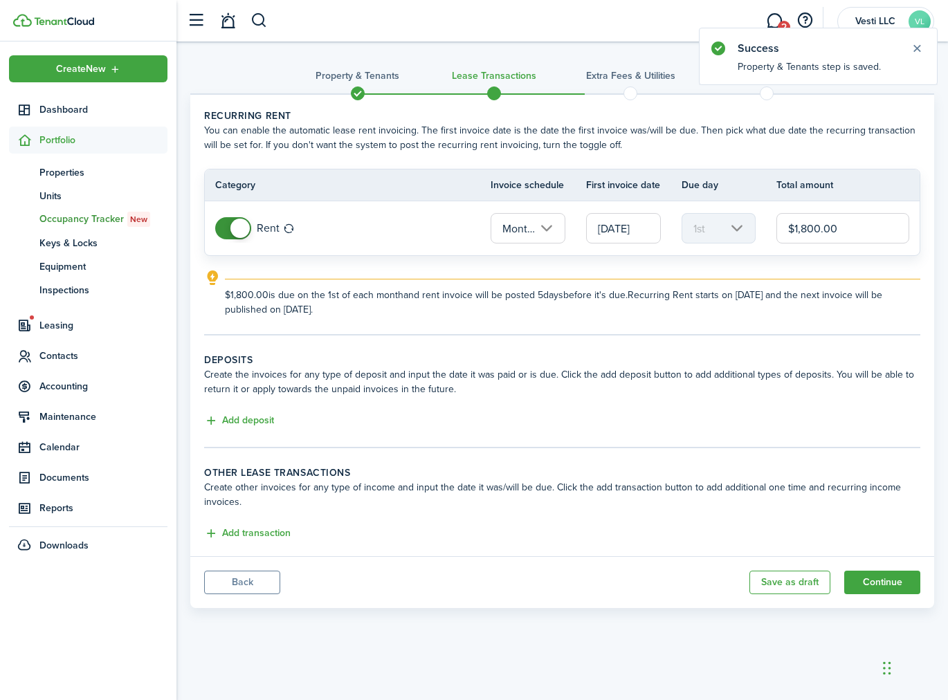
scroll to position [0, 5]
click at [625, 229] on input "09/01/2025" at bounding box center [623, 228] width 75 height 30
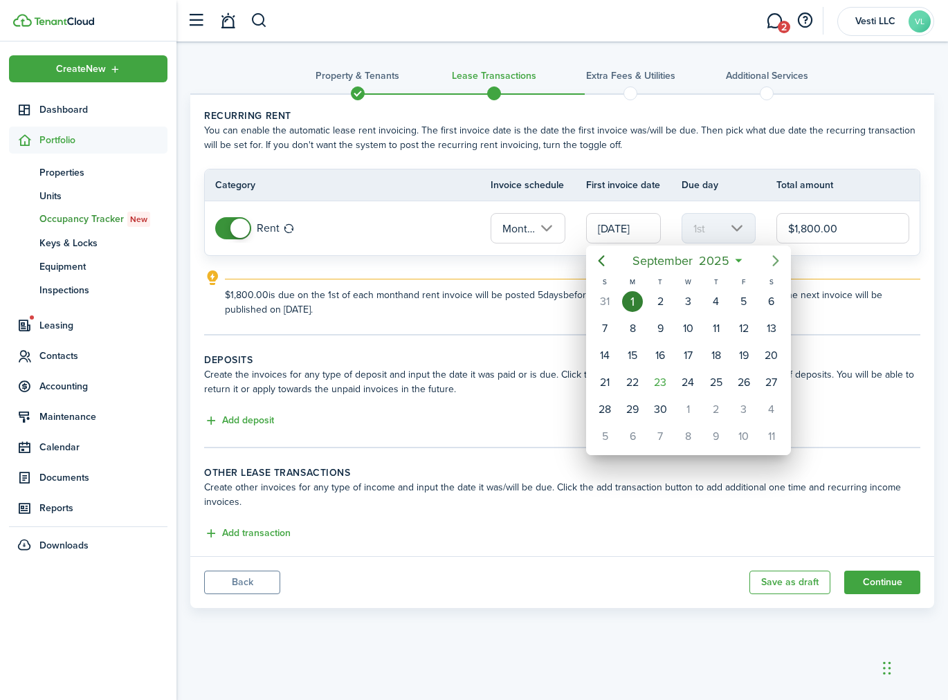
click at [772, 261] on icon "Next page" at bounding box center [775, 261] width 17 height 17
click at [688, 299] on div "1" at bounding box center [687, 301] width 21 height 21
type input "10/01/2025"
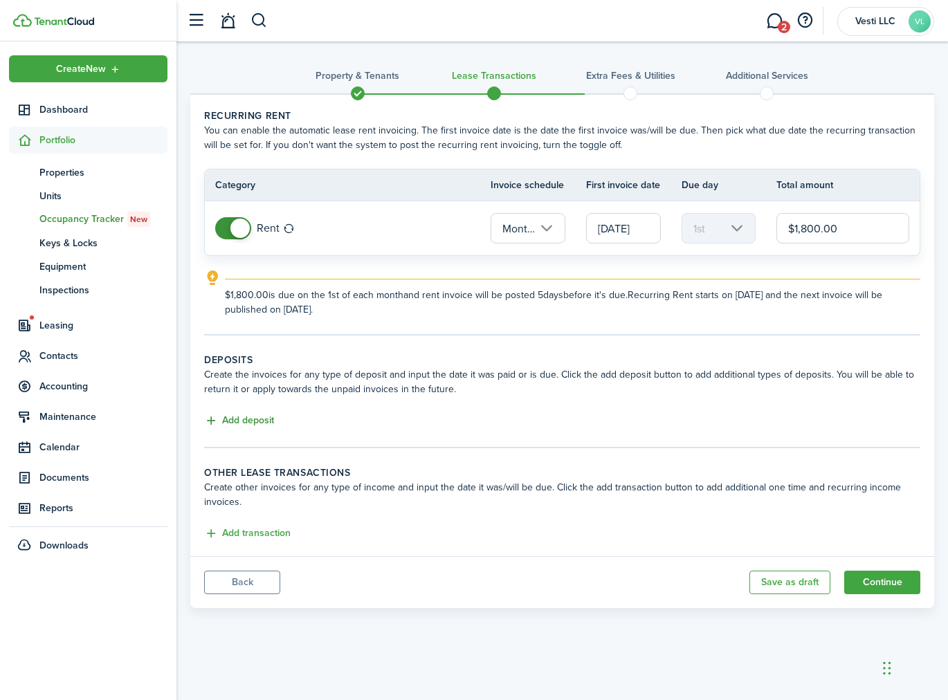
click at [244, 413] on button "Add deposit" at bounding box center [239, 421] width 70 height 16
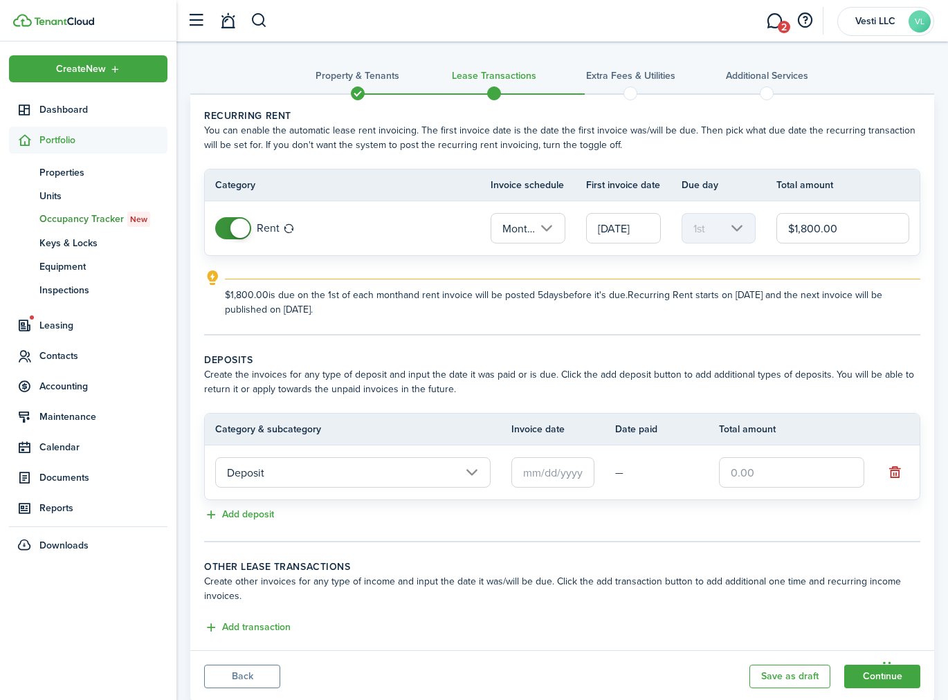
click at [531, 468] on input "text" at bounding box center [552, 472] width 83 height 30
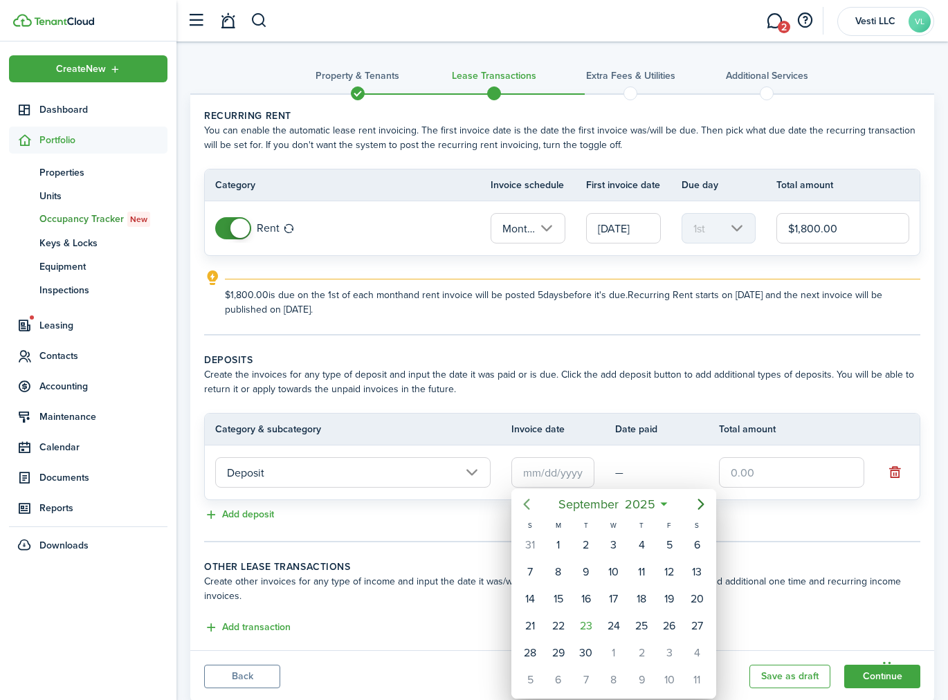
click at [530, 504] on icon "Previous page" at bounding box center [526, 504] width 17 height 17
click at [529, 499] on icon "Previous page" at bounding box center [527, 504] width 6 height 11
click at [639, 541] on div "1" at bounding box center [641, 545] width 21 height 21
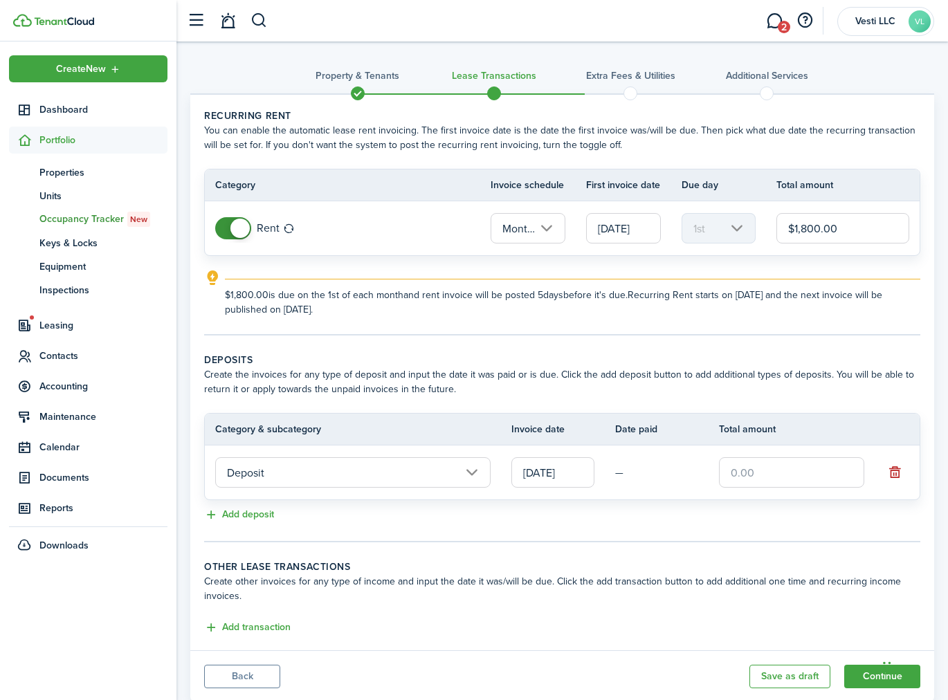
click at [532, 468] on input "05/01/2025" at bounding box center [552, 472] width 83 height 30
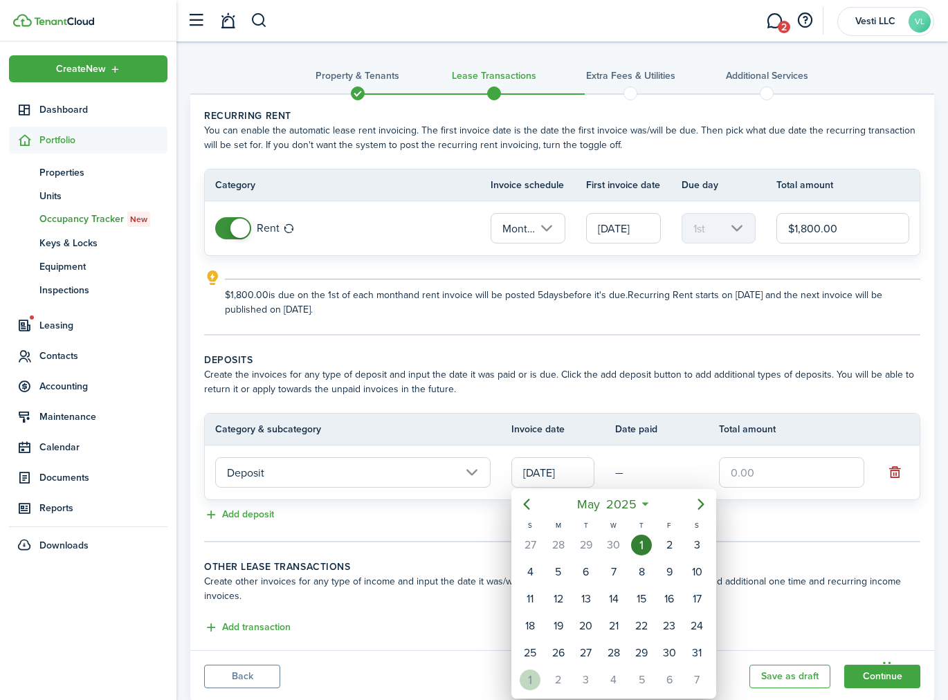
click at [533, 678] on div "1" at bounding box center [530, 680] width 21 height 21
type input "06/01/2025"
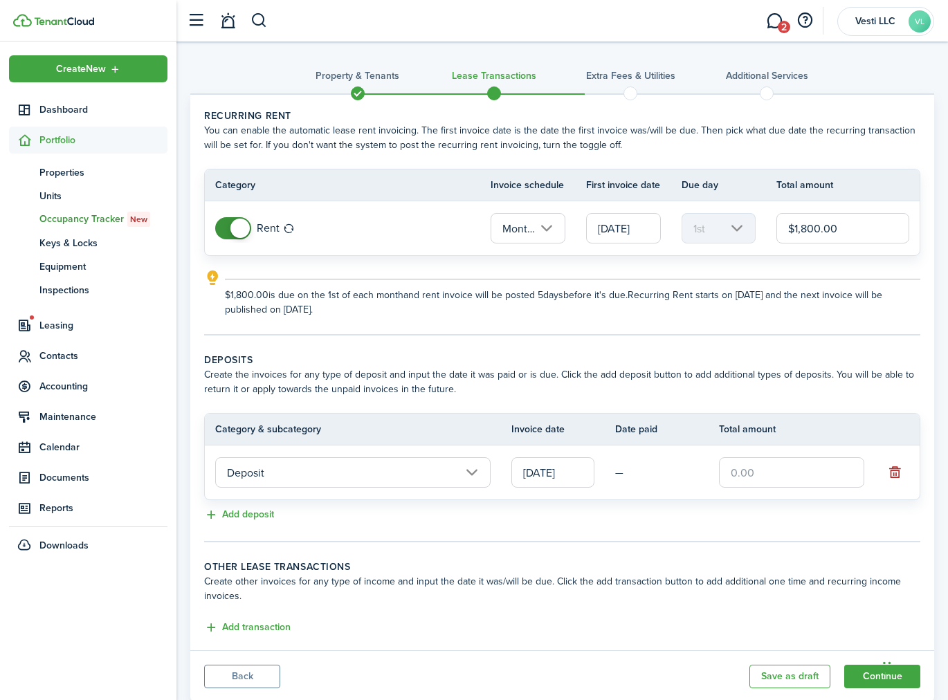
click at [787, 474] on input "text" at bounding box center [791, 472] width 145 height 30
type input "$1,800.00"
click at [666, 577] on wizard-step-header-description "Create other invoices for any type of income and input the date it was/will be …" at bounding box center [562, 588] width 716 height 29
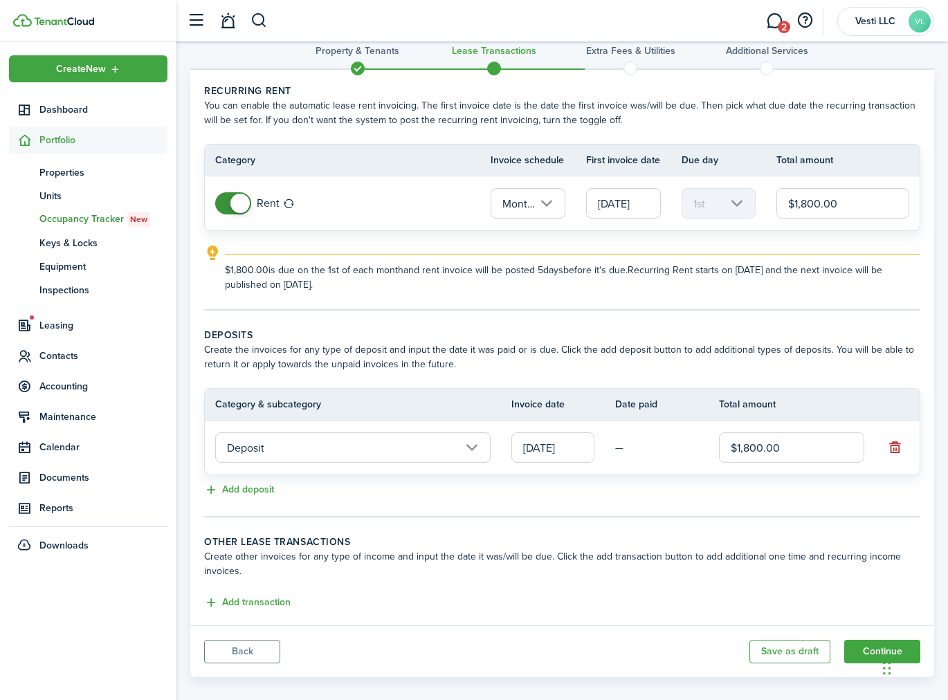
scroll to position [37, 0]
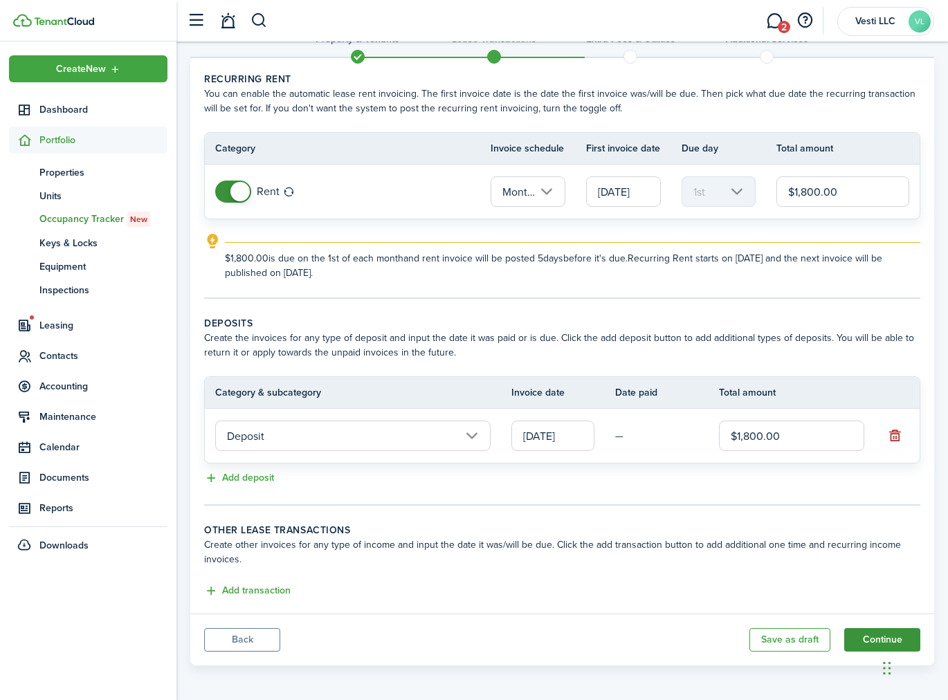
click at [864, 634] on button "Continue" at bounding box center [882, 640] width 76 height 24
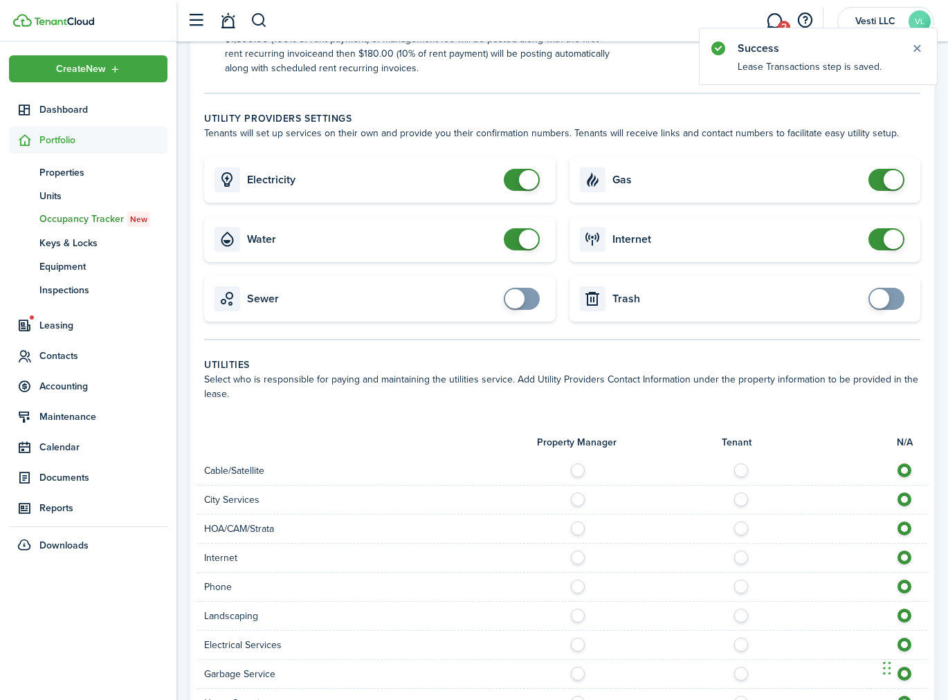
scroll to position [863, 0]
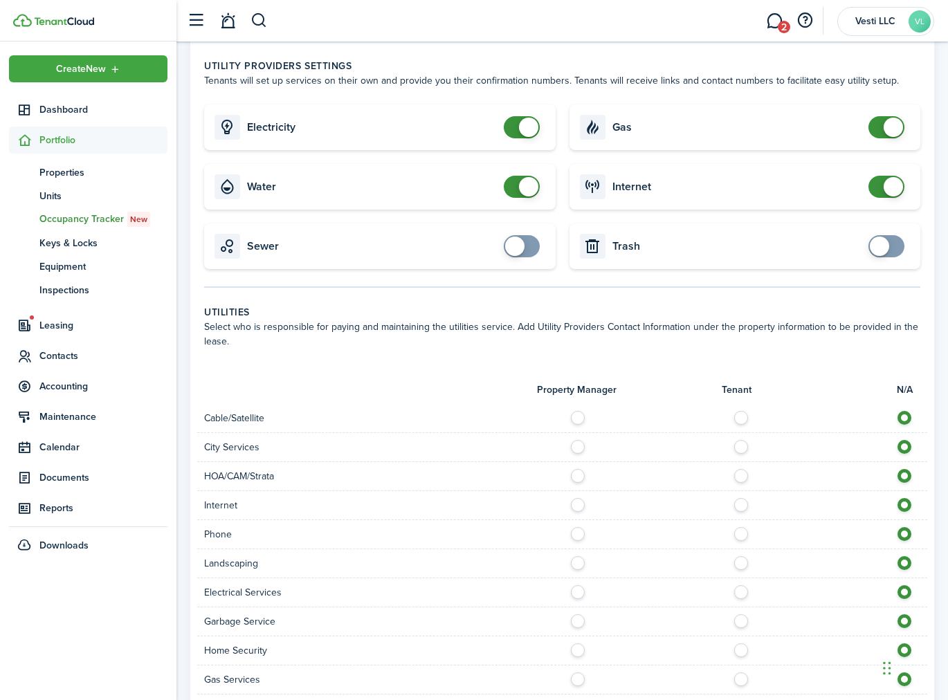
click at [517, 185] on span at bounding box center [522, 187] width 14 height 22
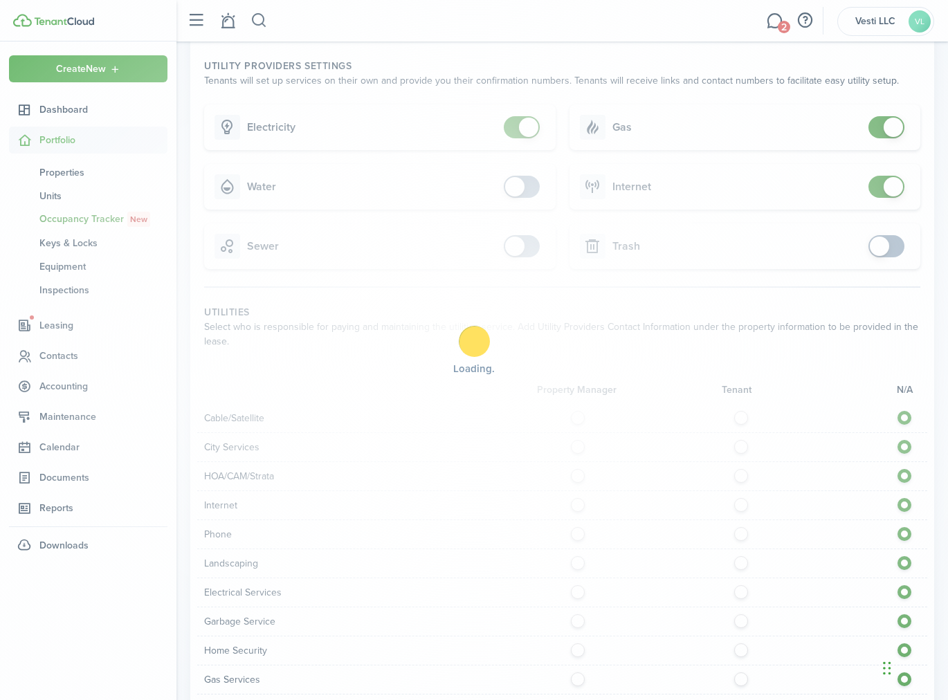
click at [521, 134] on div "Loading" at bounding box center [474, 350] width 948 height 700
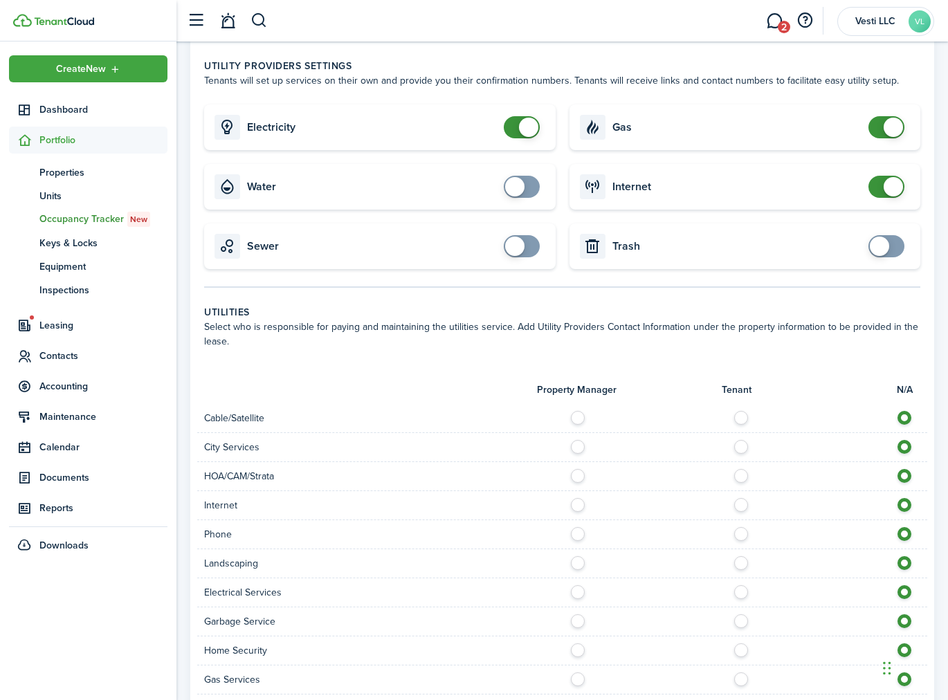
click at [517, 184] on span at bounding box center [514, 186] width 19 height 19
click at [717, 578] on div "Electrical Services" at bounding box center [562, 592] width 730 height 29
checkbox input "false"
click at [527, 181] on span at bounding box center [528, 186] width 19 height 19
checkbox input "false"
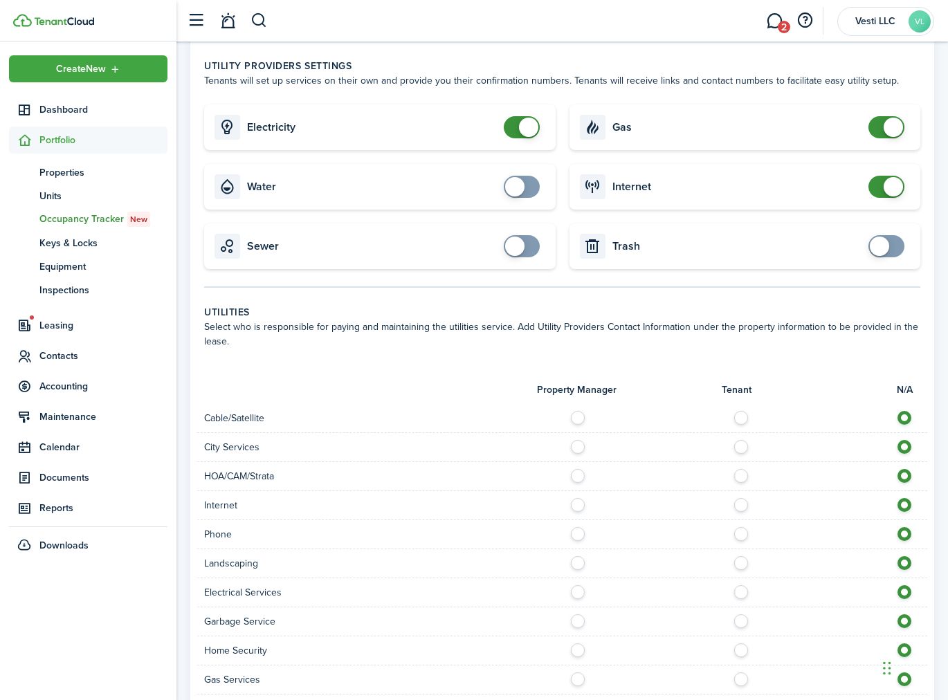
click at [527, 123] on span at bounding box center [528, 127] width 19 height 19
checkbox input "false"
click at [891, 121] on span at bounding box center [892, 127] width 19 height 19
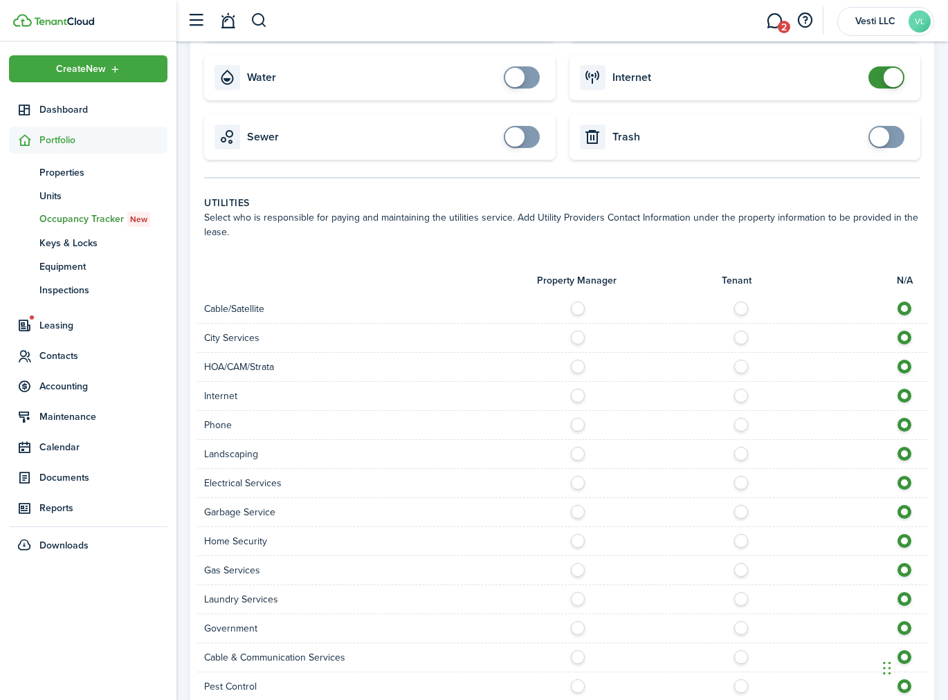
scroll to position [1157, 0]
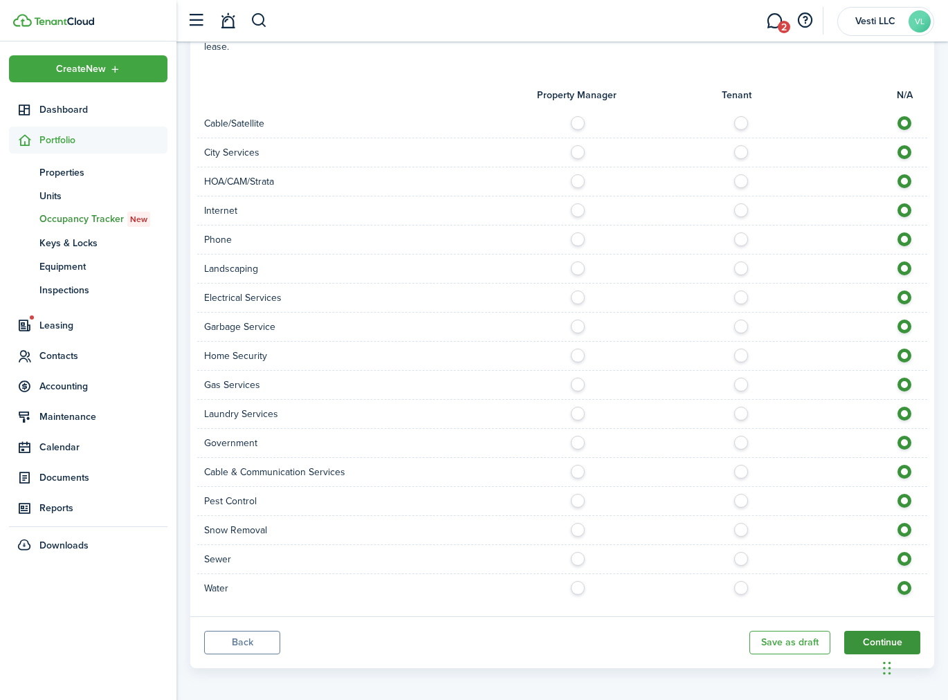
click at [873, 631] on button "Continue" at bounding box center [882, 643] width 76 height 24
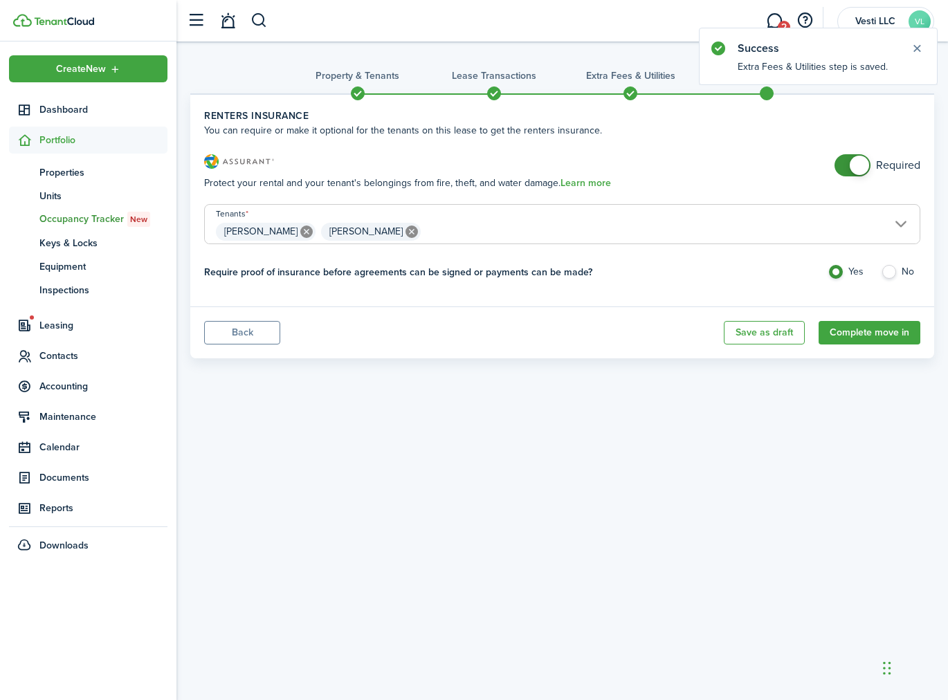
checkbox input "false"
click at [859, 160] on span at bounding box center [859, 165] width 19 height 19
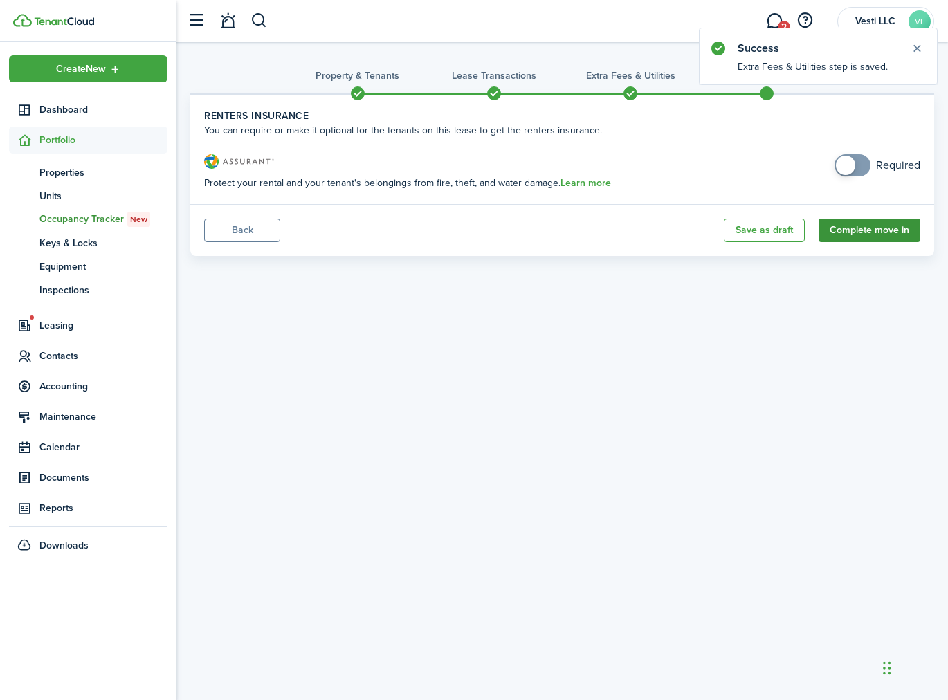
click at [864, 229] on button "Complete move in" at bounding box center [869, 231] width 102 height 24
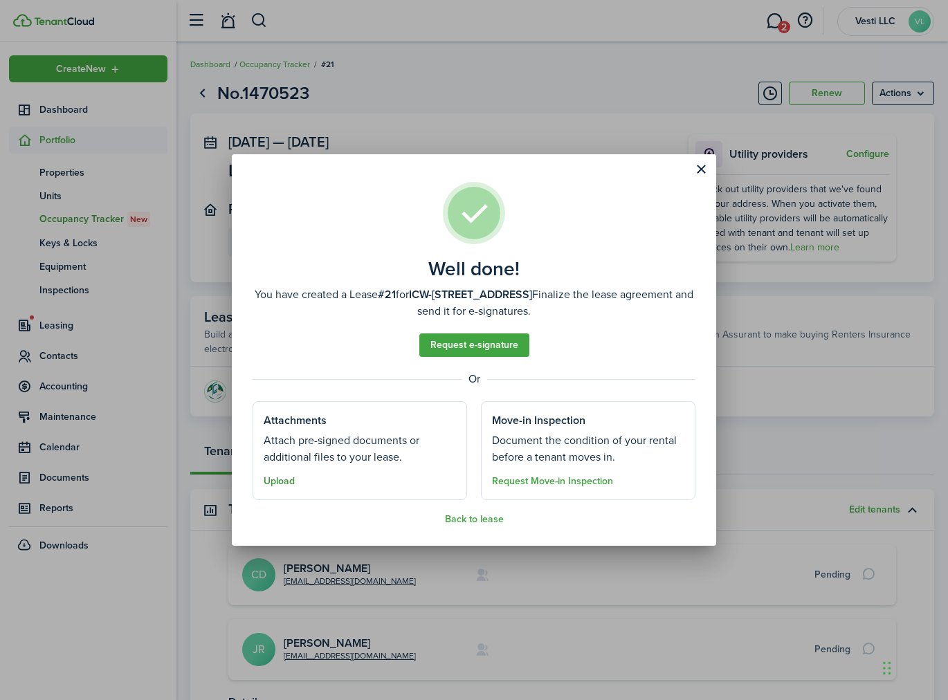
click at [282, 479] on button "Upload" at bounding box center [279, 481] width 31 height 11
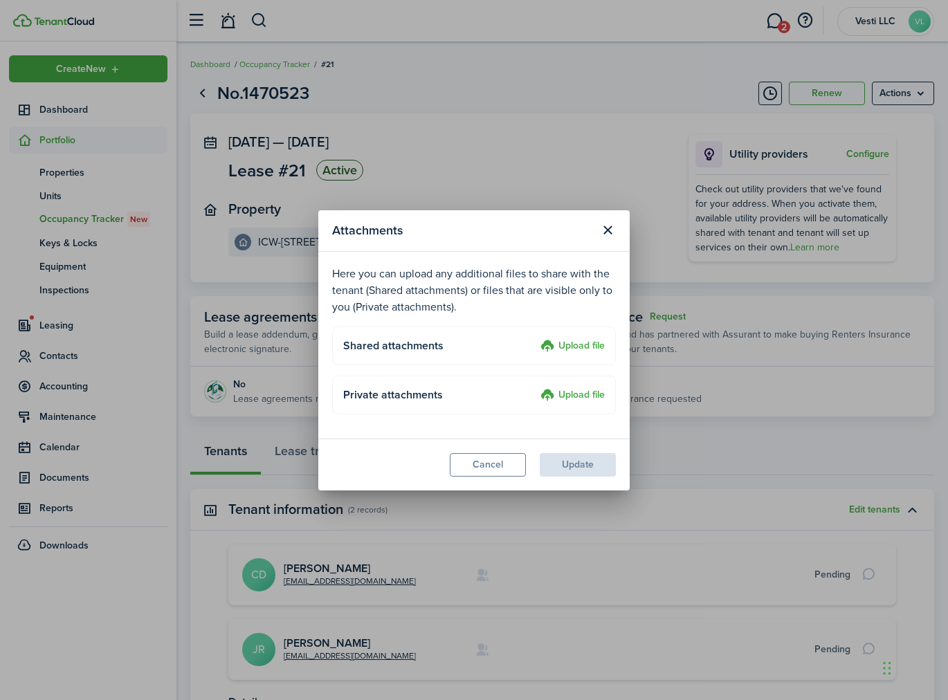
click at [574, 344] on label "Upload file" at bounding box center [572, 346] width 64 height 17
click at [535, 338] on input "Upload file" at bounding box center [535, 338] width 0 height 0
click at [581, 343] on label "Upload file" at bounding box center [572, 346] width 64 height 17
click at [535, 338] on input "Upload file" at bounding box center [535, 338] width 0 height 0
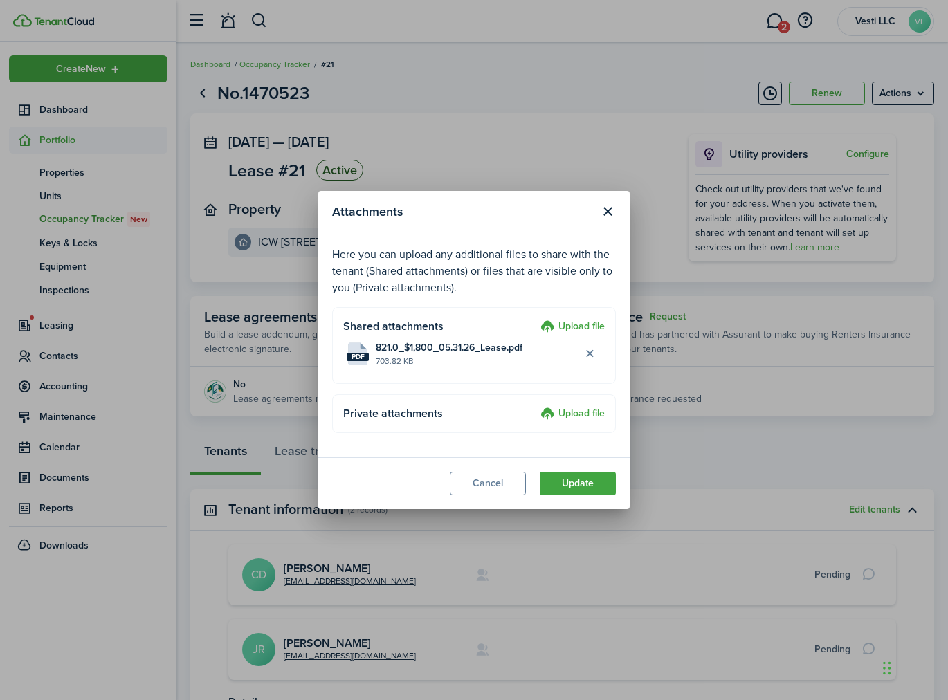
click at [581, 479] on button "Update" at bounding box center [578, 484] width 76 height 24
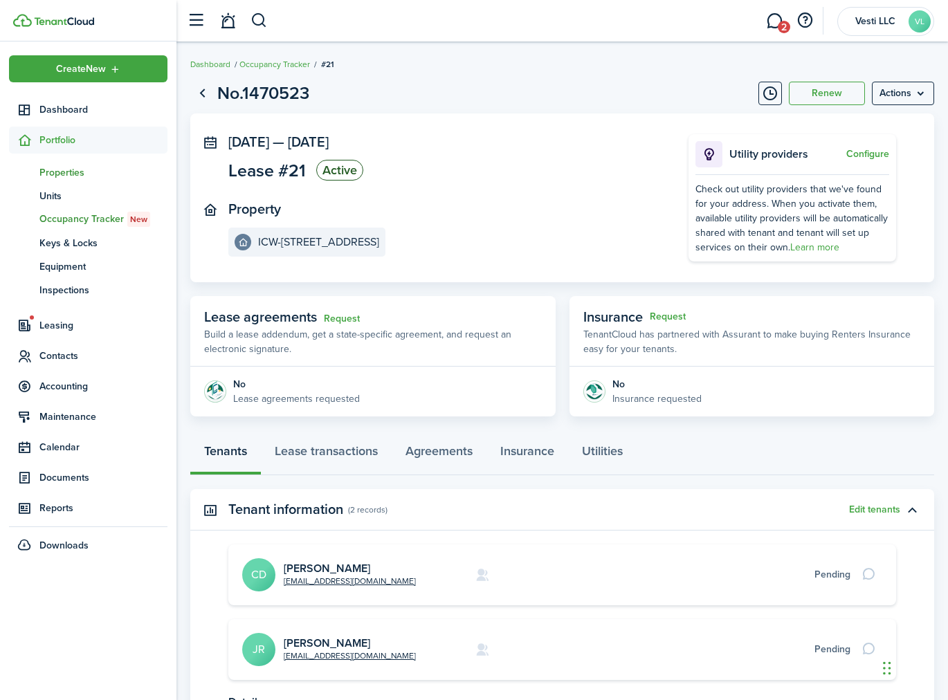
click at [66, 172] on span "Properties" at bounding box center [103, 172] width 128 height 15
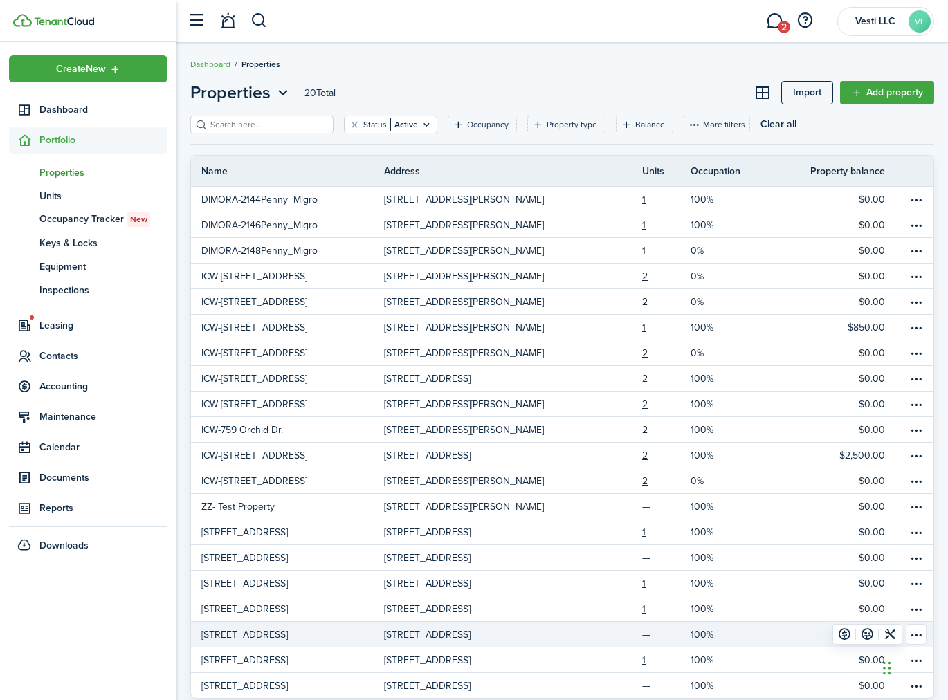
scroll to position [14, 0]
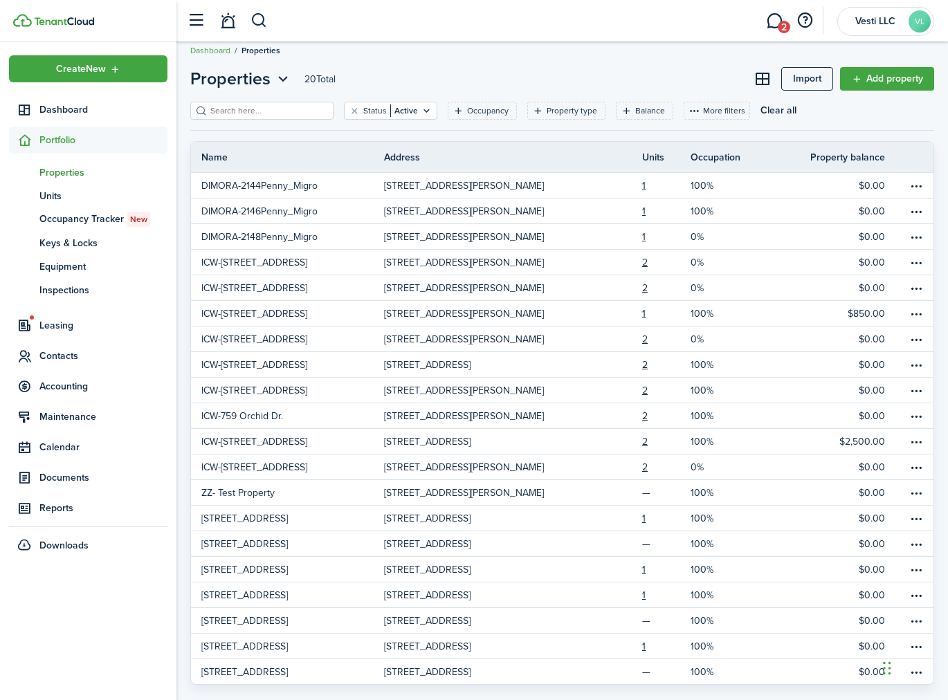
click at [266, 111] on input "search" at bounding box center [268, 110] width 122 height 13
type input "82"
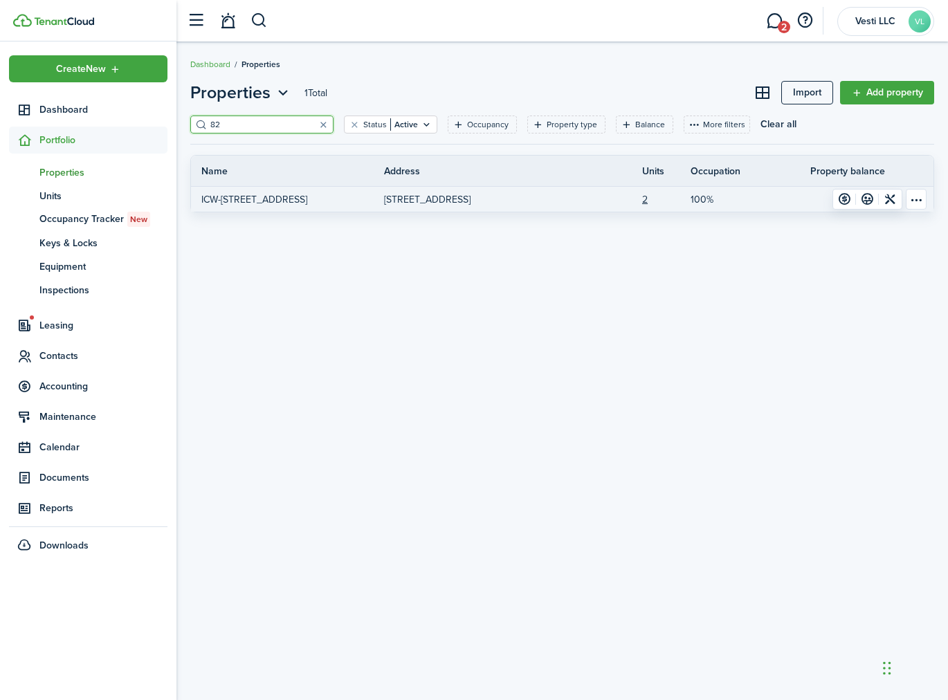
click at [470, 199] on p "821 Orchid Dr, Davenport, FL, 33897-6225, US" at bounding box center [427, 199] width 86 height 15
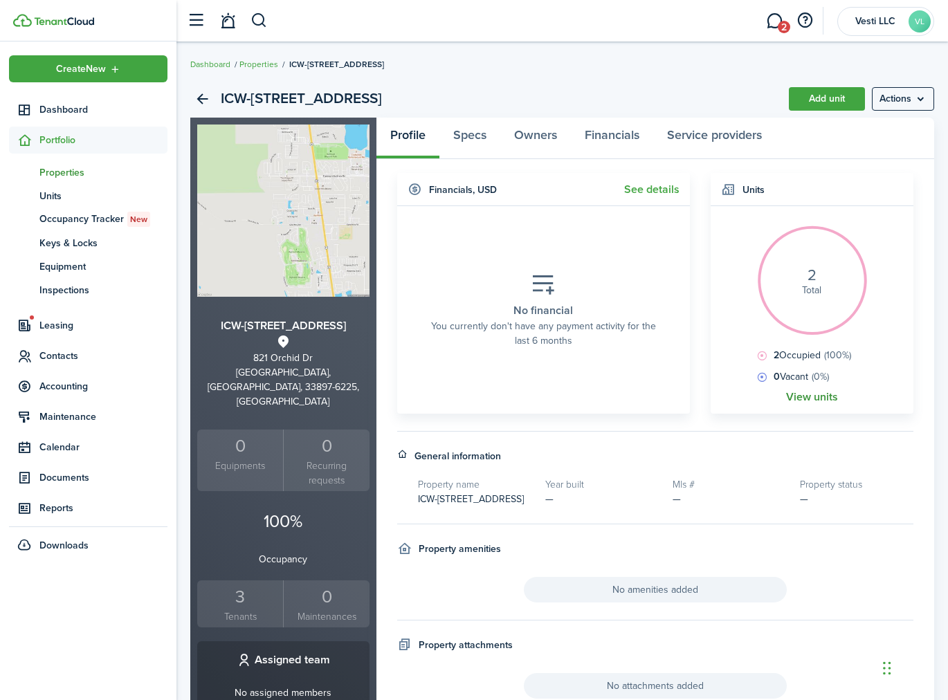
click at [809, 394] on link "View units" at bounding box center [812, 397] width 52 height 12
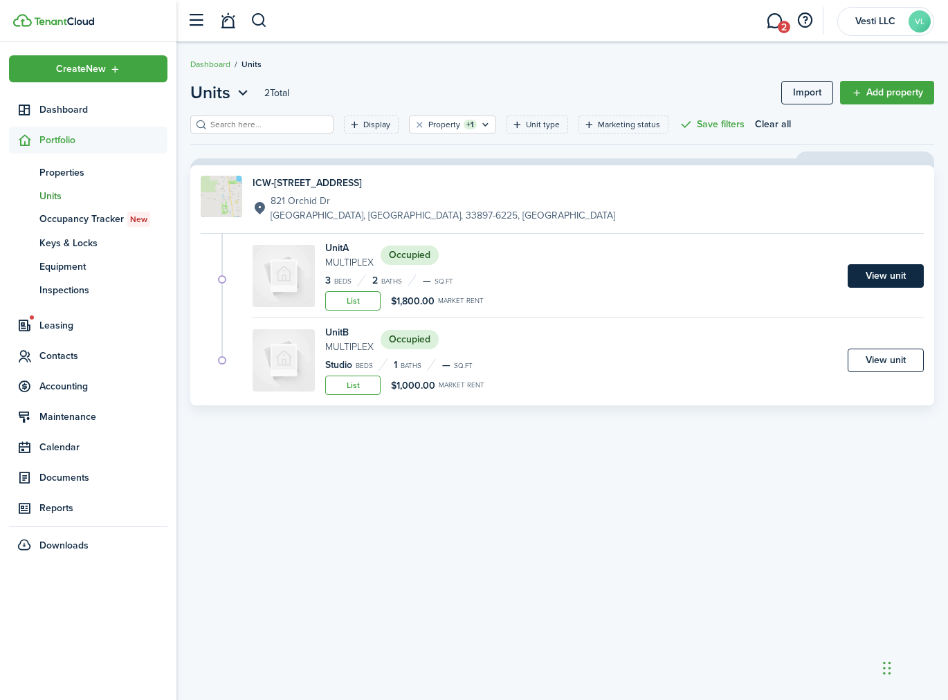
click at [877, 271] on link "View unit" at bounding box center [885, 276] width 76 height 24
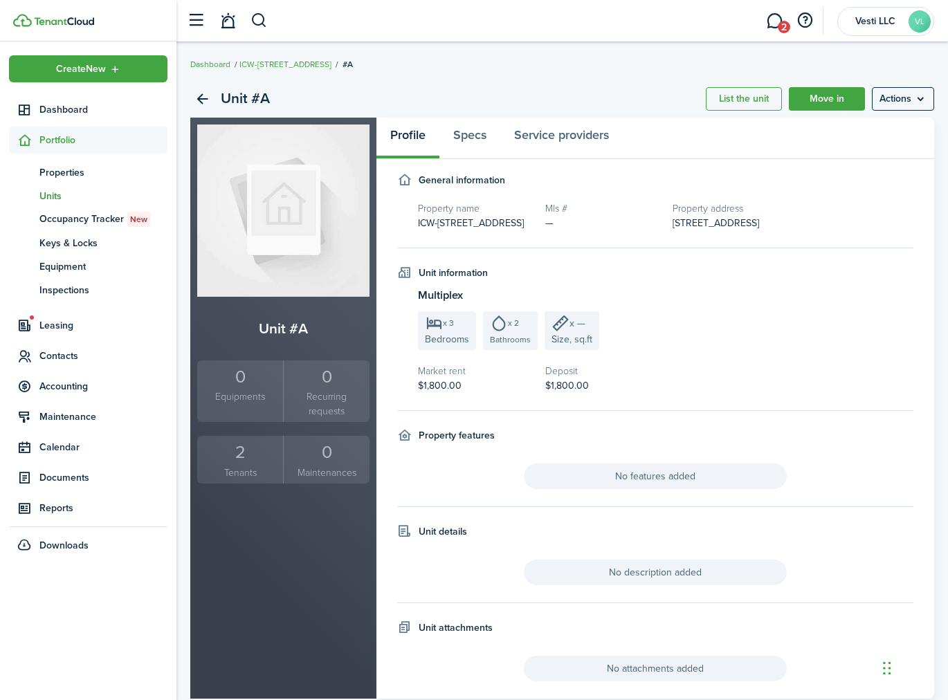
click at [239, 448] on div "2" at bounding box center [240, 452] width 79 height 26
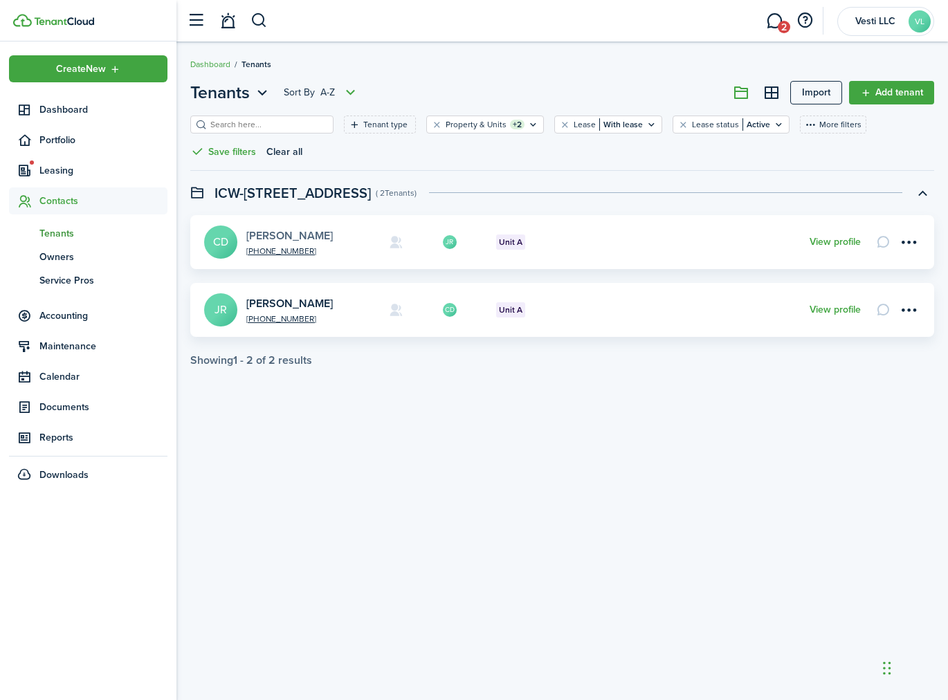
click at [315, 230] on link "Catalina D. Riquelme" at bounding box center [289, 236] width 86 height 16
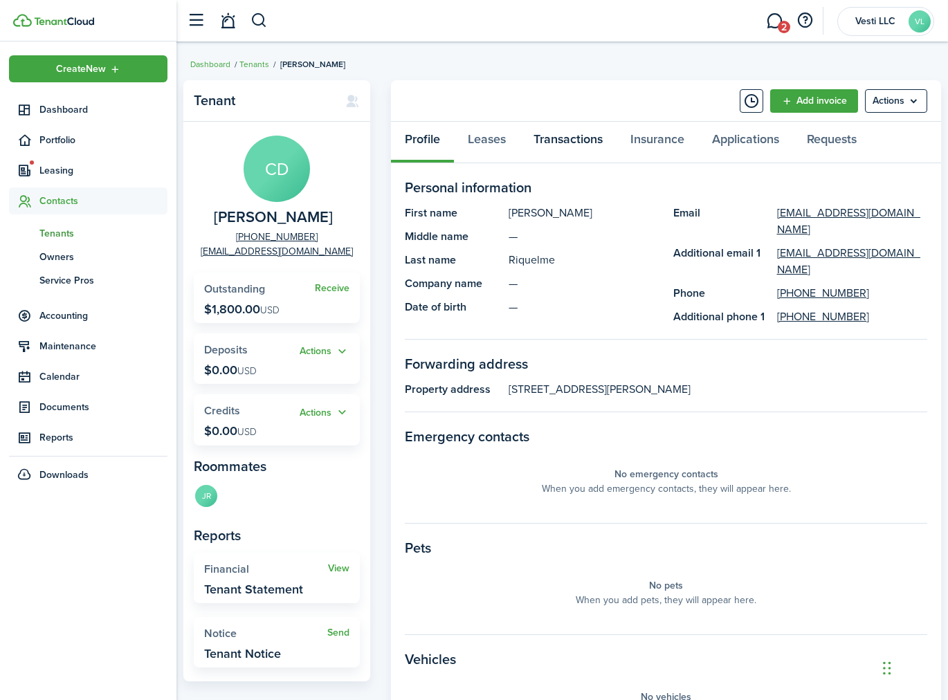
click at [567, 138] on link "Transactions" at bounding box center [568, 143] width 97 height 42
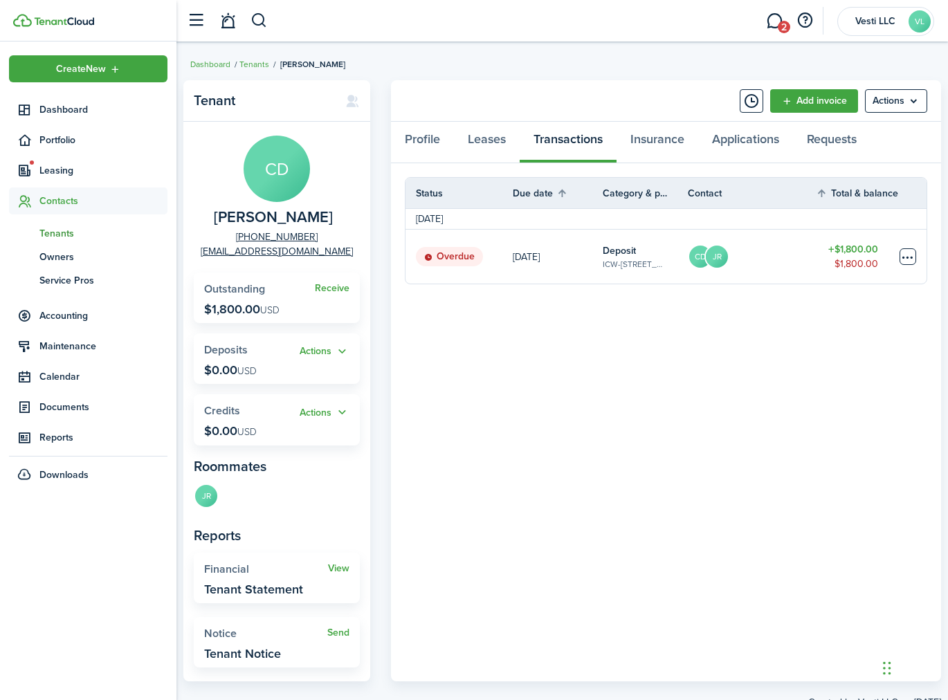
click at [910, 258] on table-menu-btn-icon at bounding box center [907, 256] width 17 height 17
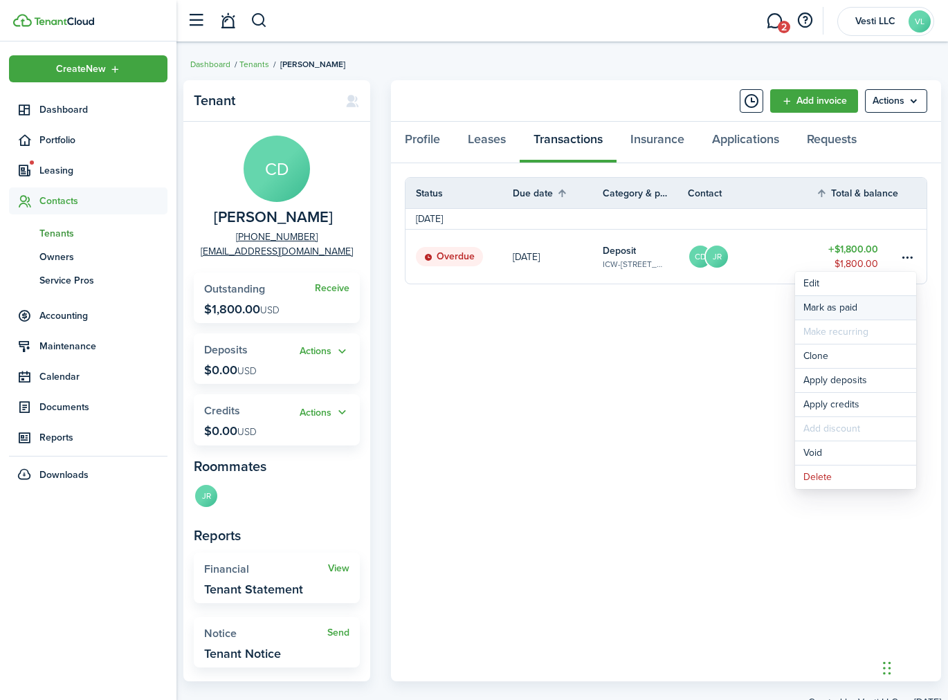
click at [852, 306] on link "Mark as paid" at bounding box center [855, 308] width 121 height 24
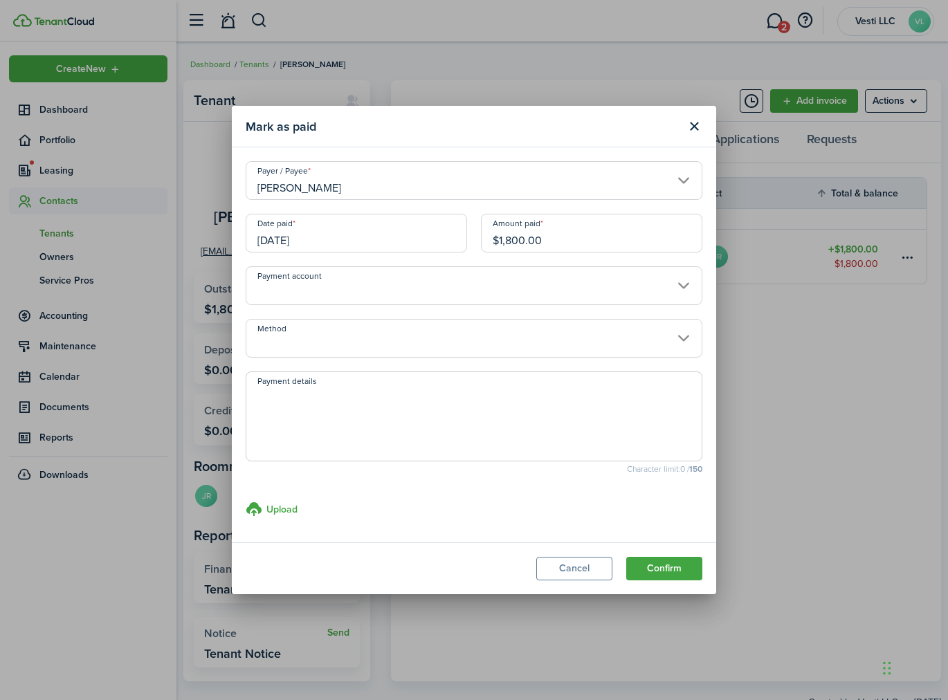
click at [571, 283] on input "Payment account" at bounding box center [474, 285] width 457 height 39
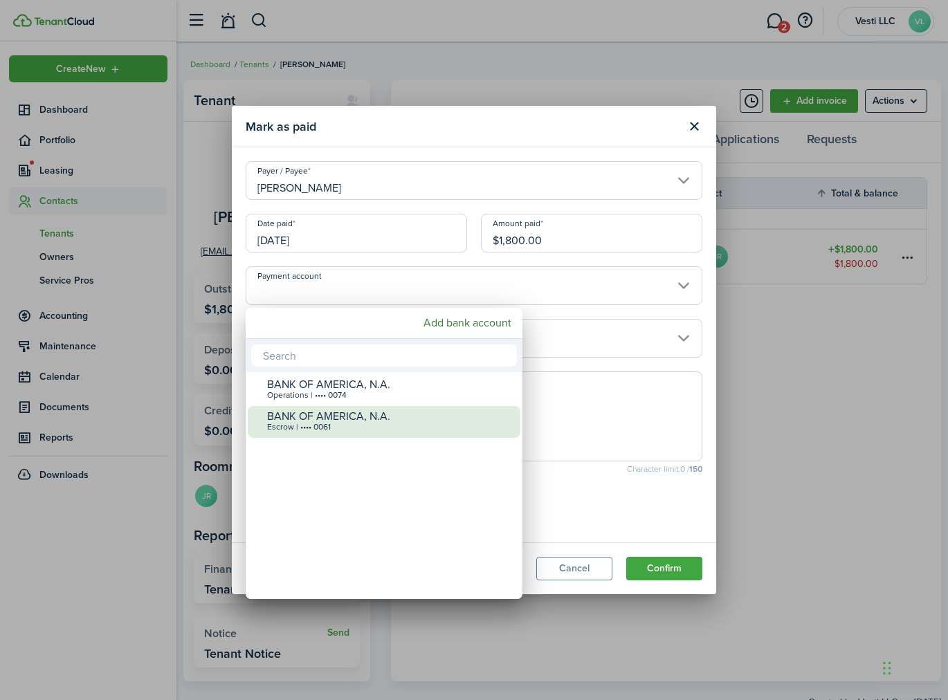
click at [421, 424] on div "Escrow | •••• 0061" at bounding box center [389, 428] width 245 height 10
type input "•••• •••• •••• 0061"
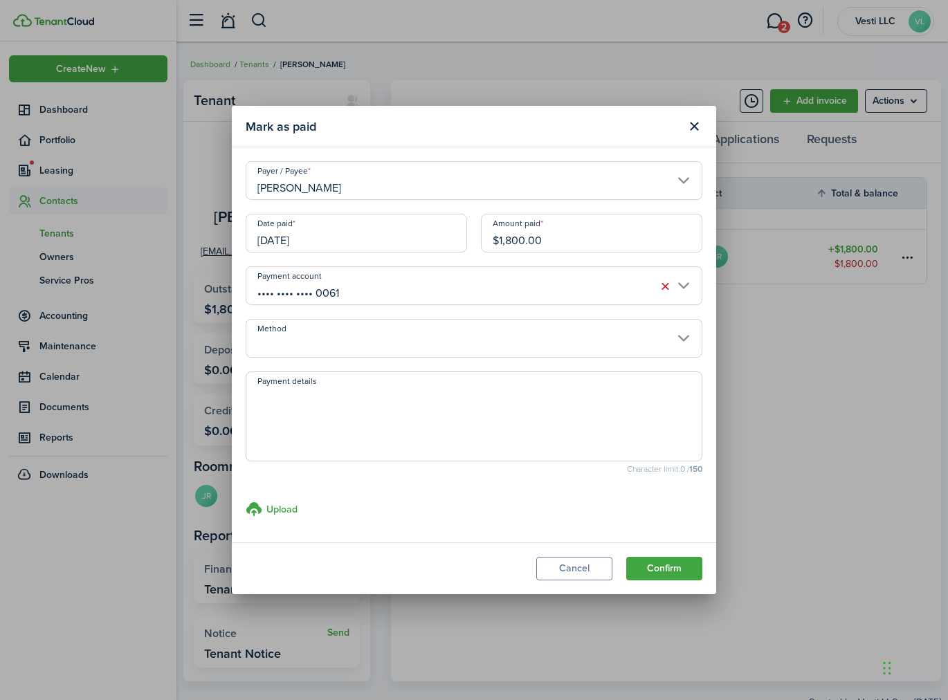
click at [374, 340] on input "Method" at bounding box center [474, 338] width 457 height 39
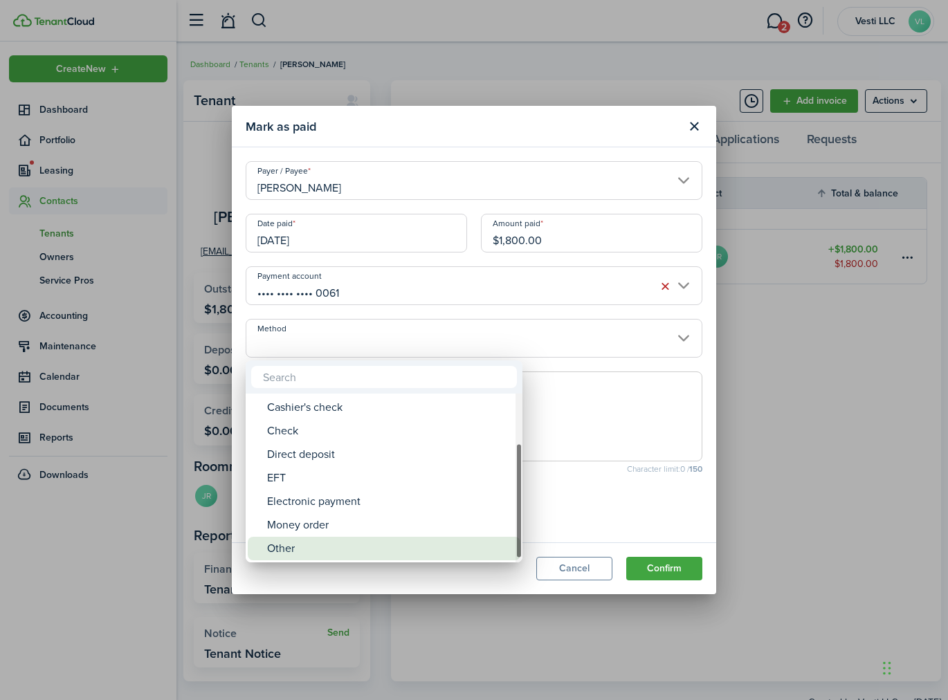
click at [315, 540] on div "Other" at bounding box center [389, 549] width 245 height 24
type input "Other"
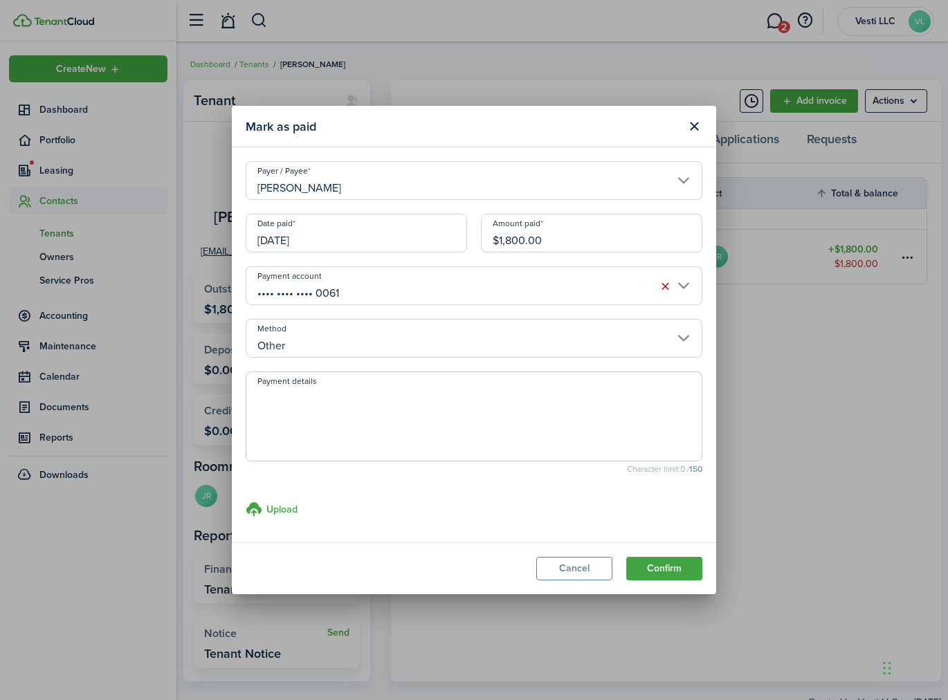
click at [339, 434] on textarea "Payment details" at bounding box center [473, 420] width 455 height 66
click at [285, 396] on textarea "Transfered from DL" at bounding box center [473, 420] width 455 height 66
click at [293, 392] on textarea "Transfered from DL" at bounding box center [473, 420] width 455 height 66
click at [432, 421] on textarea "Transferred from DL" at bounding box center [473, 420] width 455 height 66
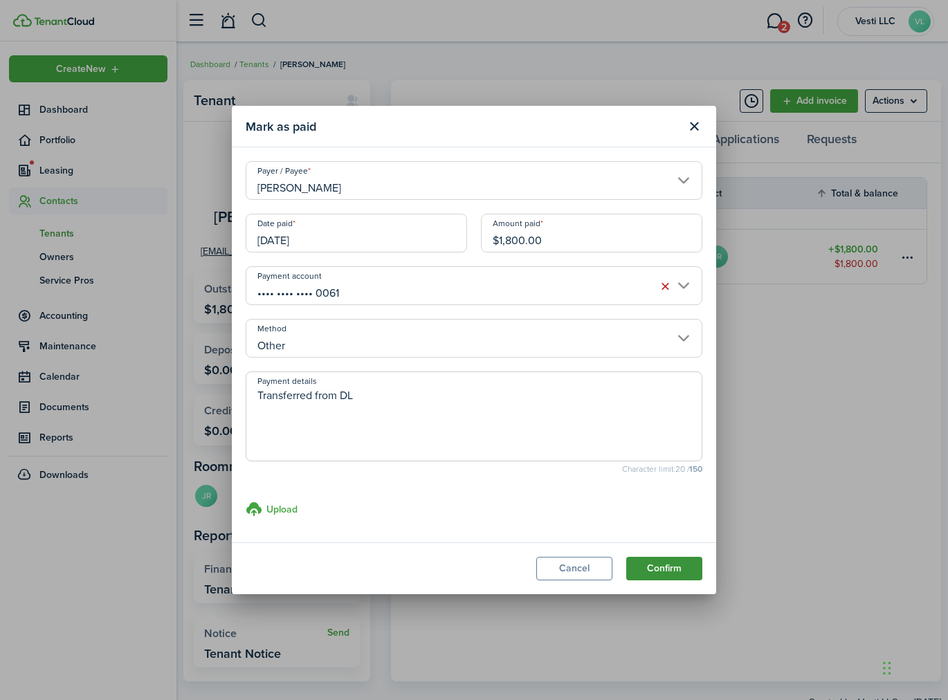
type textarea "Transferred from DL"
click at [670, 569] on button "Confirm" at bounding box center [664, 569] width 76 height 24
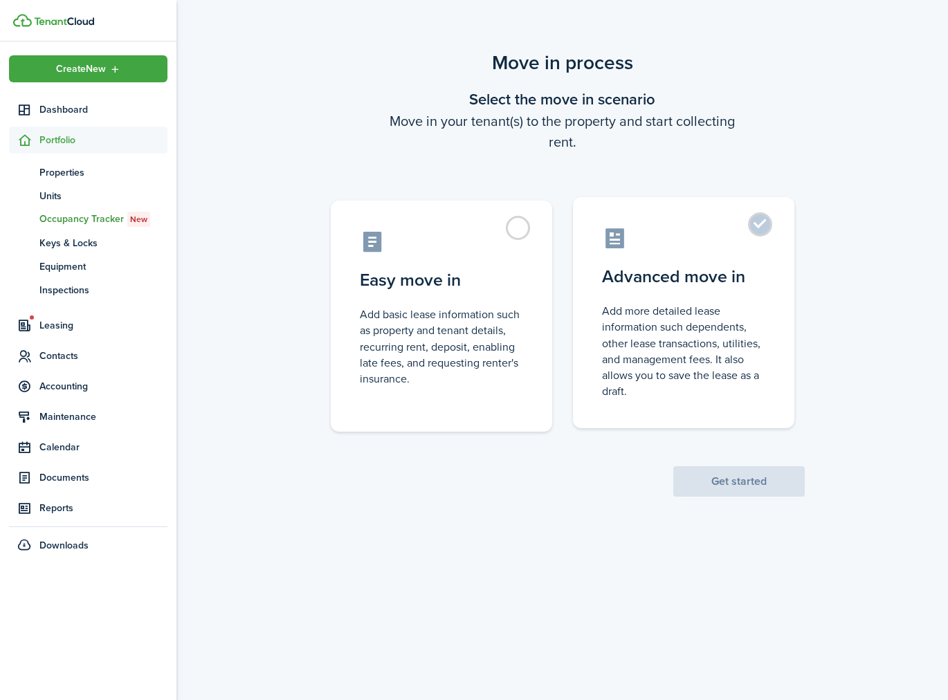
click at [755, 234] on label "Advanced move in Add more detailed lease information such dependents, other lea…" at bounding box center [683, 312] width 221 height 231
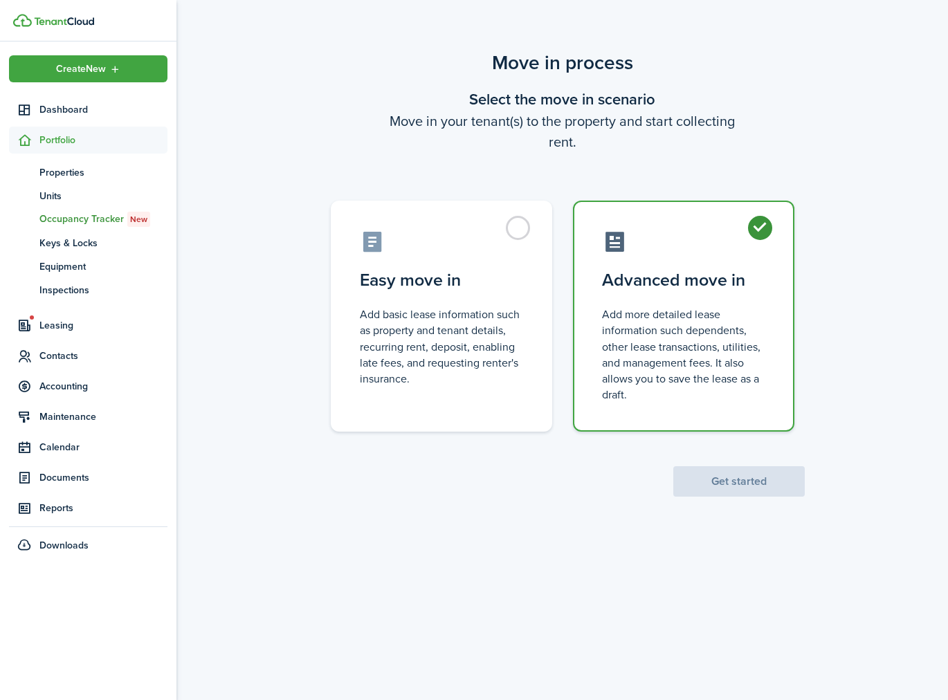
radio input "true"
click at [736, 477] on button "Get started" at bounding box center [738, 481] width 131 height 30
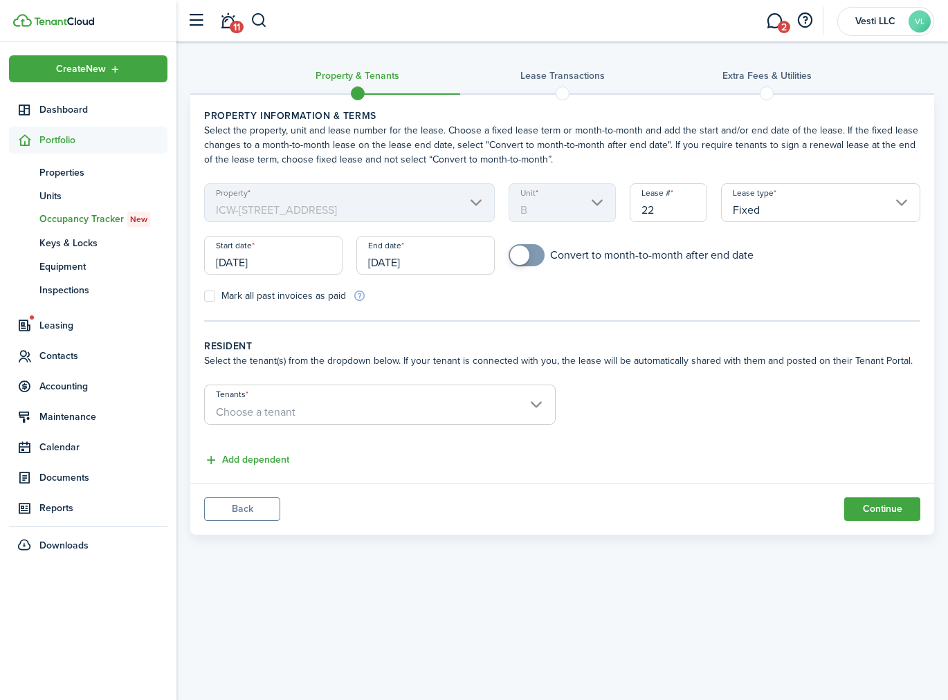
checkbox input "true"
click at [518, 253] on span at bounding box center [519, 255] width 19 height 19
click at [259, 255] on input "[DATE]" at bounding box center [273, 255] width 138 height 39
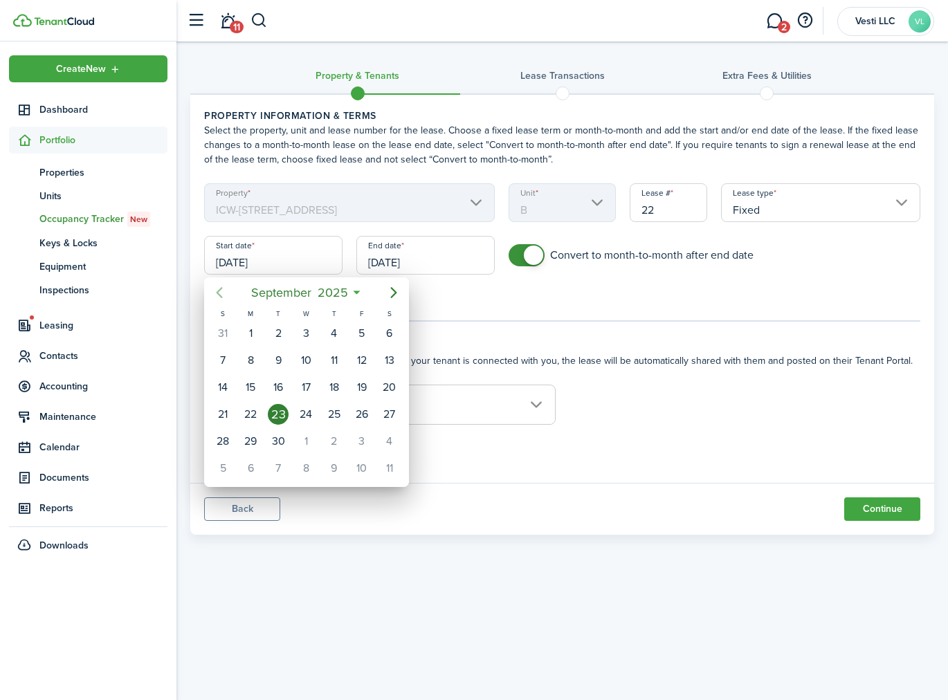
click at [221, 289] on icon "Previous page" at bounding box center [219, 292] width 17 height 17
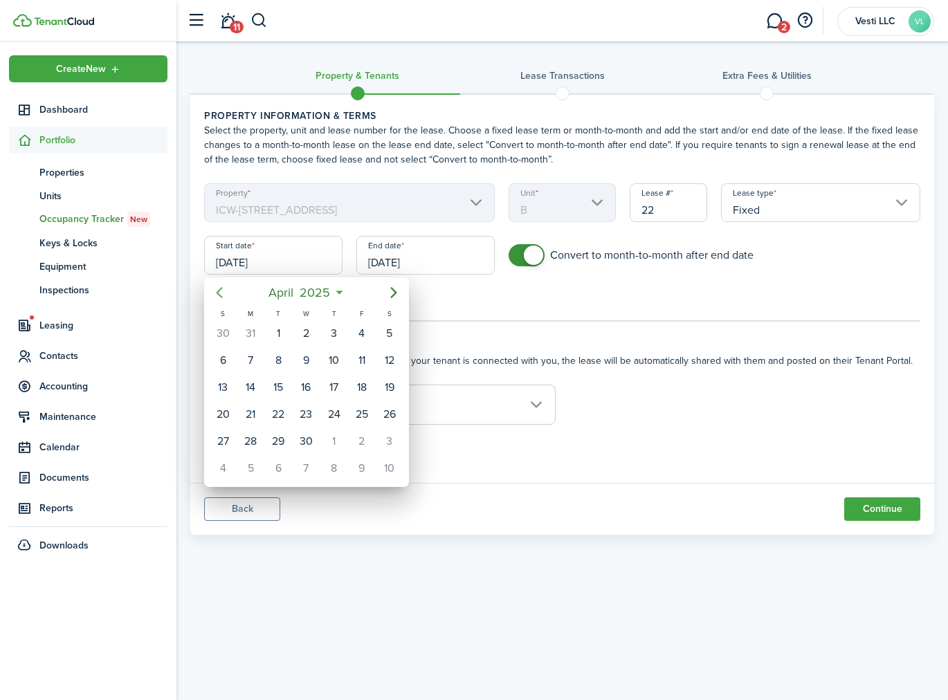
click at [221, 289] on icon "Previous page" at bounding box center [219, 292] width 17 height 17
click at [223, 335] on div "1" at bounding box center [222, 333] width 21 height 21
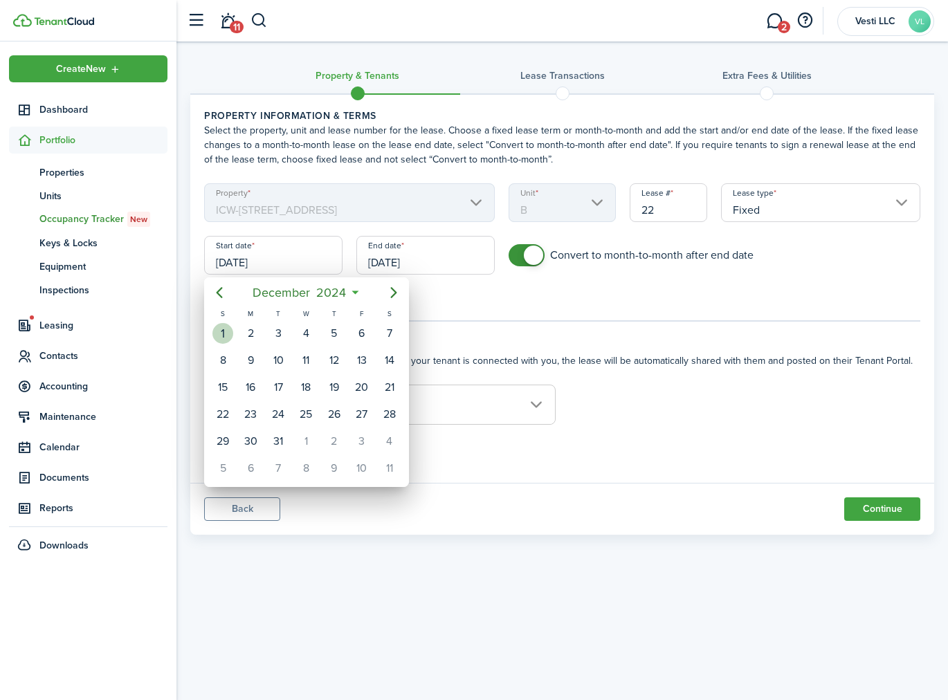
type input "12/01/2024"
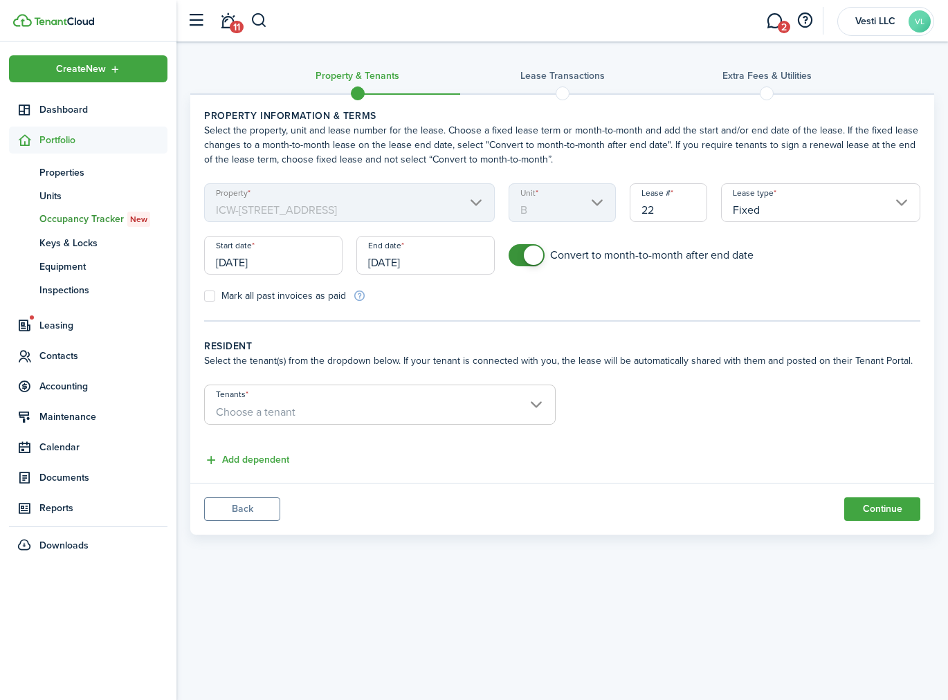
click at [399, 267] on input "09/23/2026" at bounding box center [425, 255] width 138 height 39
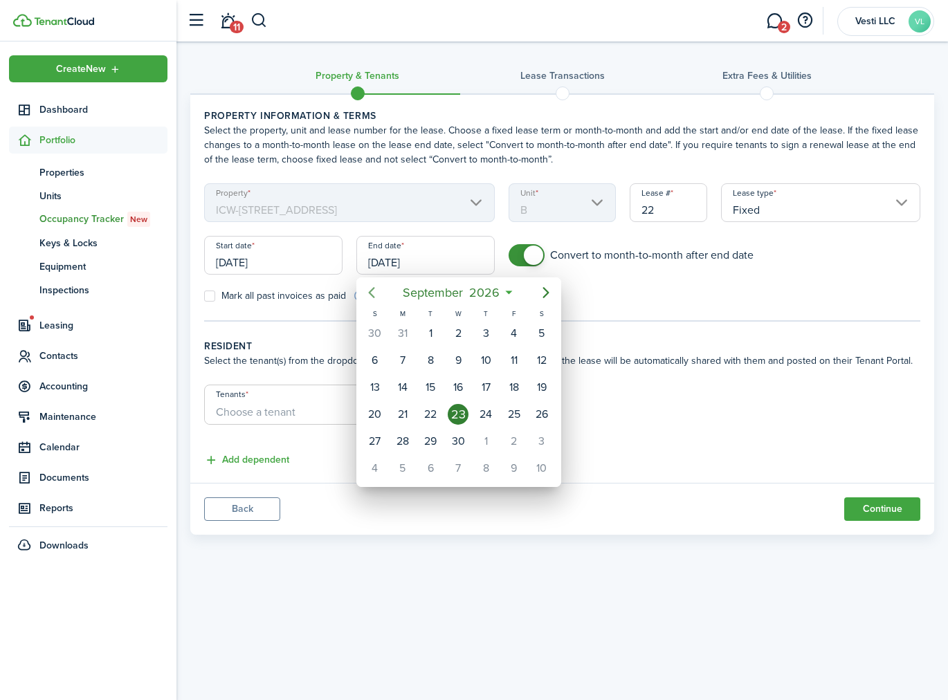
click at [363, 296] on icon "Previous page" at bounding box center [371, 292] width 17 height 17
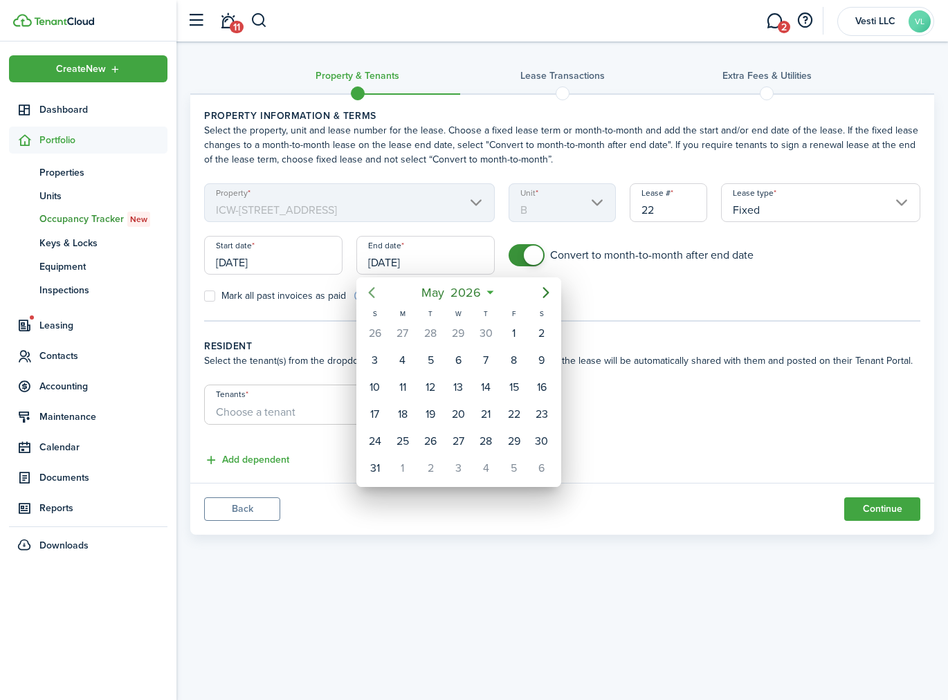
click at [363, 296] on icon "Previous page" at bounding box center [371, 292] width 17 height 17
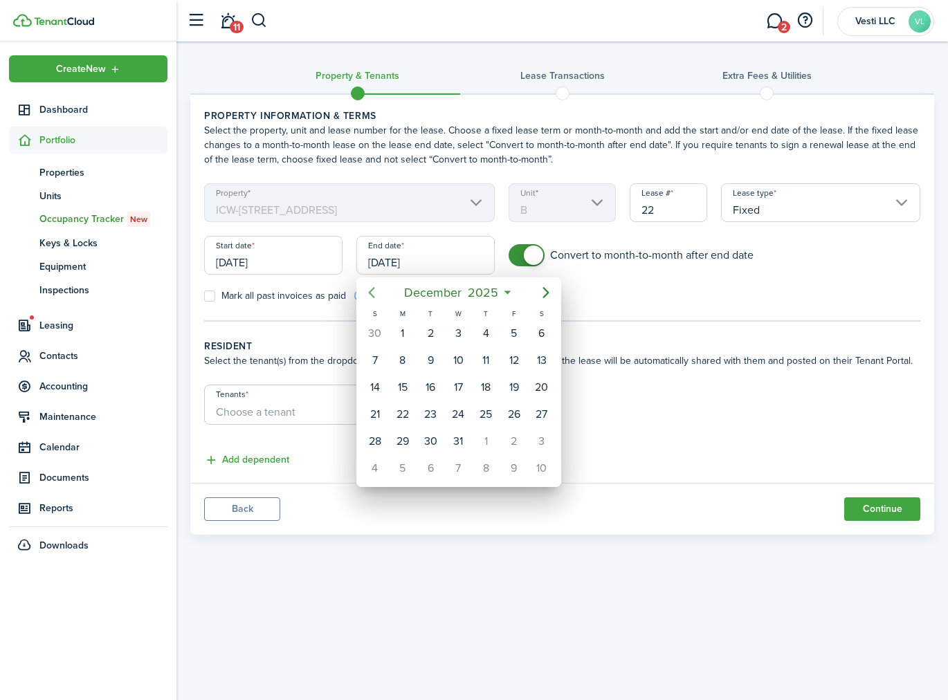
click at [363, 296] on icon "Previous page" at bounding box center [371, 292] width 17 height 17
click at [376, 464] on div "30" at bounding box center [375, 468] width 21 height 21
type input "11/30/2025"
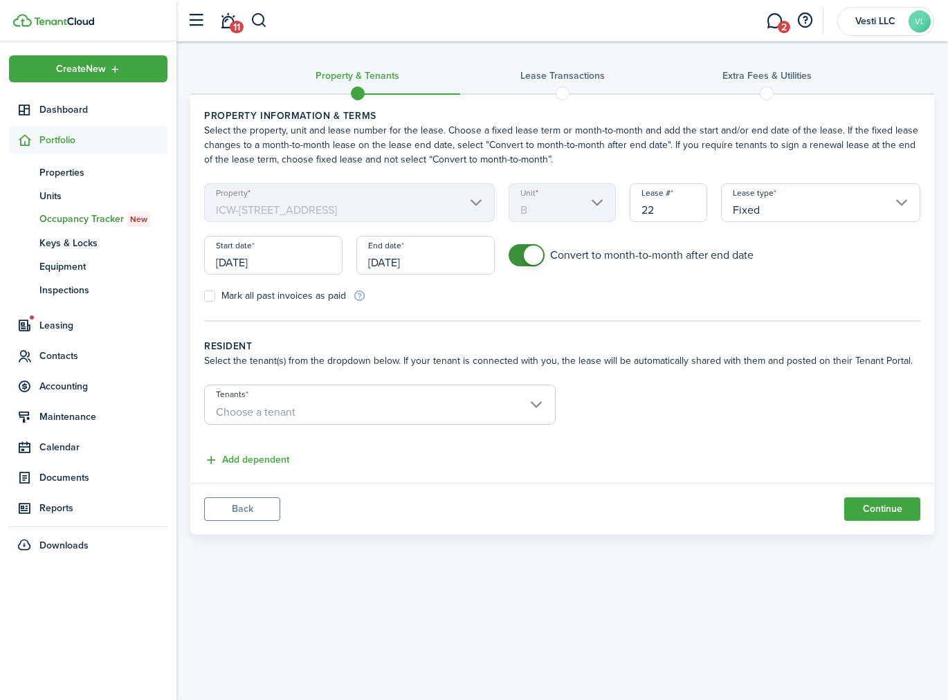
click at [529, 404] on span "Choose a tenant" at bounding box center [380, 413] width 350 height 24
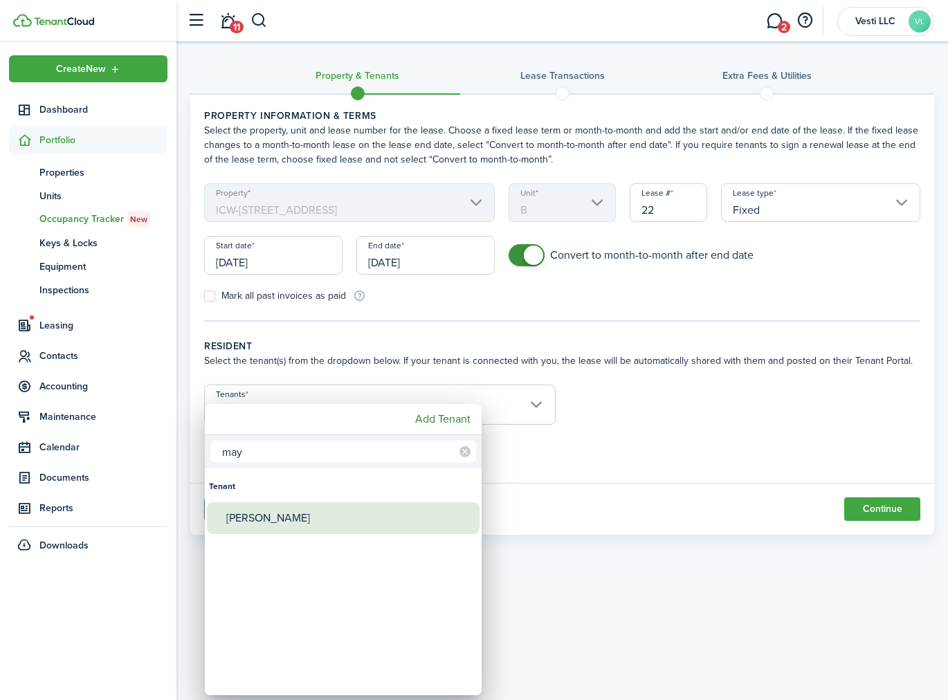
type input "may"
click at [321, 511] on div "Mayrik Rojas Fajardo" at bounding box center [348, 518] width 245 height 32
type input "Mayrik Rojas Fajardo"
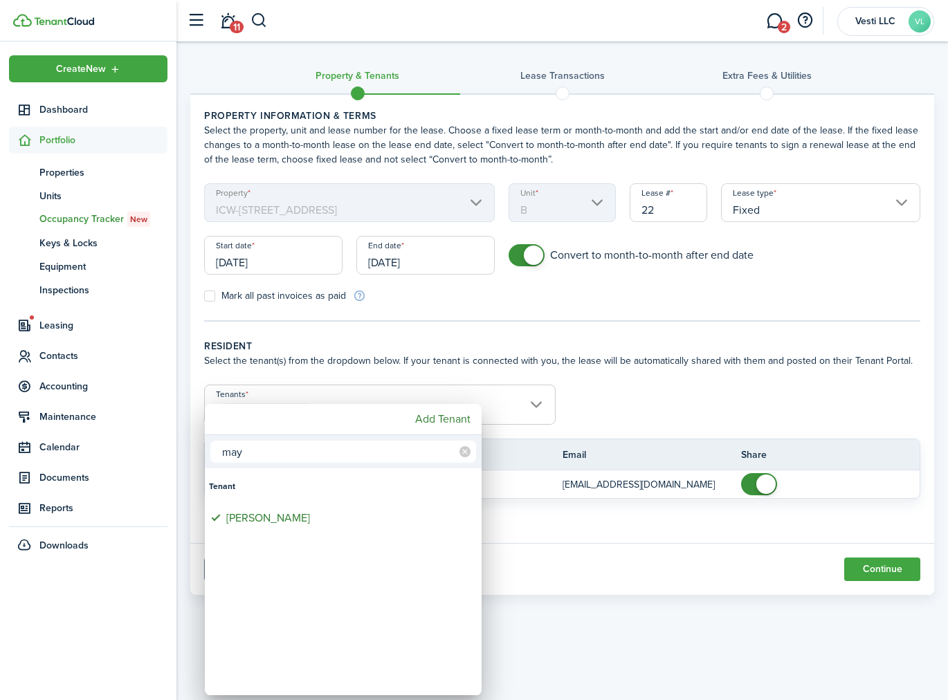
click at [727, 360] on div at bounding box center [473, 349] width 1169 height 921
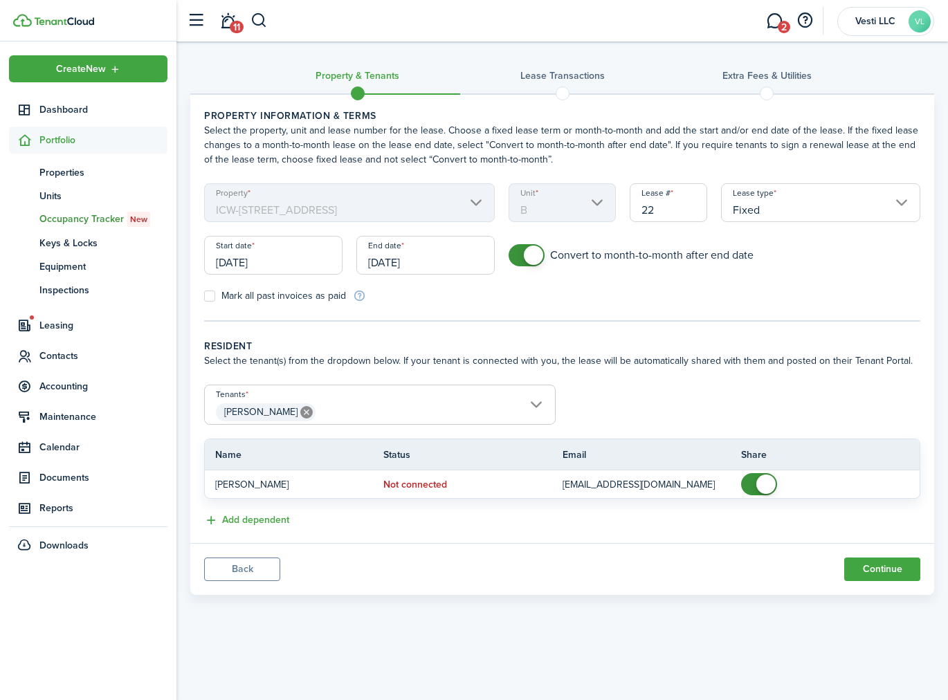
click at [383, 399] on input "Mayrik Rojas Fajardo" at bounding box center [380, 393] width 350 height 17
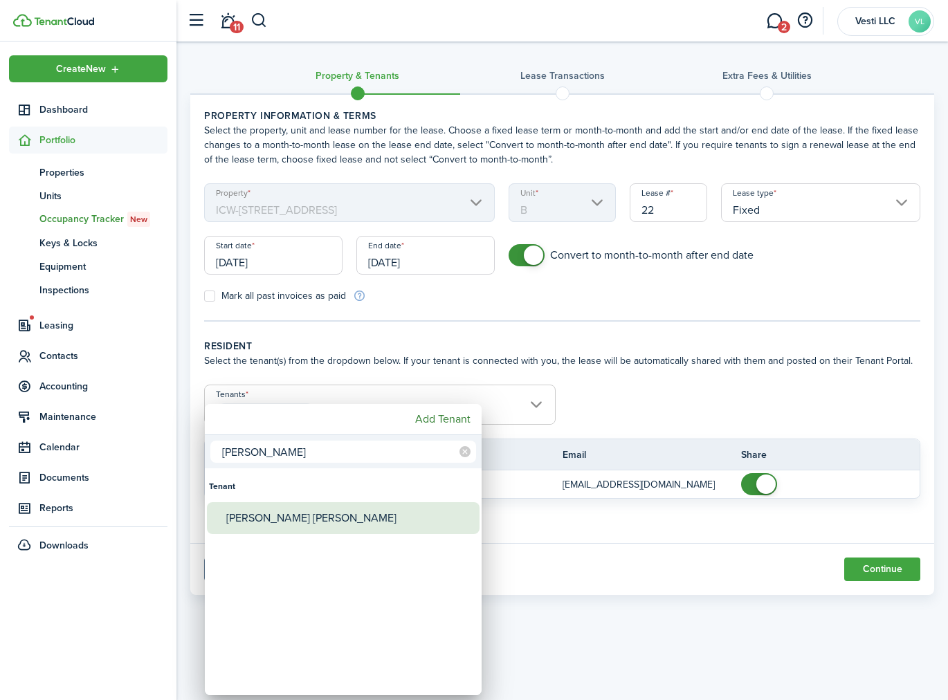
type input "fred"
click at [339, 511] on div "Freddy A. Guzmán Rodríguez" at bounding box center [348, 518] width 245 height 32
type input "Mayrik Rojas Fajardo, Freddy A. Guzmán Rodríguez"
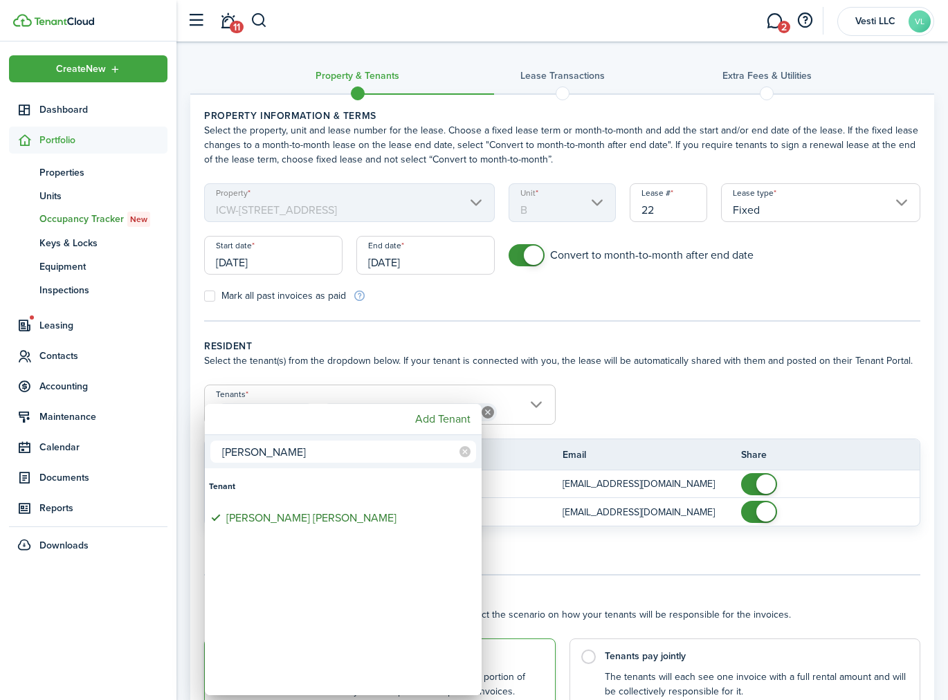
click at [697, 338] on div at bounding box center [473, 349] width 1169 height 921
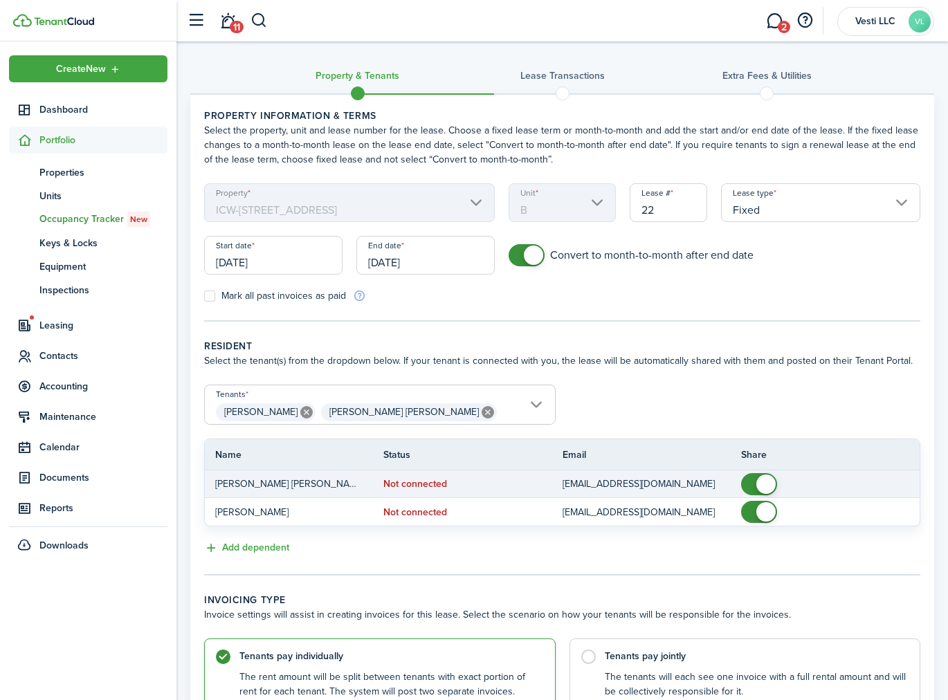
checkbox input "false"
click at [758, 484] on span at bounding box center [765, 484] width 19 height 19
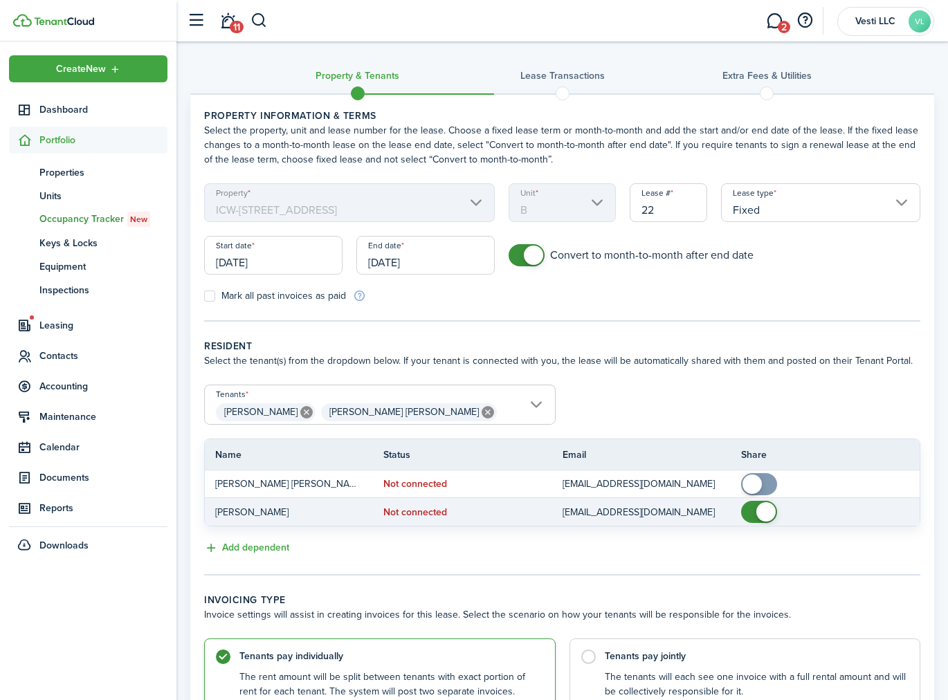
checkbox input "false"
click at [760, 517] on span at bounding box center [765, 511] width 19 height 19
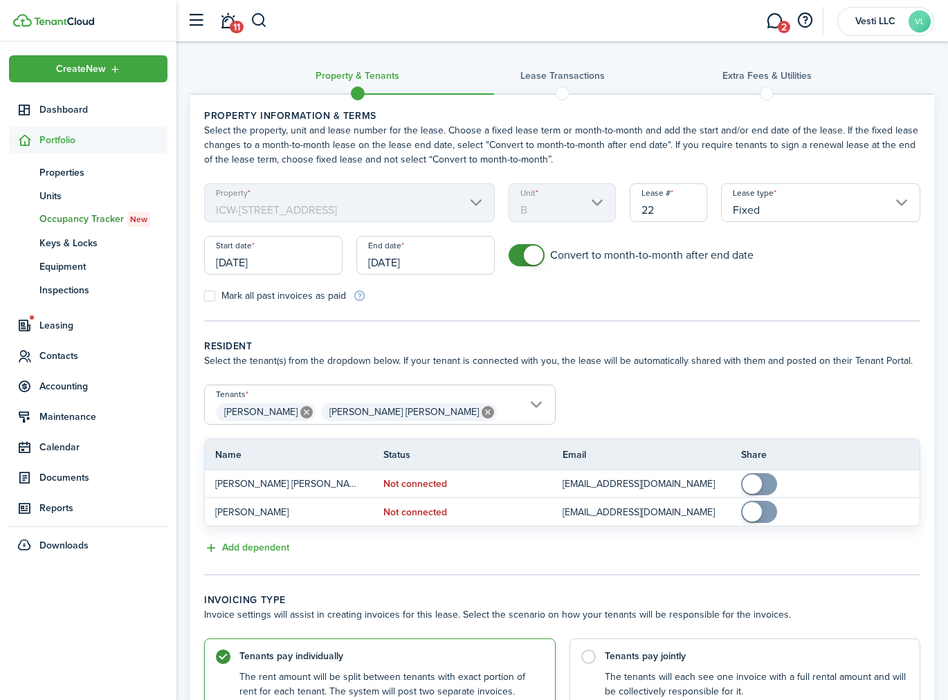
scroll to position [125, 0]
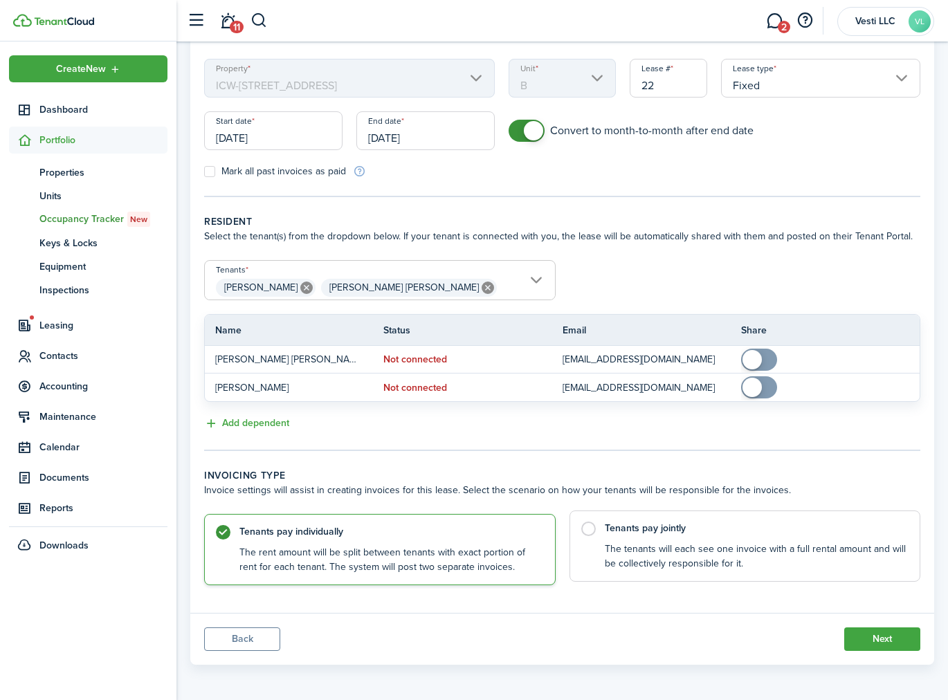
click at [631, 545] on control-radio-card-description "The tenants will each see one invoice with a full rental amount and will be col…" at bounding box center [756, 556] width 302 height 28
radio input "false"
radio input "true"
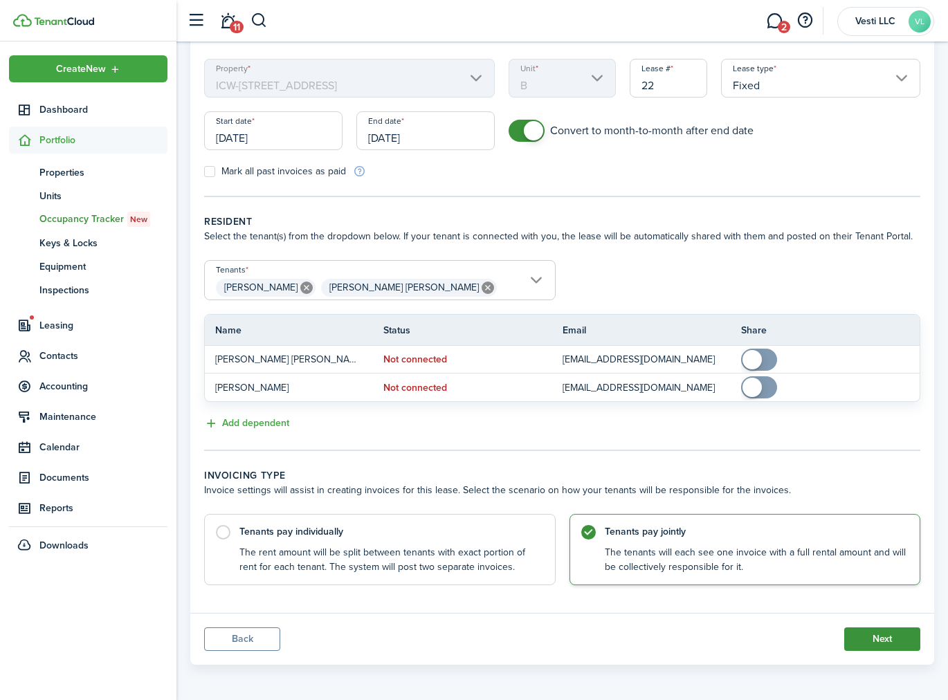
click at [883, 636] on button "Next" at bounding box center [882, 639] width 76 height 24
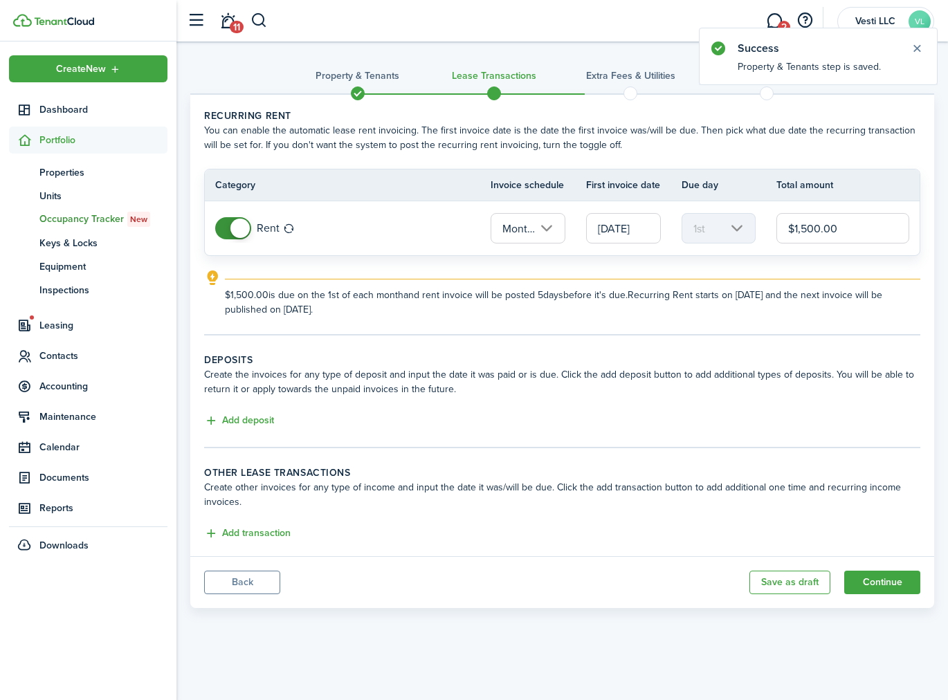
click at [612, 226] on input "12/01/2024" at bounding box center [623, 228] width 75 height 30
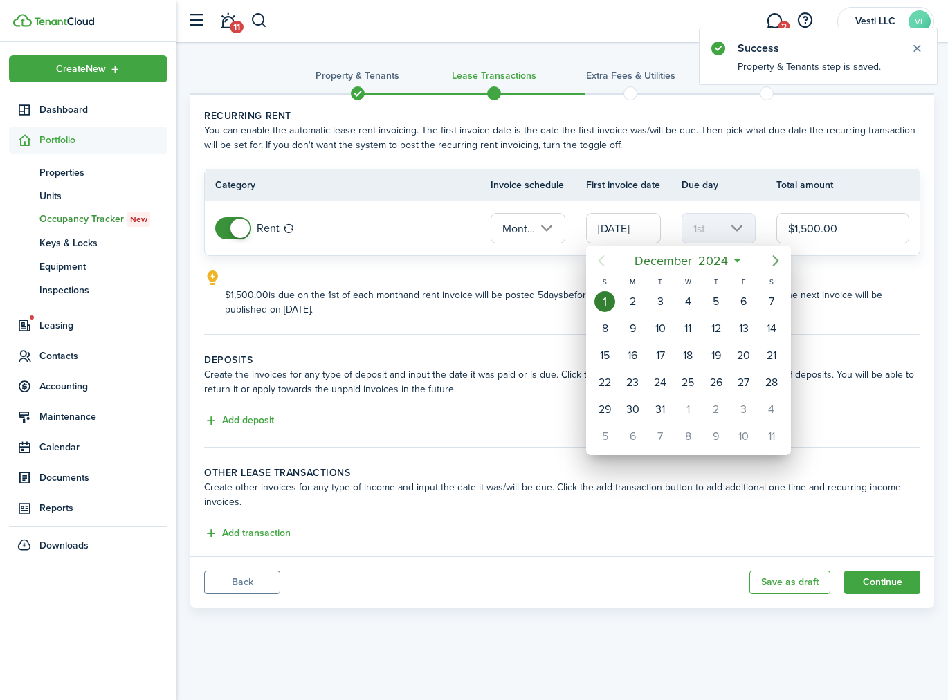
click at [780, 263] on icon "Next page" at bounding box center [775, 261] width 17 height 17
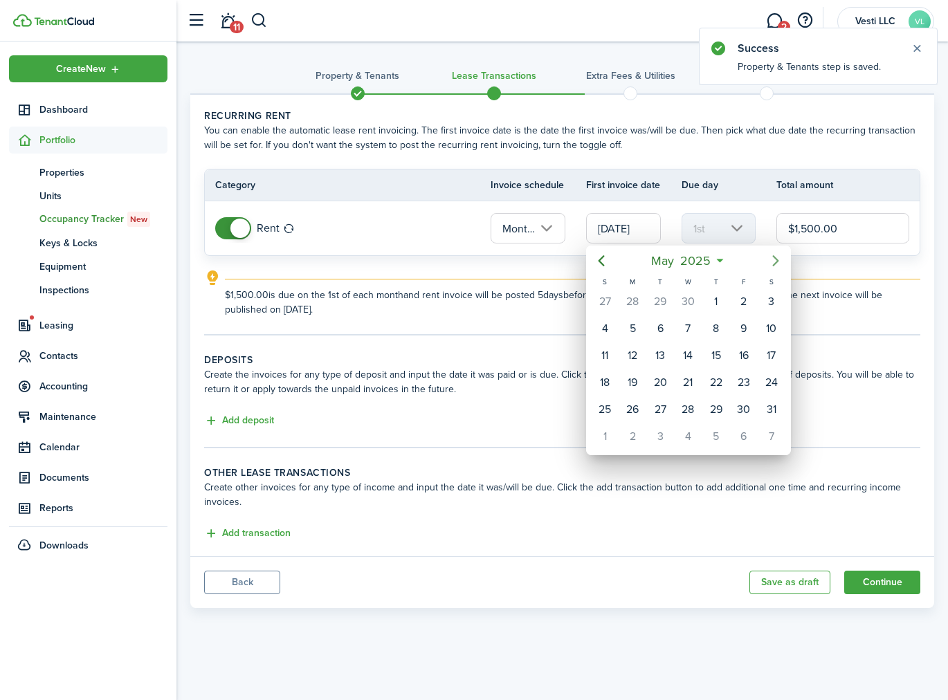
click at [780, 263] on icon "Next page" at bounding box center [775, 261] width 17 height 17
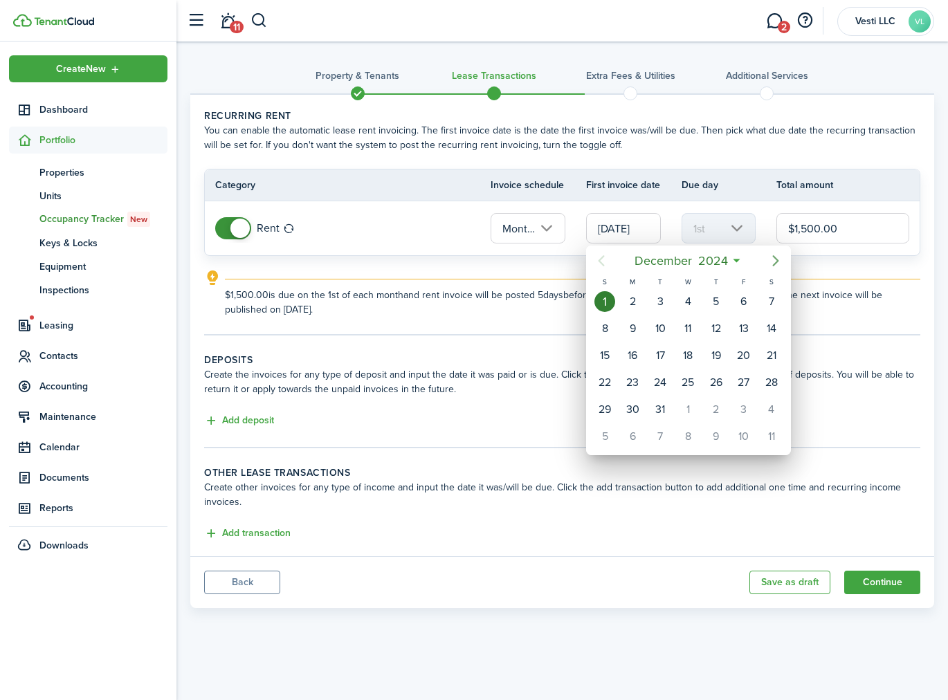
click at [776, 259] on icon "Next page" at bounding box center [775, 260] width 6 height 11
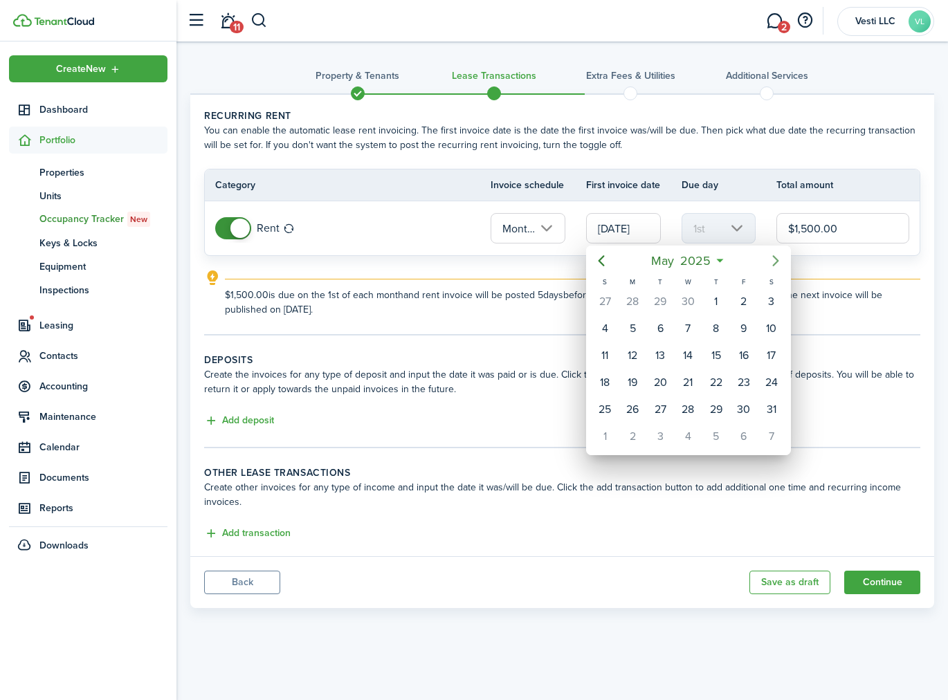
click at [776, 259] on icon "Next page" at bounding box center [775, 260] width 6 height 11
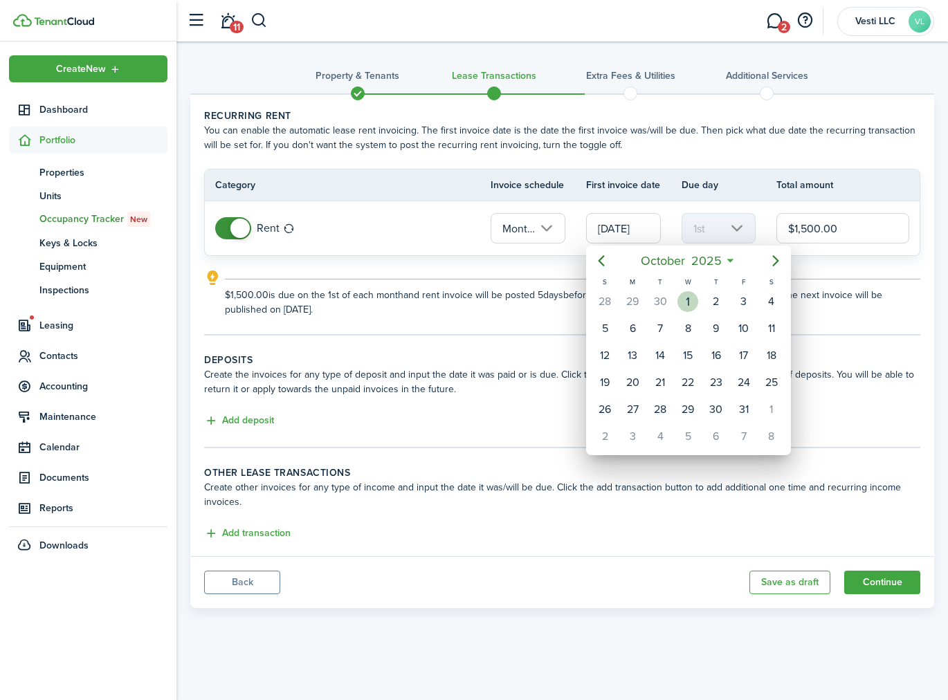
click at [684, 303] on div "1" at bounding box center [687, 301] width 21 height 21
type input "10/01/2025"
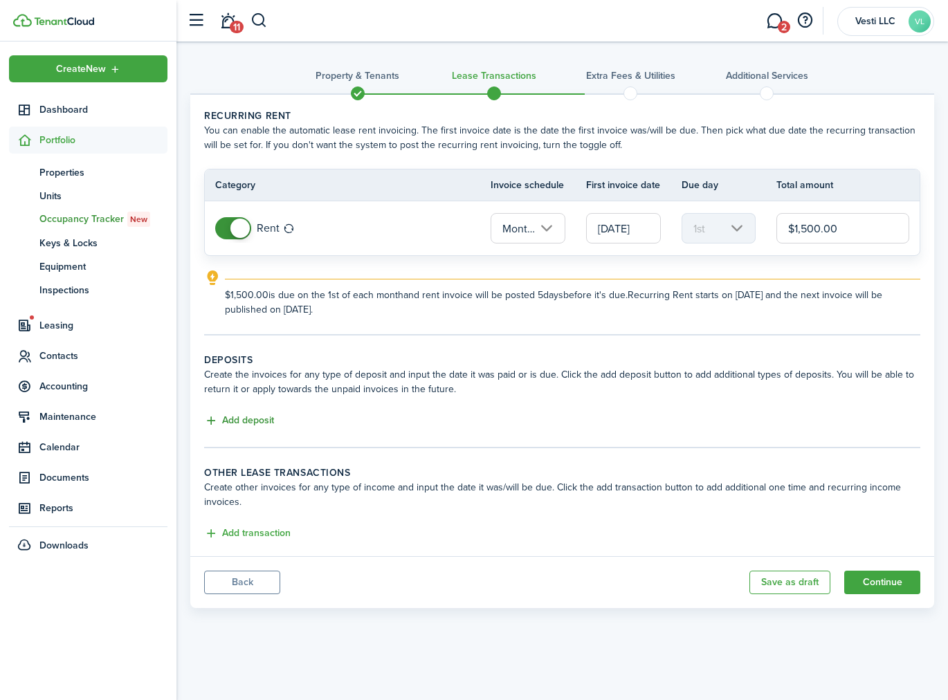
click at [244, 423] on button "Add deposit" at bounding box center [239, 421] width 70 height 16
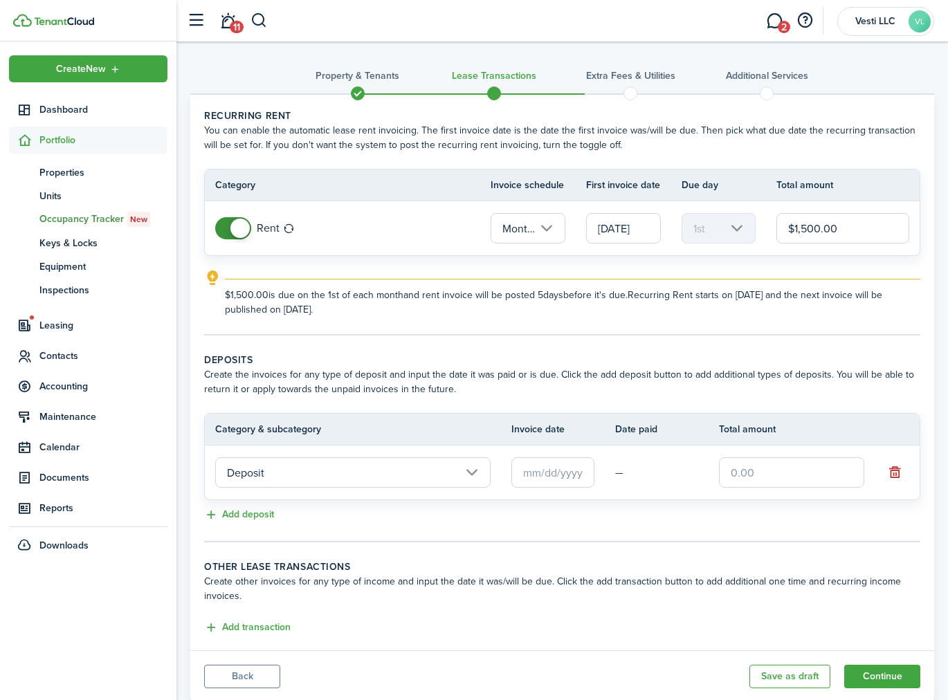
click at [549, 470] on input "text" at bounding box center [552, 472] width 83 height 30
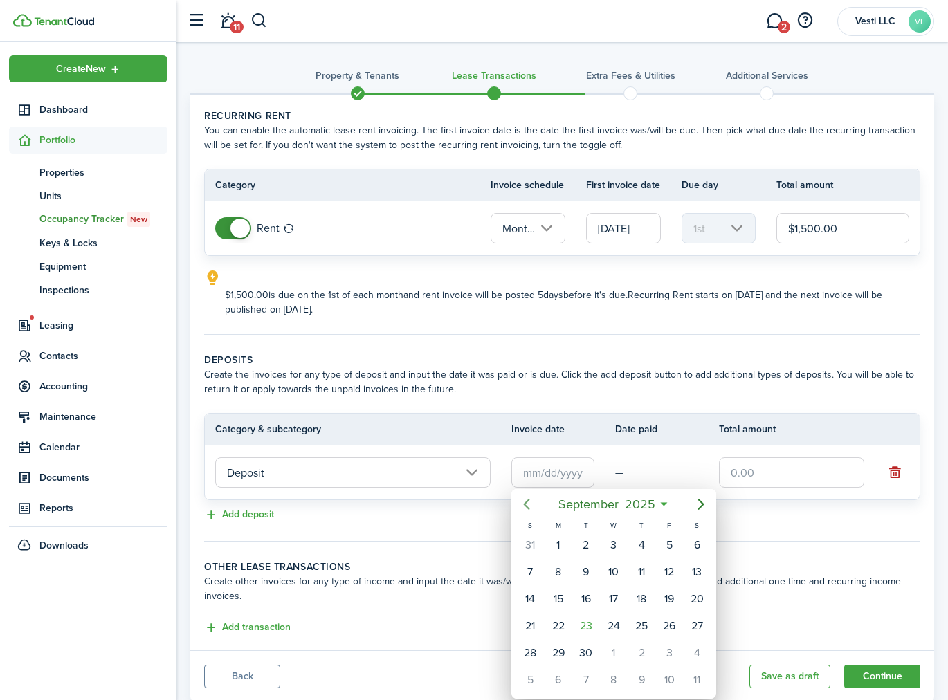
click at [526, 506] on icon "Previous page" at bounding box center [527, 504] width 6 height 11
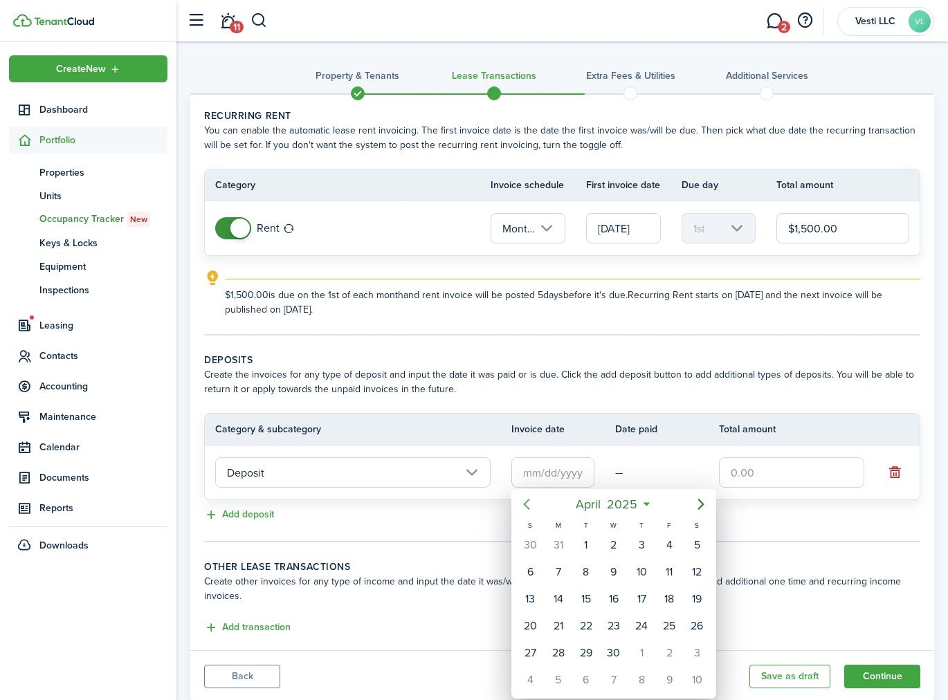
click at [526, 506] on icon "Previous page" at bounding box center [527, 504] width 6 height 11
click at [526, 544] on div "1" at bounding box center [530, 545] width 21 height 21
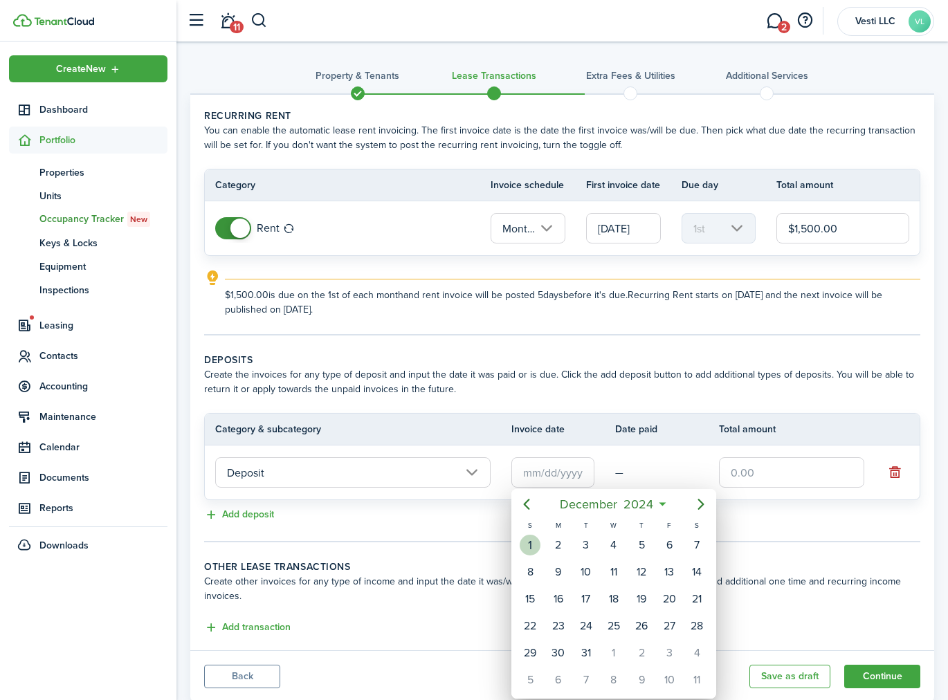
type input "12/01/2024"
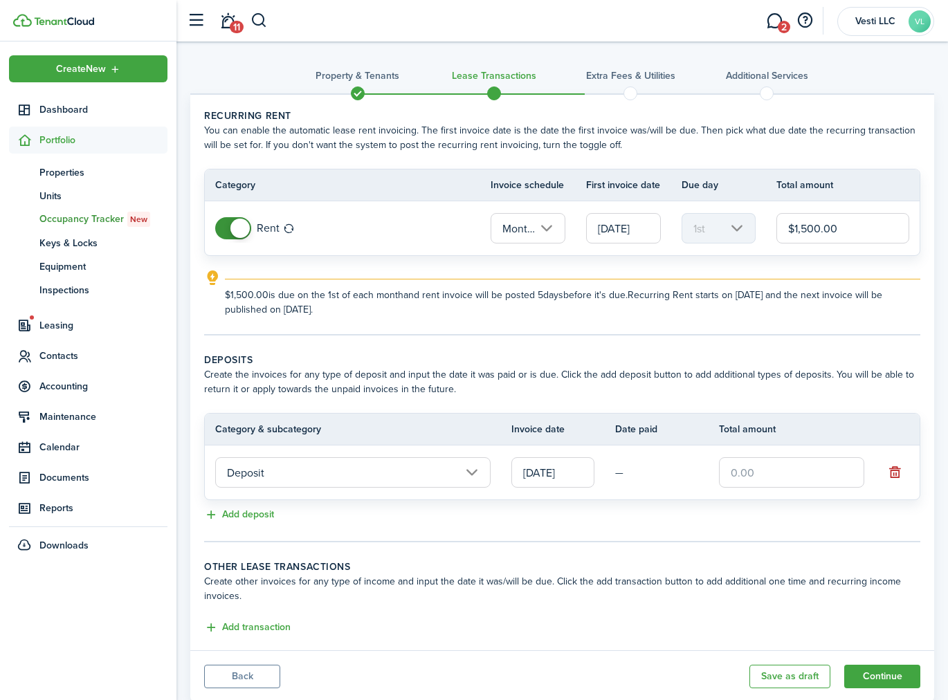
click at [746, 473] on input "text" at bounding box center [791, 472] width 145 height 30
click at [627, 621] on div "Add transaction" at bounding box center [562, 628] width 716 height 17
click at [756, 479] on input "$1,500.00" at bounding box center [791, 472] width 145 height 30
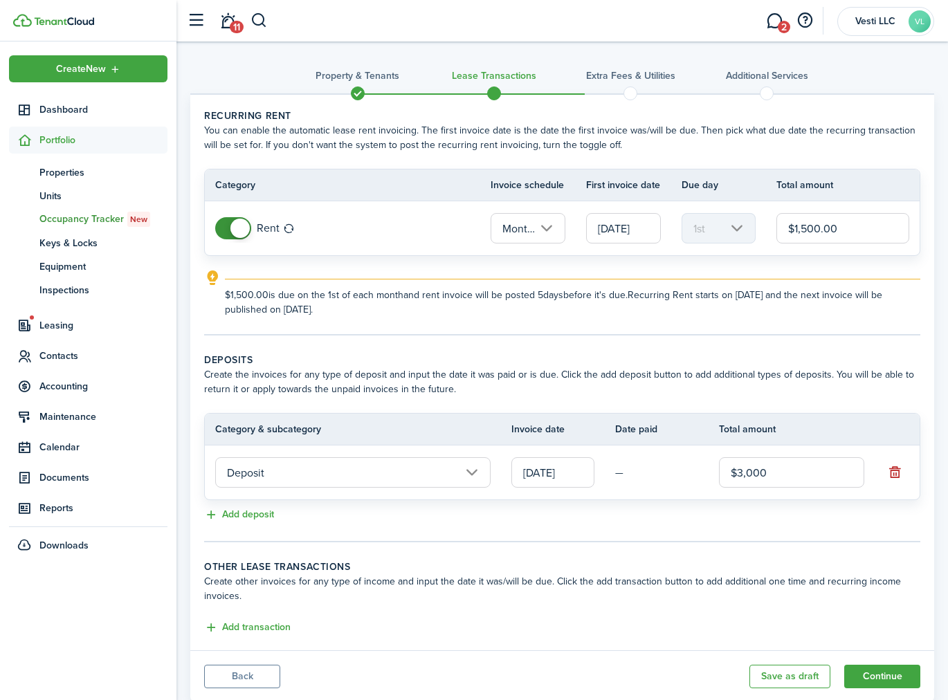
type input "$3,000.00"
click at [724, 609] on lease-classic-other-transaction "Other lease transactions Create other invoices for any type of income and input…" at bounding box center [562, 598] width 716 height 77
click at [885, 669] on button "Continue" at bounding box center [882, 677] width 76 height 24
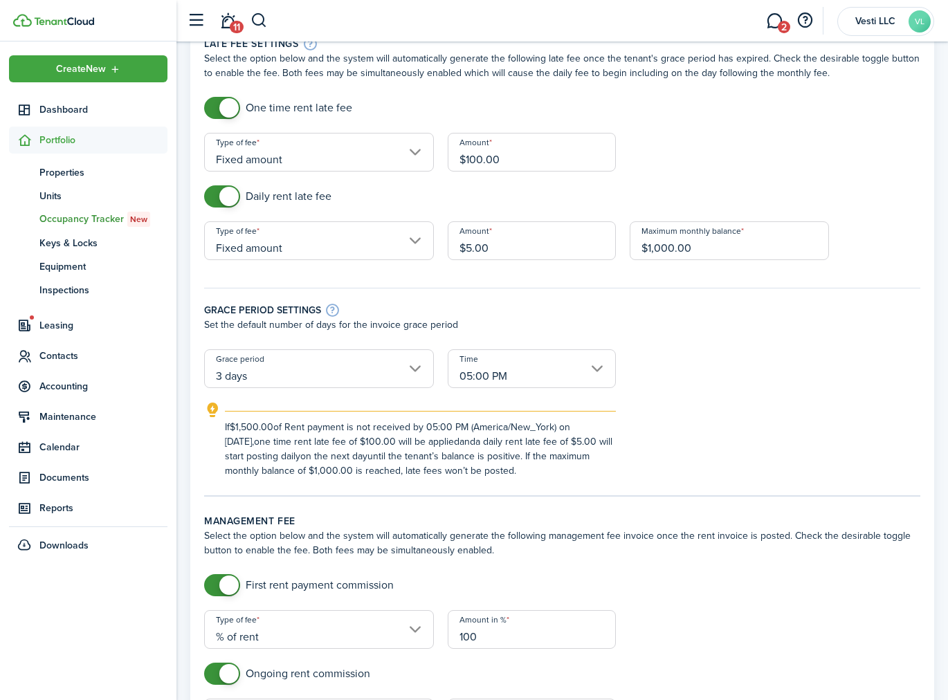
scroll to position [56, 0]
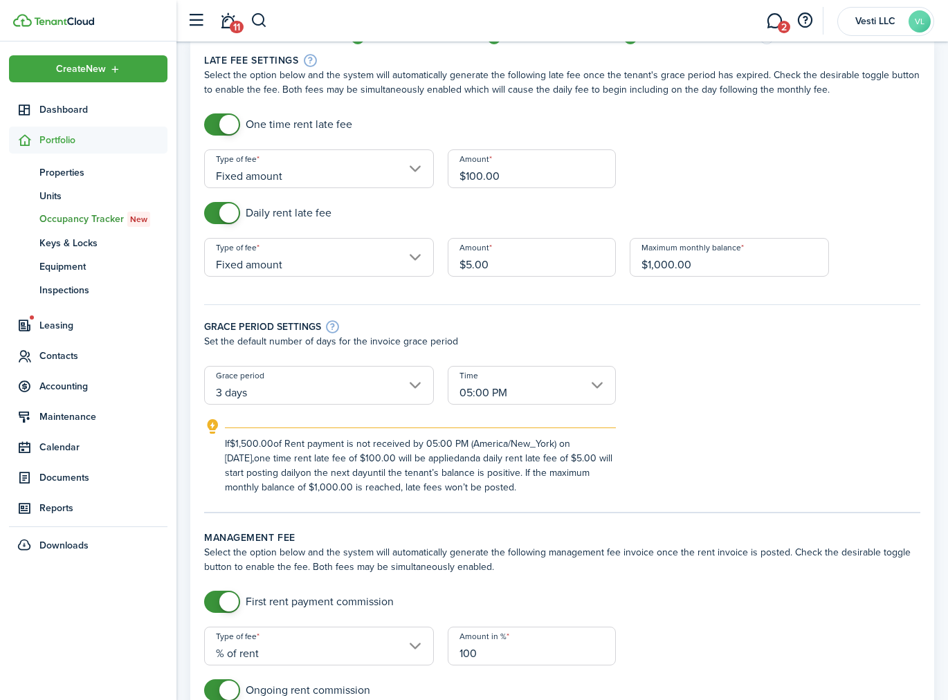
click at [472, 178] on input "$100.00" at bounding box center [532, 168] width 169 height 39
type input "$115.00"
click at [749, 404] on form "One time rent late fee Type of fee Fixed amount Amount $115.00 Daily rent late …" at bounding box center [562, 303] width 730 height 381
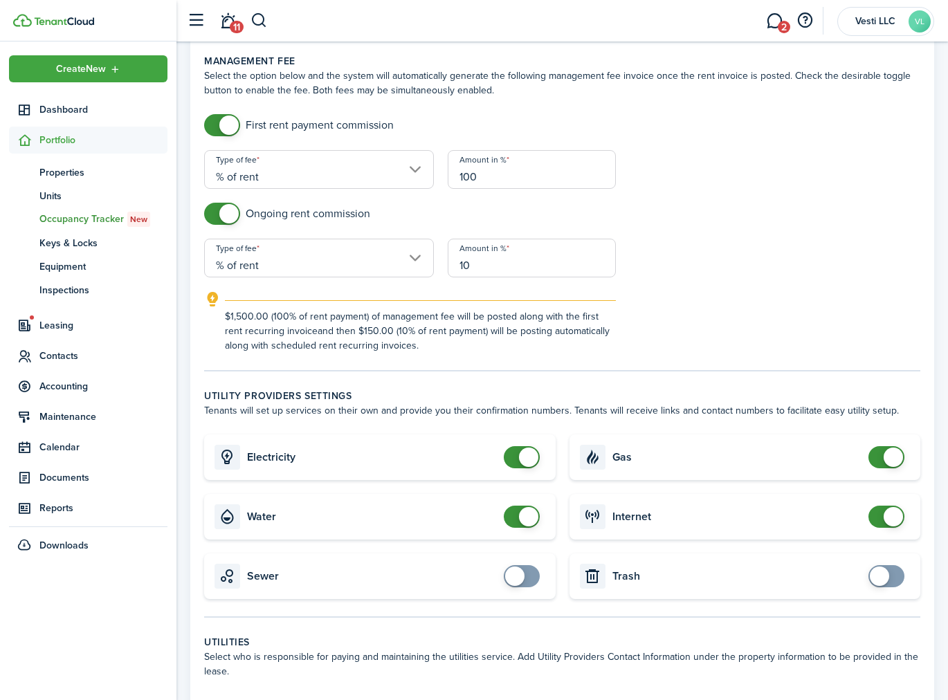
scroll to position [538, 0]
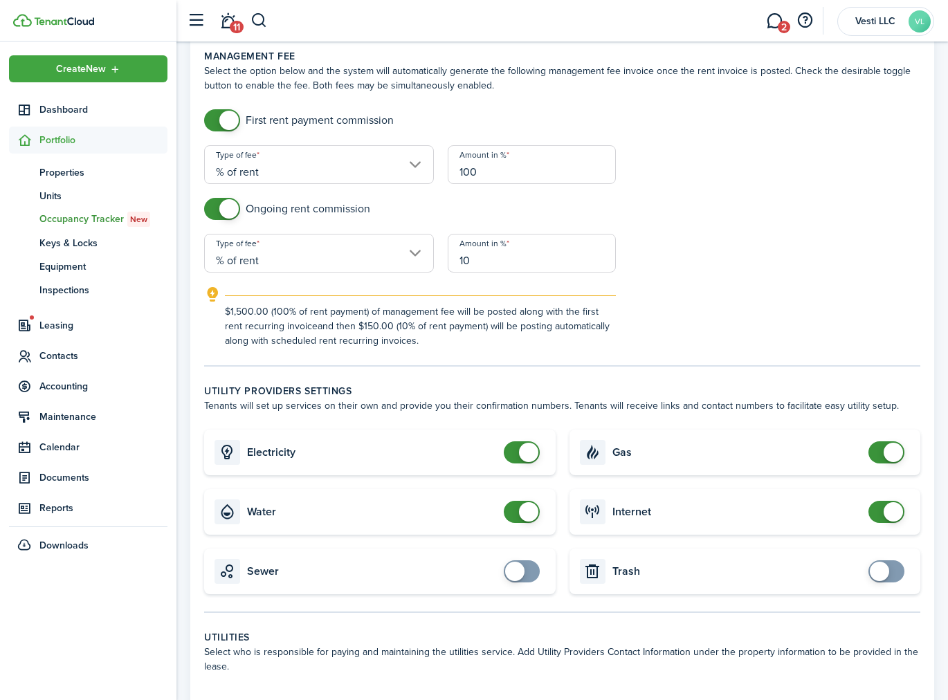
checkbox input "false"
click at [523, 502] on span at bounding box center [528, 511] width 19 height 19
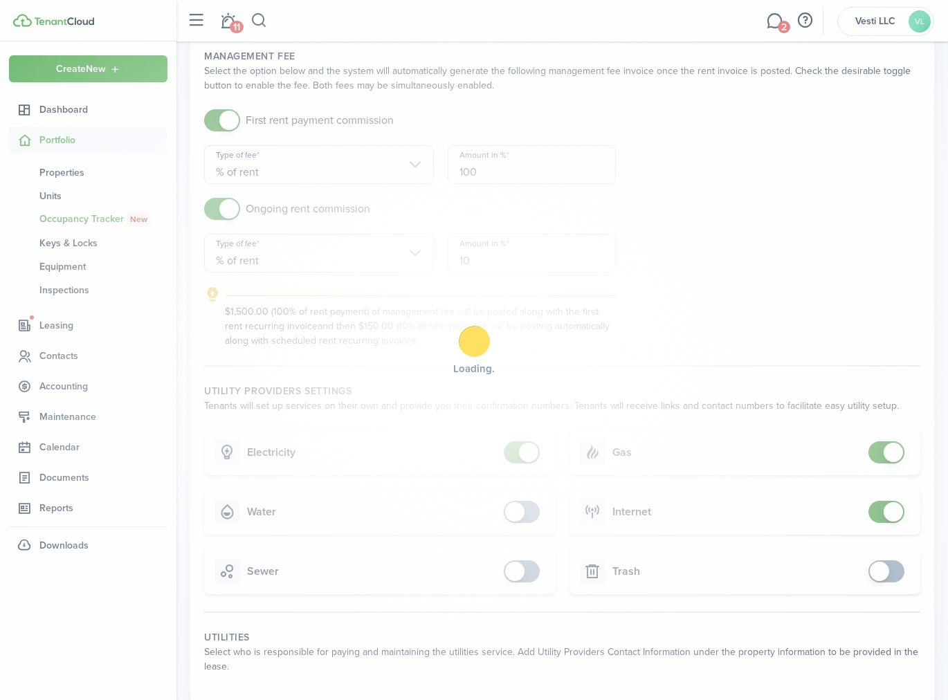
click at [526, 448] on div "Loading" at bounding box center [474, 350] width 948 height 700
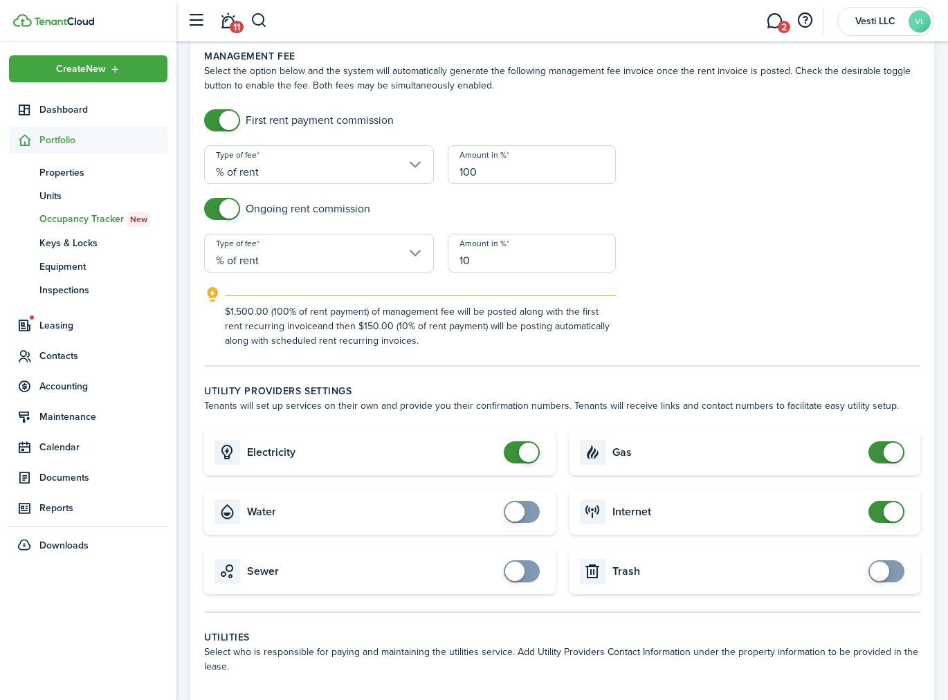
checkbox input "false"
click at [526, 448] on span at bounding box center [528, 452] width 19 height 19
checkbox input "false"
click at [879, 450] on span at bounding box center [886, 452] width 14 height 22
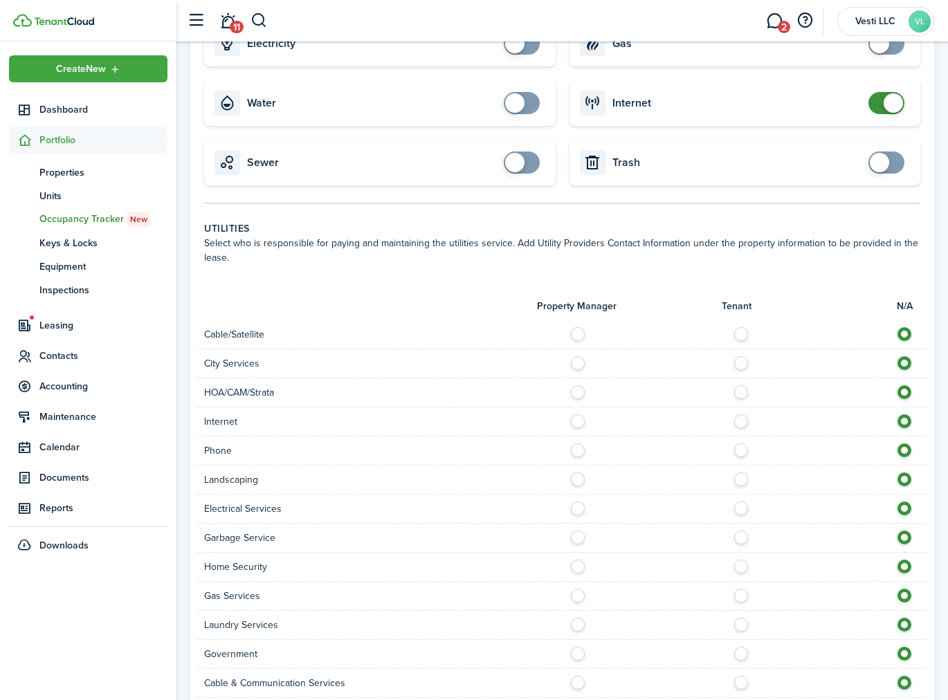
scroll to position [1157, 0]
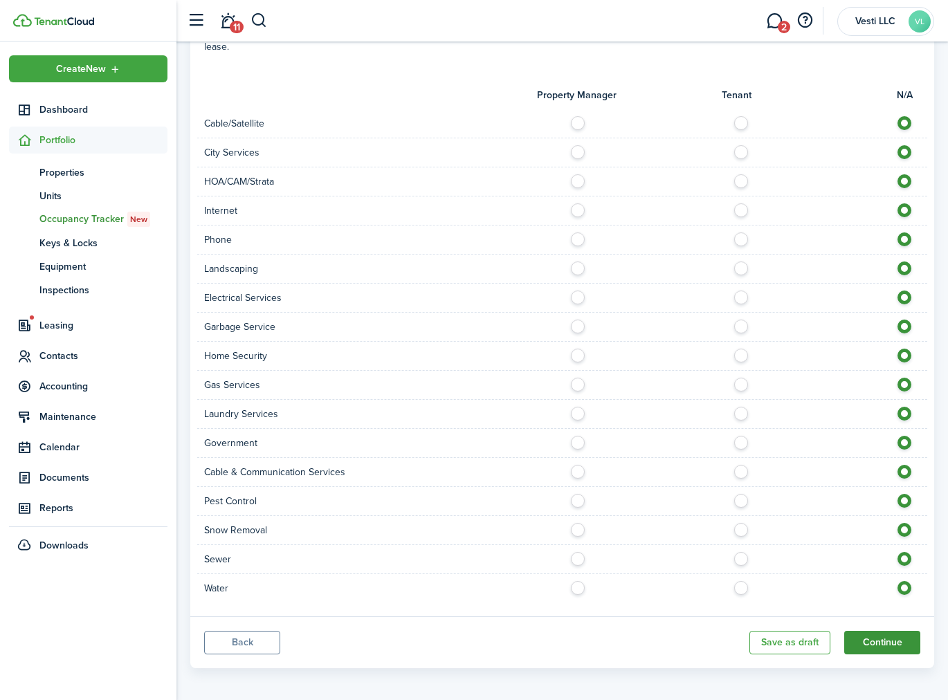
click at [885, 634] on button "Continue" at bounding box center [882, 643] width 76 height 24
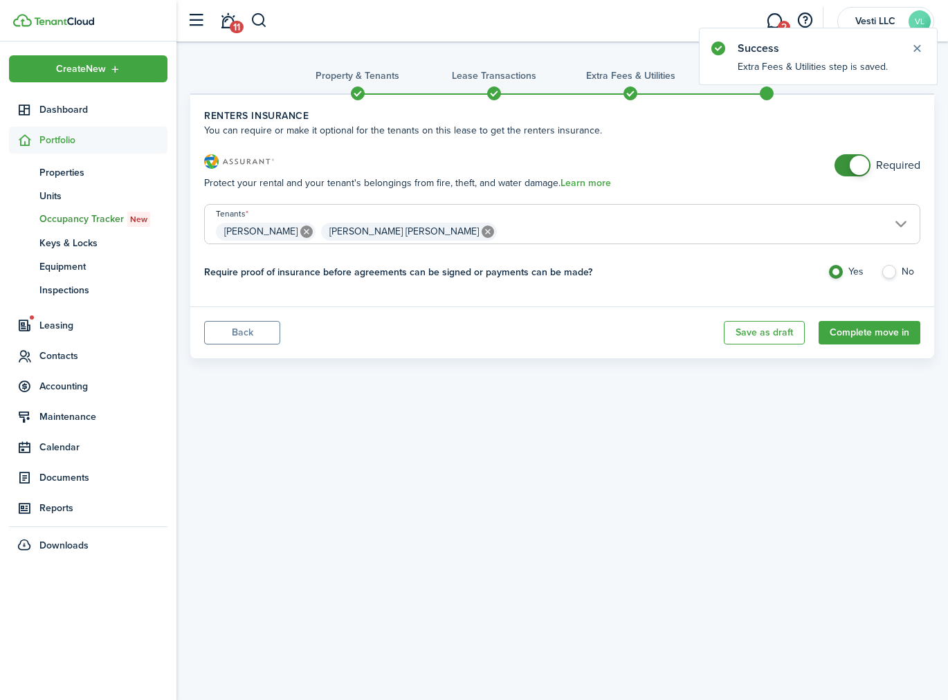
checkbox input "false"
click at [858, 162] on span at bounding box center [859, 165] width 19 height 19
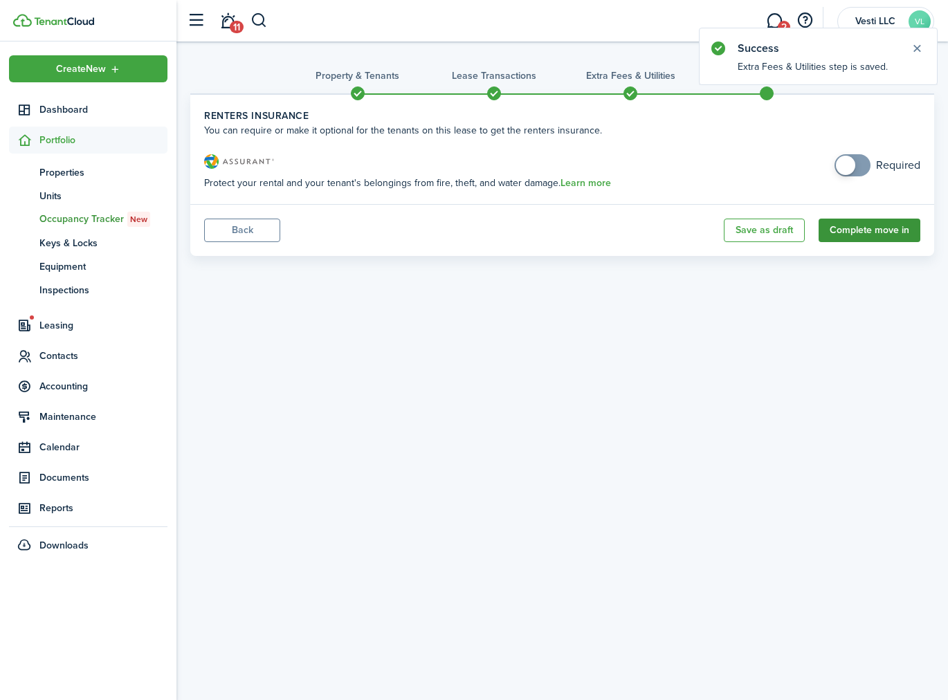
click at [867, 230] on button "Complete move in" at bounding box center [869, 231] width 102 height 24
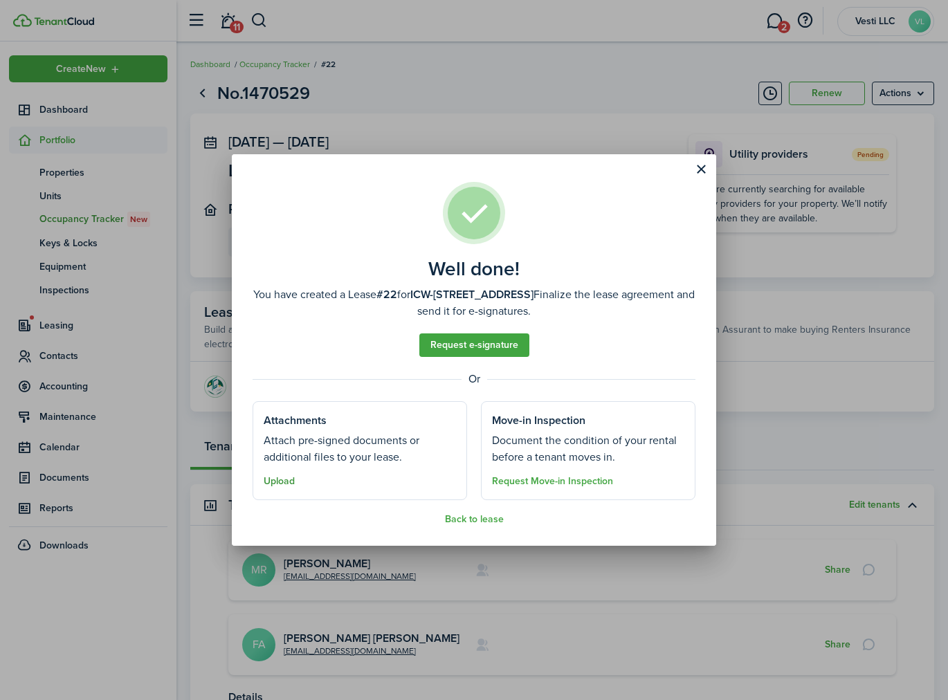
click at [286, 480] on button "Upload" at bounding box center [279, 481] width 31 height 11
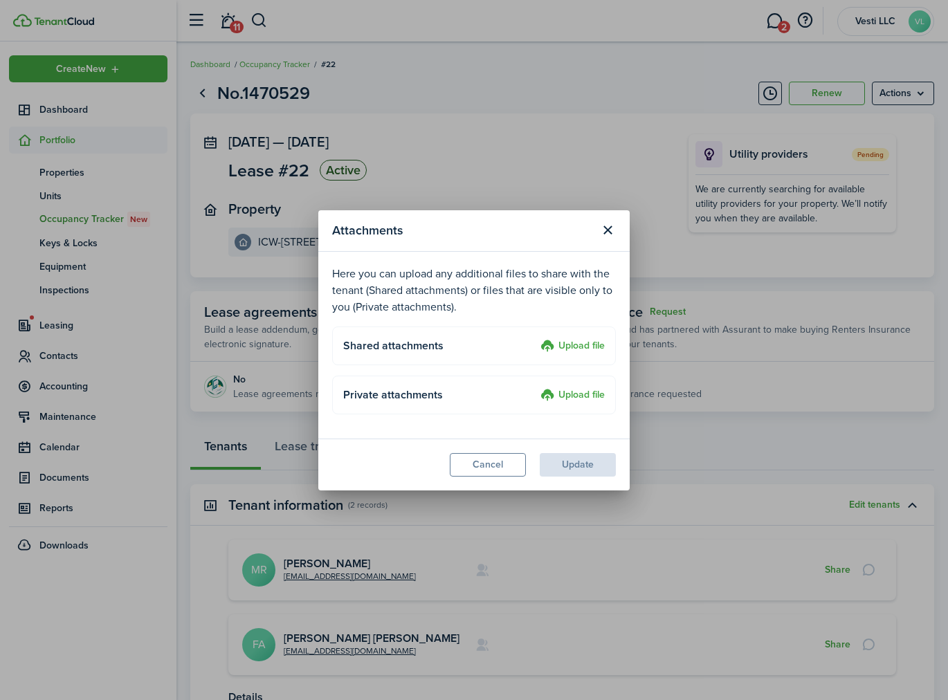
click at [585, 337] on upload-layout "Shared attachments Upload file" at bounding box center [474, 346] width 284 height 39
click at [579, 348] on label "Upload file" at bounding box center [572, 346] width 64 height 17
click at [535, 338] on input "Upload file" at bounding box center [535, 338] width 0 height 0
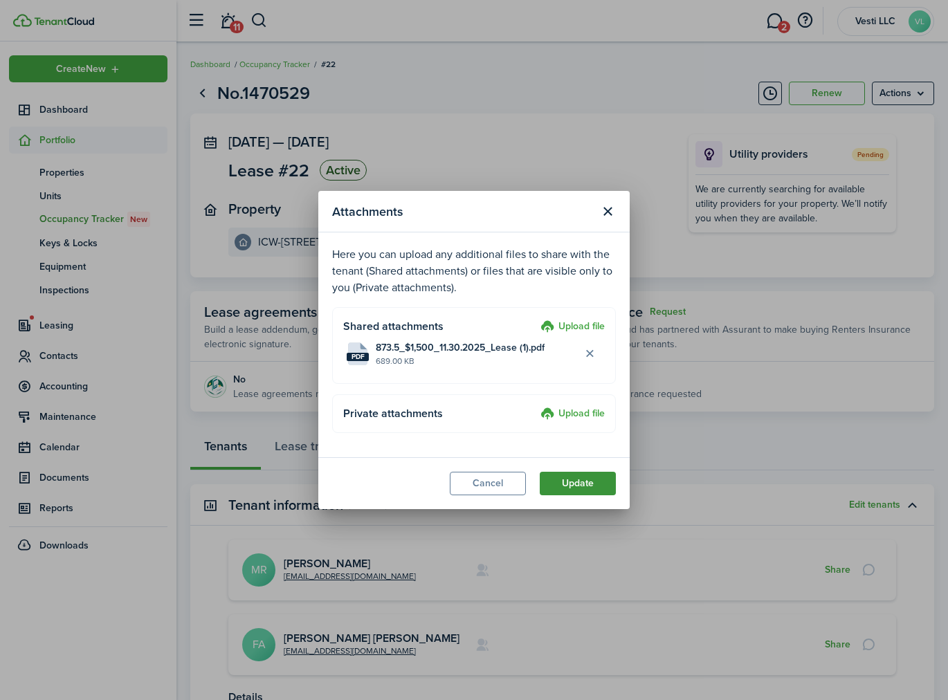
click at [584, 475] on button "Update" at bounding box center [578, 484] width 76 height 24
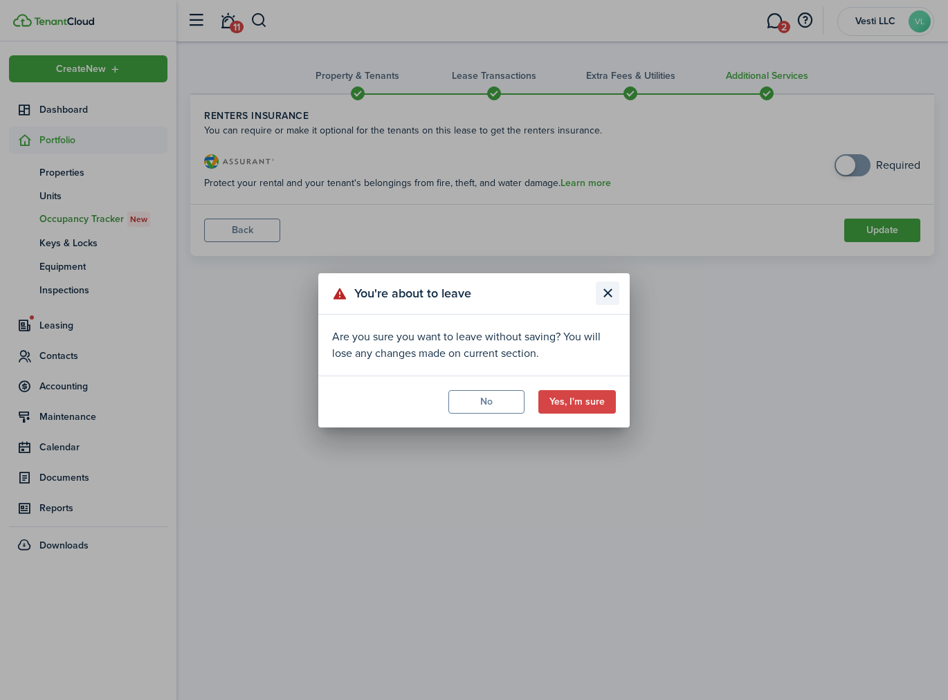
click at [610, 291] on button "Close modal" at bounding box center [608, 294] width 24 height 24
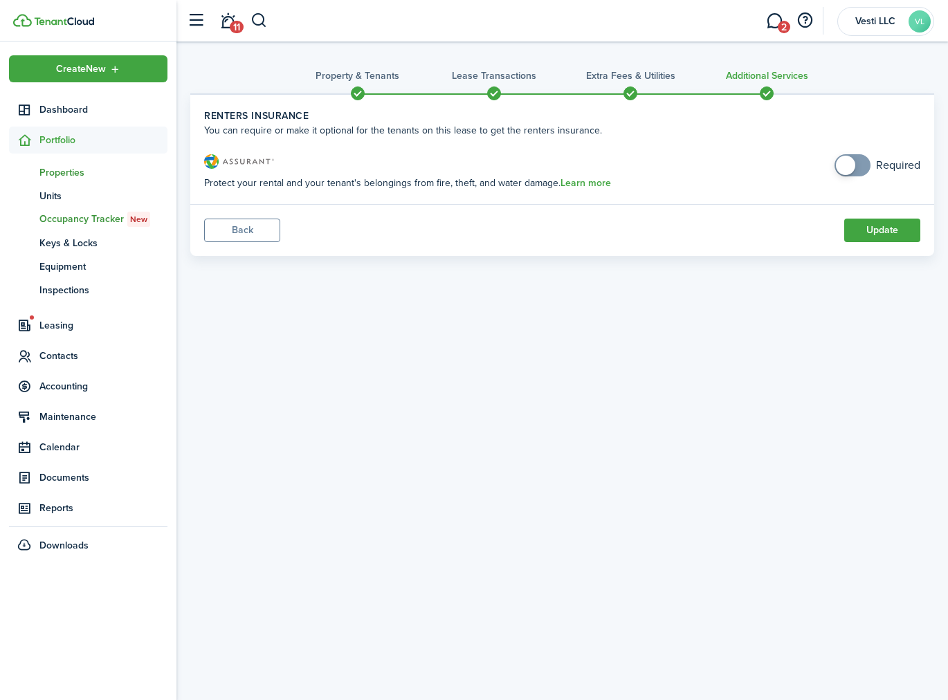
click at [47, 161] on link "pt Properties" at bounding box center [88, 172] width 158 height 24
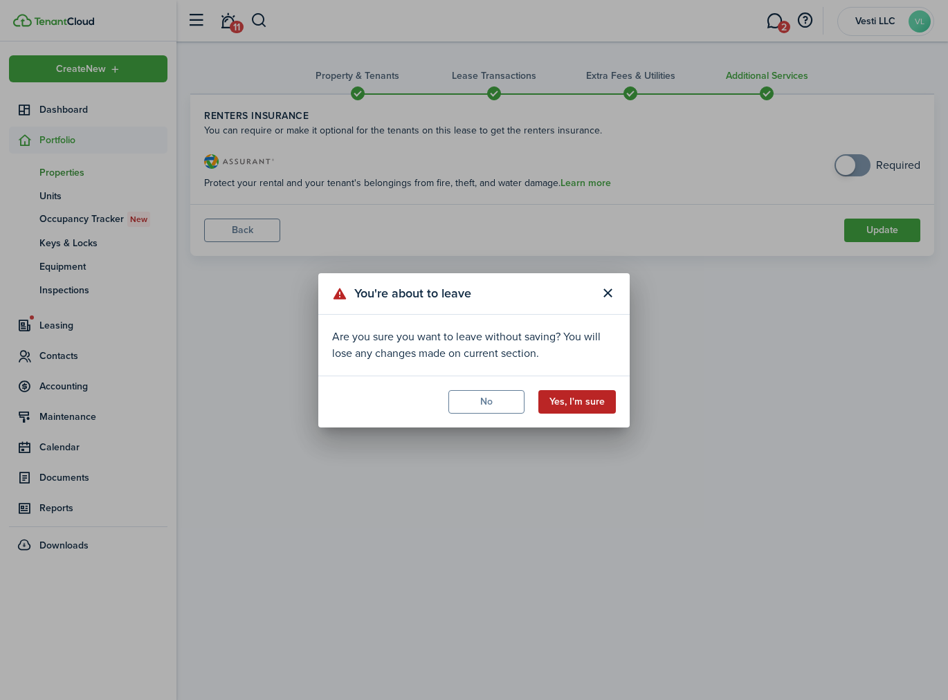
click at [576, 399] on button "Yes, I'm sure" at bounding box center [576, 402] width 77 height 24
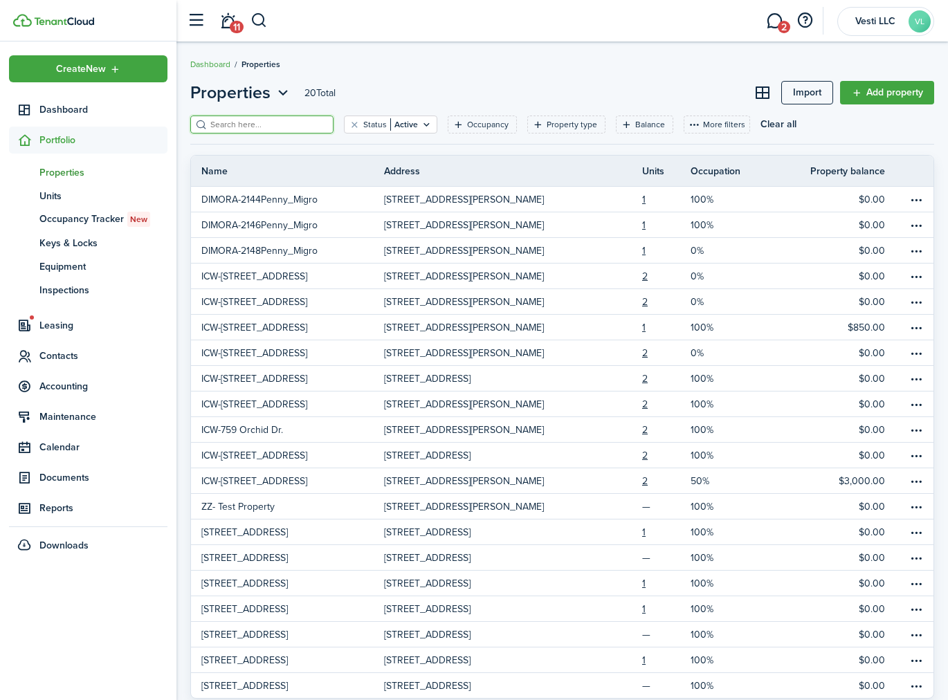
click at [255, 120] on input "search" at bounding box center [268, 124] width 122 height 13
type input "873"
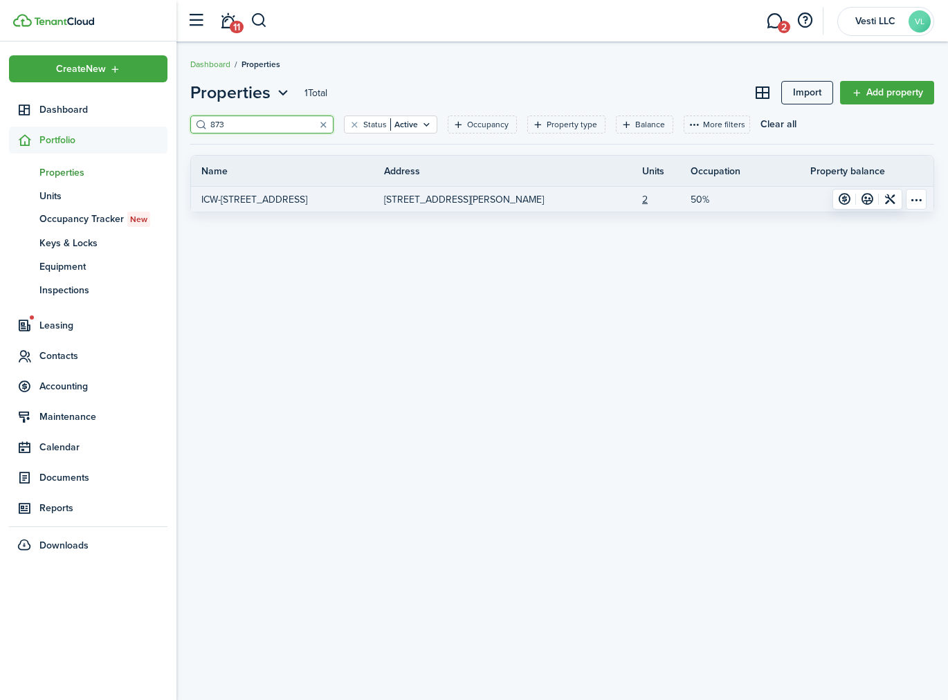
click at [466, 193] on p "873 Caribbean Dr, Davenport, FL, 33897, US" at bounding box center [464, 199] width 160 height 15
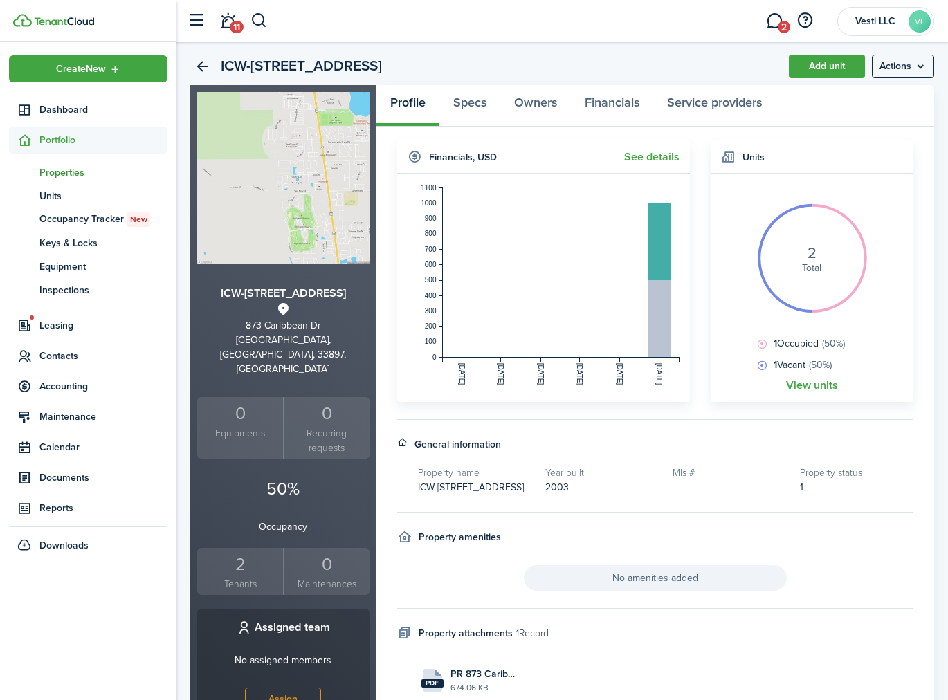
scroll to position [33, 0]
click at [235, 551] on div "2" at bounding box center [240, 564] width 79 height 26
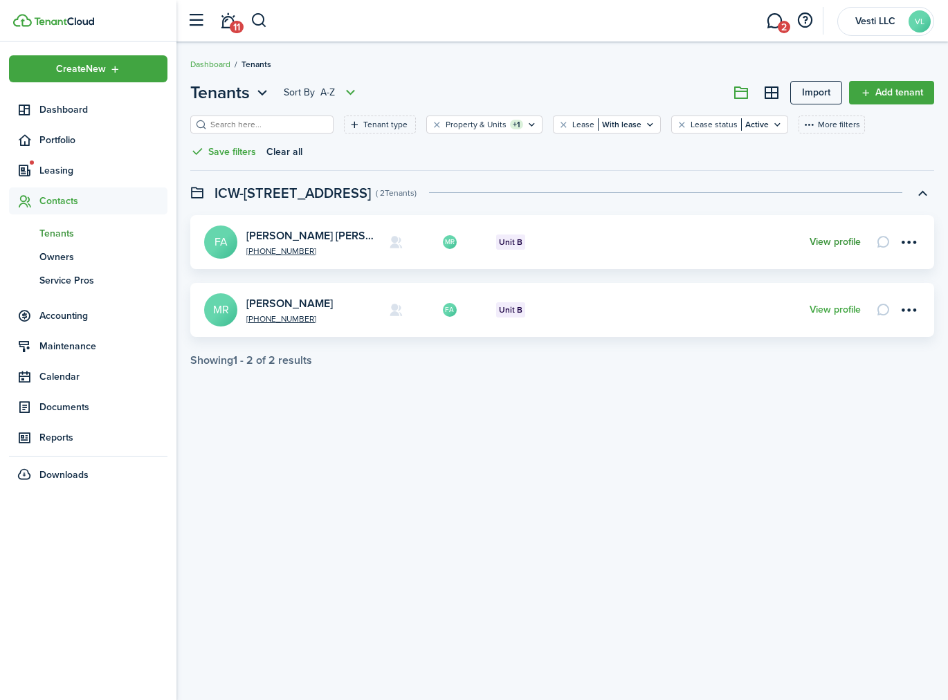
click at [825, 238] on link "View profile" at bounding box center [834, 242] width 51 height 11
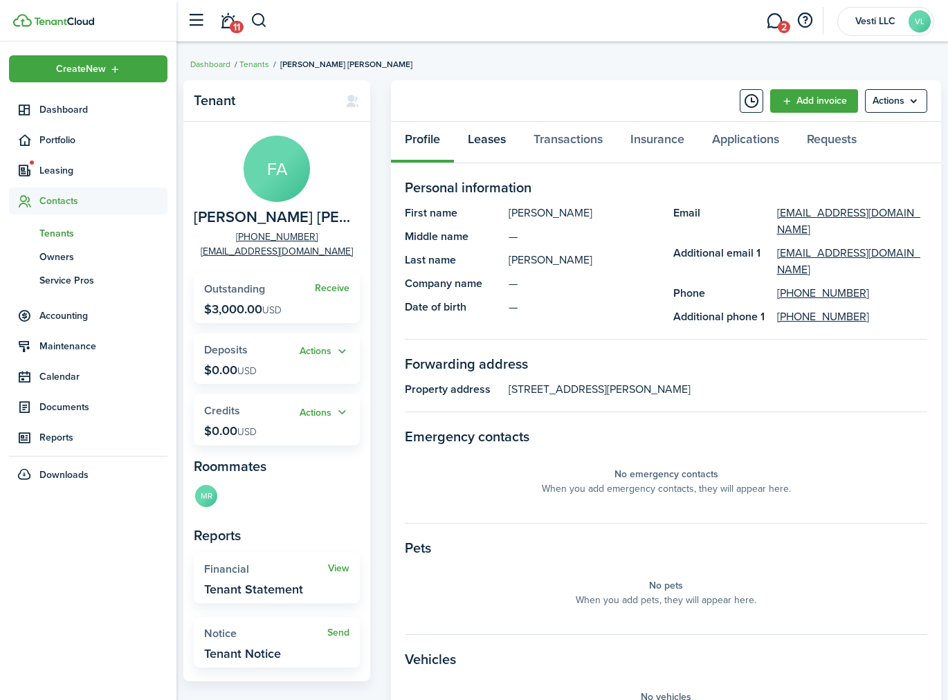
click at [487, 142] on link "Leases" at bounding box center [487, 143] width 66 height 42
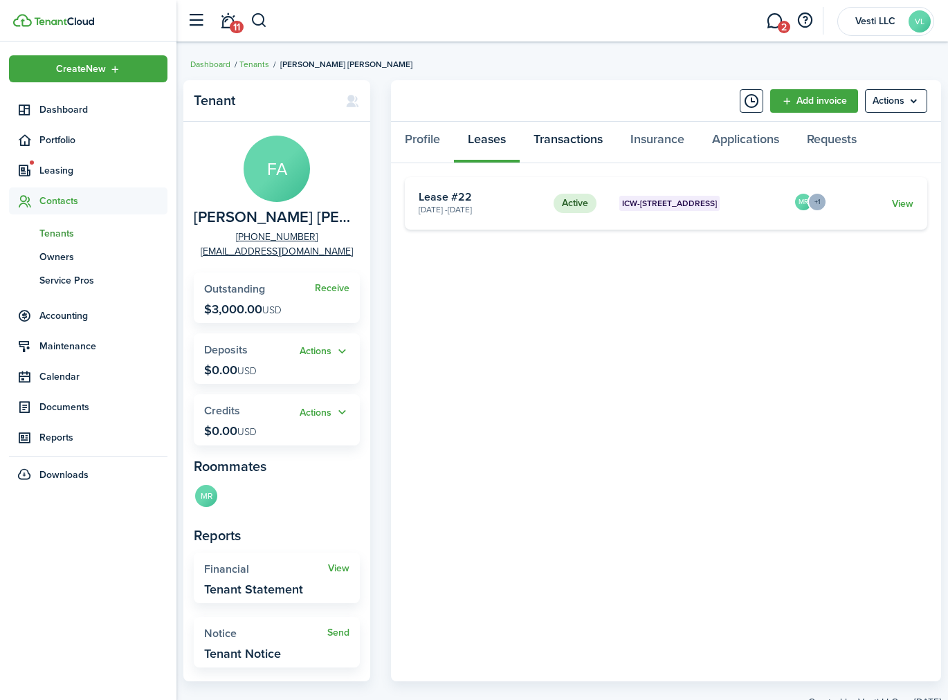
click at [575, 136] on link "Transactions" at bounding box center [568, 143] width 97 height 42
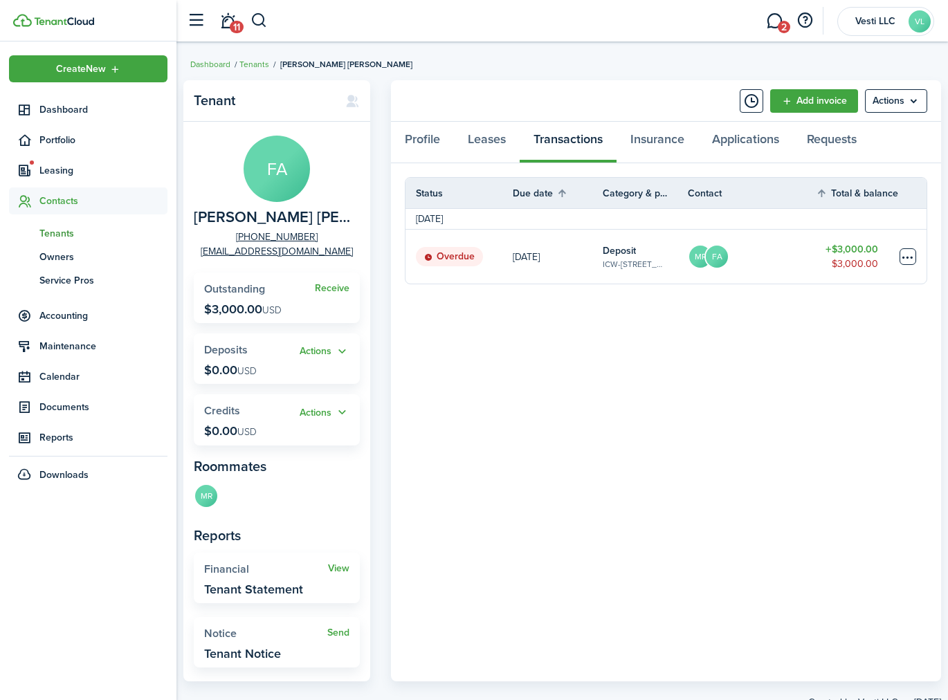
click at [906, 257] on table-menu-btn-icon at bounding box center [907, 256] width 17 height 17
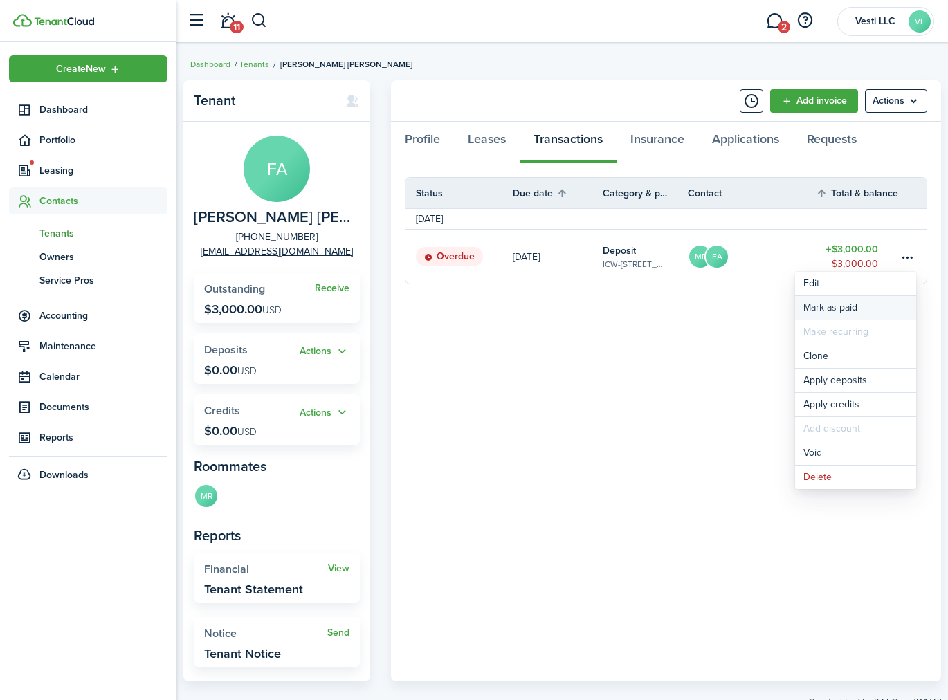
click at [832, 306] on link "Mark as paid" at bounding box center [855, 308] width 121 height 24
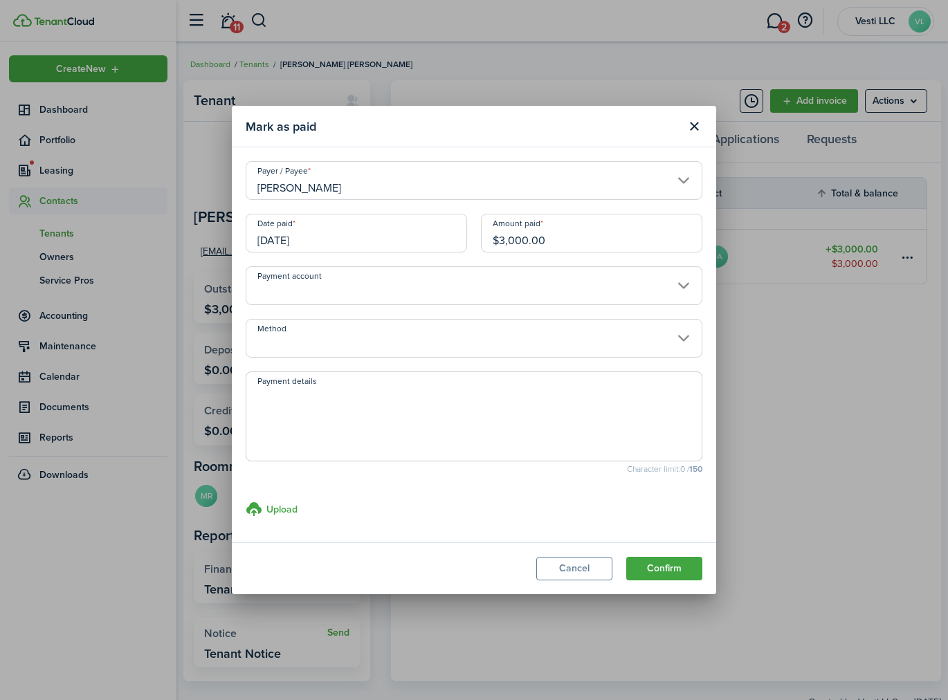
click at [449, 298] on input "Payment account" at bounding box center [474, 285] width 457 height 39
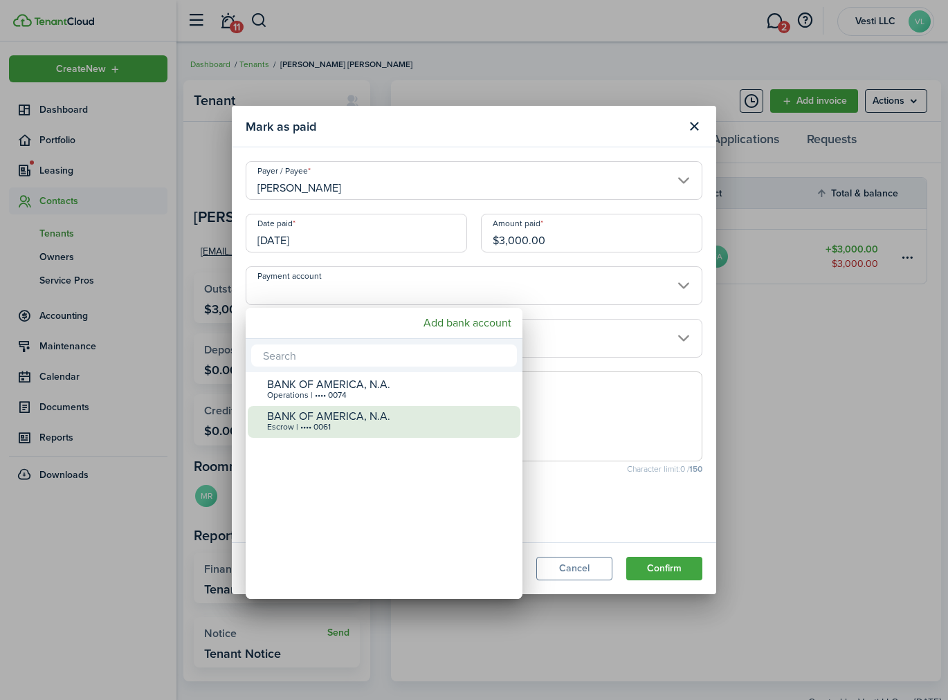
click at [382, 412] on div "BANK OF AMERICA, N.A." at bounding box center [389, 416] width 245 height 12
type input "•••• •••• •••• 0061"
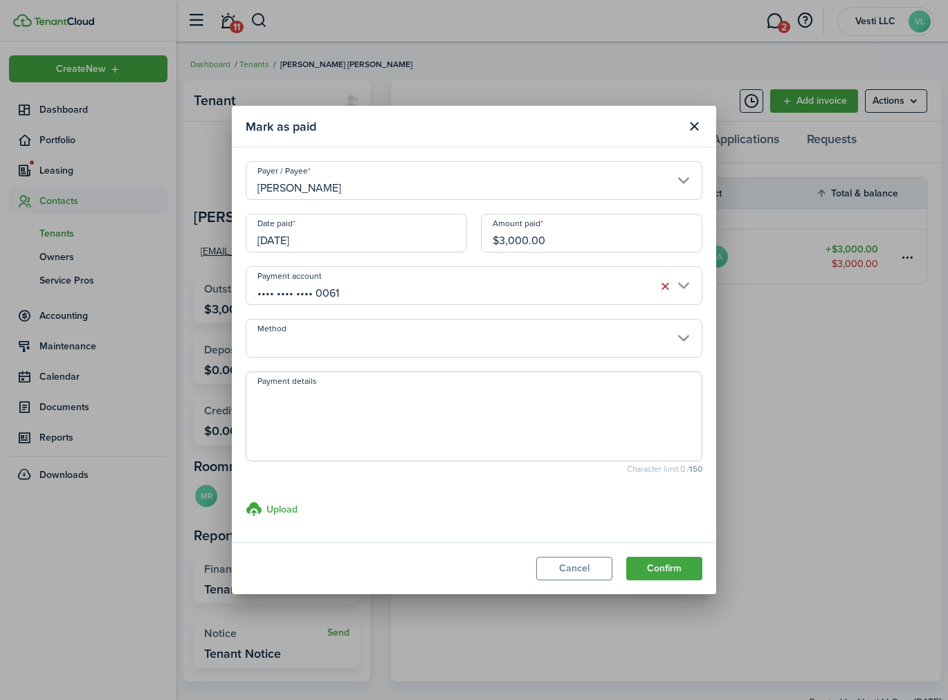
click at [404, 340] on input "Method" at bounding box center [474, 338] width 457 height 39
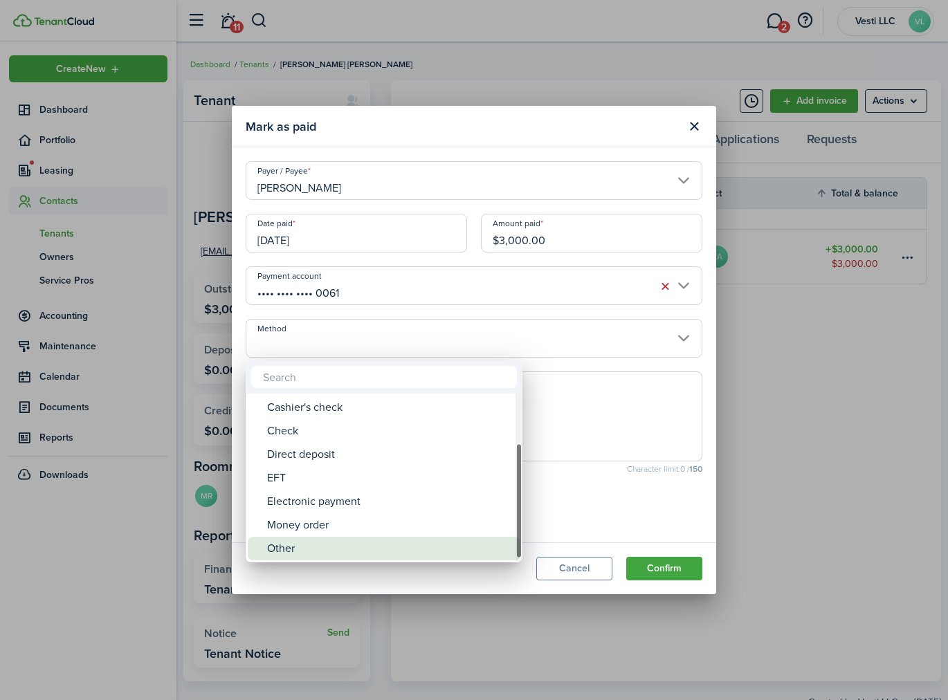
click at [304, 542] on div "Other" at bounding box center [389, 549] width 245 height 24
type input "Other"
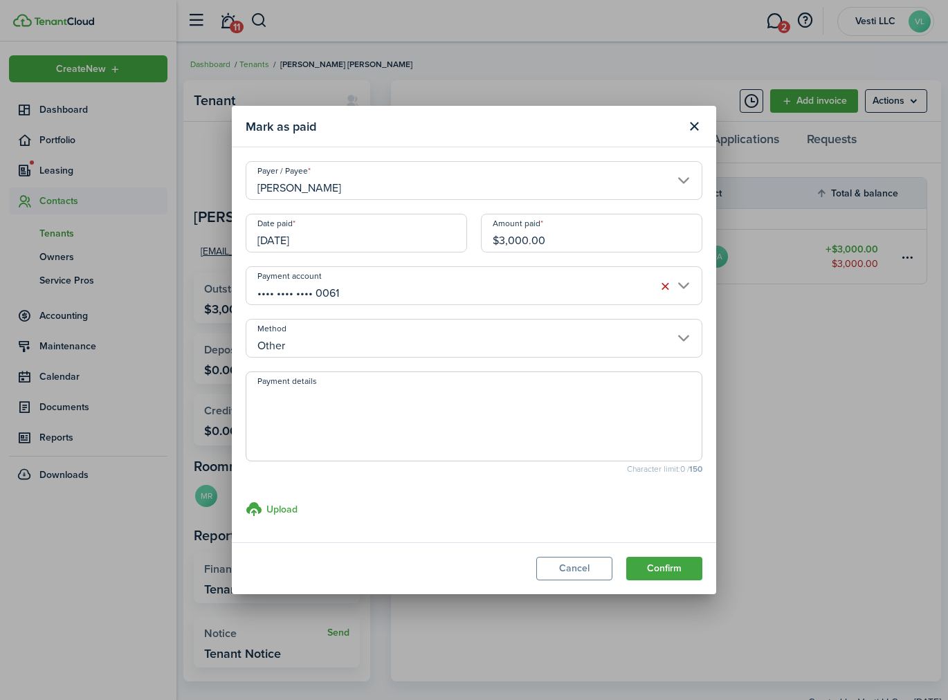
click at [377, 397] on textarea "Payment details" at bounding box center [473, 420] width 455 height 66
type textarea "T"
paste textarea "Transferred from DL"
type textarea "Transferred from DL"
click at [669, 566] on button "Confirm" at bounding box center [664, 569] width 76 height 24
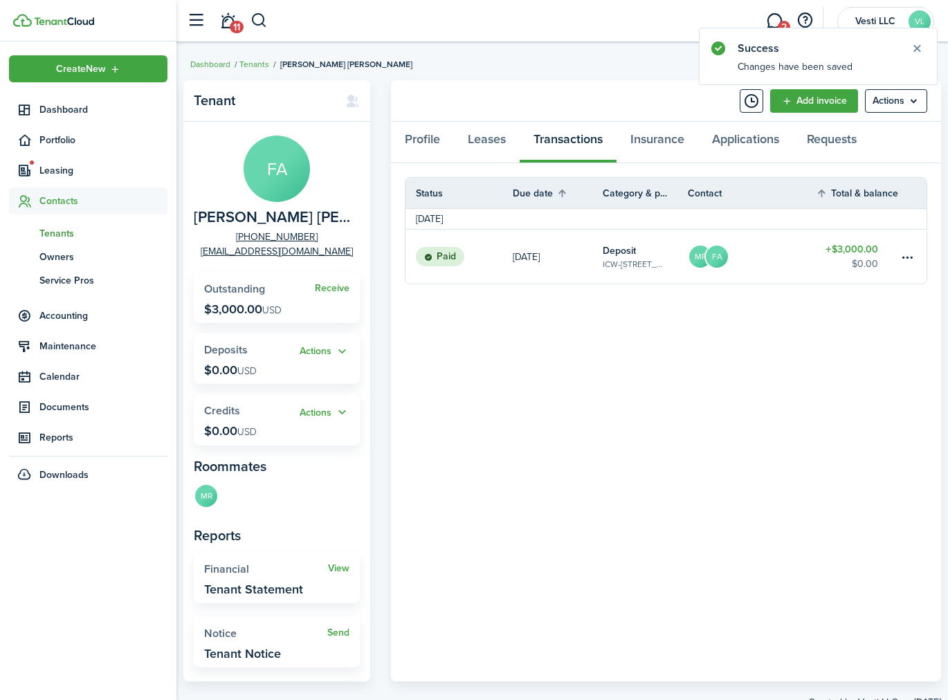
click at [838, 338] on panel-main-body "Status Due date Category & property Contact Total & balance Actions December 20…" at bounding box center [666, 422] width 550 height 518
